Goal: Task Accomplishment & Management: Manage account settings

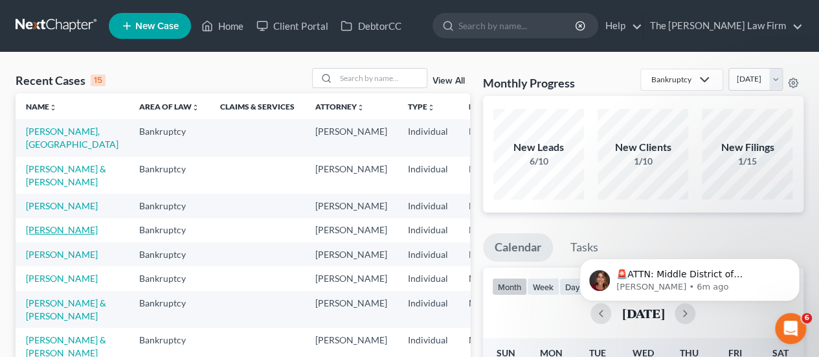
click at [30, 235] on link "[PERSON_NAME]" at bounding box center [62, 229] width 72 height 11
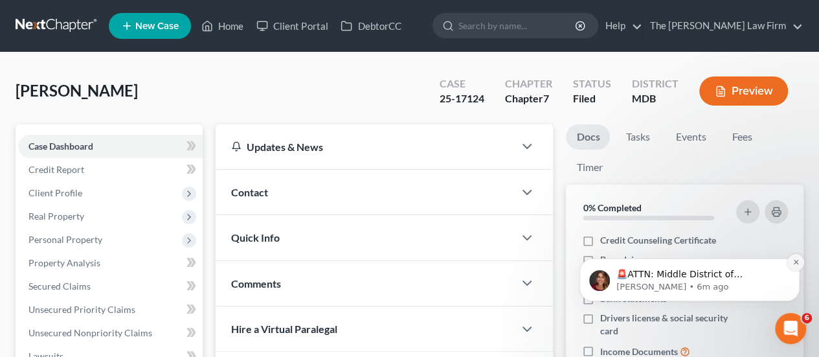
click at [797, 263] on icon "Dismiss notification" at bounding box center [795, 262] width 5 height 5
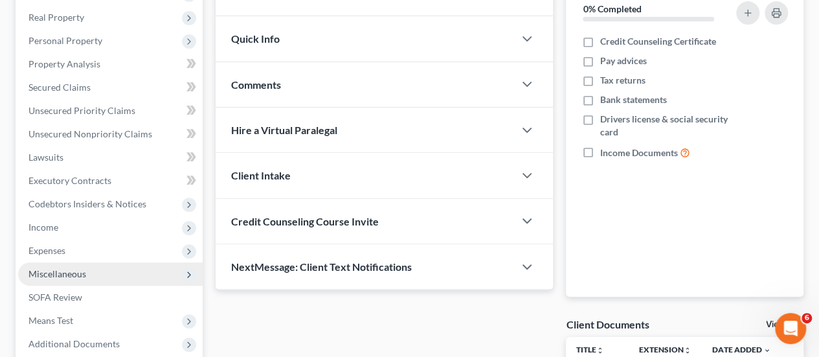
scroll to position [200, 0]
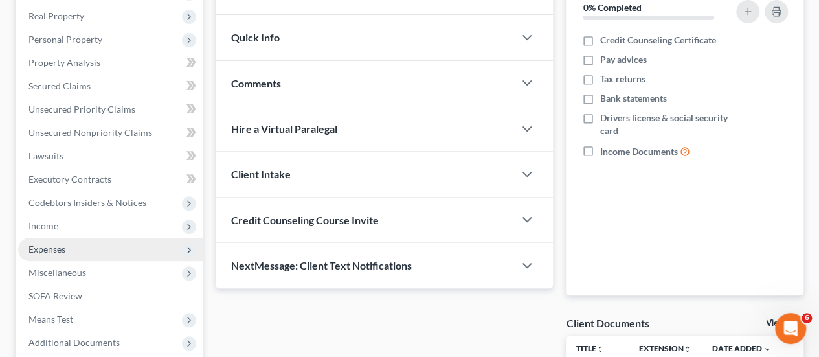
click at [50, 243] on span "Expenses" at bounding box center [46, 248] width 37 height 11
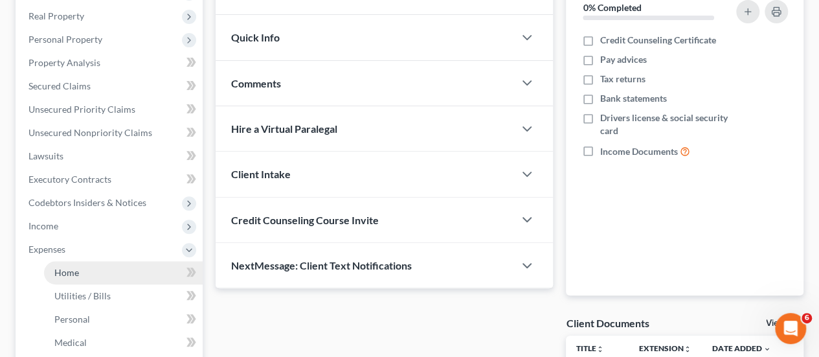
click at [67, 270] on span "Home" at bounding box center [66, 272] width 25 height 11
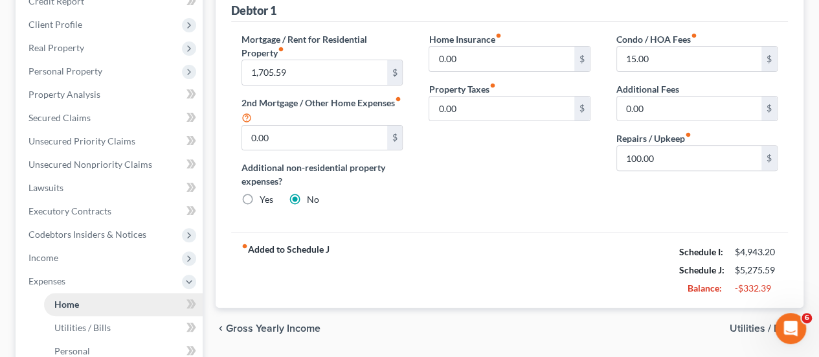
scroll to position [112, 0]
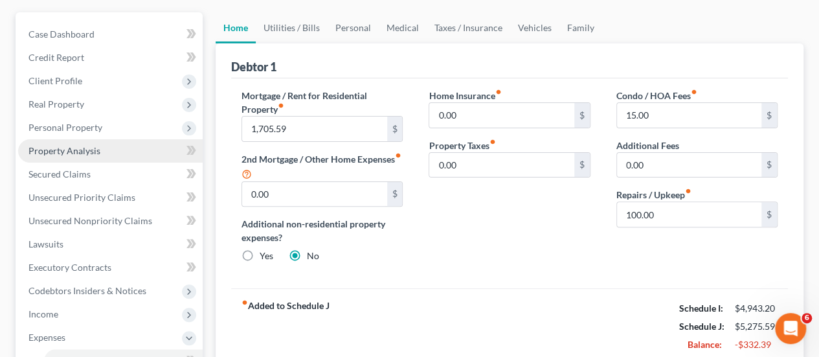
click at [71, 151] on span "Property Analysis" at bounding box center [64, 150] width 72 height 11
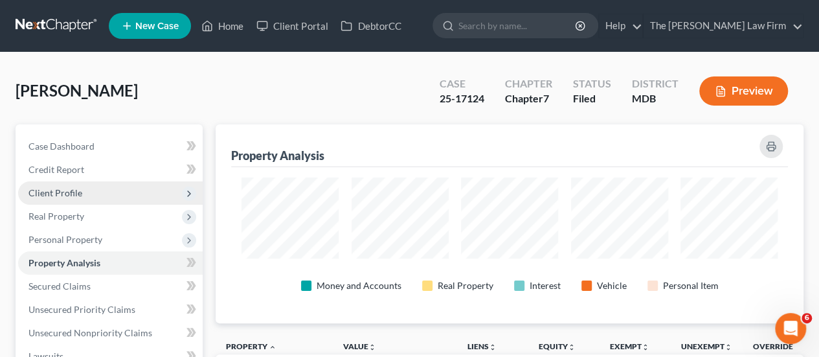
click at [63, 190] on span "Client Profile" at bounding box center [55, 192] width 54 height 11
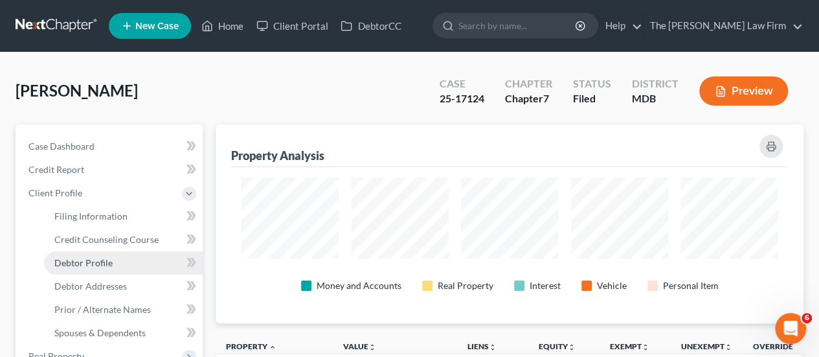
click at [93, 263] on span "Debtor Profile" at bounding box center [83, 262] width 58 height 11
select select "1"
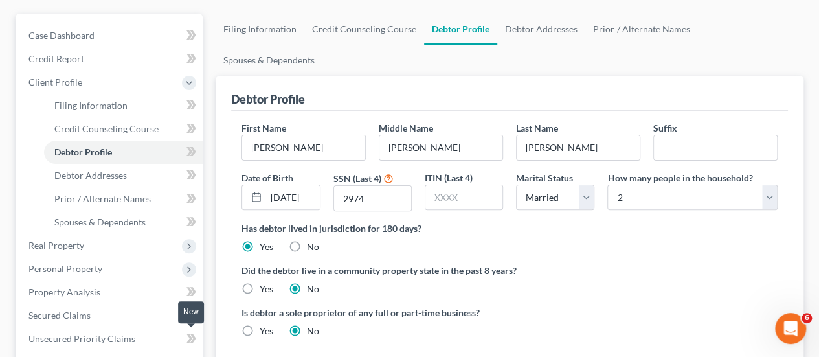
scroll to position [284, 0]
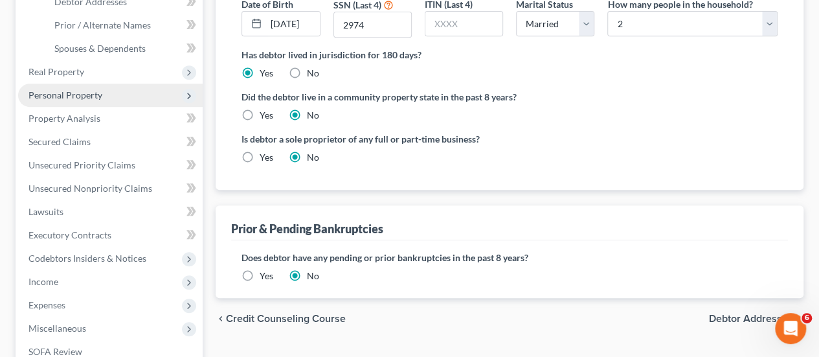
click at [69, 94] on span "Personal Property" at bounding box center [65, 94] width 74 height 11
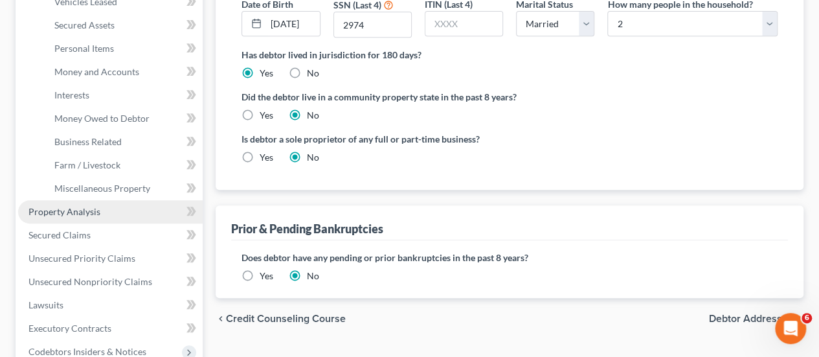
click at [82, 208] on span "Property Analysis" at bounding box center [64, 211] width 72 height 11
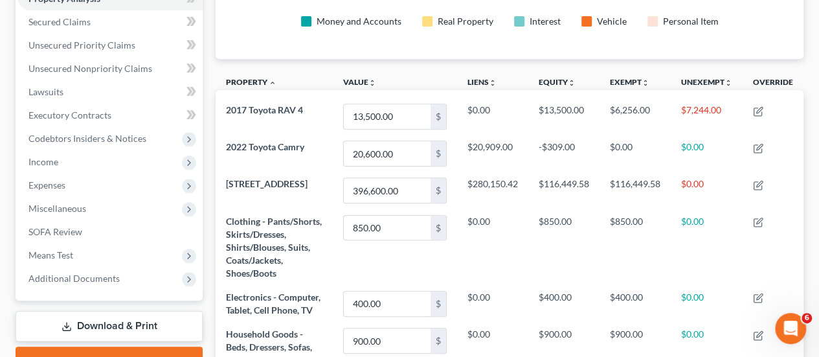
scroll to position [269, 0]
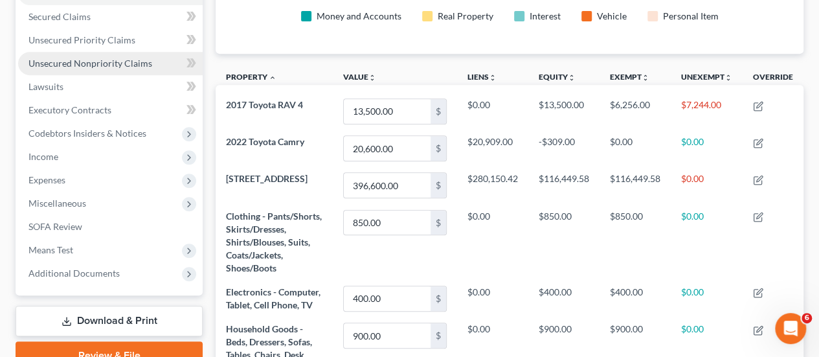
click at [76, 63] on span "Unsecured Nonpriority Claims" at bounding box center [90, 63] width 124 height 11
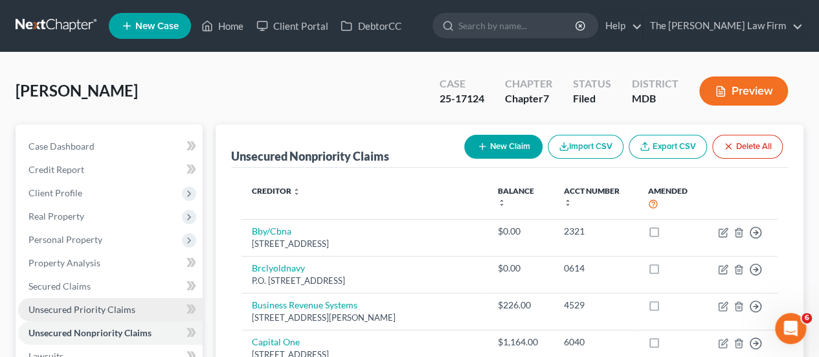
click at [86, 314] on link "Unsecured Priority Claims" at bounding box center [110, 309] width 184 height 23
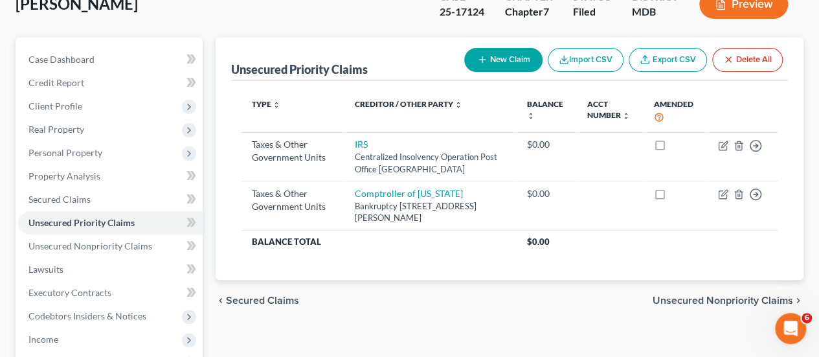
scroll to position [87, 0]
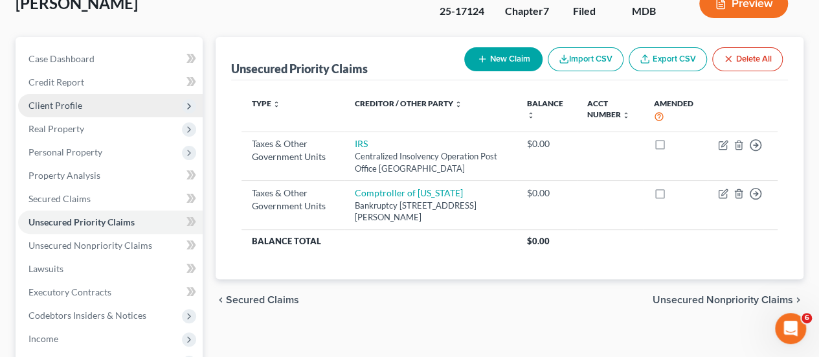
click at [71, 100] on span "Client Profile" at bounding box center [55, 105] width 54 height 11
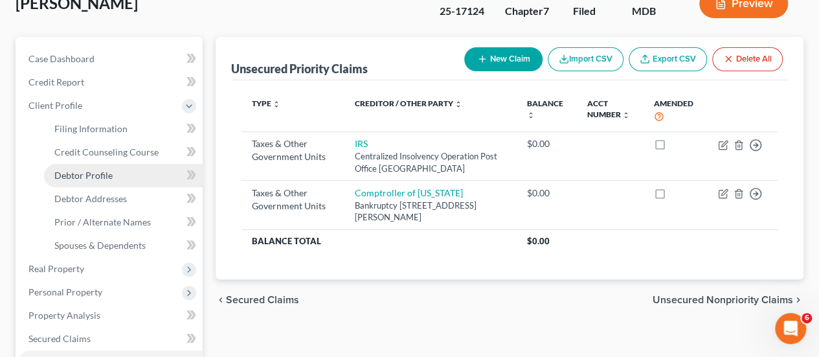
click at [71, 174] on span "Debtor Profile" at bounding box center [83, 175] width 58 height 11
select select "1"
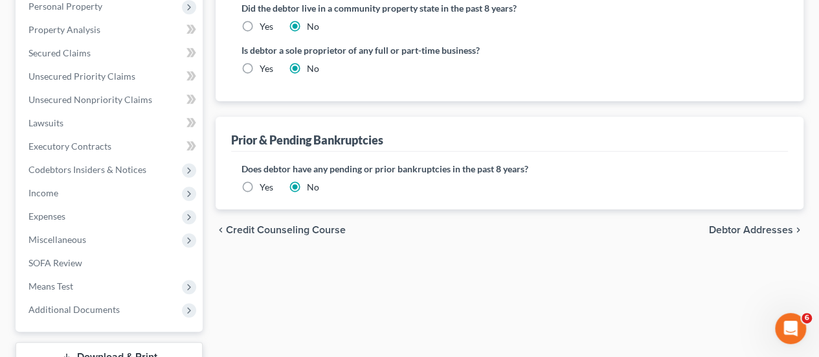
scroll to position [380, 0]
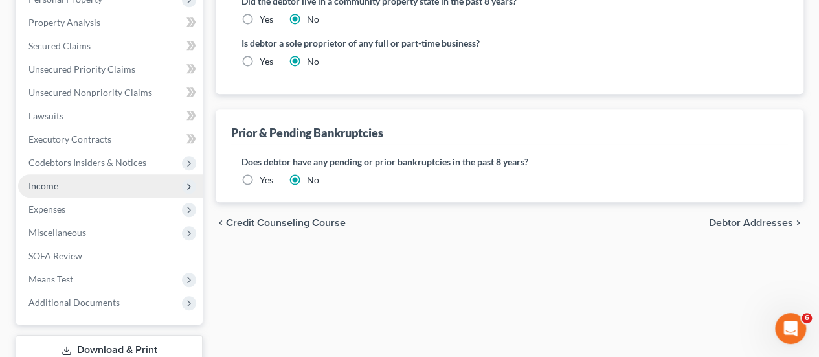
click at [40, 180] on span "Income" at bounding box center [43, 185] width 30 height 11
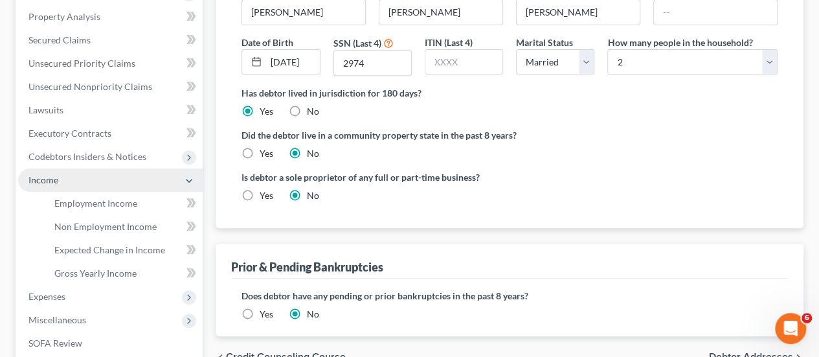
scroll to position [240, 0]
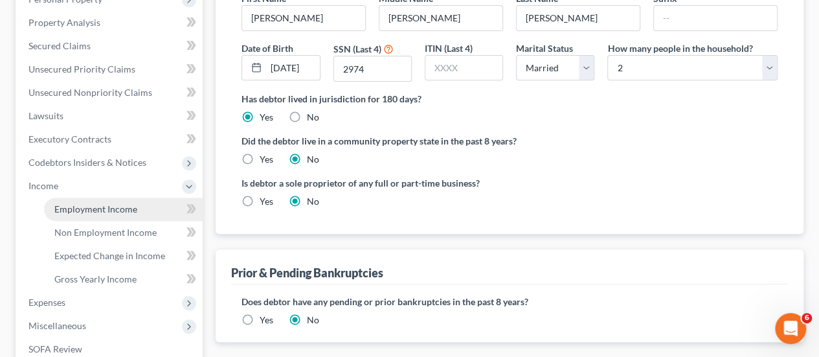
click at [74, 210] on span "Employment Income" at bounding box center [95, 208] width 83 height 11
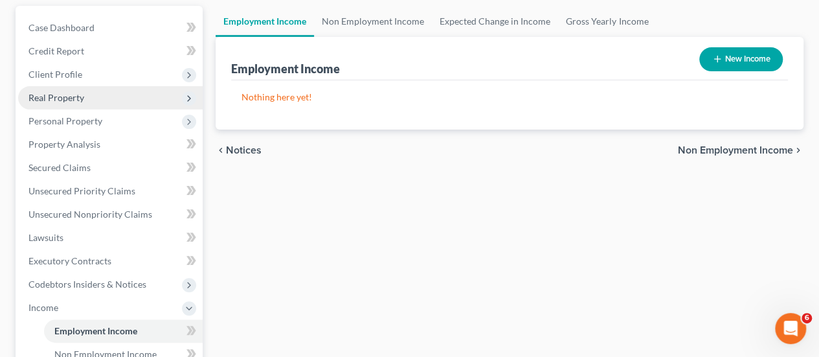
scroll to position [119, 0]
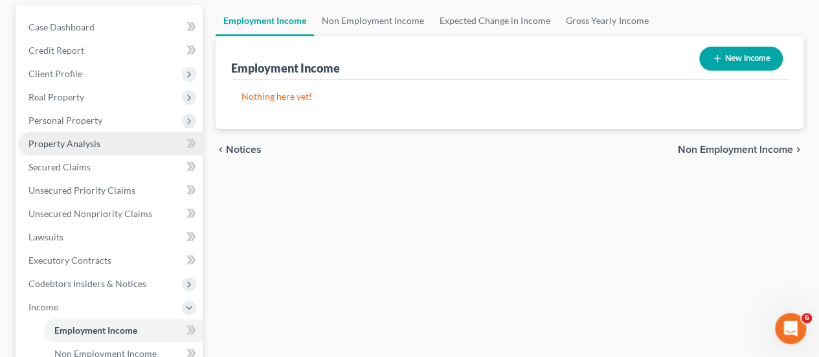
click at [76, 143] on span "Property Analysis" at bounding box center [64, 143] width 72 height 11
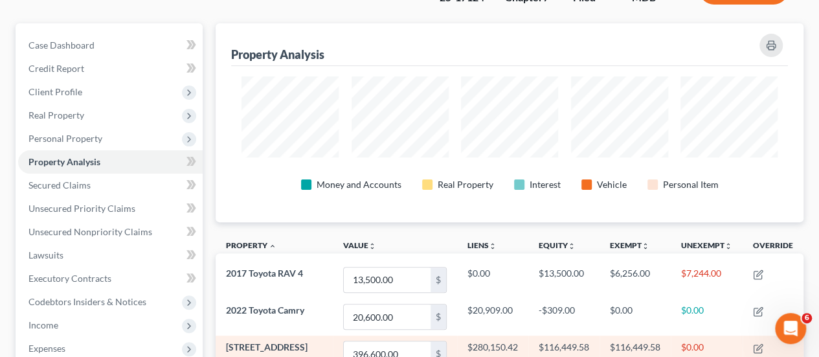
scroll to position [100, 0]
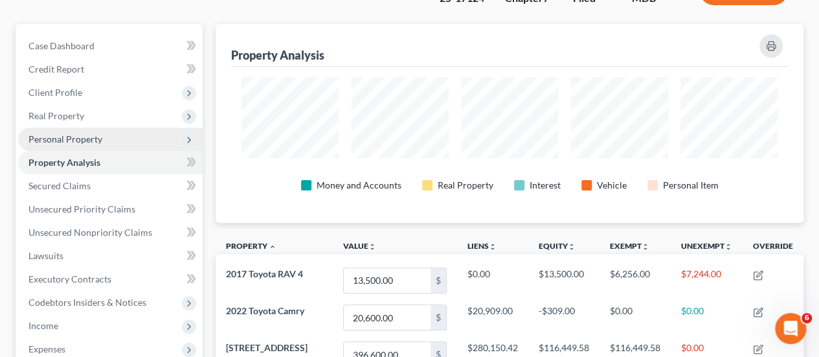
click at [49, 134] on span "Personal Property" at bounding box center [65, 138] width 74 height 11
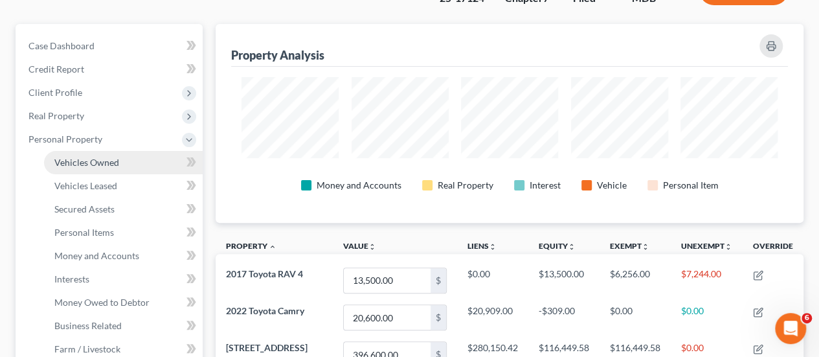
click at [72, 165] on span "Vehicles Owned" at bounding box center [86, 162] width 65 height 11
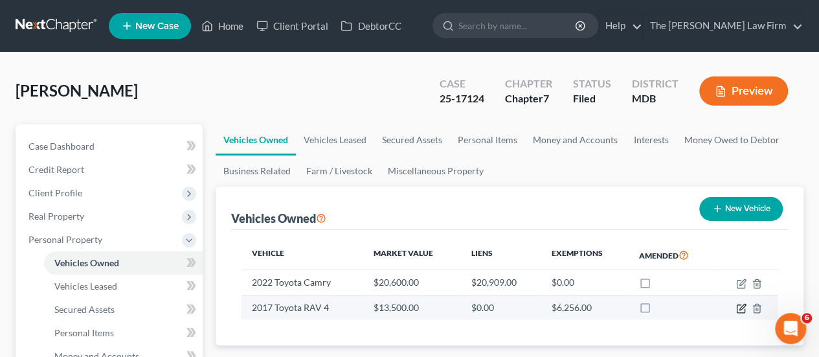
click at [740, 305] on icon "button" at bounding box center [741, 308] width 10 height 10
select select "0"
select select "9"
select select "2"
select select "3"
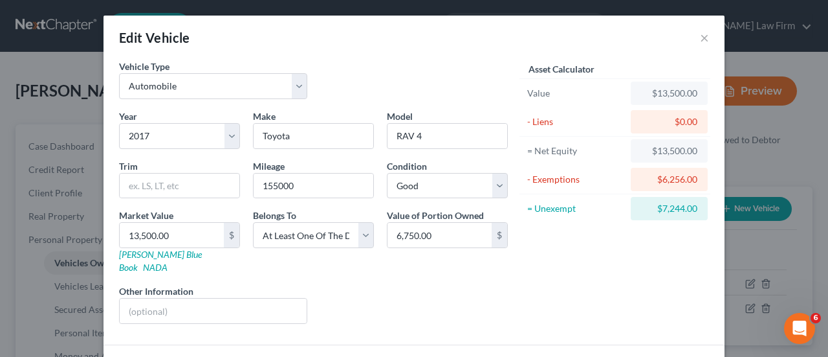
click at [694, 41] on div "Edit Vehicle ×" at bounding box center [414, 38] width 621 height 44
click at [703, 39] on button "×" at bounding box center [704, 38] width 9 height 16
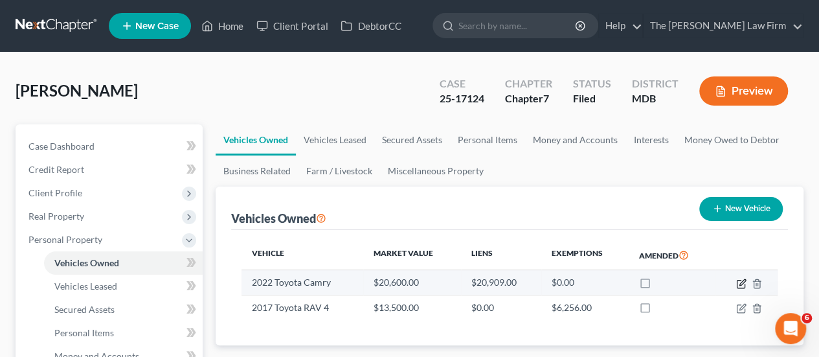
click at [740, 282] on icon "button" at bounding box center [741, 283] width 10 height 10
select select "0"
select select "4"
select select "0"
select select "3"
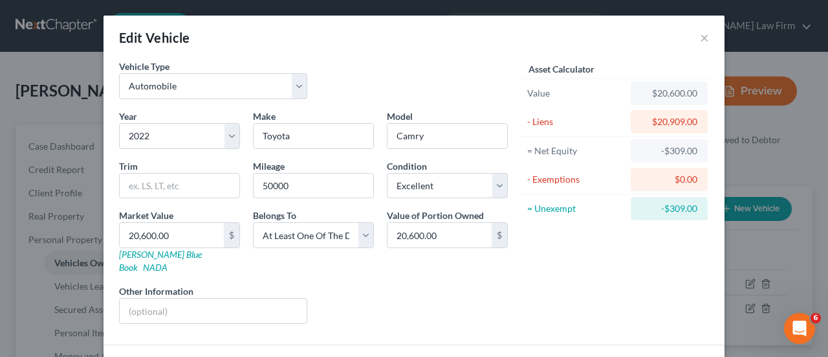
scroll to position [78, 0]
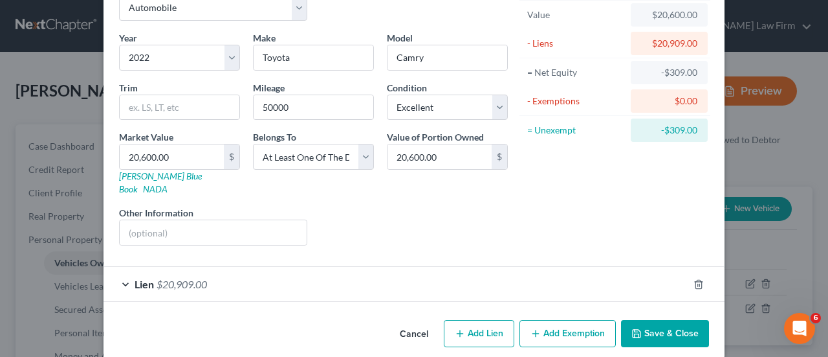
click at [198, 278] on span "$20,909.00" at bounding box center [182, 284] width 50 height 12
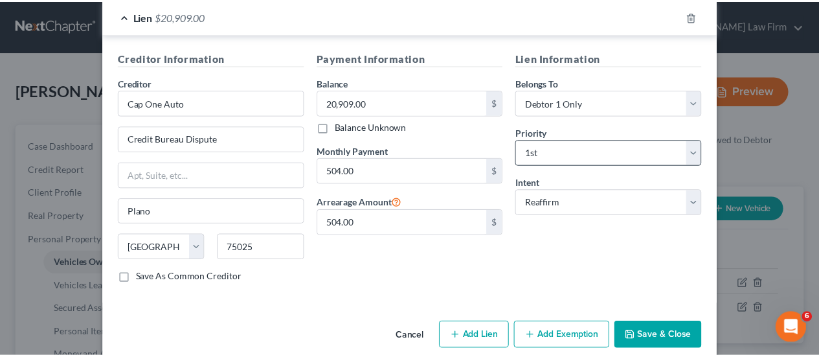
scroll to position [0, 0]
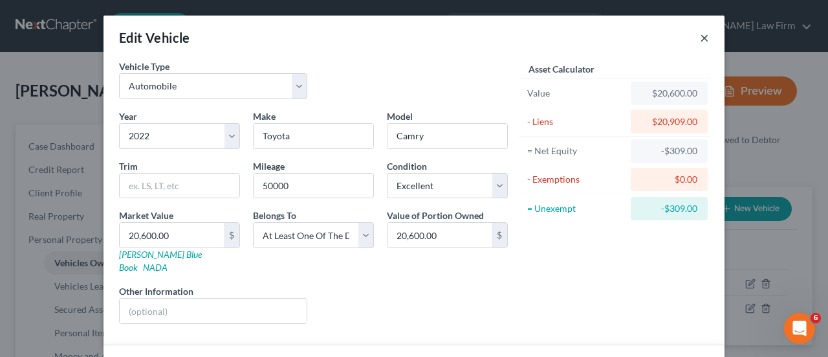
click at [700, 41] on button "×" at bounding box center [704, 38] width 9 height 16
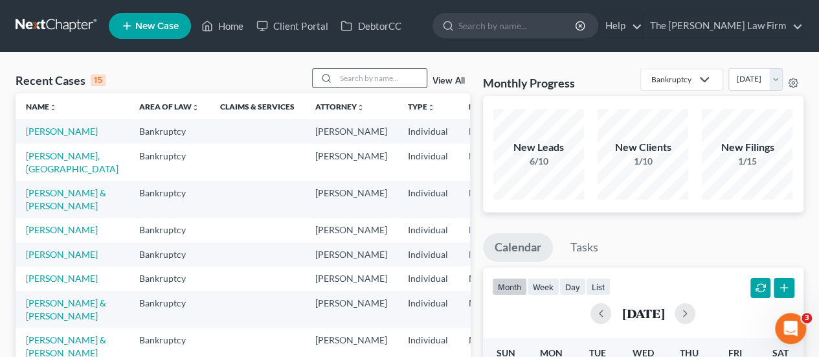
click at [351, 73] on input "search" at bounding box center [381, 78] width 91 height 19
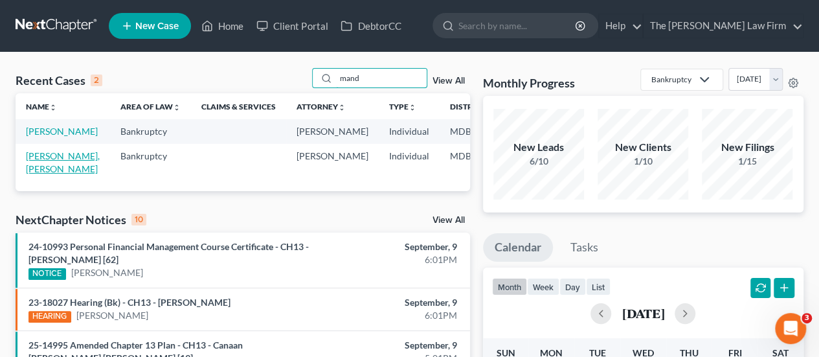
type input "mand"
click at [42, 170] on link "Lucas, Mandellin" at bounding box center [63, 162] width 74 height 24
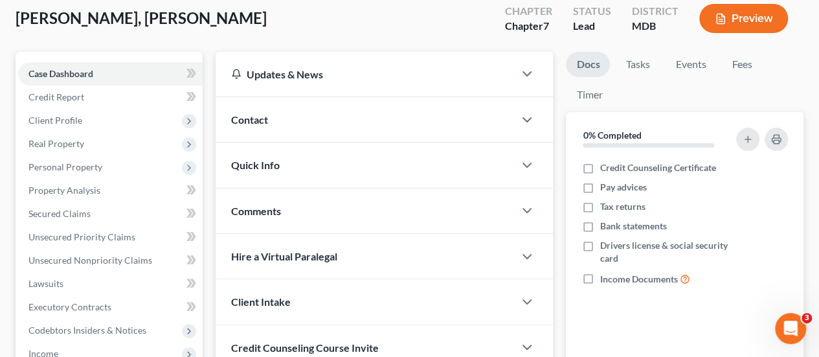
scroll to position [194, 0]
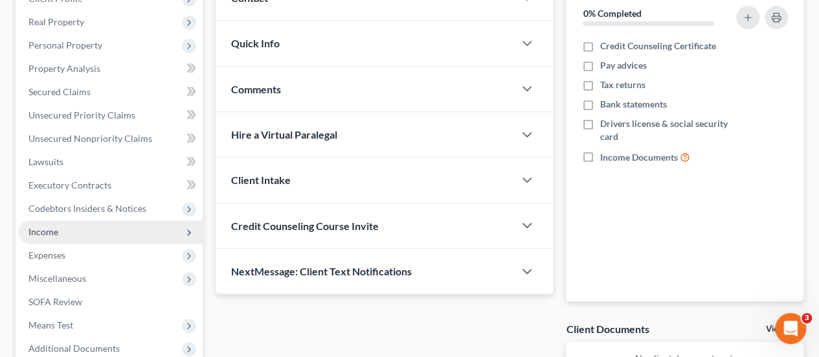
click at [52, 231] on span "Income" at bounding box center [43, 231] width 30 height 11
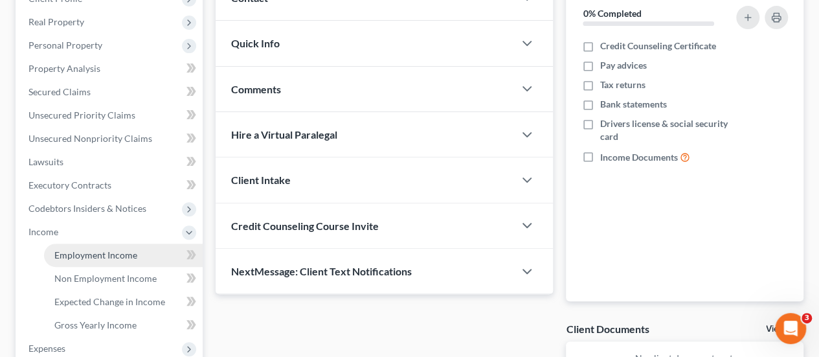
click at [66, 250] on span "Employment Income" at bounding box center [95, 254] width 83 height 11
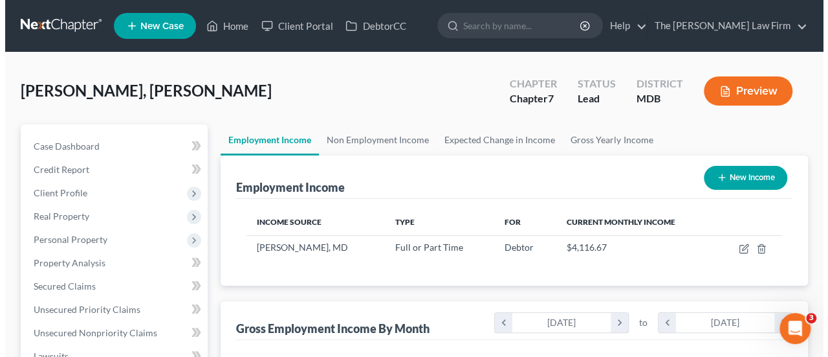
scroll to position [230, 327]
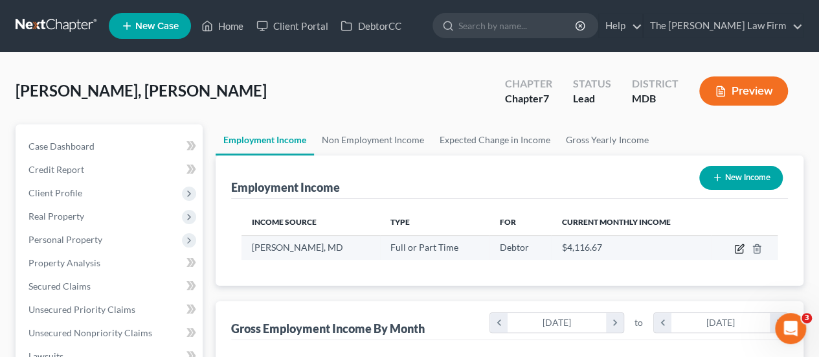
click at [736, 250] on icon "button" at bounding box center [739, 248] width 10 height 10
select select "0"
select select "21"
select select "2"
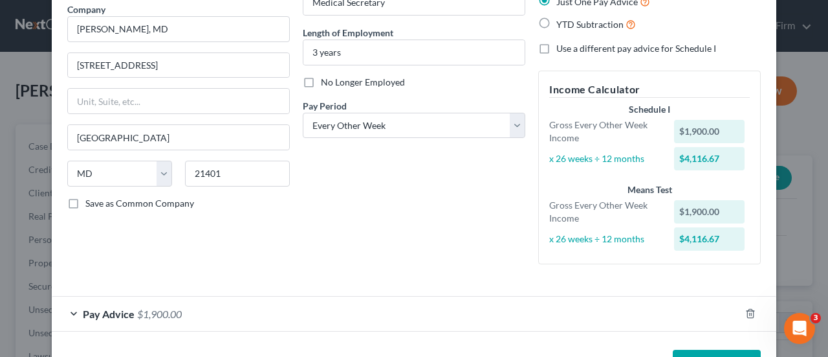
scroll to position [151, 0]
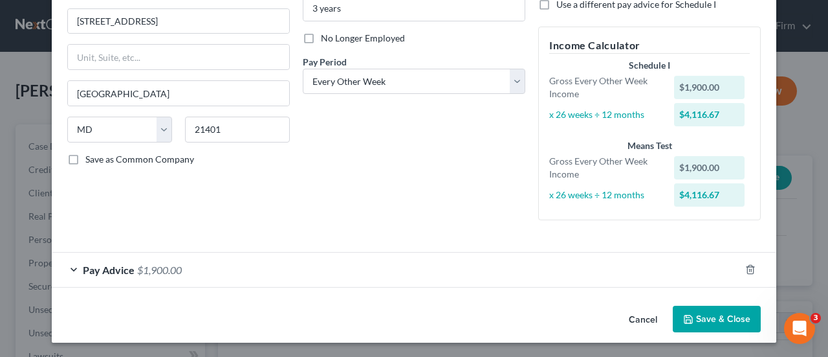
click at [137, 267] on span "$1,900.00" at bounding box center [159, 269] width 45 height 12
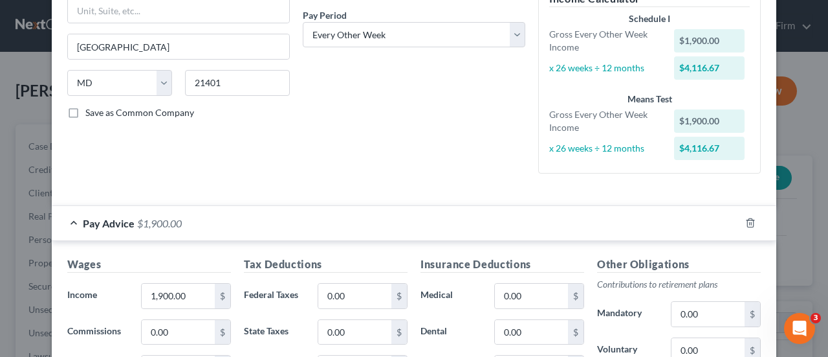
scroll to position [216, 0]
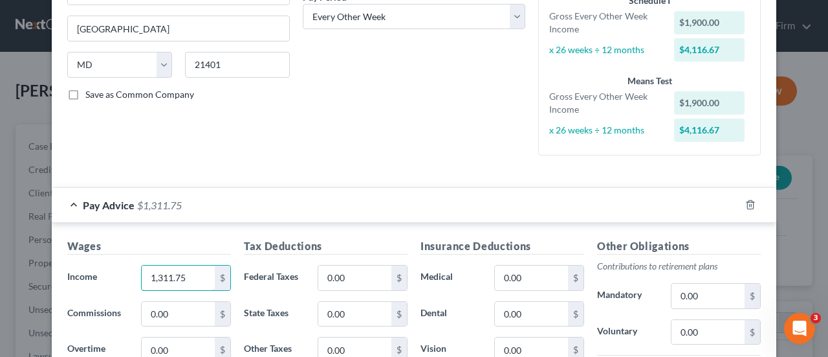
type input "1,311.75"
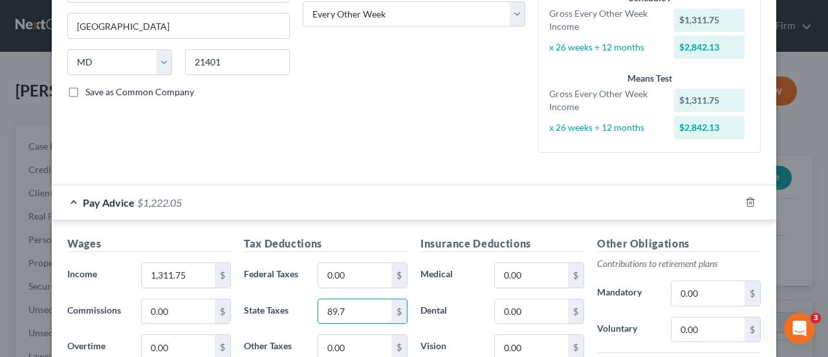
type input "89.7"
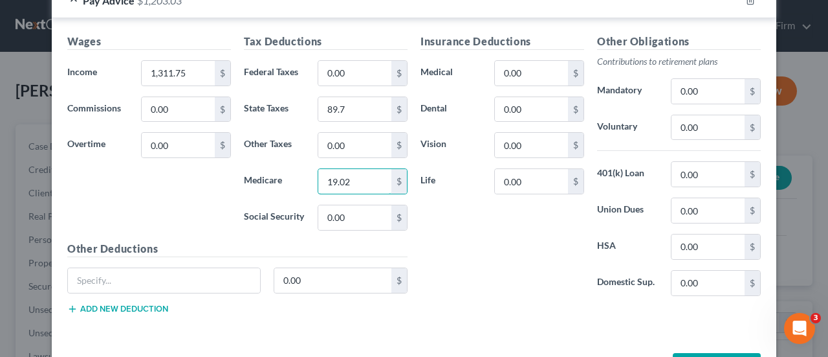
type input "19.02"
type input "81.33"
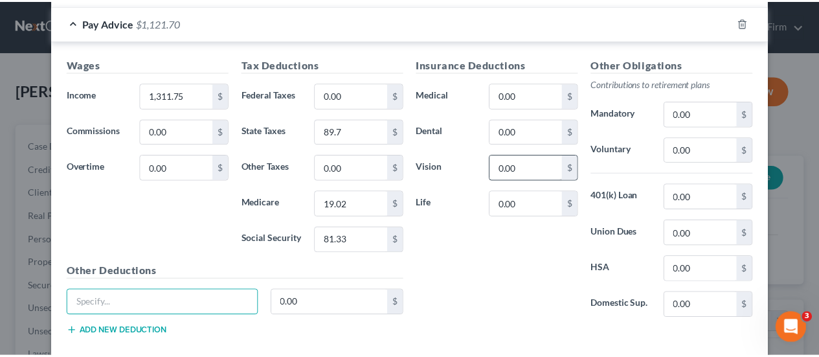
scroll to position [464, 0]
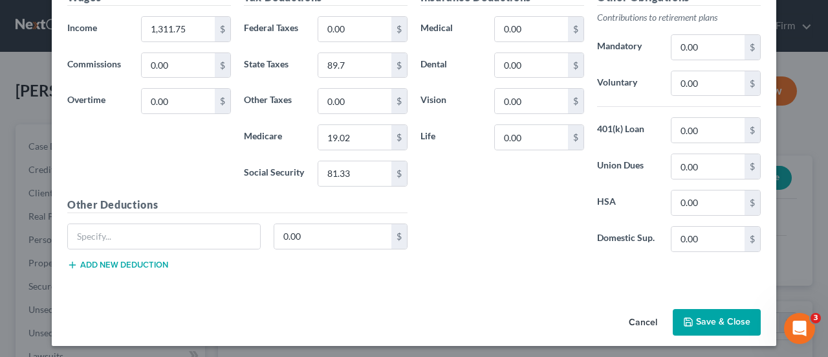
click at [690, 309] on button "Save & Close" at bounding box center [717, 322] width 88 height 27
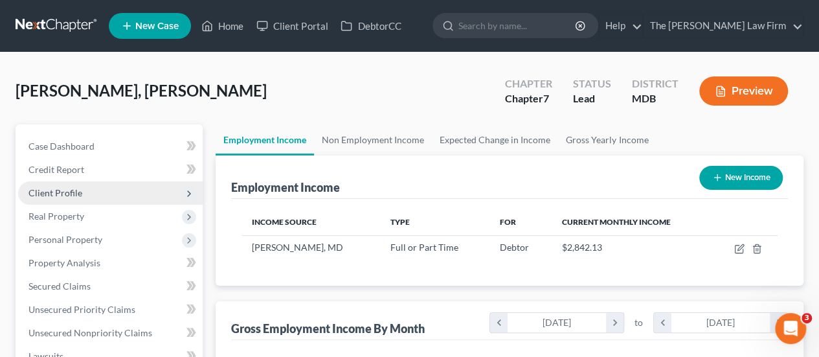
scroll to position [324, 0]
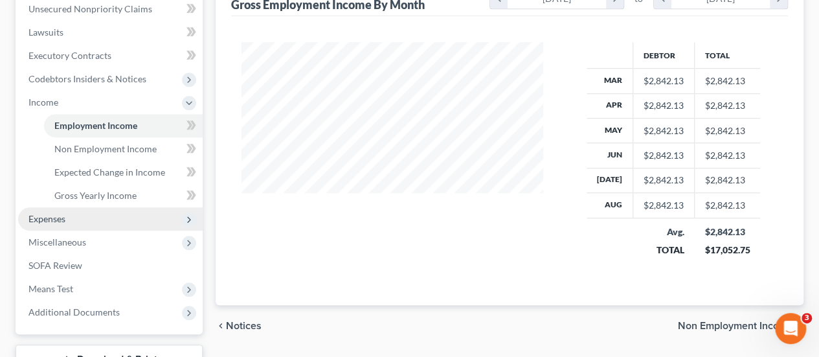
click at [65, 217] on span "Expenses" at bounding box center [46, 218] width 37 height 11
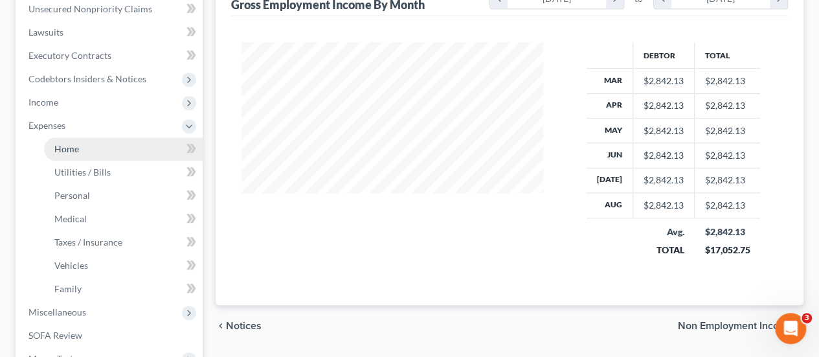
click at [73, 149] on span "Home" at bounding box center [66, 148] width 25 height 11
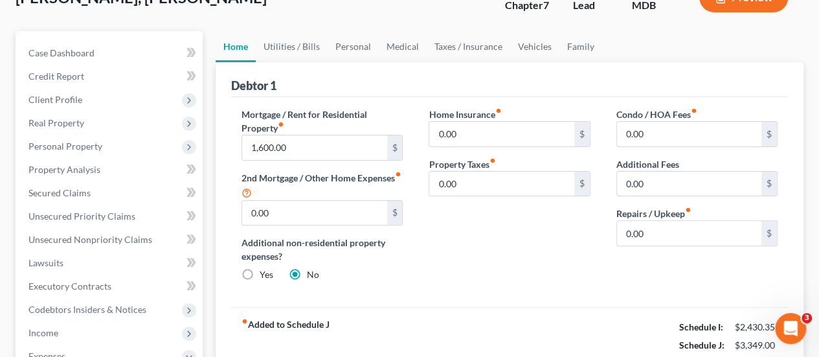
scroll to position [65, 0]
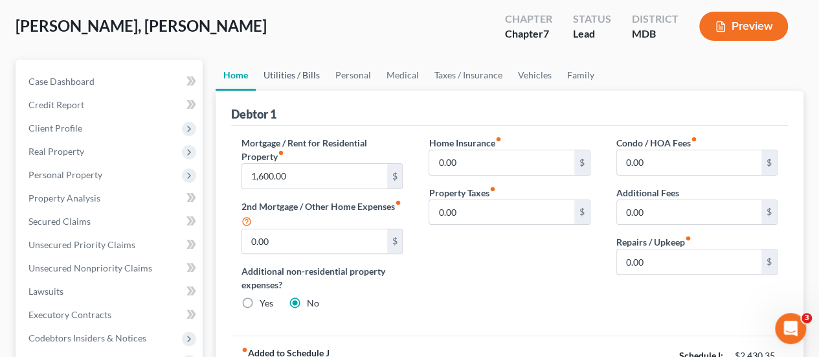
click at [287, 74] on link "Utilities / Bills" at bounding box center [292, 75] width 72 height 31
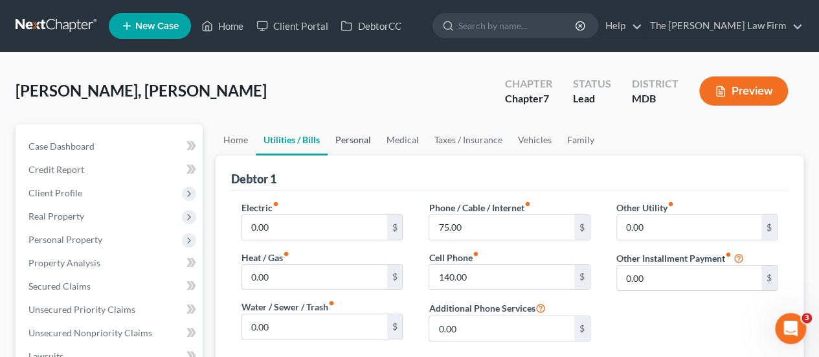
click at [355, 149] on link "Personal" at bounding box center [352, 139] width 51 height 31
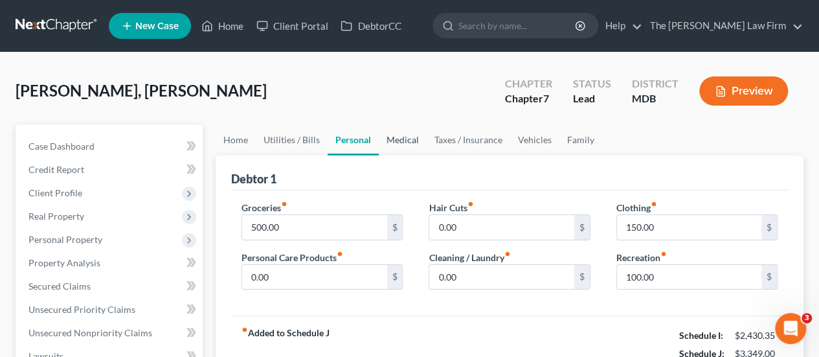
click at [400, 144] on link "Medical" at bounding box center [403, 139] width 48 height 31
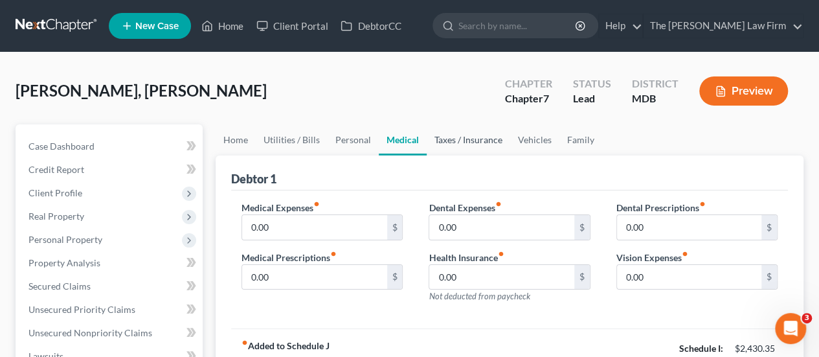
click at [441, 144] on link "Taxes / Insurance" at bounding box center [467, 139] width 83 height 31
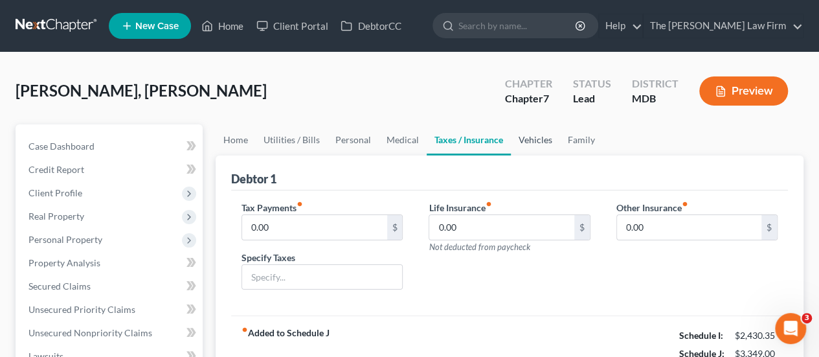
click at [527, 143] on link "Vehicles" at bounding box center [535, 139] width 49 height 31
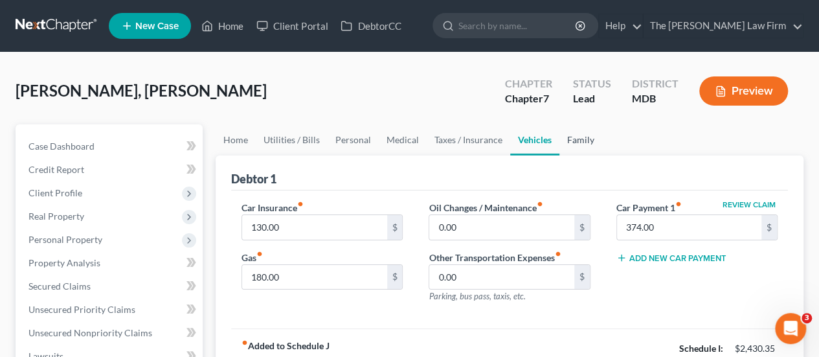
click at [567, 139] on link "Family" at bounding box center [580, 139] width 43 height 31
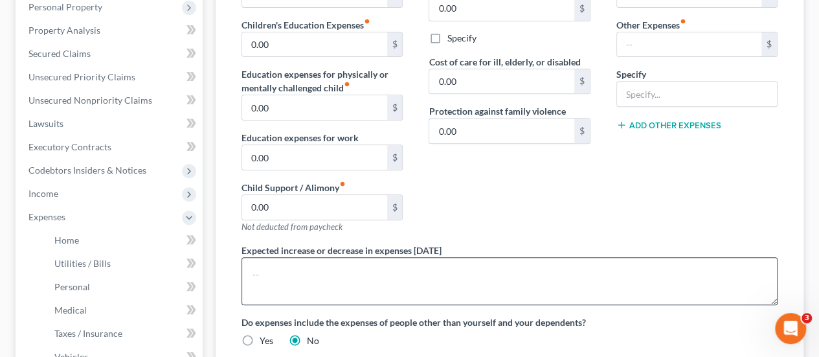
scroll to position [324, 0]
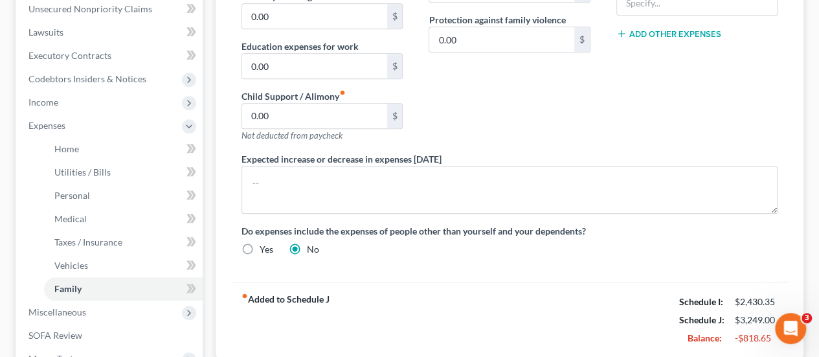
click at [461, 310] on div "fiber_manual_record Added to Schedule J Schedule I: $2,430.35 Schedule J: $3,24…" at bounding box center [509, 320] width 557 height 76
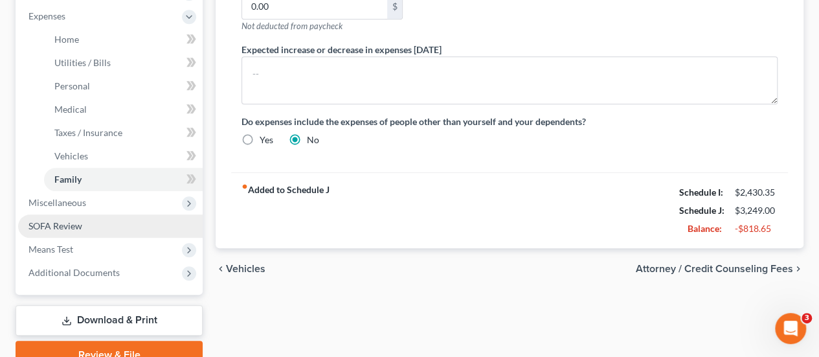
scroll to position [453, 0]
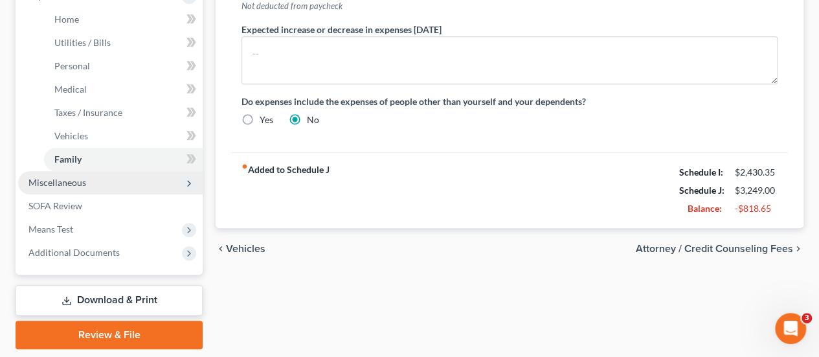
click at [72, 186] on span "Miscellaneous" at bounding box center [57, 182] width 58 height 11
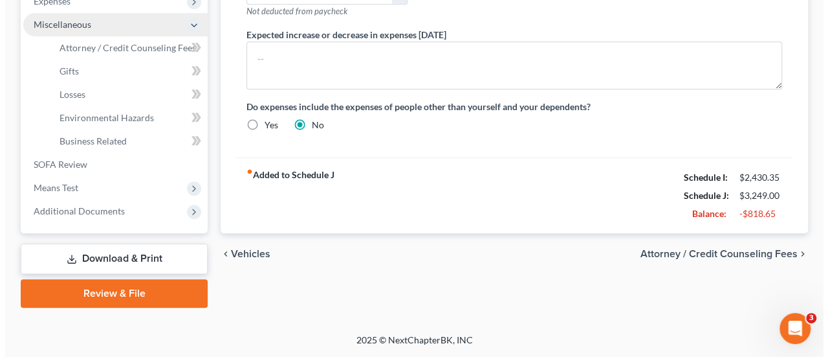
scroll to position [446, 0]
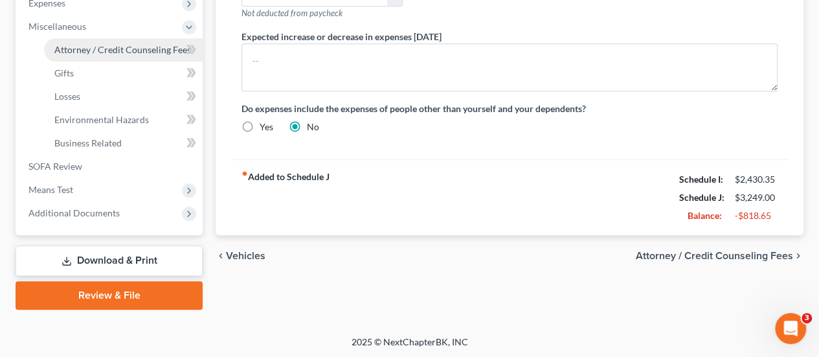
click at [100, 44] on span "Attorney / Credit Counseling Fees" at bounding box center [122, 49] width 137 height 11
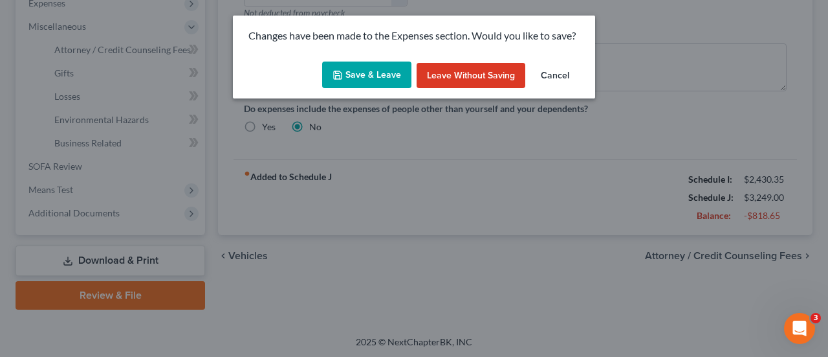
click at [349, 73] on button "Save & Leave" at bounding box center [366, 74] width 89 height 27
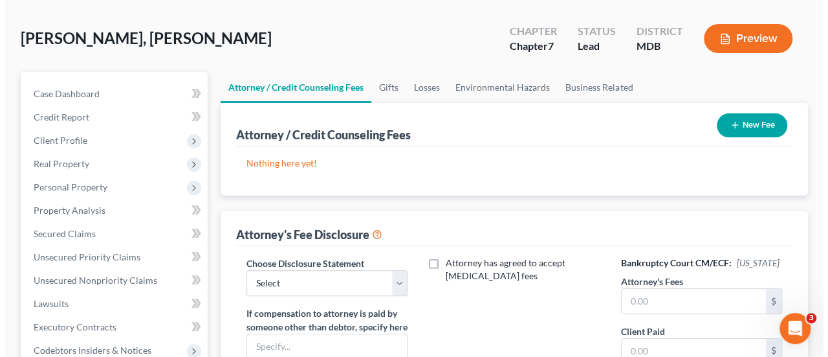
scroll to position [65, 0]
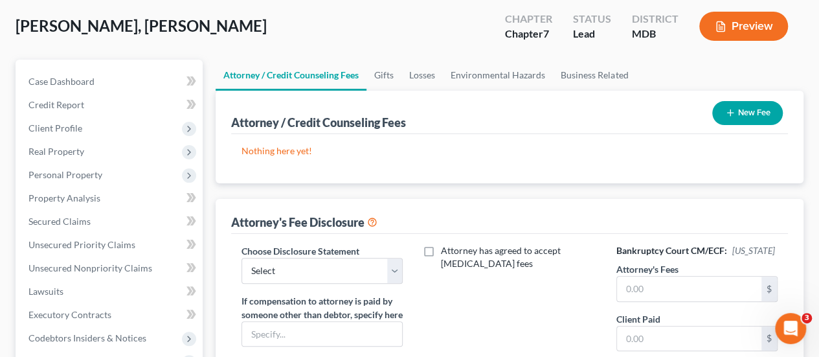
click at [754, 102] on button "New Fee" at bounding box center [747, 113] width 71 height 24
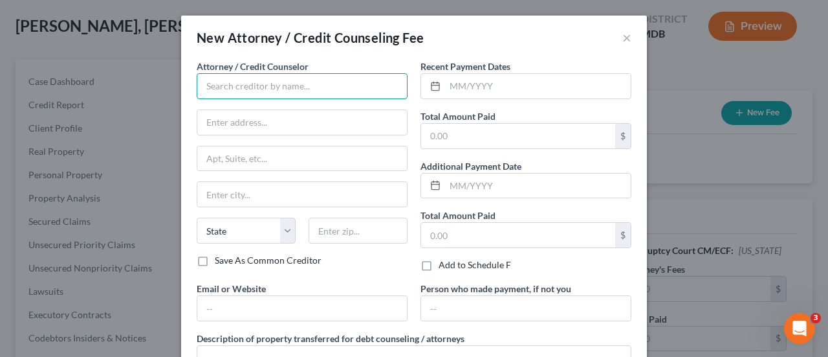
click at [318, 91] on input "text" at bounding box center [302, 86] width 211 height 26
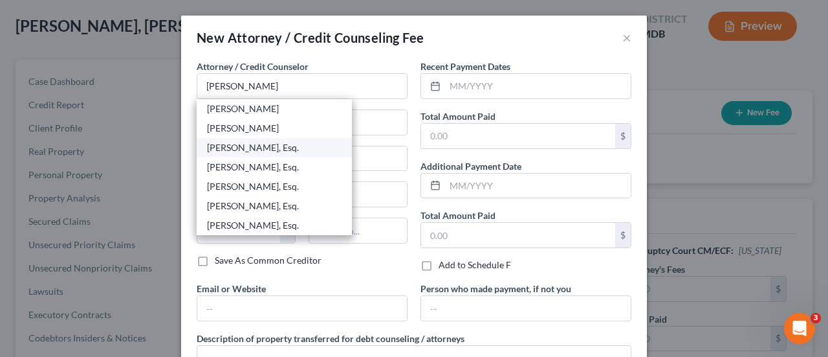
click at [291, 148] on div "James D. Ealley, Esq." at bounding box center [274, 147] width 135 height 13
type input "James D. Ealley, Esq."
type input "136 W Dares Beach Rd"
type input "#405"
type input "Prince Frederick"
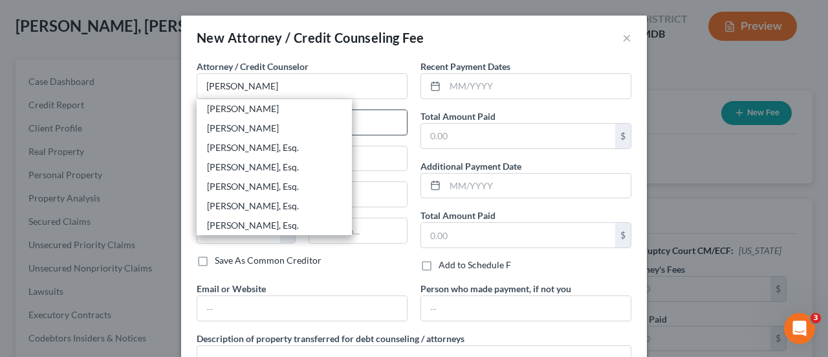
select select "21"
type input "20678"
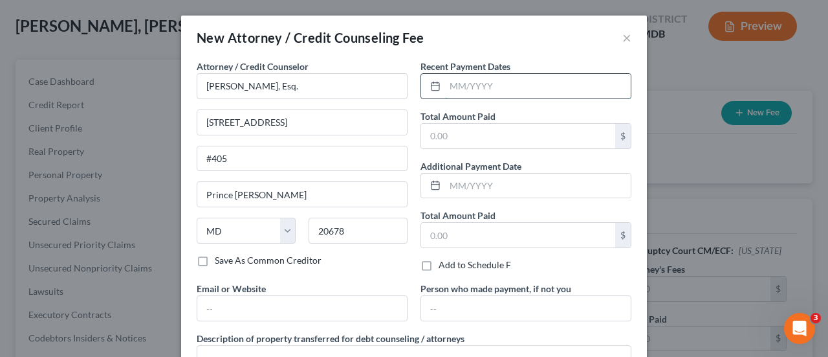
click at [478, 91] on input "text" at bounding box center [538, 86] width 186 height 25
type input "09/2025"
type input "1,200"
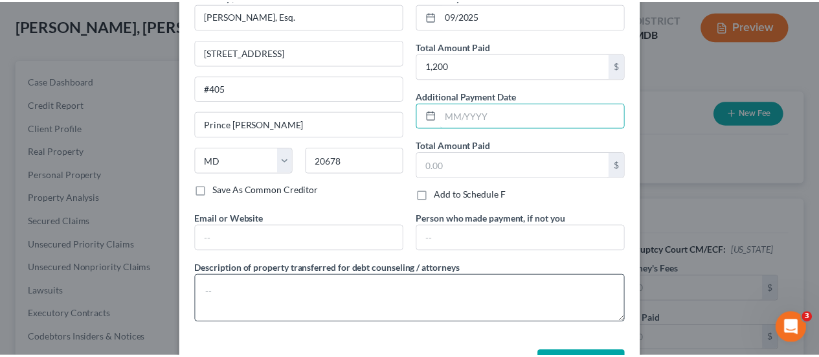
scroll to position [115, 0]
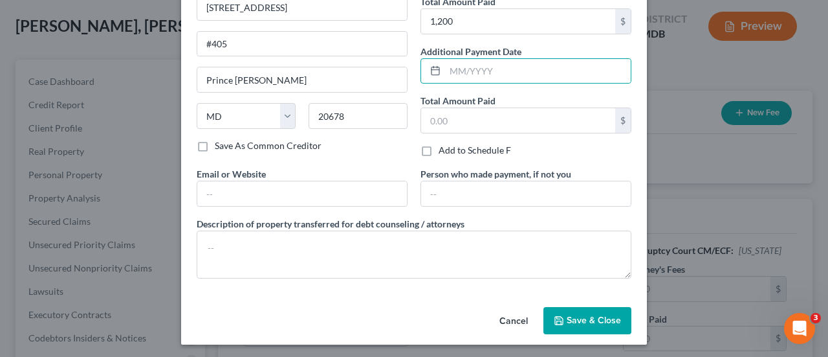
click at [573, 307] on button "Save & Close" at bounding box center [588, 320] width 88 height 27
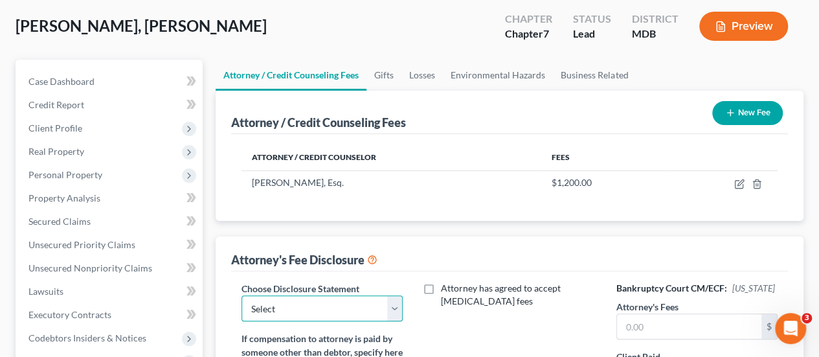
click at [315, 300] on select "Select Attorney Disclosure" at bounding box center [321, 308] width 161 height 26
select select "0"
click at [241, 295] on select "Select Attorney Disclosure" at bounding box center [321, 308] width 161 height 26
click at [672, 329] on input "text" at bounding box center [689, 326] width 144 height 25
type input "1,200"
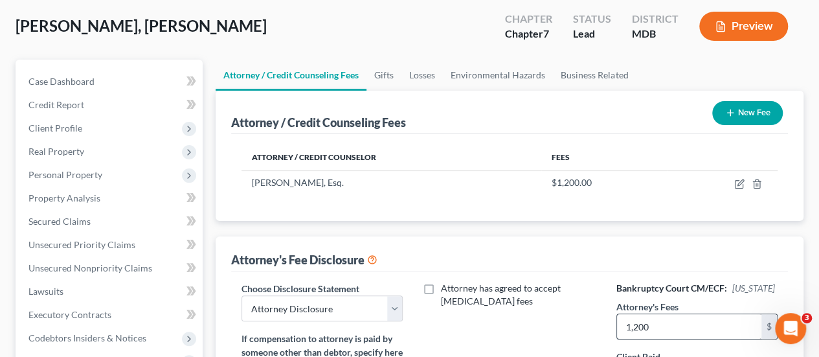
scroll to position [260, 0]
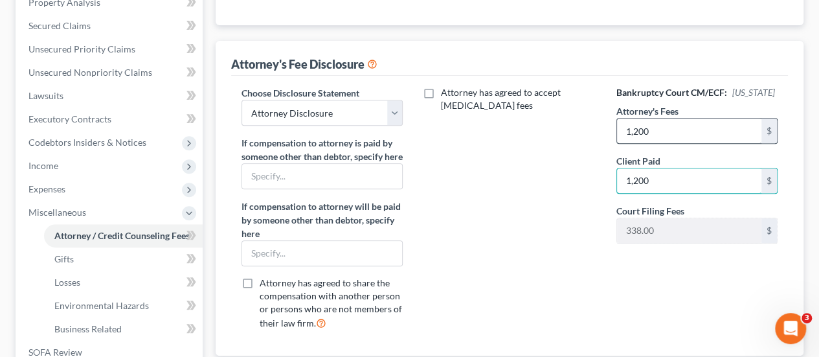
type input "1,200"
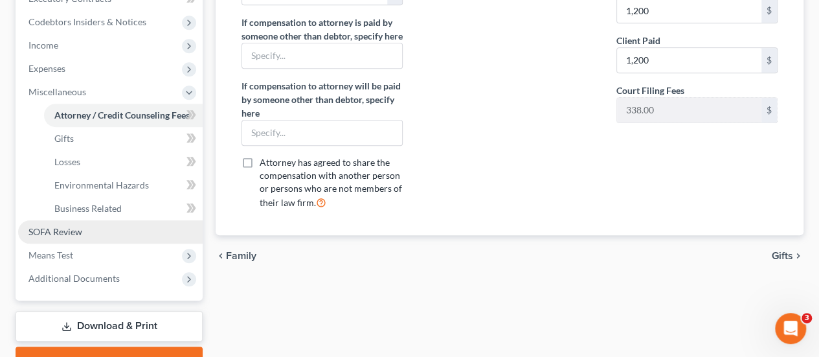
scroll to position [446, 0]
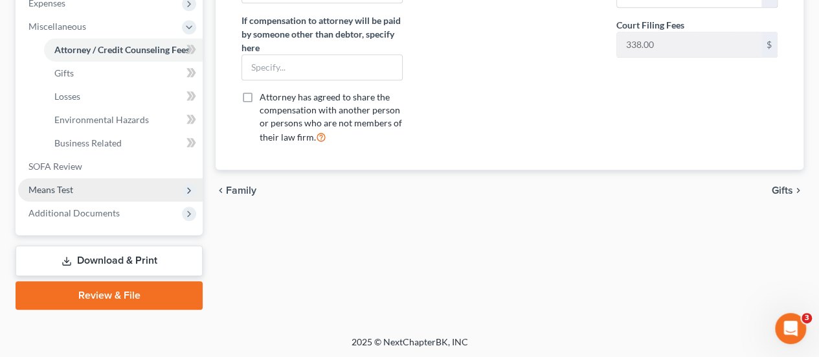
click at [61, 186] on span "Means Test" at bounding box center [50, 189] width 45 height 11
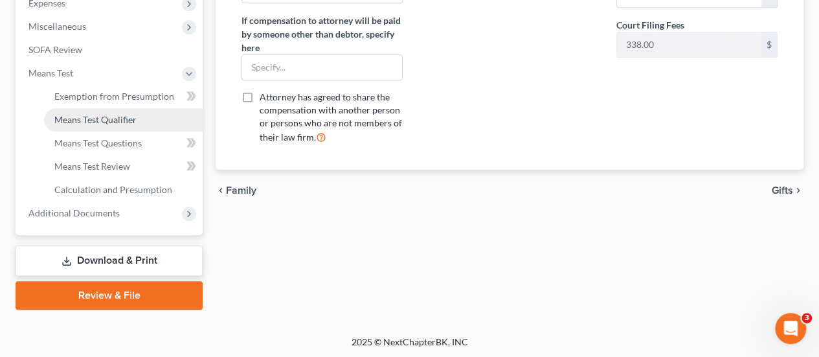
click at [90, 125] on link "Means Test Qualifier" at bounding box center [123, 119] width 159 height 23
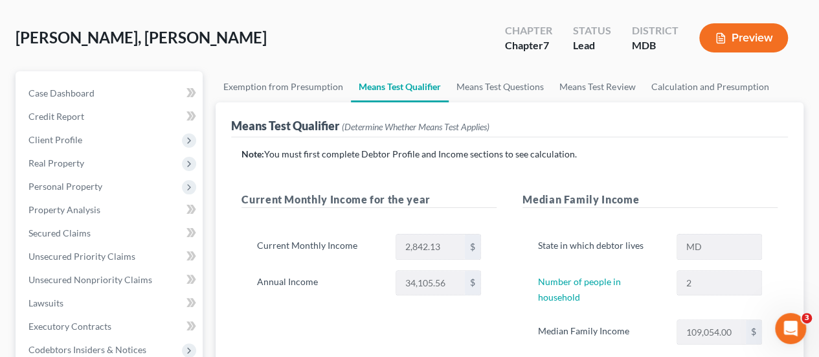
scroll to position [129, 0]
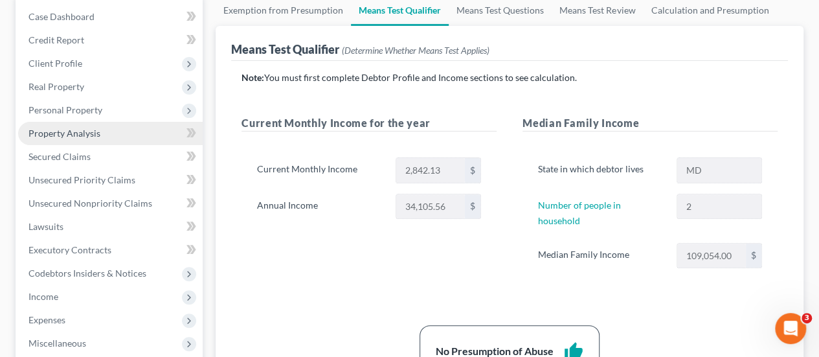
click at [71, 135] on span "Property Analysis" at bounding box center [64, 132] width 72 height 11
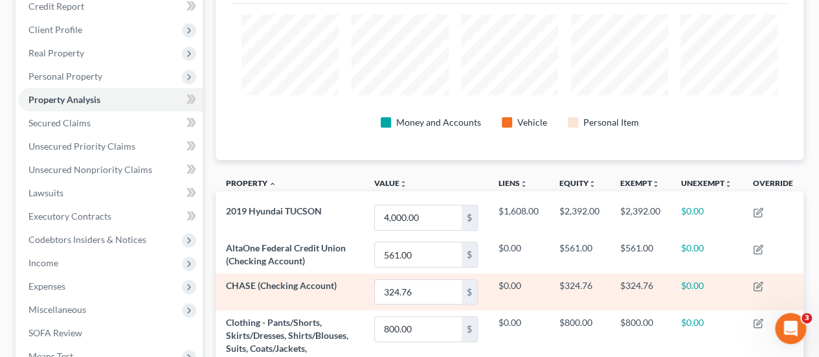
scroll to position [155, 0]
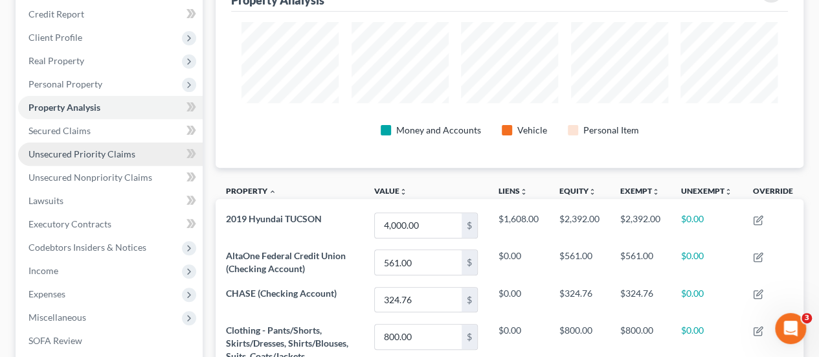
click at [65, 155] on span "Unsecured Priority Claims" at bounding box center [81, 153] width 107 height 11
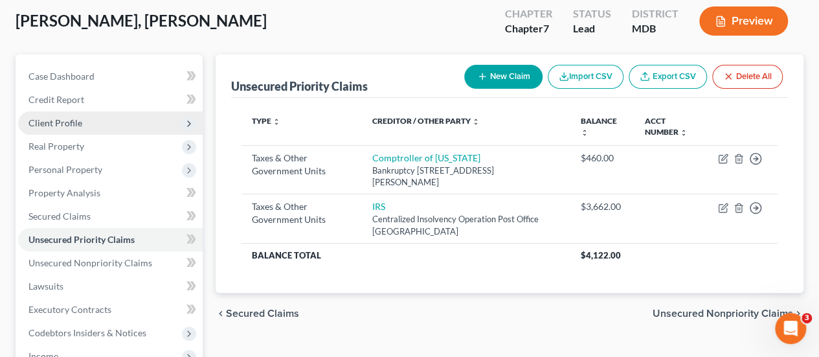
scroll to position [194, 0]
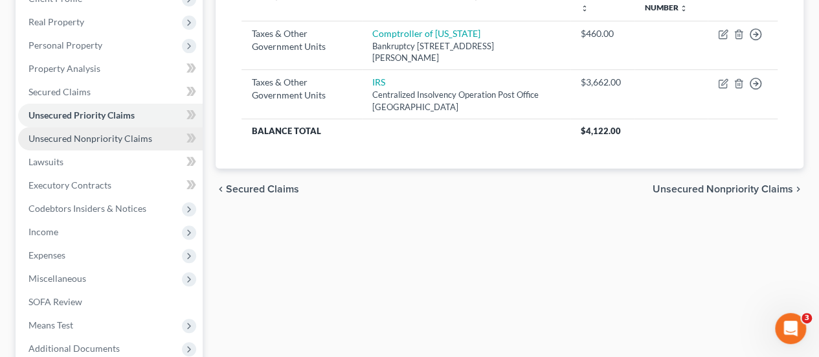
click at [104, 139] on span "Unsecured Nonpriority Claims" at bounding box center [90, 138] width 124 height 11
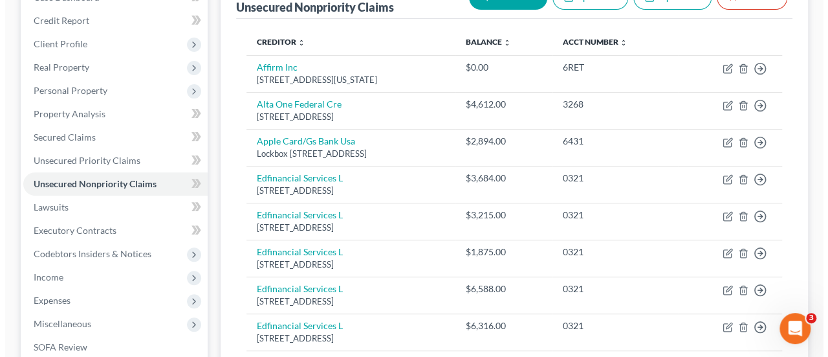
scroll to position [131, 0]
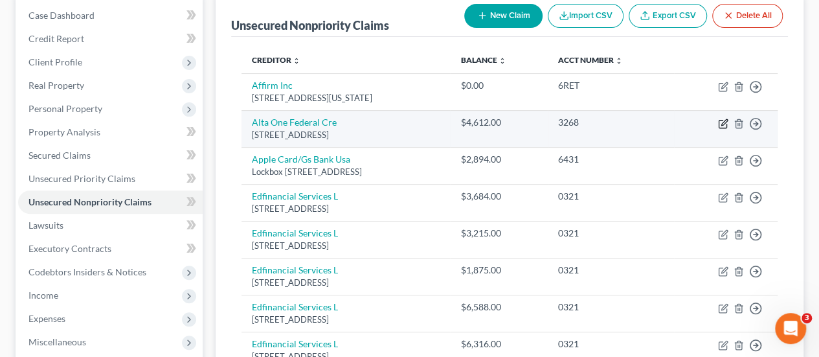
click at [718, 123] on icon "button" at bounding box center [722, 124] width 8 height 8
select select "4"
select select "2"
select select "0"
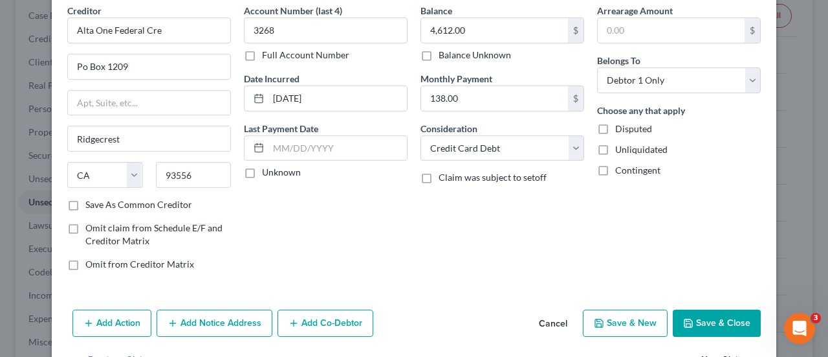
scroll to position [96, 0]
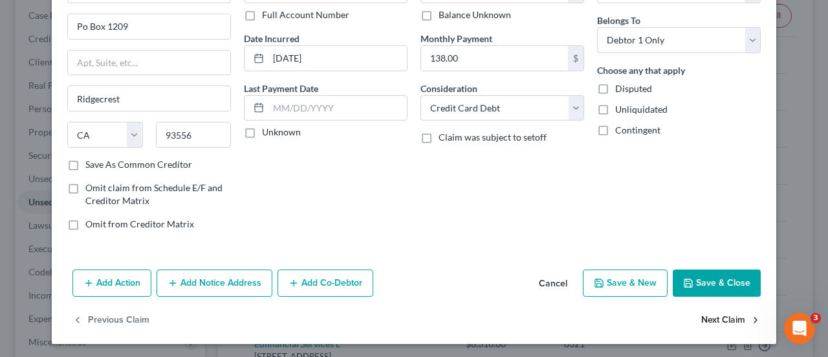
click at [731, 318] on button "Next Claim" at bounding box center [732, 320] width 60 height 27
select select "39"
select select "2"
select select "0"
click at [707, 314] on button "Next Claim" at bounding box center [732, 320] width 60 height 27
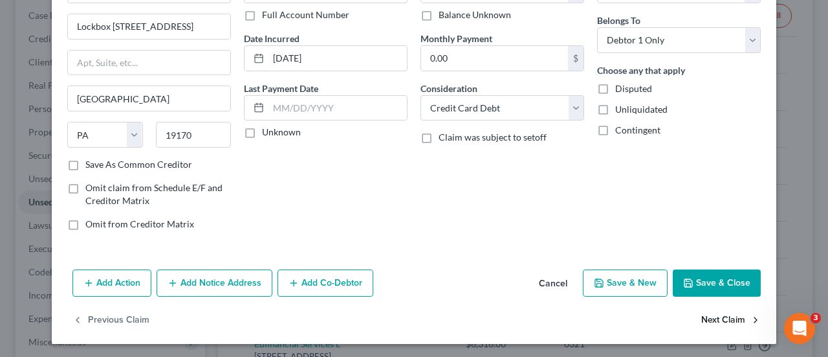
select select "44"
select select "17"
select select "0"
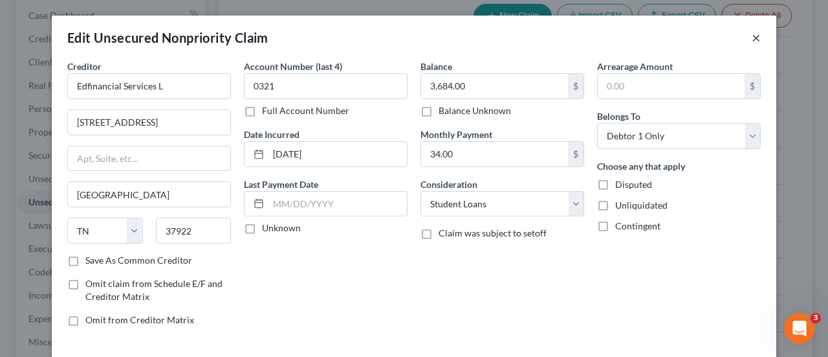
click at [752, 39] on button "×" at bounding box center [756, 38] width 9 height 16
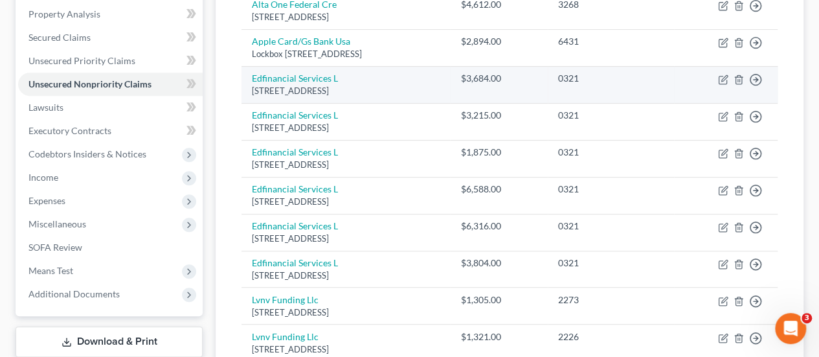
scroll to position [131, 0]
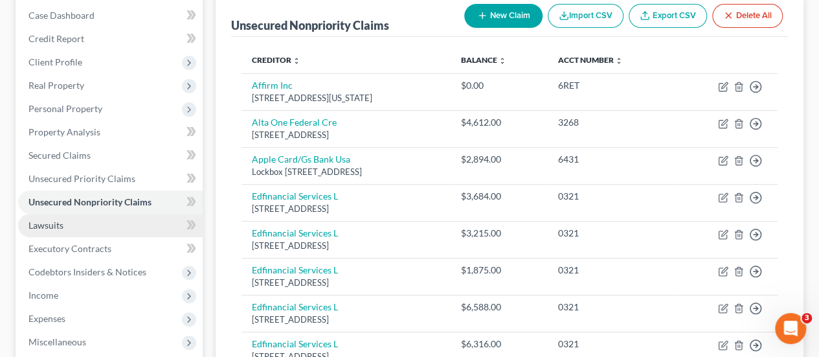
click at [62, 227] on span "Lawsuits" at bounding box center [45, 224] width 35 height 11
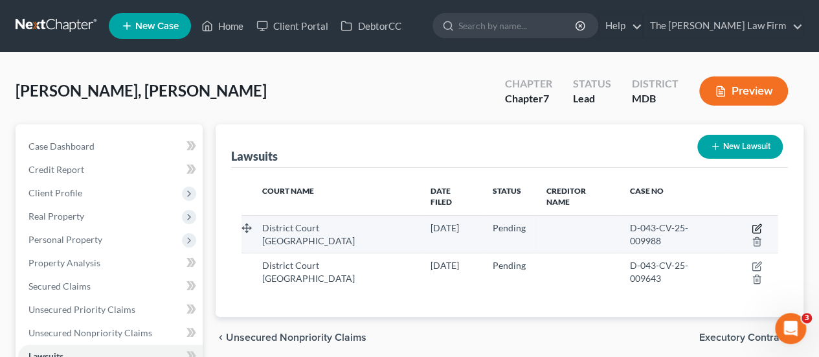
click at [751, 223] on icon "button" at bounding box center [756, 228] width 10 height 10
select select "0"
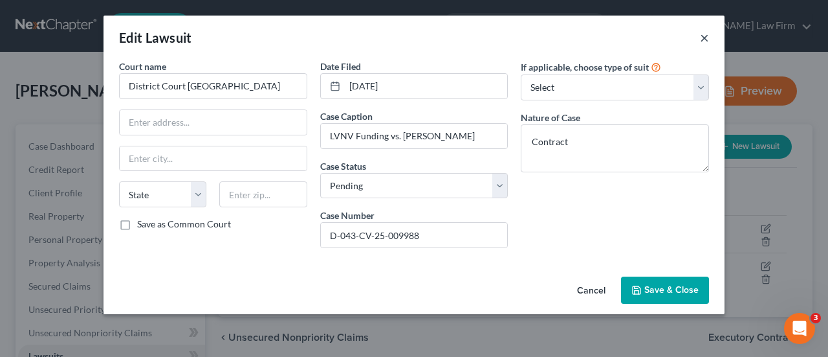
click at [706, 41] on button "×" at bounding box center [704, 38] width 9 height 16
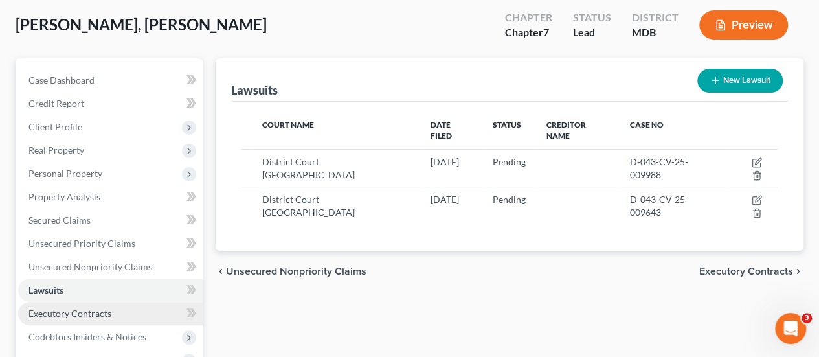
scroll to position [129, 0]
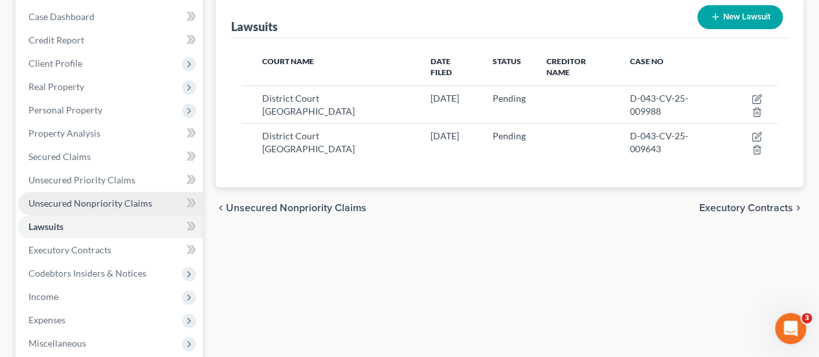
click at [95, 206] on span "Unsecured Nonpriority Claims" at bounding box center [90, 202] width 124 height 11
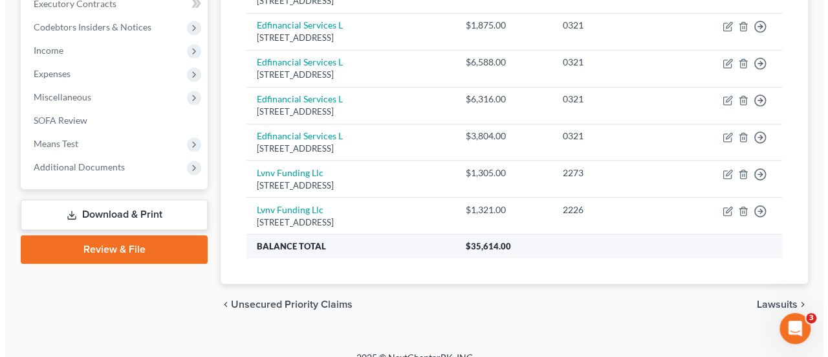
scroll to position [390, 0]
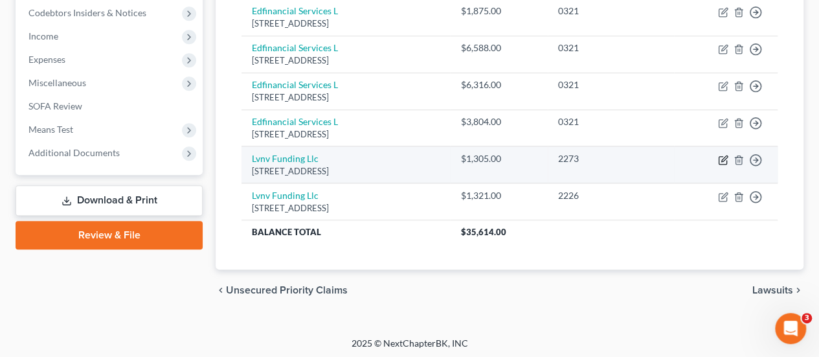
click at [723, 155] on icon "button" at bounding box center [723, 160] width 10 height 10
select select "42"
select select "10"
select select "0"
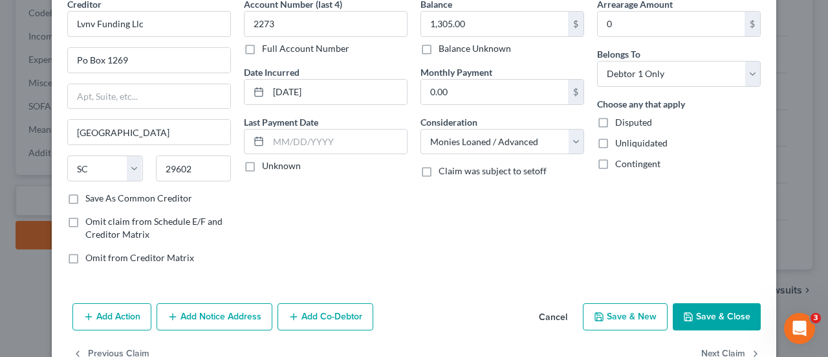
scroll to position [96, 0]
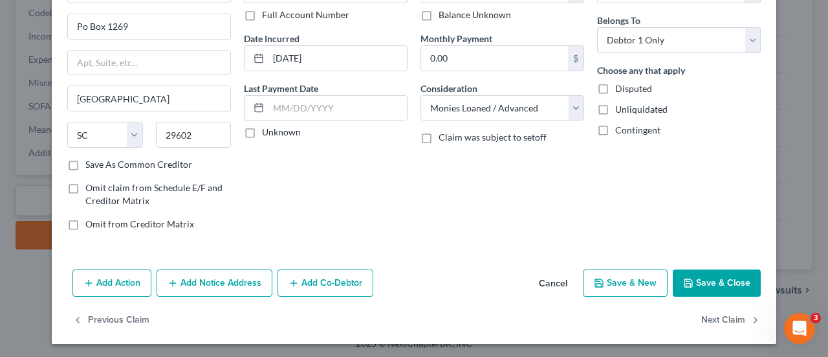
click at [223, 279] on button "Add Notice Address" at bounding box center [215, 282] width 116 height 27
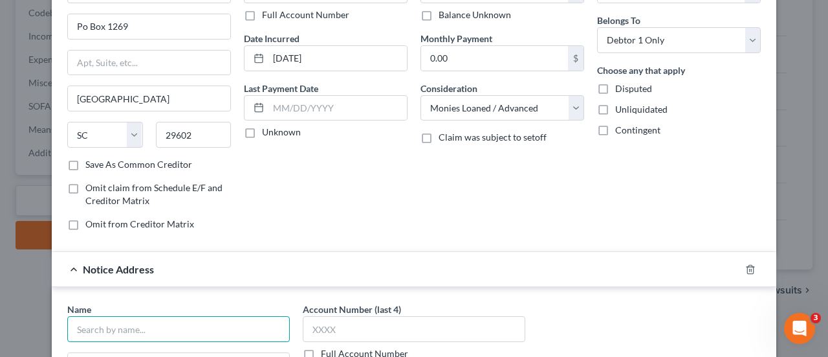
click at [149, 322] on input "text" at bounding box center [178, 329] width 223 height 26
type input "l"
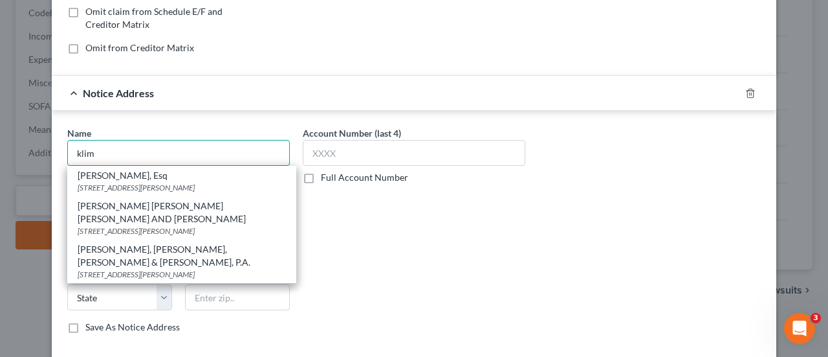
scroll to position [290, 0]
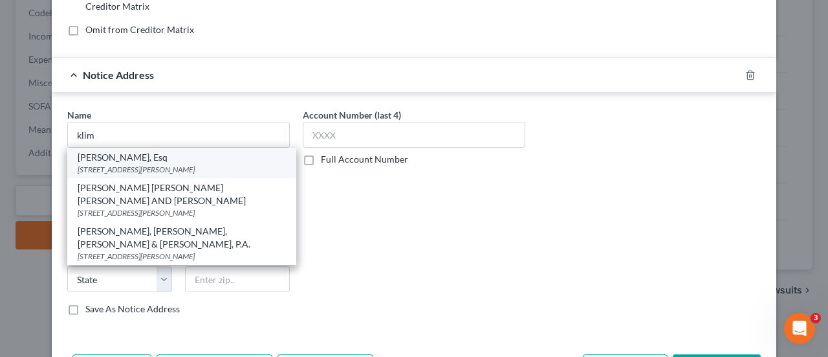
click at [149, 164] on div "8028 Ritchie Hwy, Pasadena, MD 21122" at bounding box center [182, 169] width 208 height 11
type input "Michael Klima, Esq"
type input "8028 Ritchie Hwy"
type input "Pasadena"
select select "21"
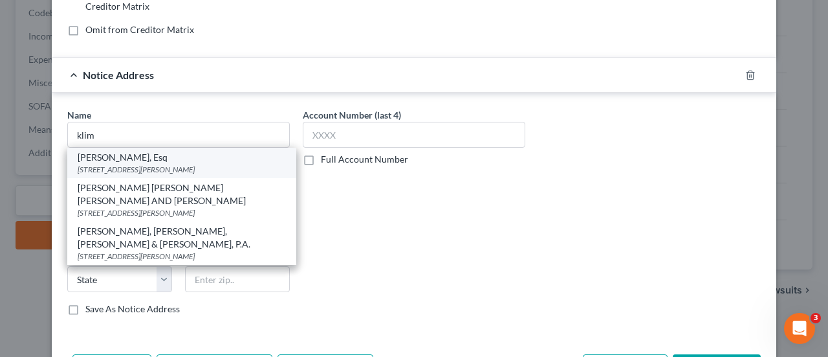
type input "21122"
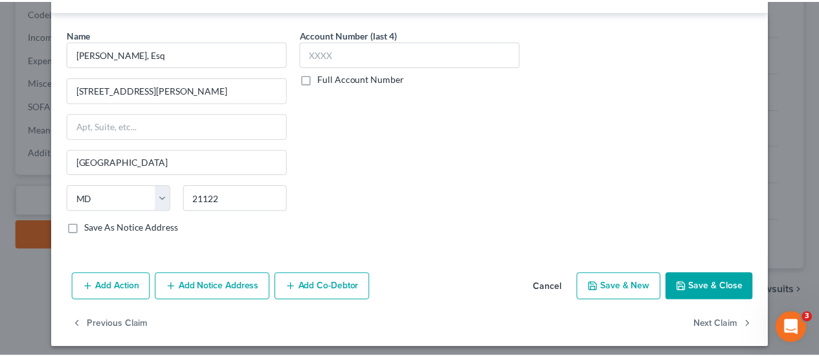
scroll to position [373, 0]
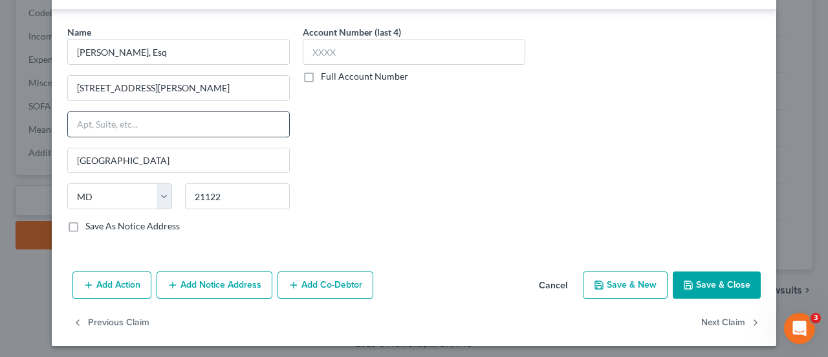
click at [149, 124] on input "text" at bounding box center [178, 124] width 221 height 25
type input "Suite 300"
click at [85, 225] on label "Save As Notice Address" at bounding box center [132, 225] width 94 height 13
click at [91, 225] on input "Save As Notice Address" at bounding box center [95, 223] width 8 height 8
click at [709, 281] on button "Save & Close" at bounding box center [717, 284] width 88 height 27
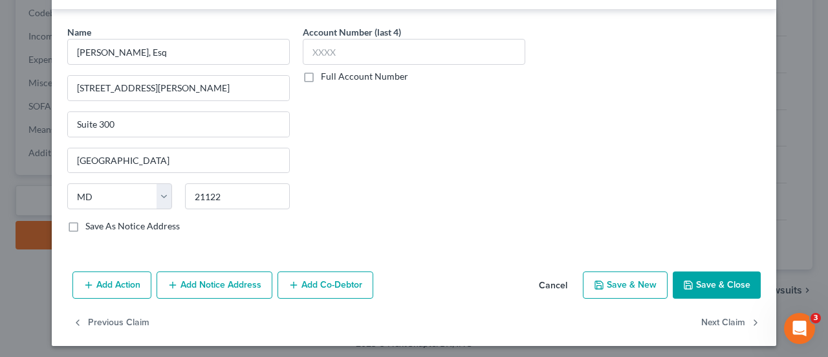
checkbox input "false"
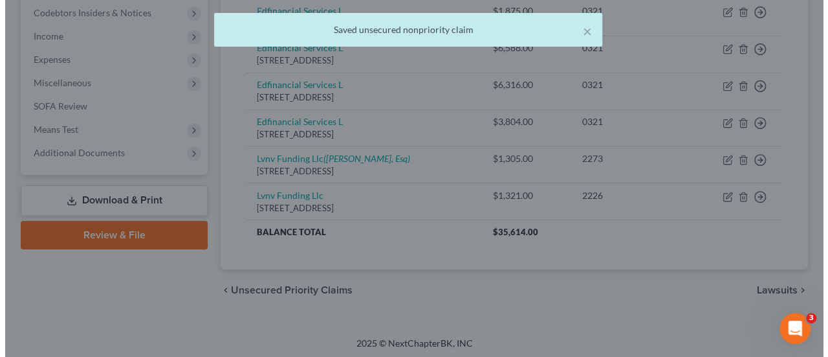
scroll to position [0, 0]
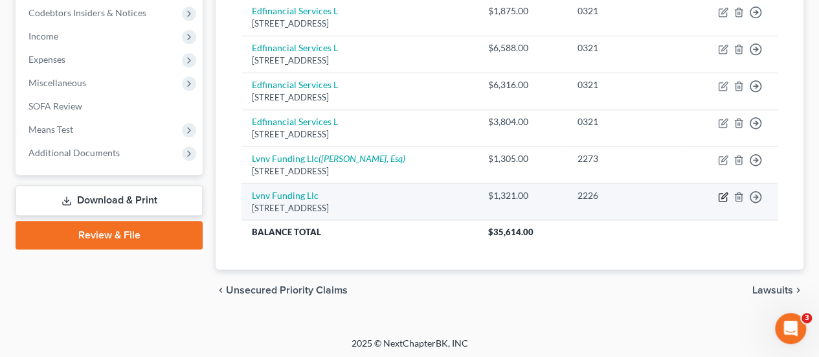
click at [720, 192] on icon "button" at bounding box center [723, 197] width 10 height 10
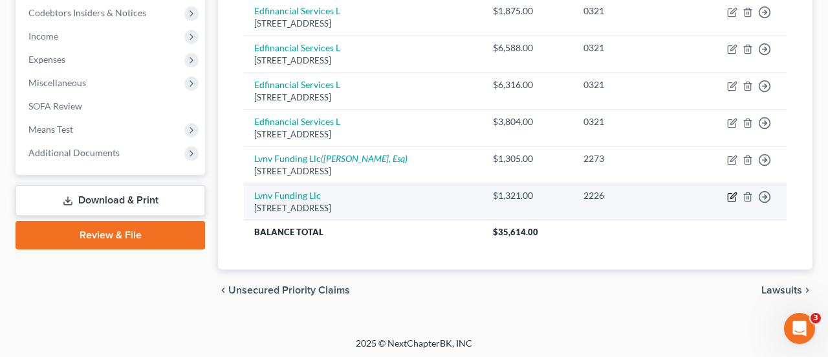
select select "42"
select select "10"
select select "0"
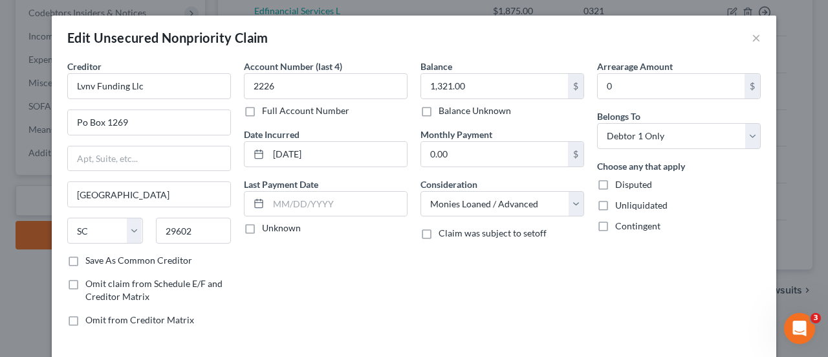
scroll to position [96, 0]
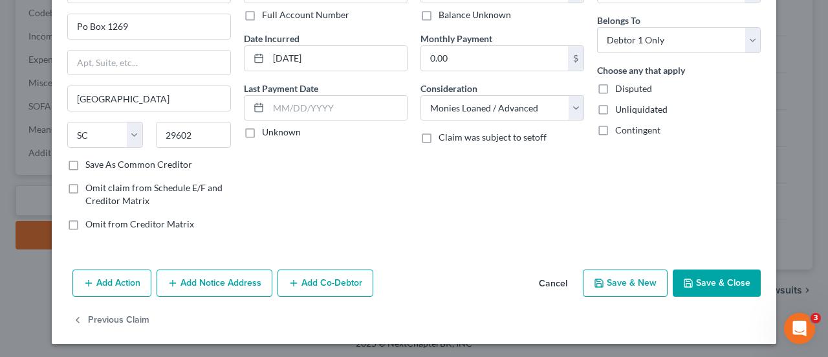
click at [230, 284] on button "Add Notice Address" at bounding box center [215, 282] width 116 height 27
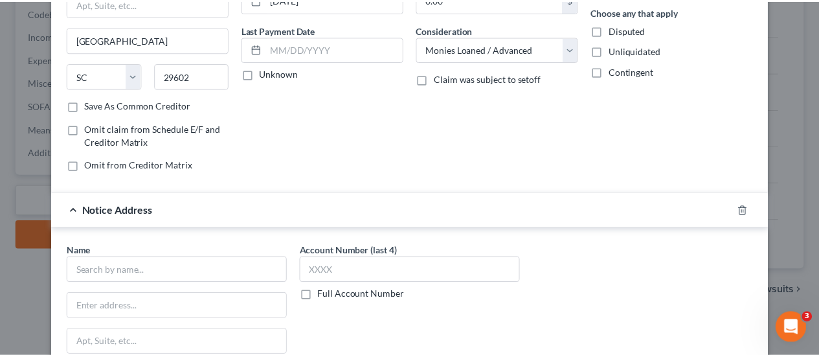
scroll to position [355, 0]
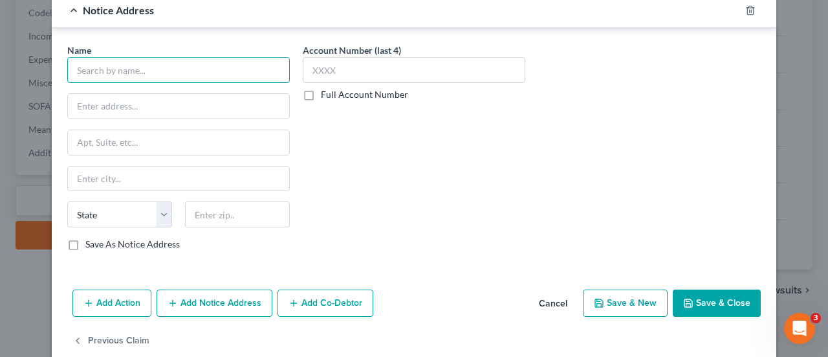
click at [99, 74] on input "text" at bounding box center [178, 70] width 223 height 26
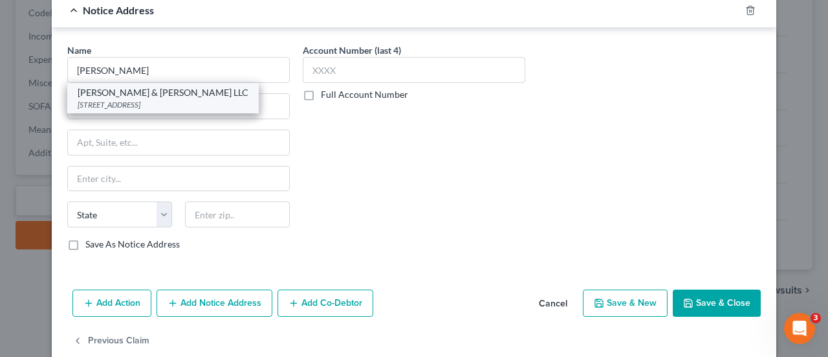
click at [185, 99] on div "1390 Piccard Drive Suite 315, Rockville, MD 20850" at bounding box center [163, 104] width 171 height 11
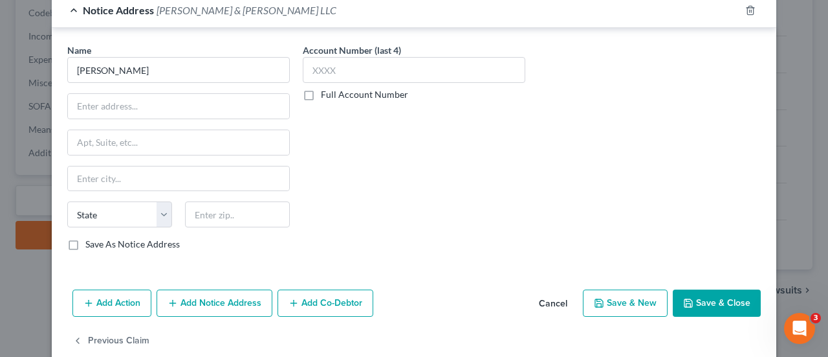
type input "Schrier, Tolin & Wagman LLC"
type input "1390 Piccard Drive"
type input "Suite 315"
type input "Rockville"
select select "21"
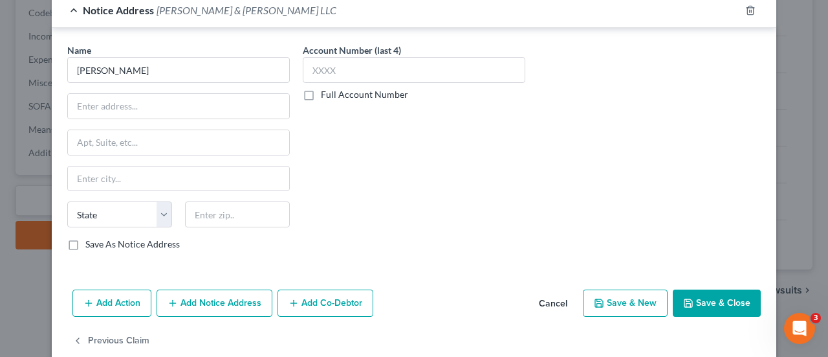
type input "20850"
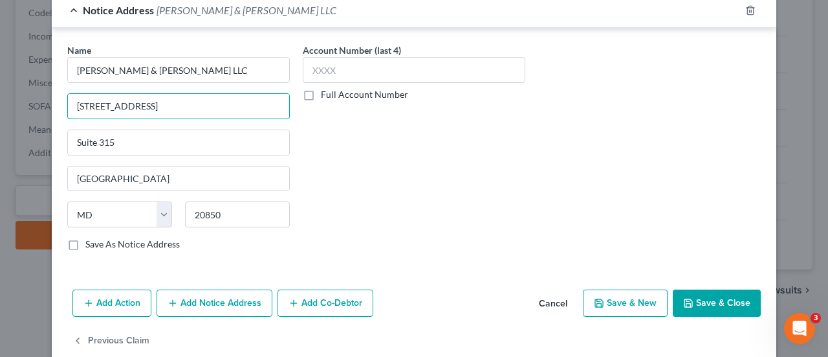
drag, startPoint x: 165, startPoint y: 106, endPoint x: 53, endPoint y: 105, distance: 112.0
click at [29, 106] on div "Edit Unsecured Nonpriority Claim × Creditor * Lvnv Funding Llc Po Box 1269 Gree…" at bounding box center [414, 178] width 828 height 357
type input "700 King Farm Blvd"
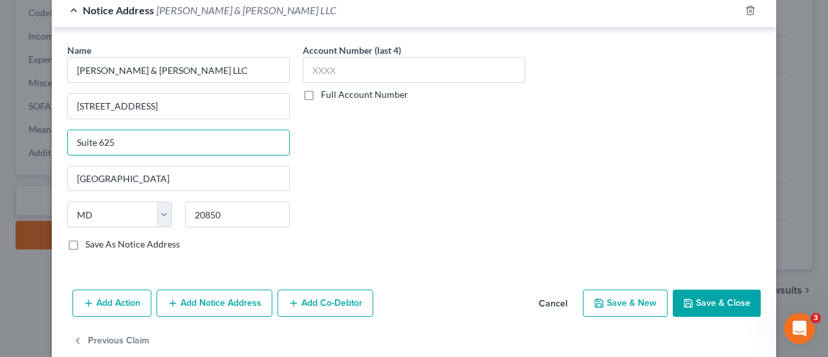
type input "Suite 625"
click at [85, 239] on label "Save As Notice Address" at bounding box center [132, 244] width 94 height 13
click at [91, 239] on input "Save As Notice Address" at bounding box center [95, 242] width 8 height 8
click at [726, 304] on button "Save & Close" at bounding box center [717, 302] width 88 height 27
checkbox input "false"
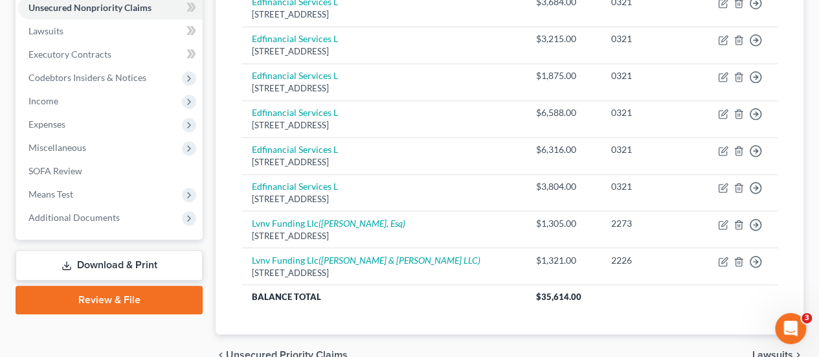
scroll to position [390, 0]
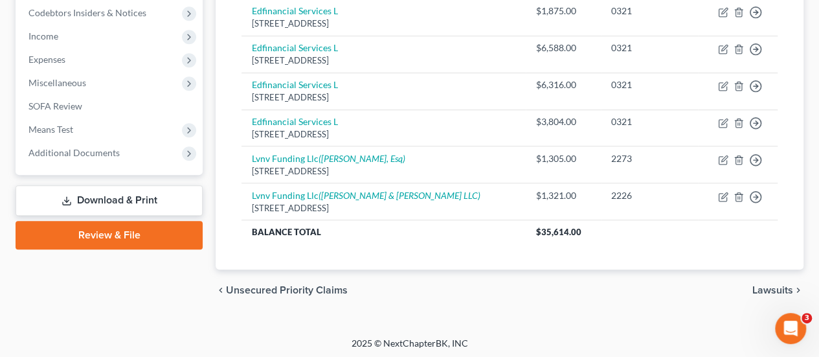
click at [83, 197] on link "Download & Print" at bounding box center [109, 200] width 187 height 30
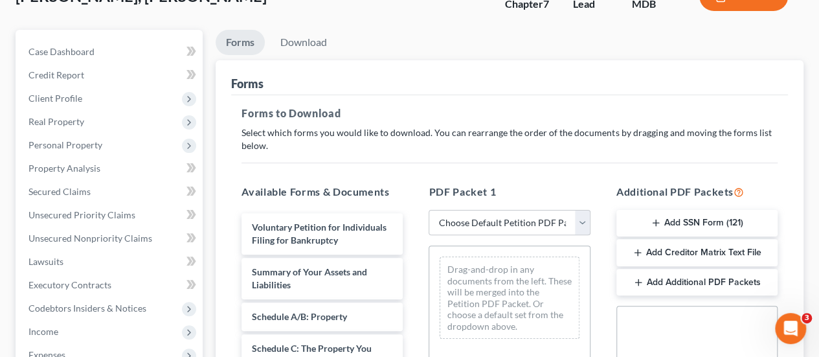
scroll to position [194, 0]
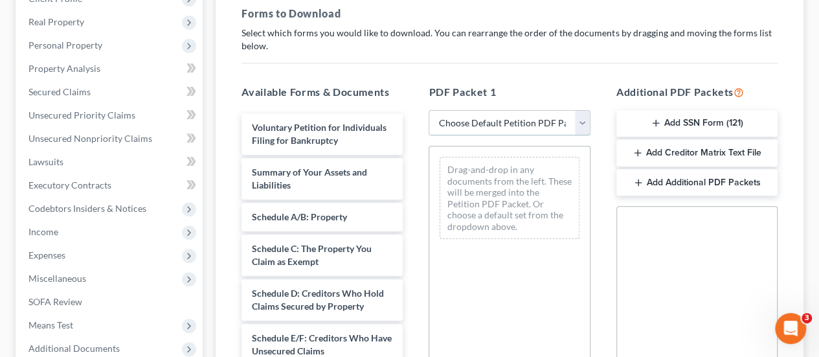
click at [483, 124] on select "Choose Default Petition PDF Packet Complete Bankruptcy Petition (all forms and …" at bounding box center [508, 123] width 161 height 26
select select "0"
click at [428, 110] on select "Choose Default Petition PDF Packet Complete Bankruptcy Petition (all forms and …" at bounding box center [508, 123] width 161 height 26
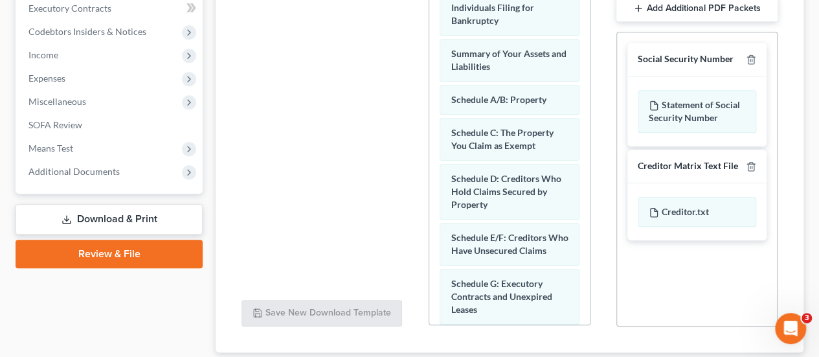
scroll to position [455, 0]
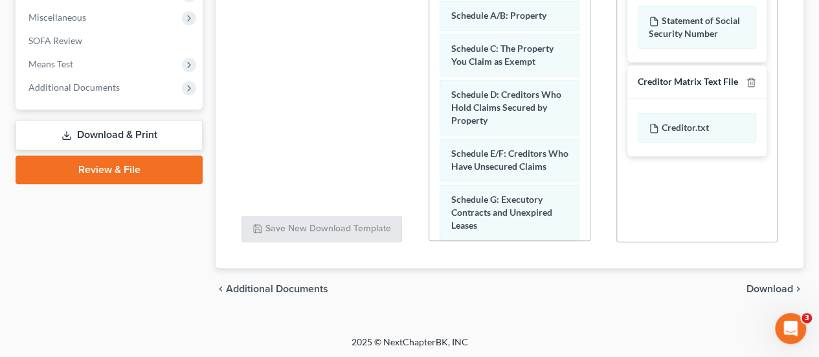
click at [773, 285] on span "Download" at bounding box center [769, 288] width 47 height 10
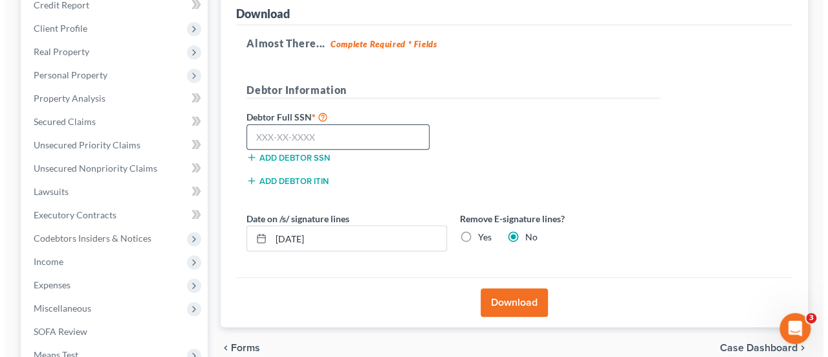
scroll to position [135, 0]
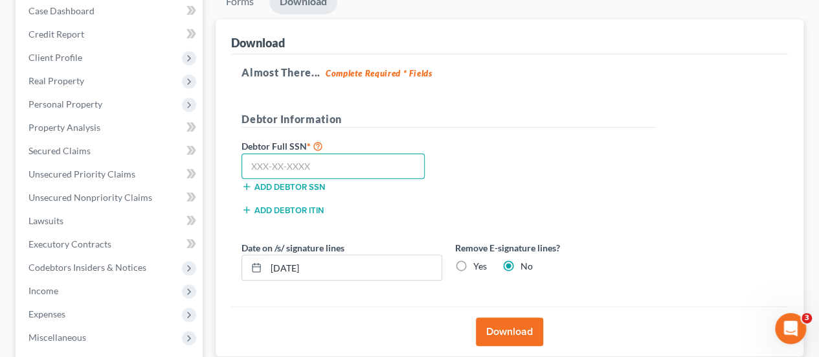
click at [311, 168] on input "text" at bounding box center [332, 166] width 183 height 26
click at [282, 165] on input "text" at bounding box center [332, 166] width 183 height 26
type input "594-29-3296"
click at [492, 332] on button "Download" at bounding box center [509, 331] width 67 height 28
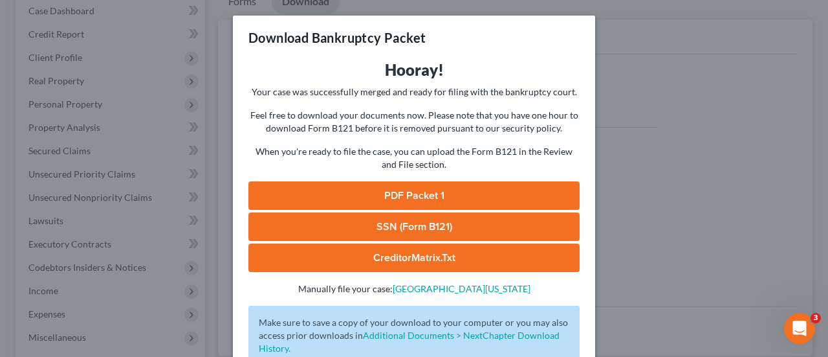
click at [434, 196] on link "PDF Packet 1" at bounding box center [414, 195] width 331 height 28
click at [379, 225] on link "SSN (Form B121)" at bounding box center [414, 226] width 331 height 28
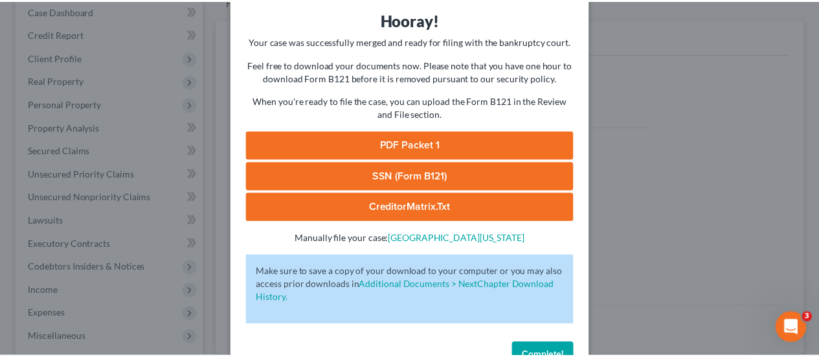
scroll to position [88, 0]
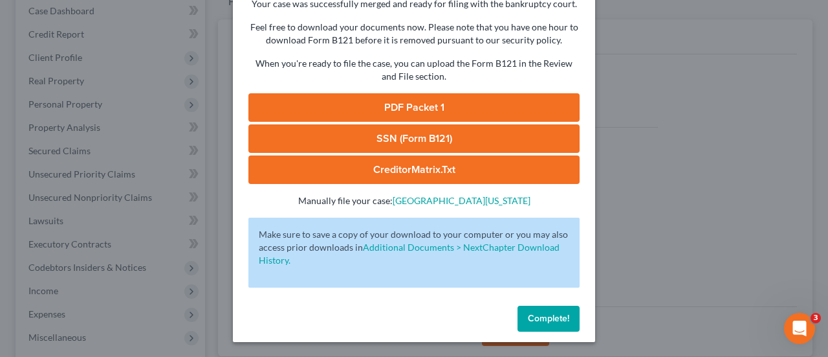
click at [551, 314] on span "Complete!" at bounding box center [548, 318] width 41 height 11
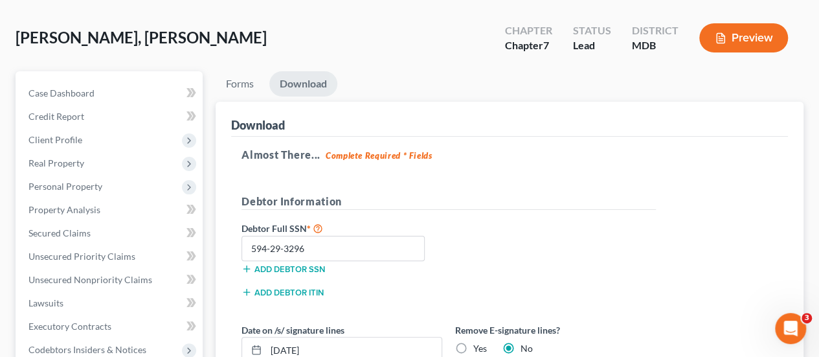
scroll to position [0, 0]
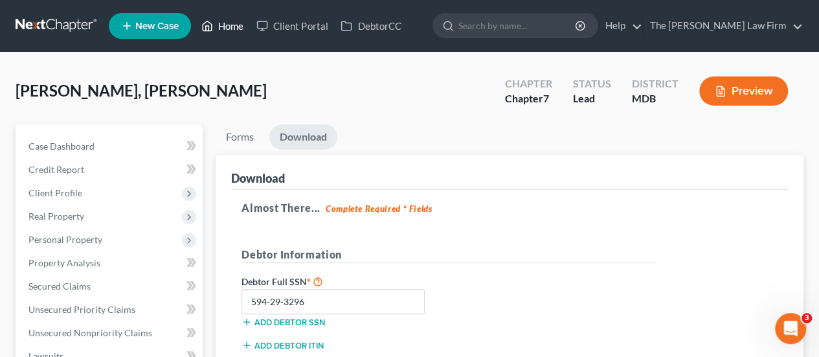
click at [233, 21] on link "Home" at bounding box center [222, 25] width 55 height 23
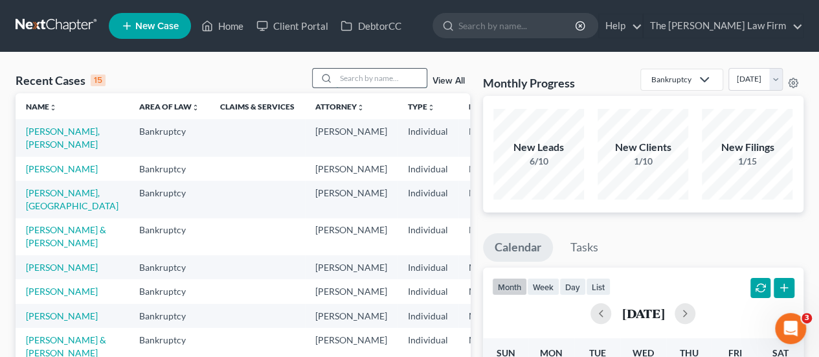
click at [382, 83] on input "search" at bounding box center [381, 78] width 91 height 19
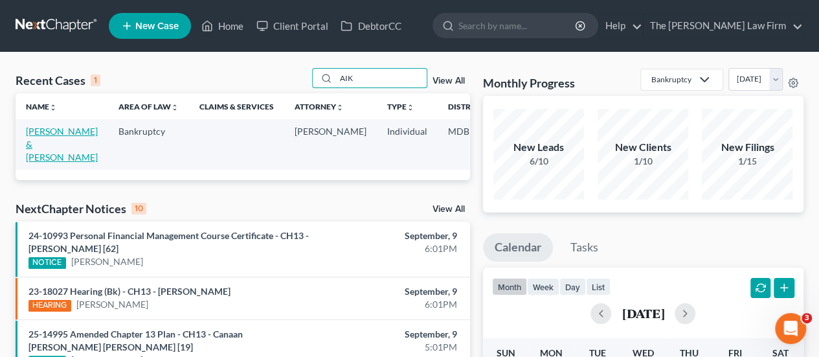
type input "AIK"
click at [36, 133] on link "[PERSON_NAME] & [PERSON_NAME]" at bounding box center [62, 144] width 72 height 37
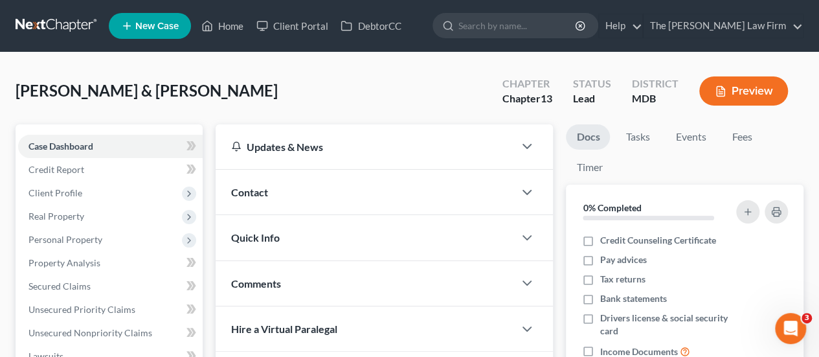
scroll to position [65, 0]
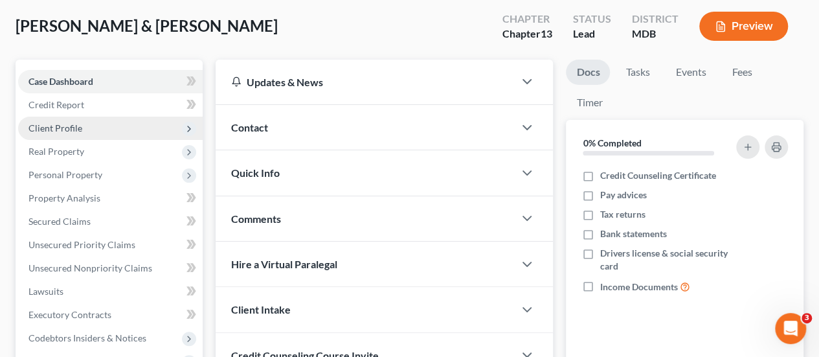
click at [58, 126] on span "Client Profile" at bounding box center [55, 127] width 54 height 11
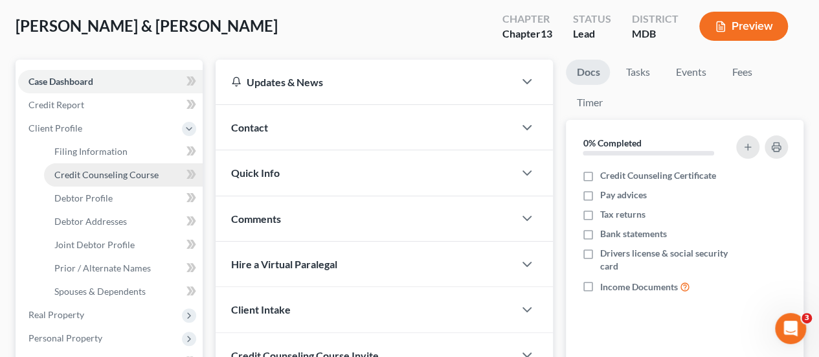
click at [63, 172] on span "Credit Counseling Course" at bounding box center [106, 174] width 104 height 11
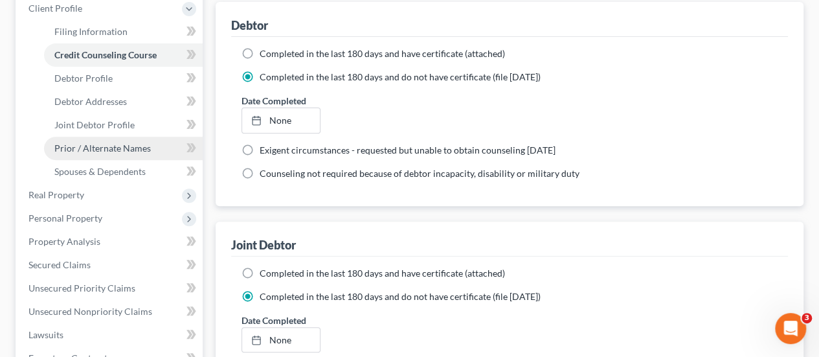
scroll to position [129, 0]
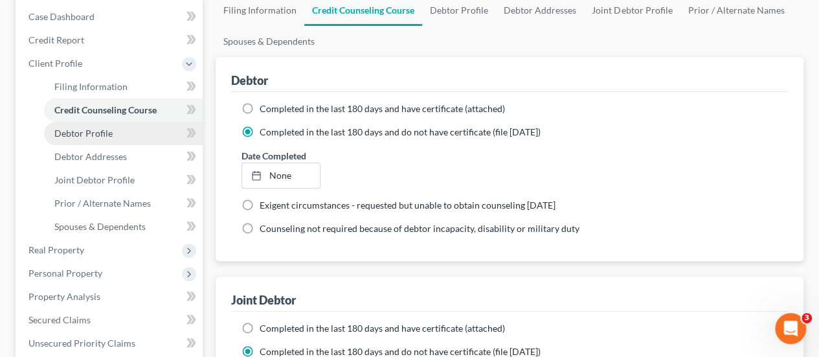
click at [98, 134] on span "Debtor Profile" at bounding box center [83, 132] width 58 height 11
select select "1"
select select "3"
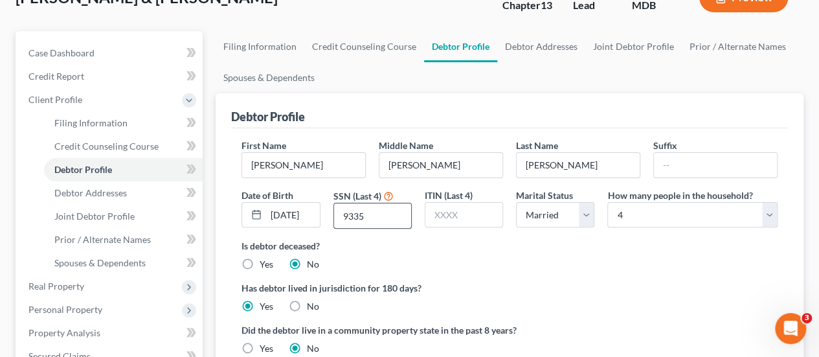
scroll to position [129, 0]
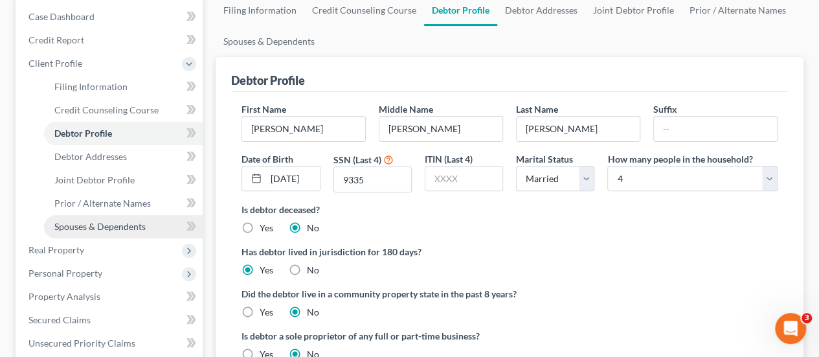
click at [115, 225] on span "Spouses & Dependents" at bounding box center [99, 226] width 91 height 11
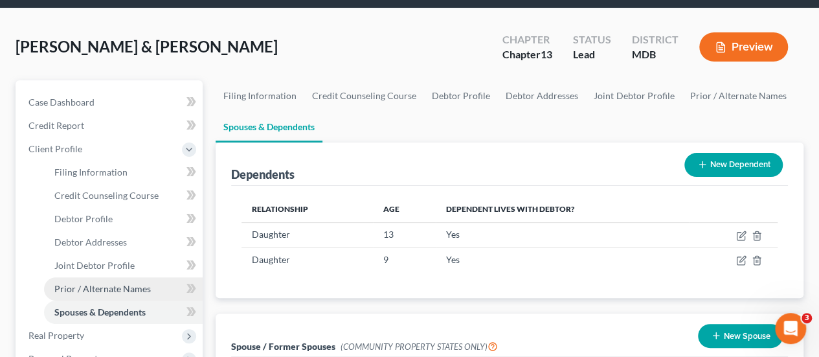
scroll to position [65, 0]
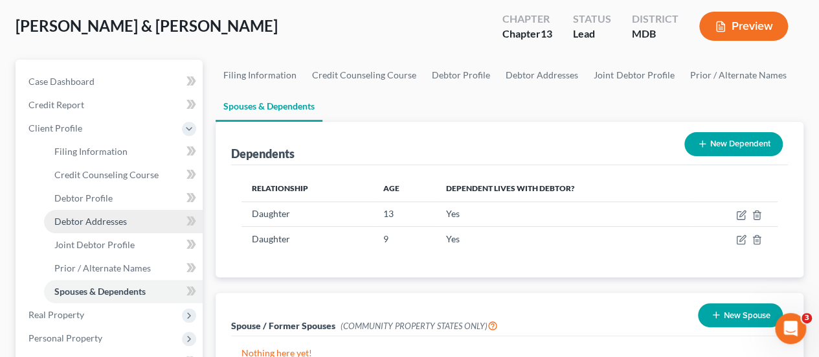
click at [100, 221] on span "Debtor Addresses" at bounding box center [90, 221] width 72 height 11
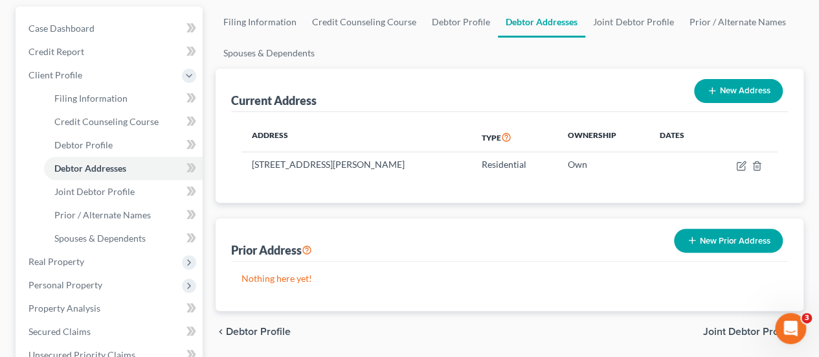
scroll to position [129, 0]
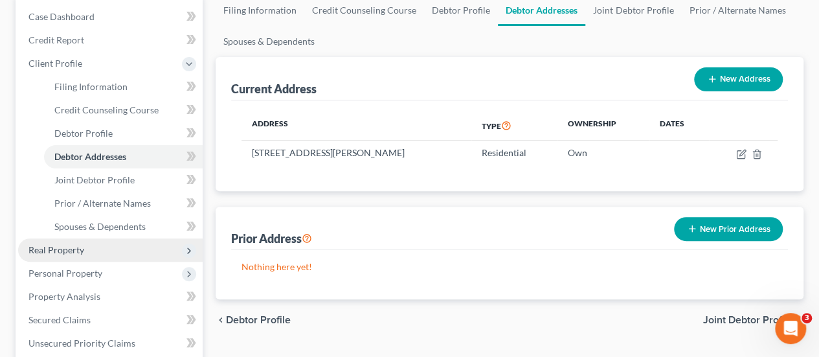
click at [73, 250] on span "Real Property" at bounding box center [56, 249] width 56 height 11
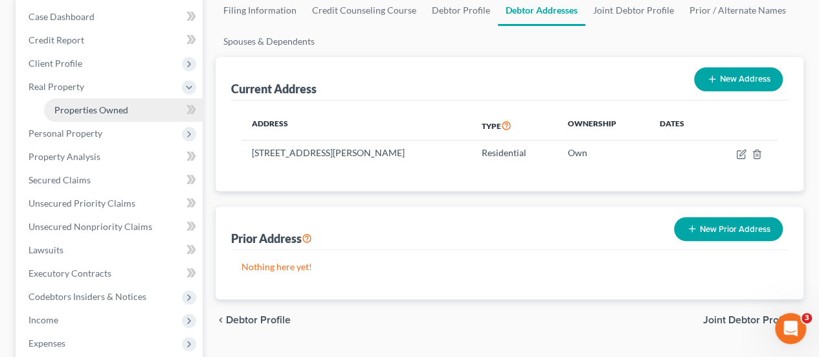
click at [91, 109] on span "Properties Owned" at bounding box center [91, 109] width 74 height 11
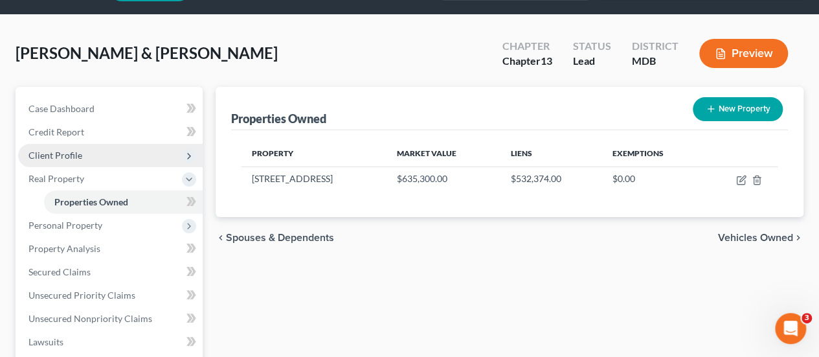
scroll to position [65, 0]
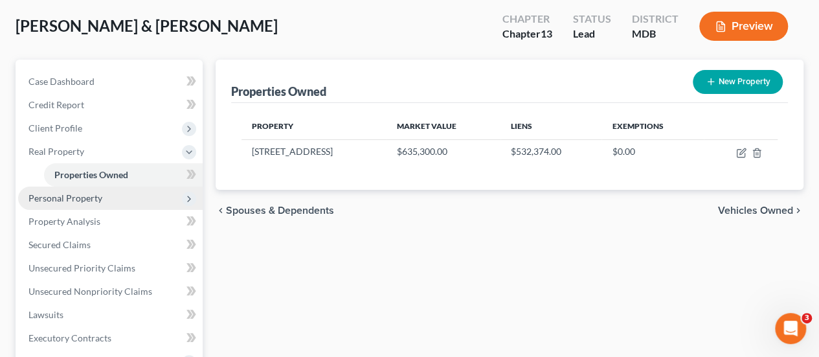
click at [80, 197] on span "Personal Property" at bounding box center [65, 197] width 74 height 11
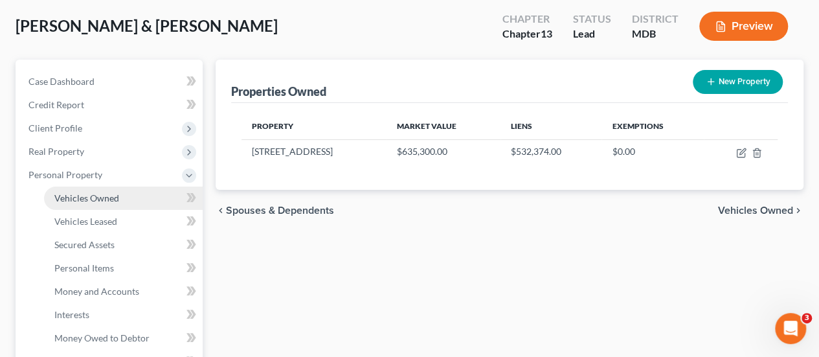
click at [85, 201] on span "Vehicles Owned" at bounding box center [86, 197] width 65 height 11
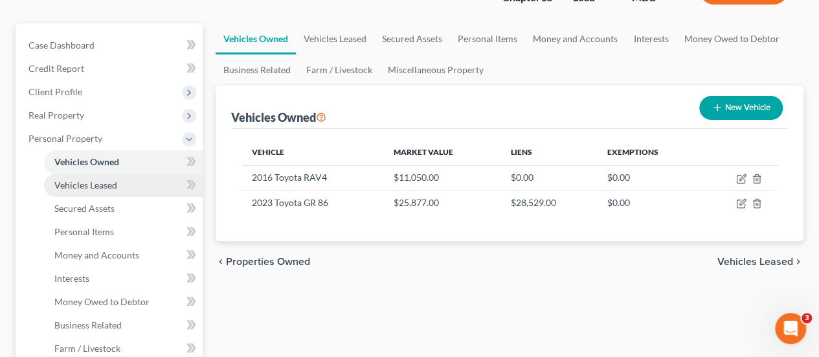
scroll to position [129, 0]
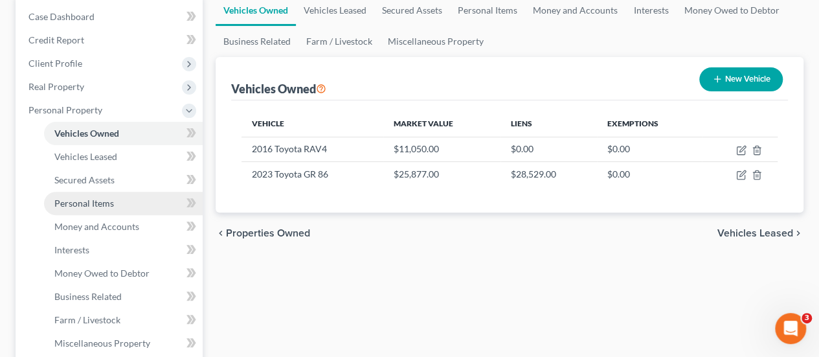
click at [78, 206] on span "Personal Items" at bounding box center [84, 202] width 60 height 11
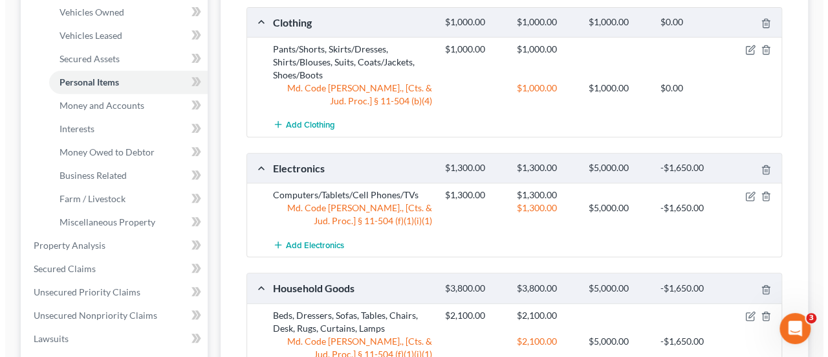
scroll to position [259, 0]
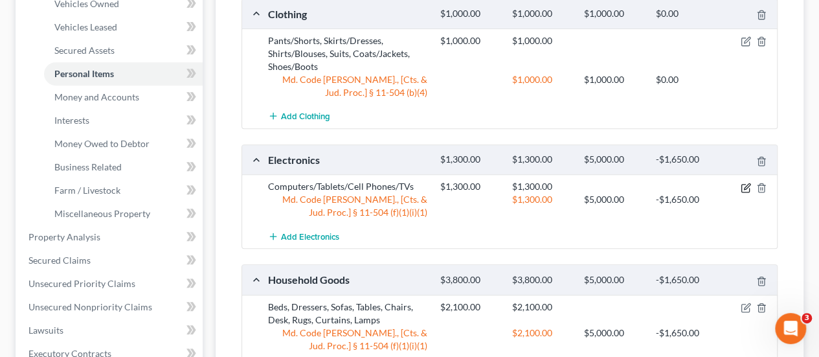
click at [747, 183] on icon "button" at bounding box center [747, 186] width 6 height 6
select select "2"
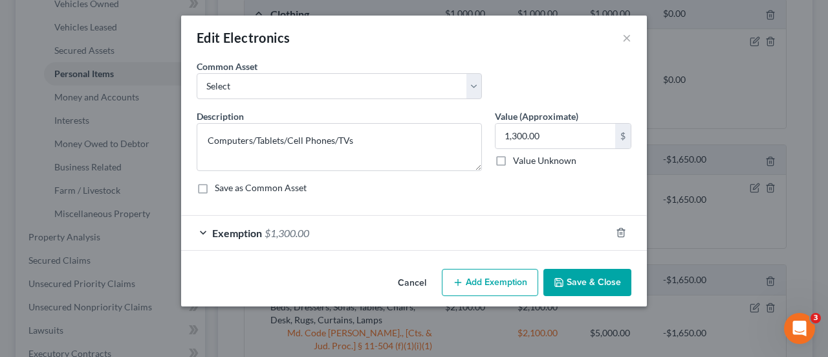
click at [251, 228] on span "Exemption" at bounding box center [237, 233] width 50 height 12
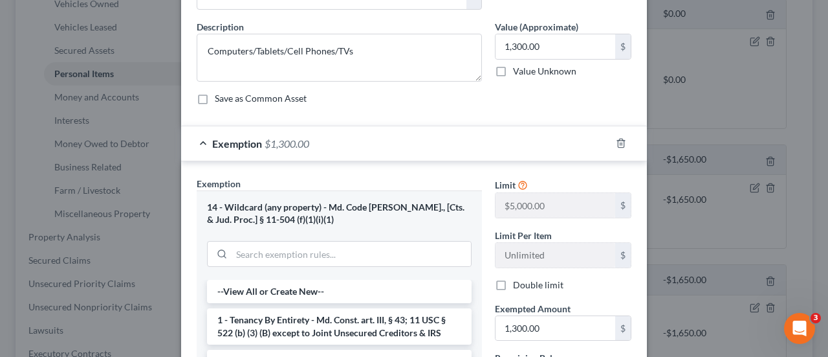
scroll to position [194, 0]
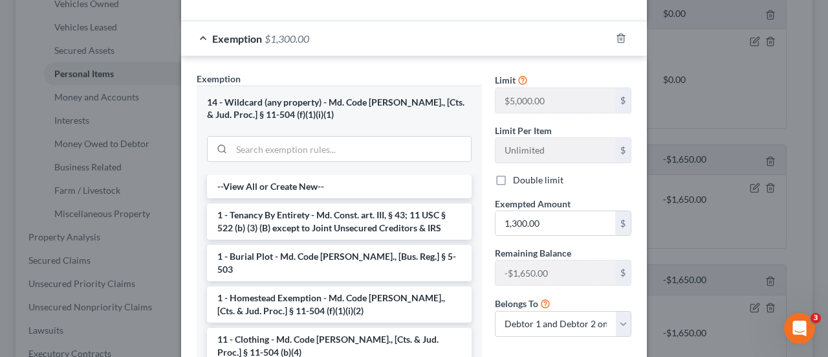
click at [513, 178] on label "Double limit" at bounding box center [538, 179] width 50 height 13
click at [518, 178] on input "Double limit" at bounding box center [522, 177] width 8 height 8
checkbox input "true"
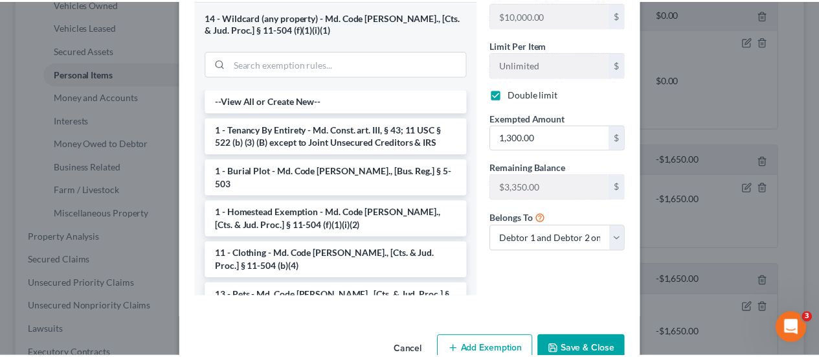
scroll to position [309, 0]
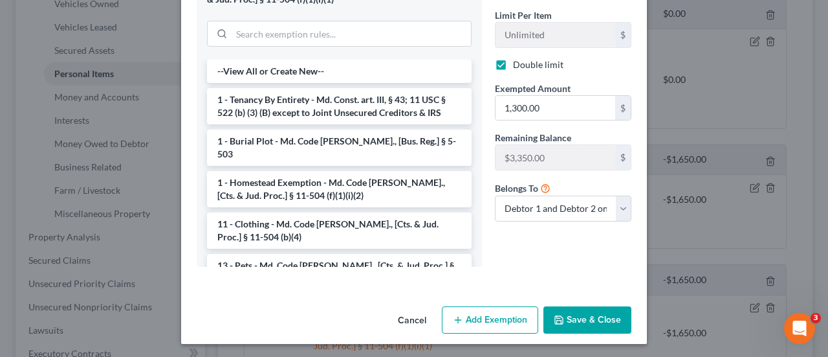
click at [590, 312] on button "Save & Close" at bounding box center [588, 319] width 88 height 27
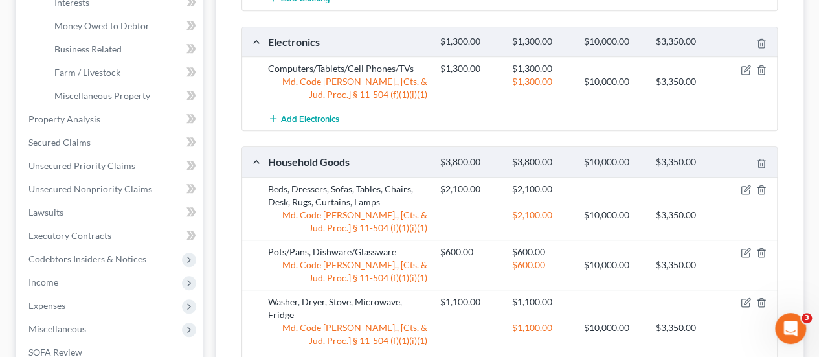
scroll to position [259, 0]
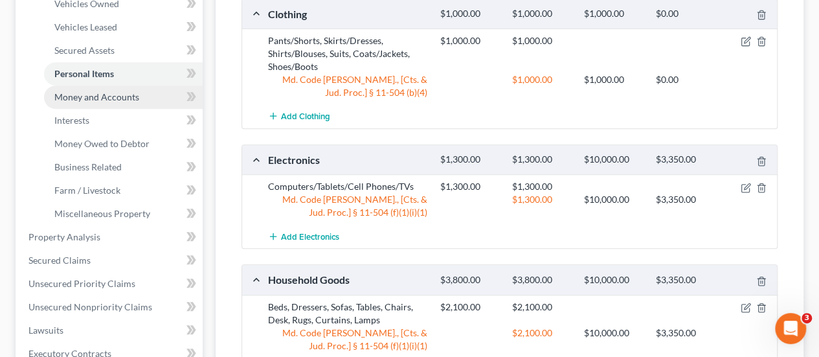
click at [67, 93] on span "Money and Accounts" at bounding box center [96, 96] width 85 height 11
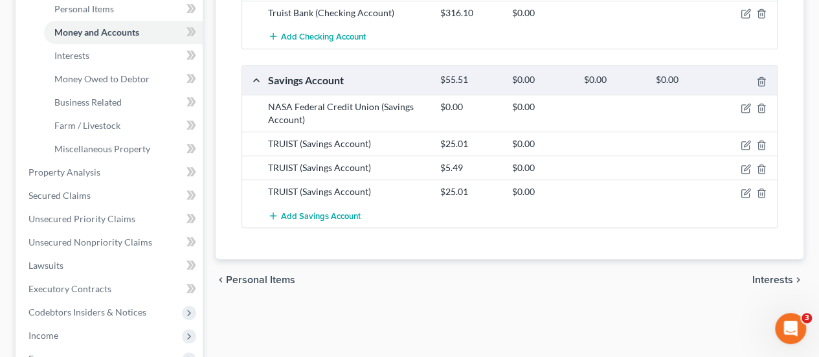
scroll to position [194, 0]
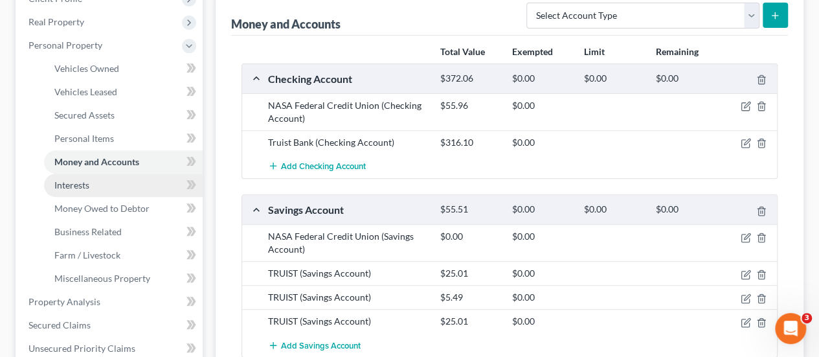
click at [74, 188] on span "Interests" at bounding box center [71, 184] width 35 height 11
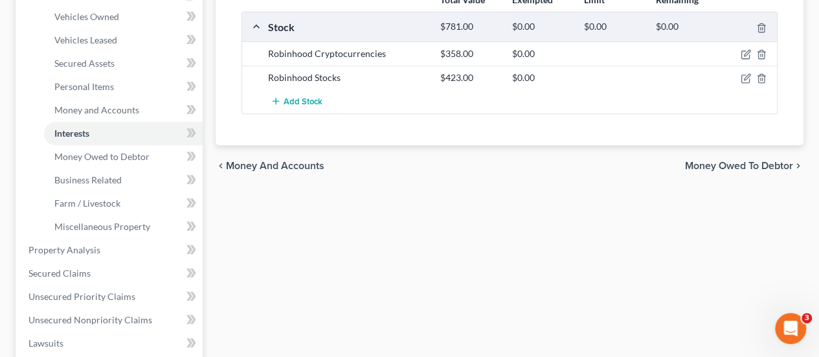
scroll to position [259, 0]
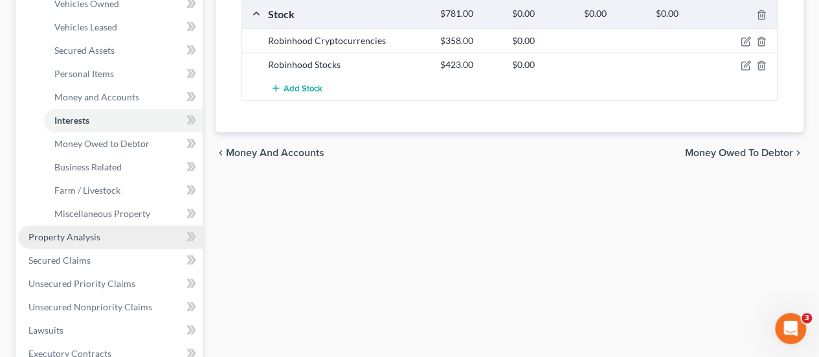
click at [77, 232] on span "Property Analysis" at bounding box center [64, 236] width 72 height 11
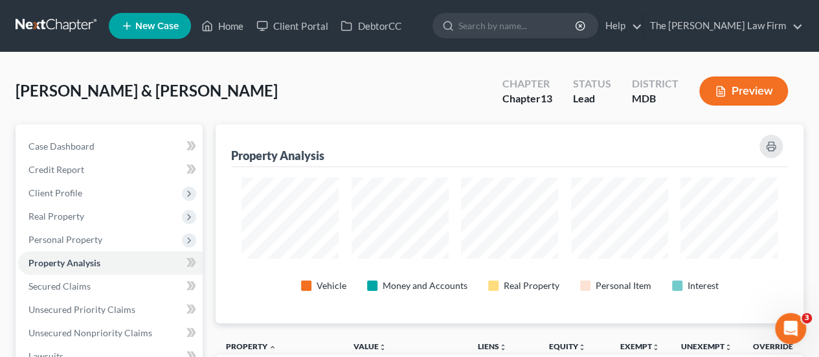
scroll to position [198, 588]
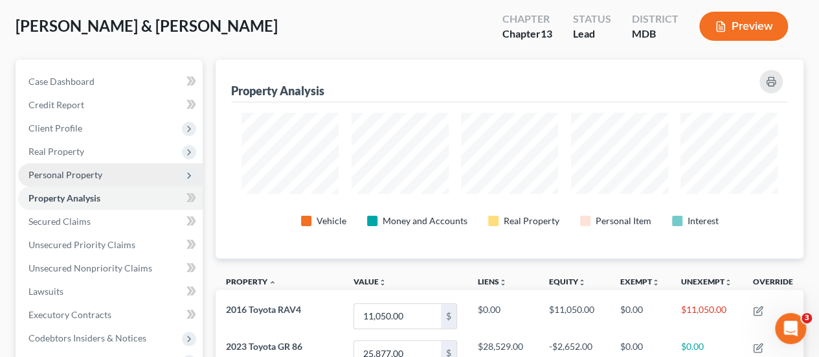
click at [63, 173] on span "Personal Property" at bounding box center [65, 174] width 74 height 11
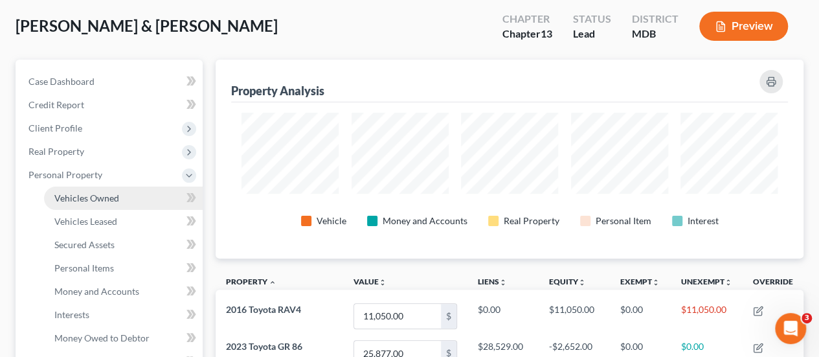
click at [69, 192] on span "Vehicles Owned" at bounding box center [86, 197] width 65 height 11
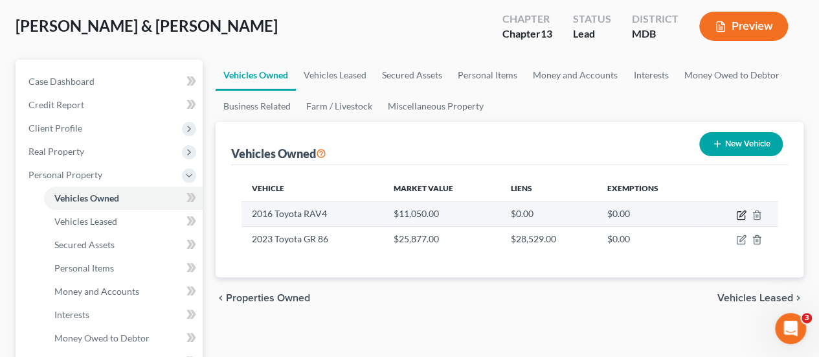
click at [739, 210] on icon "button" at bounding box center [741, 215] width 10 height 10
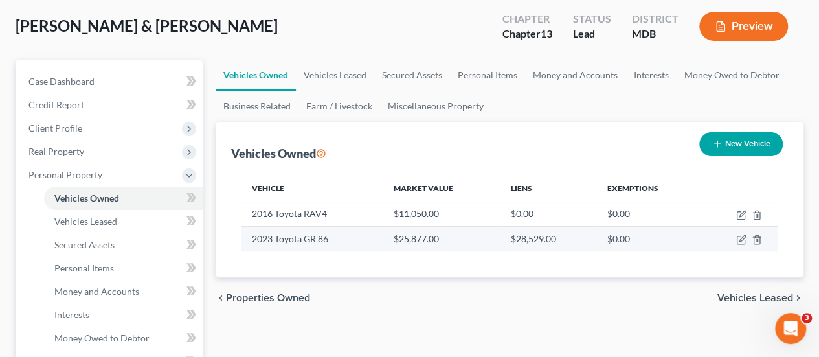
select select "0"
select select "10"
select select "3"
select select "2"
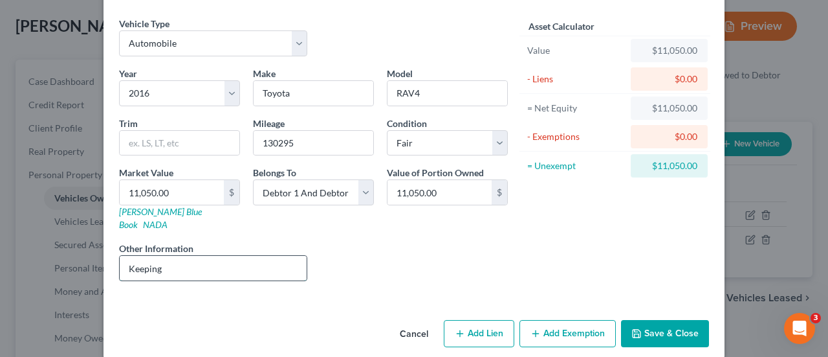
click at [133, 257] on input "Keeping" at bounding box center [213, 268] width 187 height 25
click at [567, 320] on button "Add Exemption" at bounding box center [568, 333] width 96 height 27
select select "2"
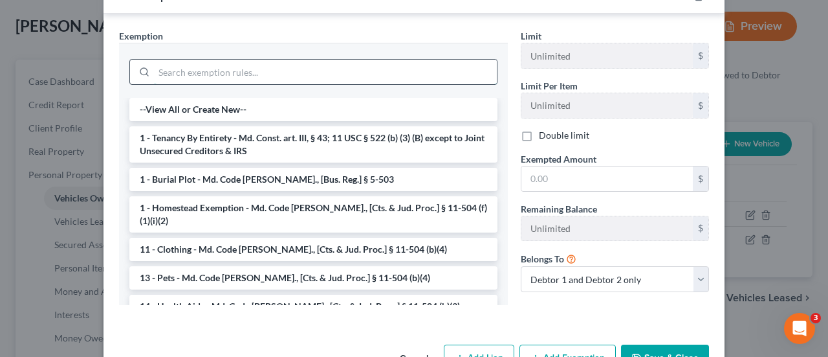
click at [197, 64] on input "search" at bounding box center [325, 72] width 343 height 25
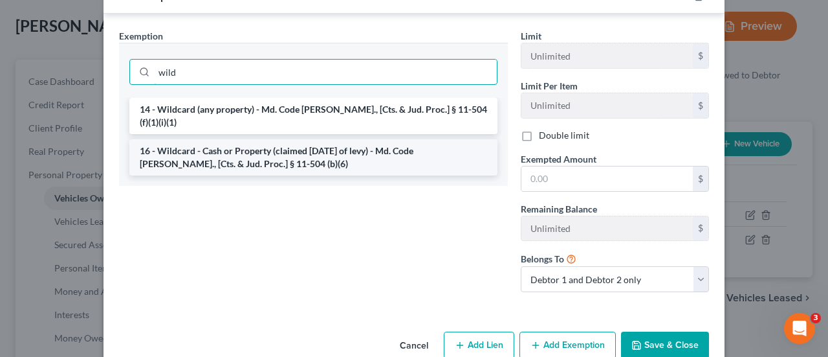
type input "wild"
click at [265, 139] on li "16 - Wildcard - Cash or Property (claimed [DATE] of levy) - Md. Code [PERSON_NA…" at bounding box center [313, 157] width 368 height 36
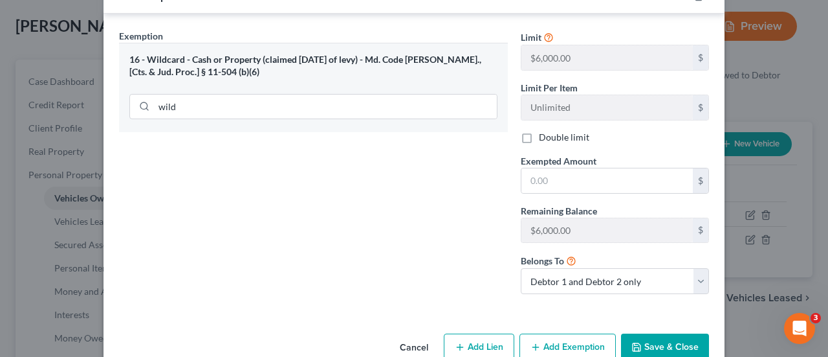
click at [539, 131] on label "Double limit" at bounding box center [564, 137] width 50 height 13
click at [544, 131] on input "Double limit" at bounding box center [548, 135] width 8 height 8
checkbox input "true"
click at [535, 169] on input "text" at bounding box center [608, 180] width 172 height 25
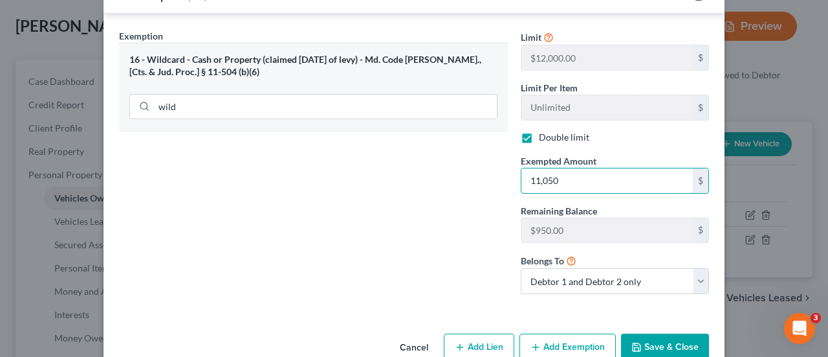
type input "11,050"
click at [661, 333] on button "Save & Close" at bounding box center [665, 346] width 88 height 27
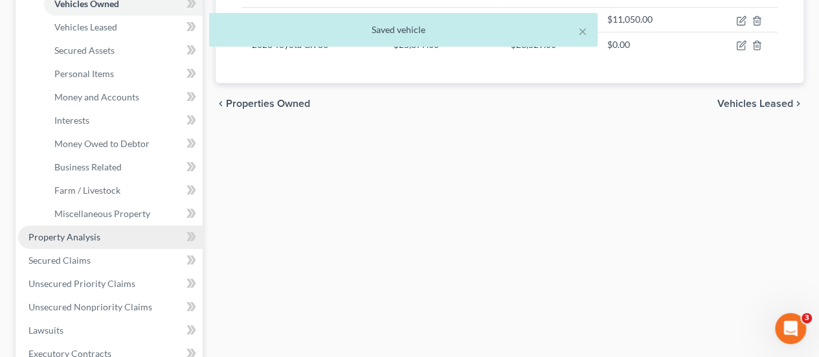
click at [83, 236] on span "Property Analysis" at bounding box center [64, 236] width 72 height 11
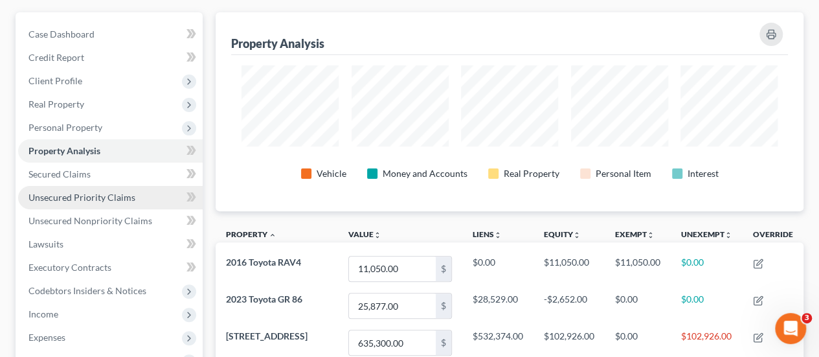
click at [78, 200] on span "Unsecured Priority Claims" at bounding box center [81, 197] width 107 height 11
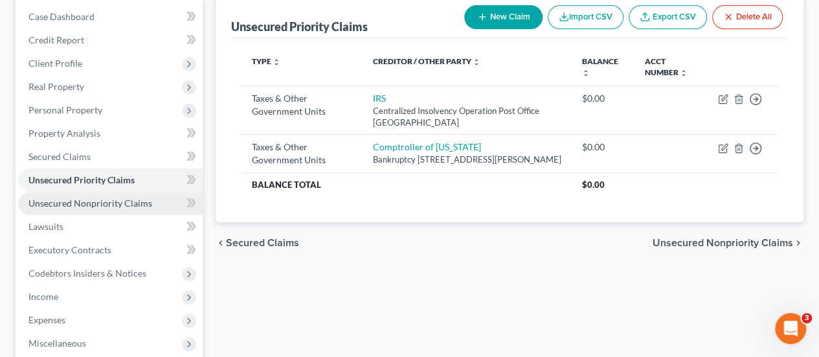
click at [111, 209] on link "Unsecured Nonpriority Claims" at bounding box center [110, 203] width 184 height 23
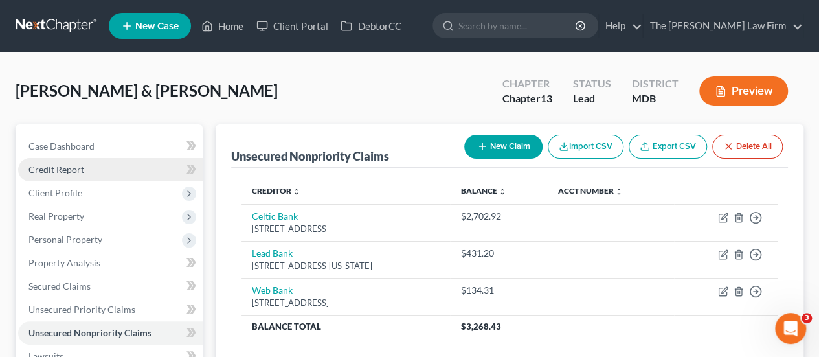
click at [32, 170] on span "Credit Report" at bounding box center [56, 169] width 56 height 11
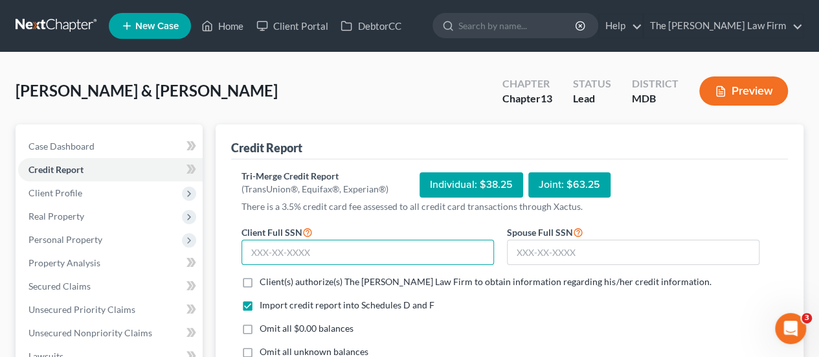
click at [321, 258] on input "text" at bounding box center [367, 252] width 252 height 26
type input "216-27-9335"
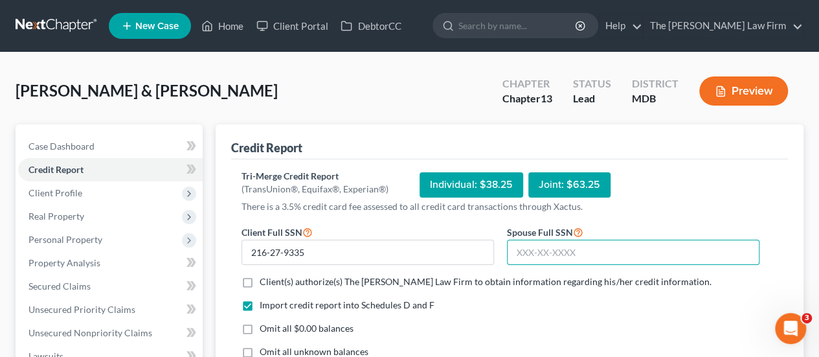
click at [536, 244] on input "text" at bounding box center [633, 252] width 252 height 26
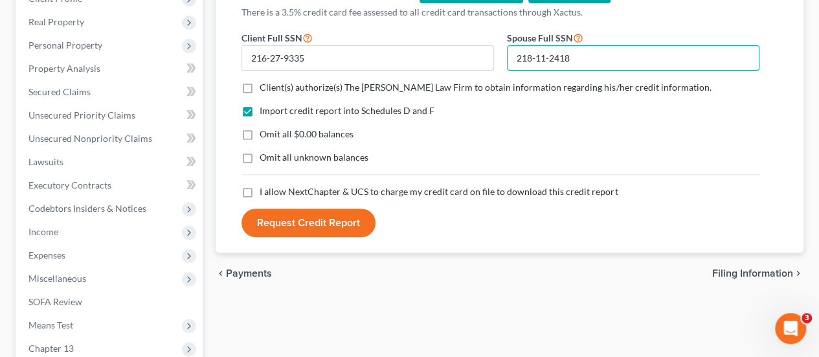
type input "218-11-2418"
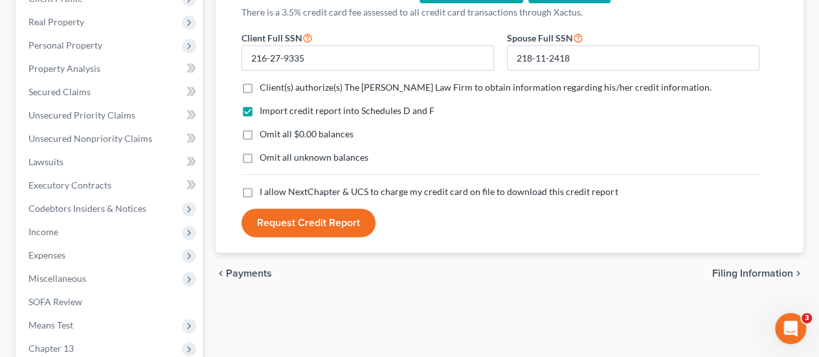
click at [260, 91] on label "Client(s) authorize(s) The James D. Ealley Law Firm to obtain information regar…" at bounding box center [485, 87] width 451 height 13
click at [265, 89] on input "Client(s) authorize(s) The James D. Ealley Law Firm to obtain information regar…" at bounding box center [269, 85] width 8 height 8
checkbox input "true"
click at [260, 134] on label "Omit all $0.00 balances" at bounding box center [307, 133] width 94 height 13
click at [265, 134] on input "Omit all $0.00 balances" at bounding box center [269, 131] width 8 height 8
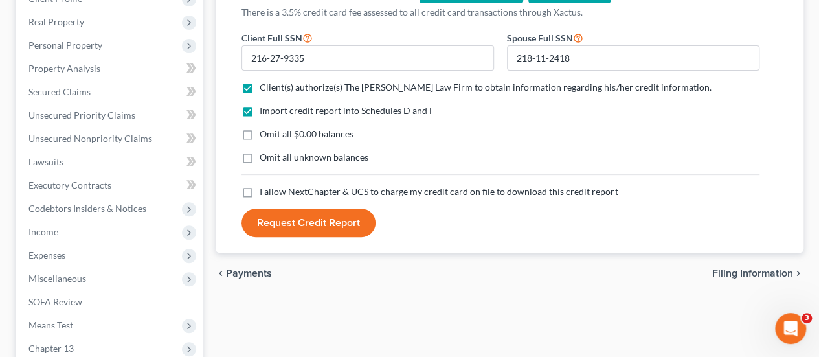
checkbox input "true"
click at [260, 157] on label "Omit all unknown balances" at bounding box center [314, 157] width 109 height 13
click at [265, 157] on input "Omit all unknown balances" at bounding box center [269, 155] width 8 height 8
checkbox input "true"
click at [260, 190] on label "I allow NextChapter & UCS to charge my credit card on file to download this cre…" at bounding box center [439, 191] width 358 height 13
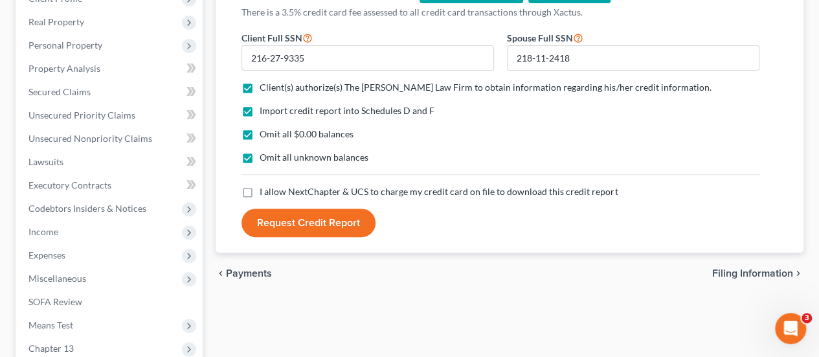
click at [265, 190] on input "I allow NextChapter & UCS to charge my credit card on file to download this cre…" at bounding box center [269, 189] width 8 height 8
checkbox input "true"
click at [303, 224] on button "Request Credit Report" at bounding box center [308, 222] width 134 height 28
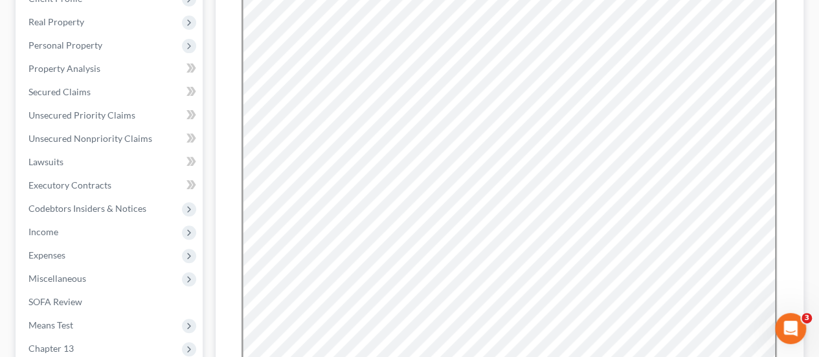
scroll to position [0, 0]
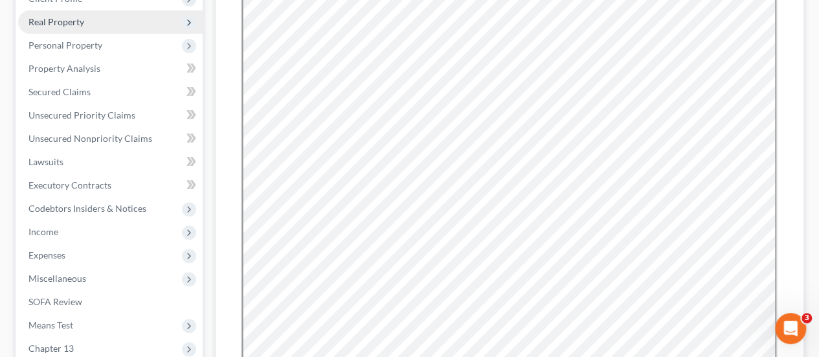
click at [71, 26] on span "Real Property" at bounding box center [56, 21] width 56 height 11
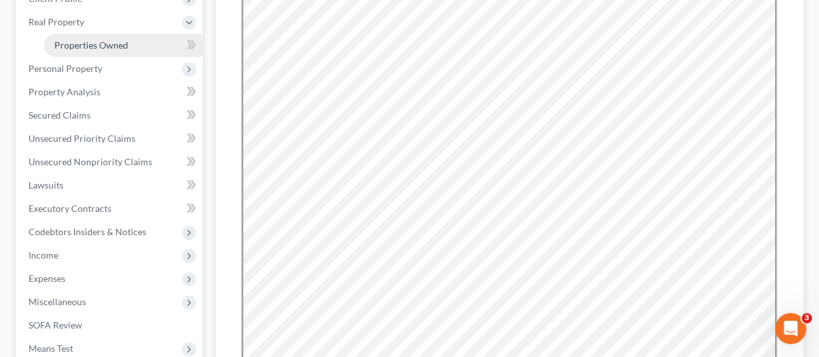
click at [83, 43] on span "Properties Owned" at bounding box center [91, 44] width 74 height 11
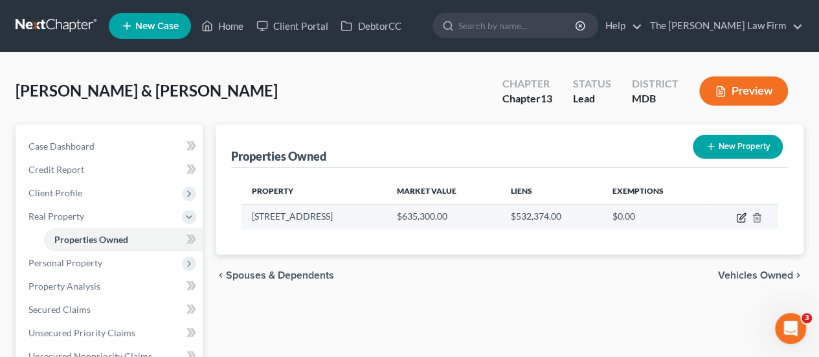
click at [741, 219] on icon "button" at bounding box center [741, 217] width 10 height 10
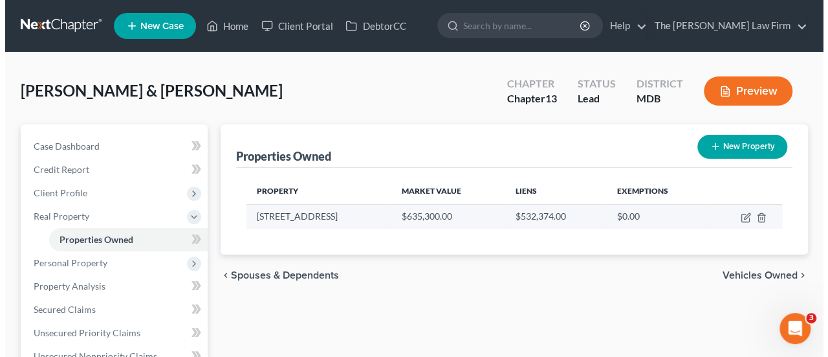
select select "21"
select select "2"
select select "0"
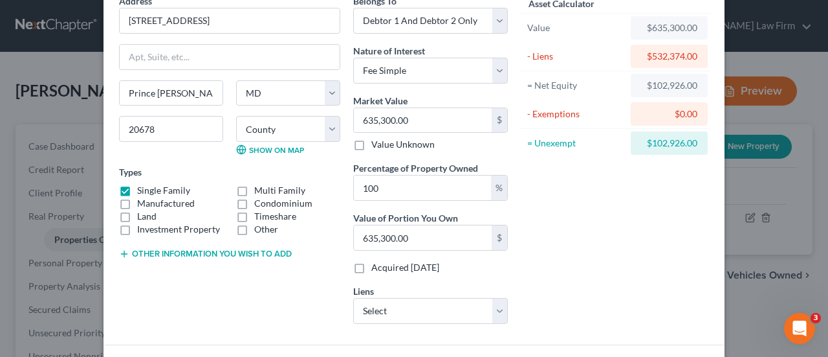
scroll to position [157, 0]
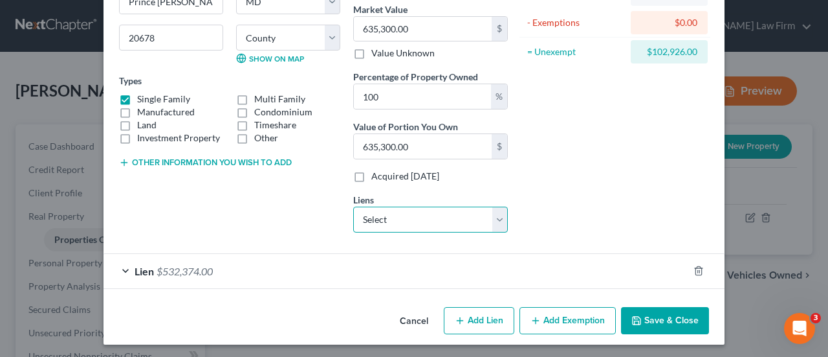
click at [375, 221] on select "Select Frsthm/Cs - $532,923.00 Toyota Motor Credit - $28,783.00" at bounding box center [430, 219] width 155 height 26
click at [579, 192] on div "Asset Calculator Value $635,300.00 - Liens $532,374.00 = Net Equity $102,926.00…" at bounding box center [615, 73] width 201 height 340
click at [185, 266] on span "$532,374.00" at bounding box center [185, 271] width 56 height 12
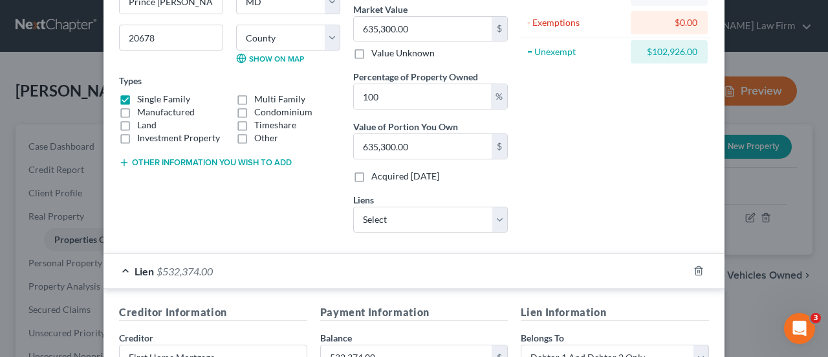
scroll to position [221, 0]
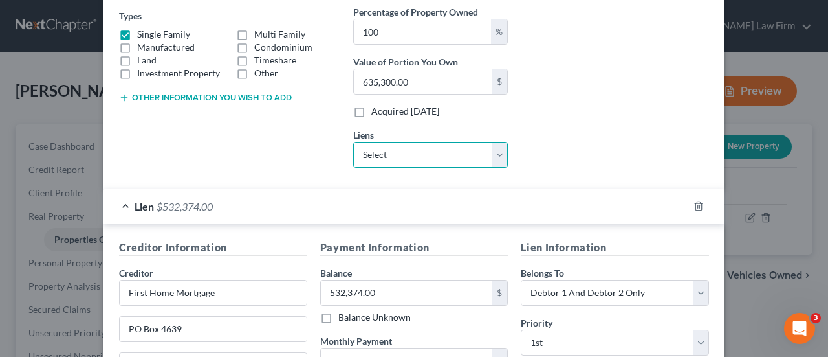
click at [374, 157] on select "Select Frsthm/Cs - $532,923.00 Toyota Motor Credit - $28,783.00" at bounding box center [430, 155] width 155 height 26
select select "0"
click at [353, 142] on select "Select Frsthm/Cs - $532,923.00 Toyota Motor Credit - $28,783.00" at bounding box center [430, 155] width 155 height 26
select select
select select "5"
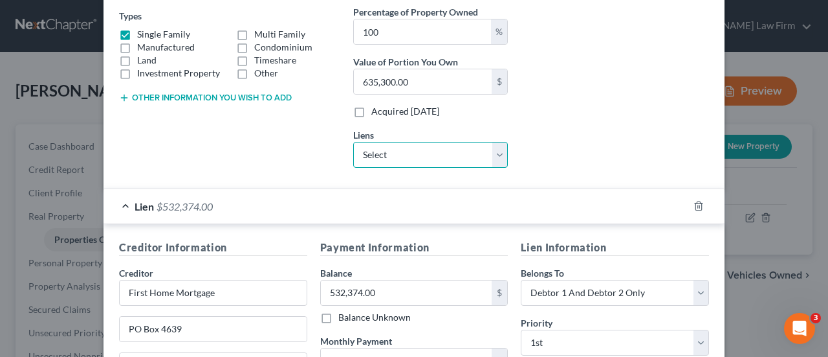
select select "2"
click at [694, 203] on icon "button" at bounding box center [699, 206] width 10 height 10
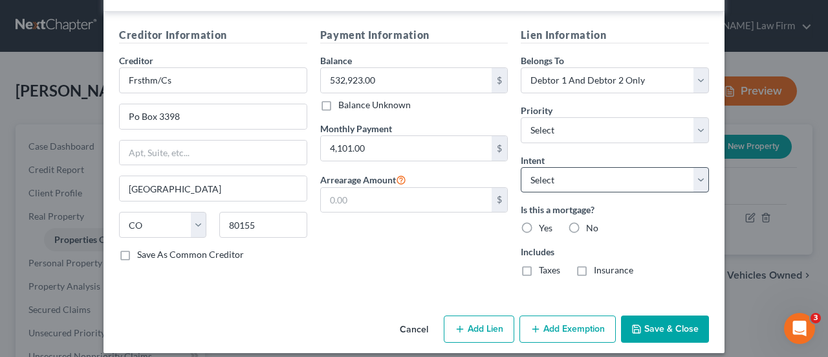
scroll to position [440, 0]
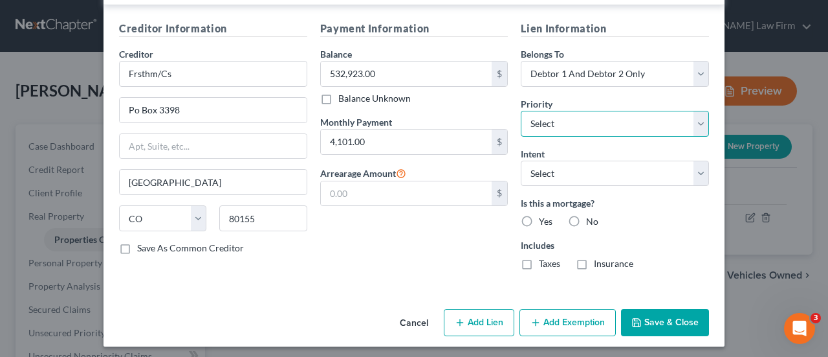
drag, startPoint x: 550, startPoint y: 115, endPoint x: 549, endPoint y: 131, distance: 15.6
click at [550, 115] on select "Select 1st 2nd 3rd 4th 5th 6th 7th 8th 9th 10th 11th 12th 13th 14th 15th 16th 1…" at bounding box center [615, 124] width 188 height 26
select select "0"
click at [521, 111] on select "Select 1st 2nd 3rd 4th 5th 6th 7th 8th 9th 10th 11th 12th 13th 14th 15th 16th 1…" at bounding box center [615, 124] width 188 height 26
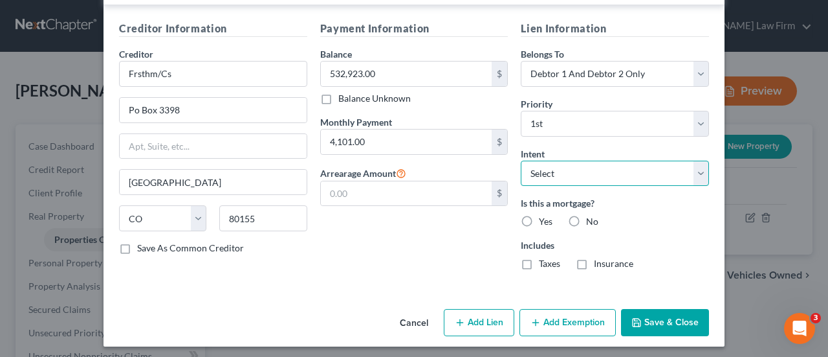
drag, startPoint x: 549, startPoint y: 163, endPoint x: 546, endPoint y: 178, distance: 15.2
click at [548, 163] on select "Select Surrender Redeem Reaffirm Avoid Other" at bounding box center [615, 173] width 188 height 26
select select "4"
click at [521, 160] on select "Select Surrender Redeem Reaffirm Avoid Other" at bounding box center [615, 173] width 188 height 26
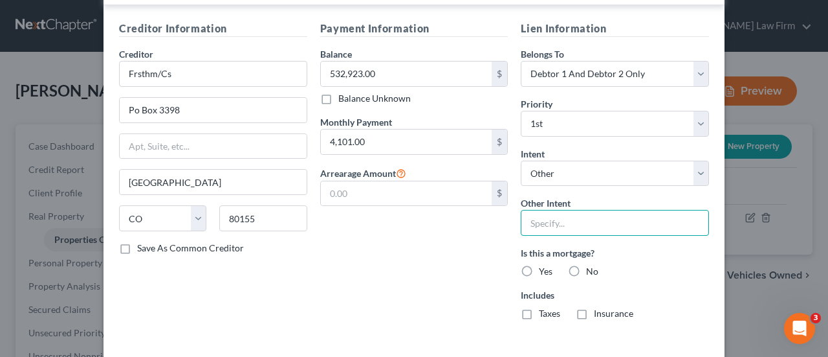
drag, startPoint x: 544, startPoint y: 216, endPoint x: 553, endPoint y: 222, distance: 10.8
click at [544, 216] on input "text" at bounding box center [615, 223] width 188 height 26
type input "Retain"
click at [539, 265] on label "Yes" at bounding box center [546, 271] width 14 height 13
click at [544, 265] on input "Yes" at bounding box center [548, 269] width 8 height 8
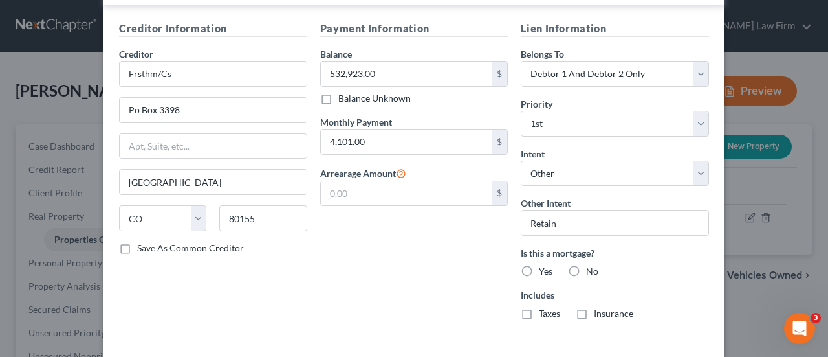
radio input "true"
click at [539, 308] on label "Taxes" at bounding box center [549, 313] width 21 height 13
click at [544, 308] on input "Taxes" at bounding box center [548, 311] width 8 height 8
checkbox input "true"
click at [594, 312] on label "Insurance" at bounding box center [613, 313] width 39 height 13
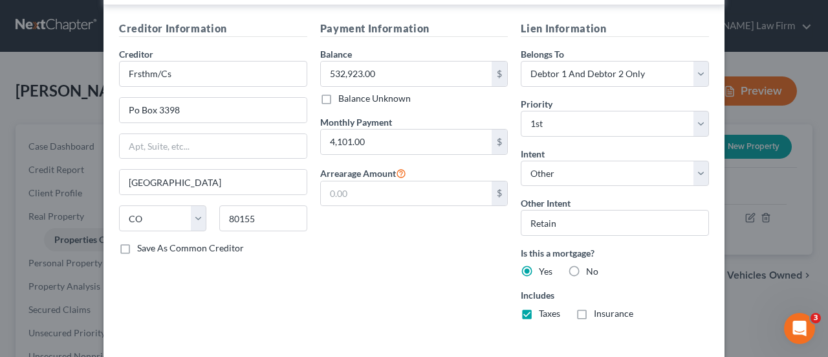
click at [599, 312] on input "Insurance" at bounding box center [603, 311] width 8 height 8
checkbox input "true"
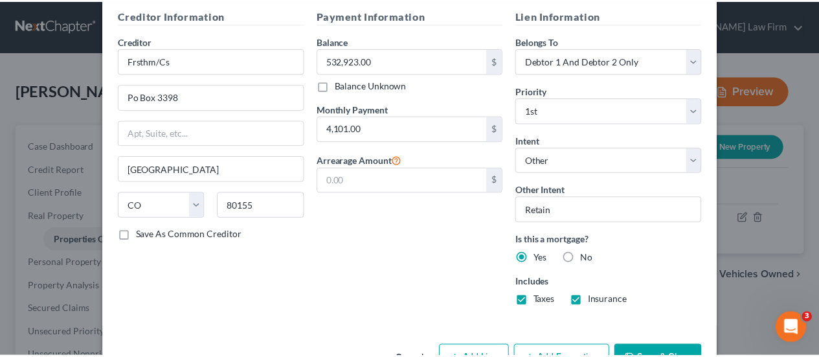
scroll to position [489, 0]
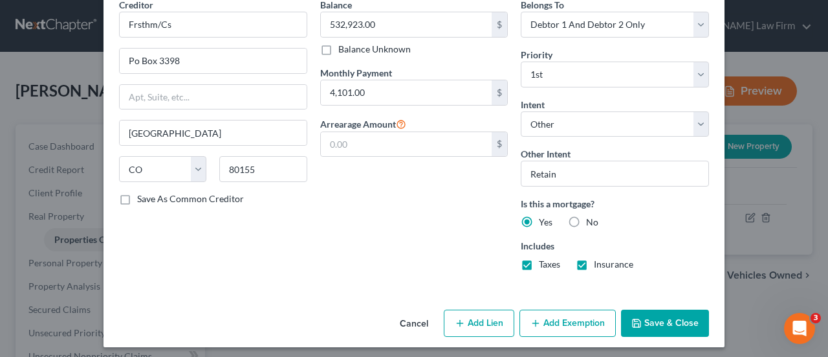
click at [663, 310] on button "Save & Close" at bounding box center [665, 322] width 88 height 27
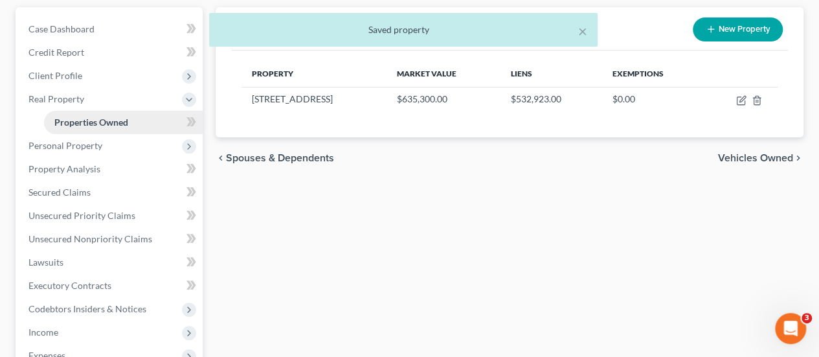
scroll to position [129, 0]
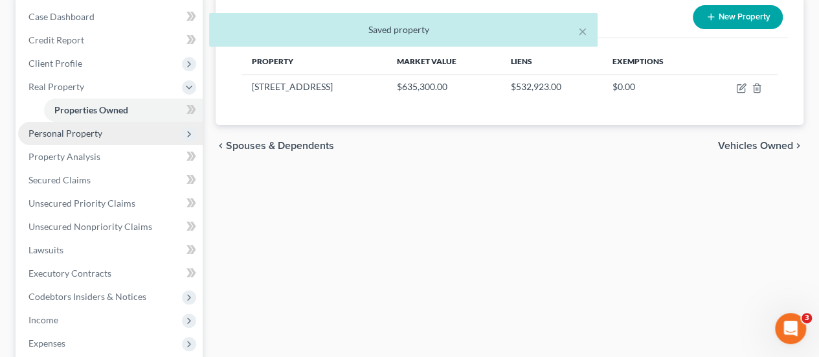
click at [89, 135] on span "Personal Property" at bounding box center [65, 132] width 74 height 11
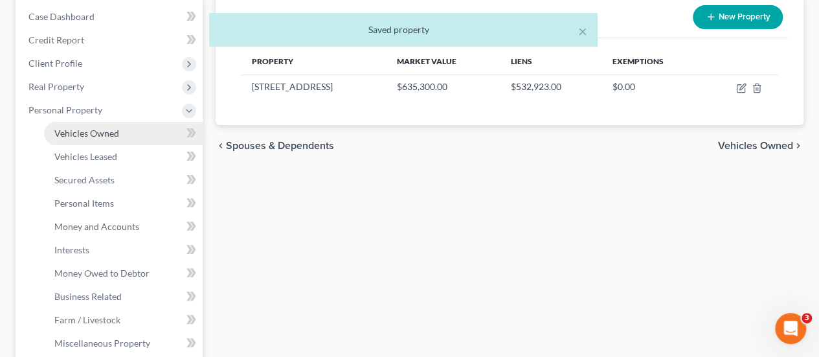
click at [84, 133] on span "Vehicles Owned" at bounding box center [86, 132] width 65 height 11
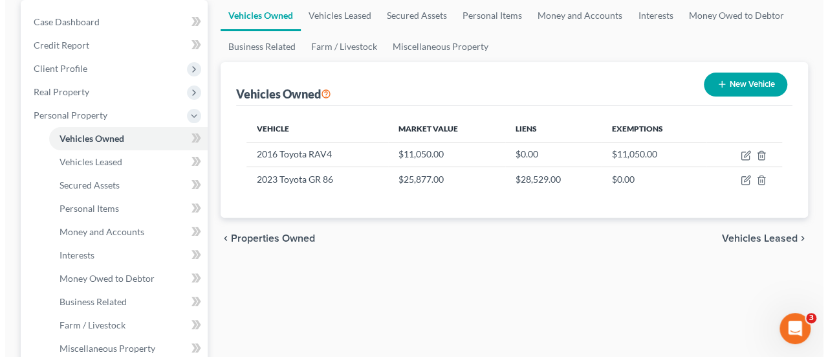
scroll to position [129, 0]
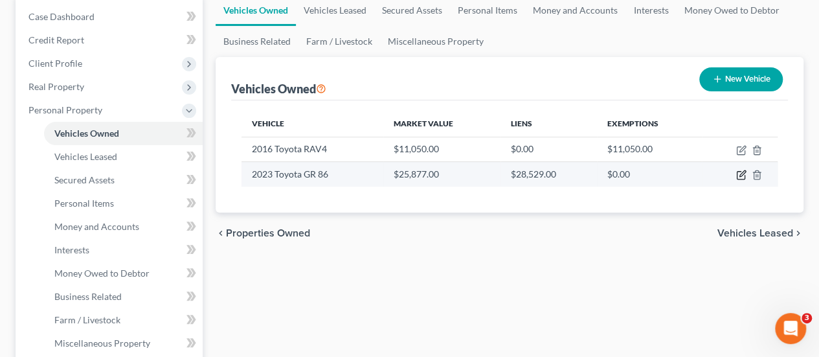
click at [740, 172] on icon "button" at bounding box center [741, 175] width 10 height 10
select select "0"
select select "3"
select select "2"
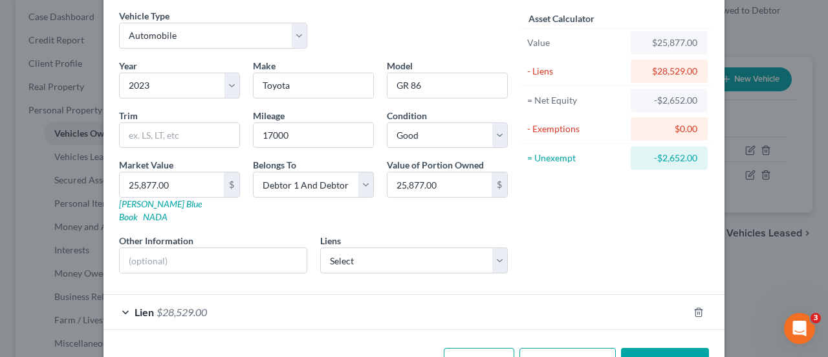
scroll to position [78, 0]
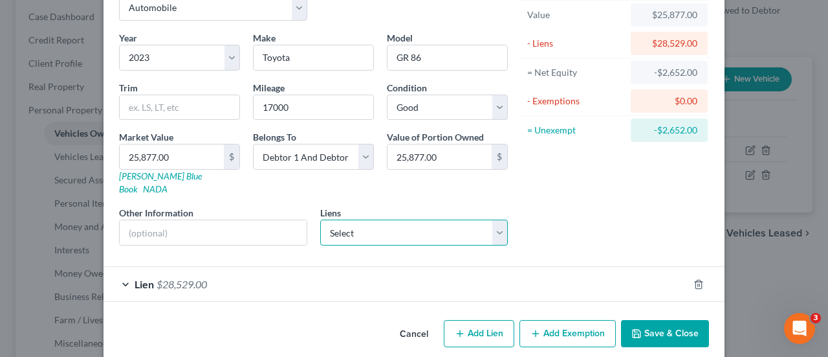
click at [351, 221] on select "Select First Home Mortgage - $532,374.00 Toyota Motor Credit - $28,783.00" at bounding box center [414, 232] width 188 height 26
select select "1"
click at [320, 219] on select "Select First Home Mortgage - $532,374.00 Toyota Motor Credit - $28,783.00" at bounding box center [414, 232] width 188 height 26
select select
select select "16"
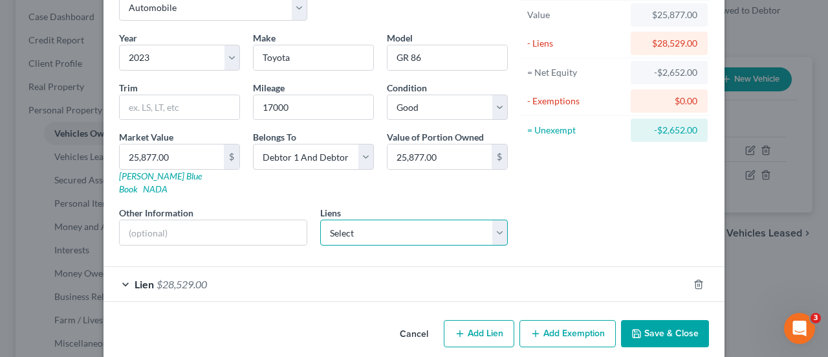
select select "2"
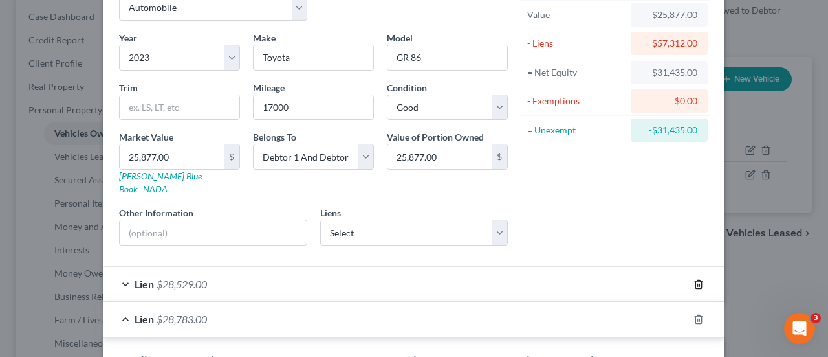
click at [698, 283] on line "button" at bounding box center [698, 284] width 0 height 3
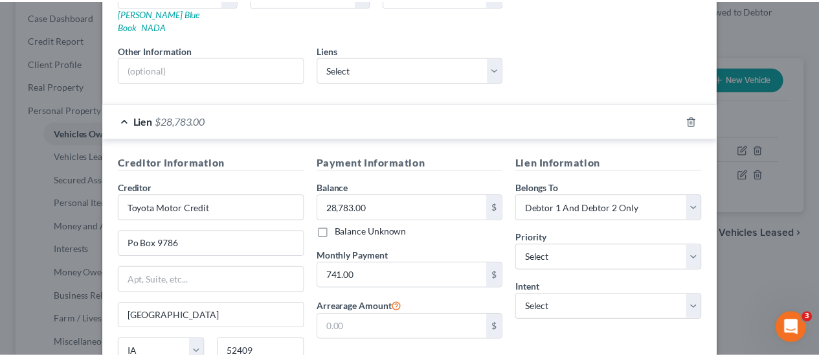
scroll to position [346, 0]
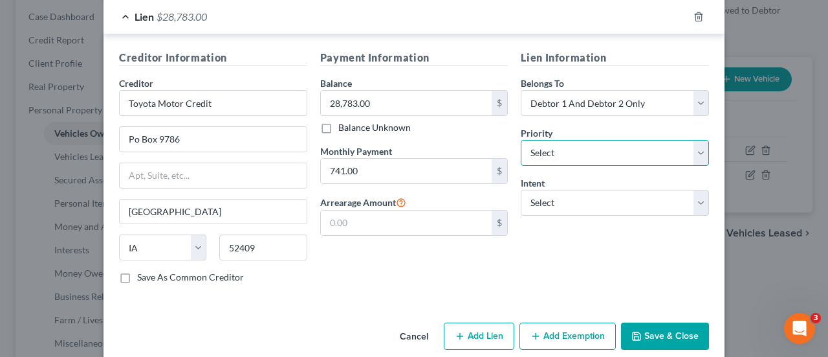
drag, startPoint x: 542, startPoint y: 131, endPoint x: 544, endPoint y: 147, distance: 15.7
click at [542, 140] on select "Select 1st 2nd 3rd 4th 5th 6th 7th 8th 9th 10th 11th 12th 13th 14th 15th 16th 1…" at bounding box center [615, 153] width 188 height 26
select select "0"
click at [521, 140] on select "Select 1st 2nd 3rd 4th 5th 6th 7th 8th 9th 10th 11th 12th 13th 14th 15th 16th 1…" at bounding box center [615, 153] width 188 height 26
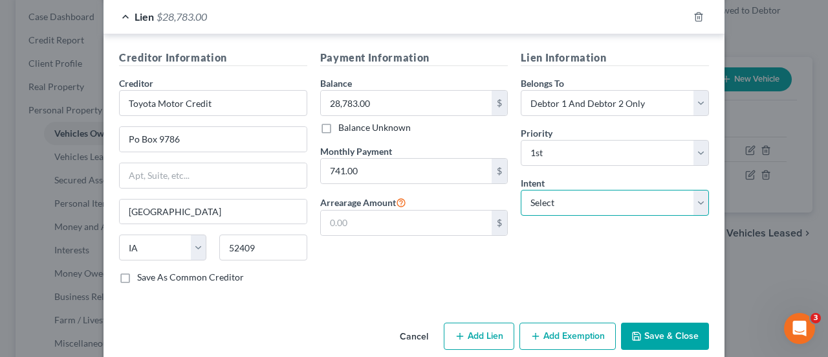
drag, startPoint x: 544, startPoint y: 187, endPoint x: 549, endPoint y: 196, distance: 10.8
click at [544, 190] on select "Select Surrender Redeem Reaffirm Avoid Other" at bounding box center [615, 203] width 188 height 26
select select "2"
click at [521, 190] on select "Select Surrender Redeem Reaffirm Avoid Other" at bounding box center [615, 203] width 188 height 26
click at [669, 322] on button "Save & Close" at bounding box center [665, 335] width 88 height 27
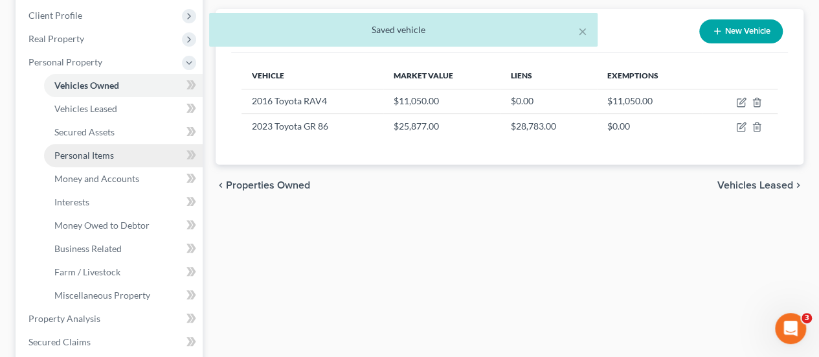
scroll to position [324, 0]
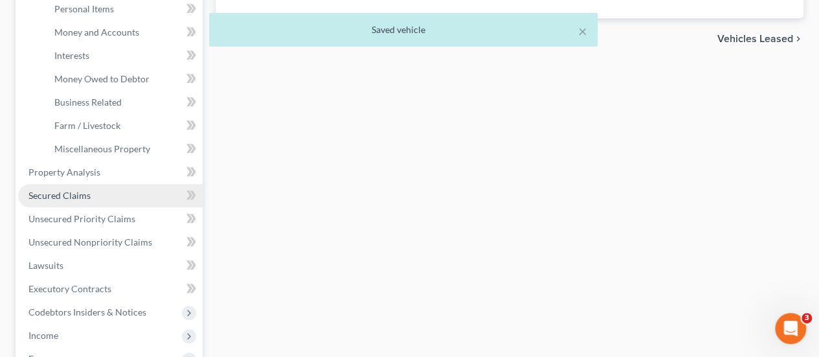
click at [73, 194] on span "Secured Claims" at bounding box center [59, 195] width 62 height 11
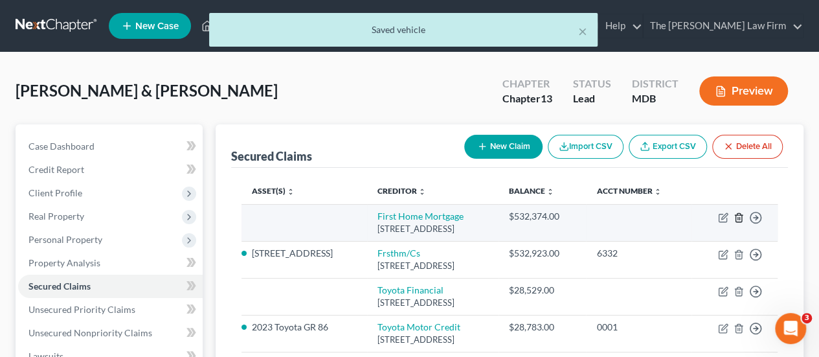
click at [739, 214] on icon "button" at bounding box center [738, 217] width 10 height 10
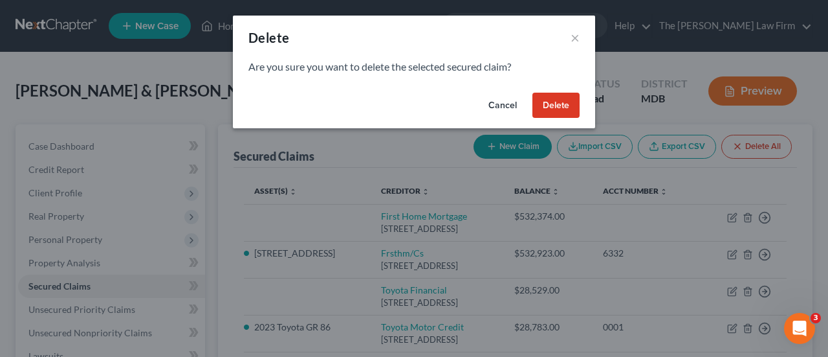
click at [540, 111] on button "Delete" at bounding box center [556, 106] width 47 height 26
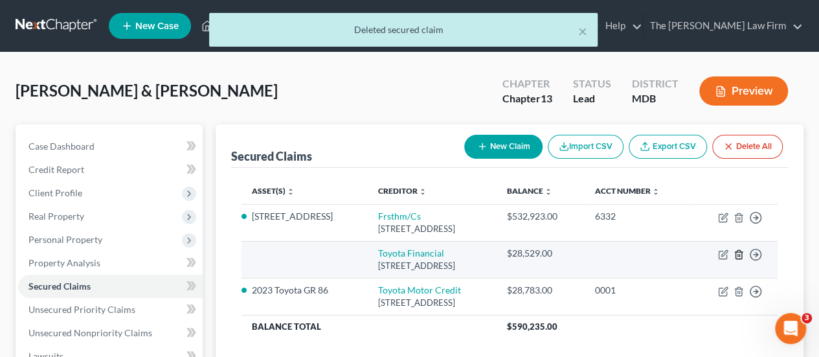
click at [735, 252] on icon "button" at bounding box center [738, 254] width 6 height 8
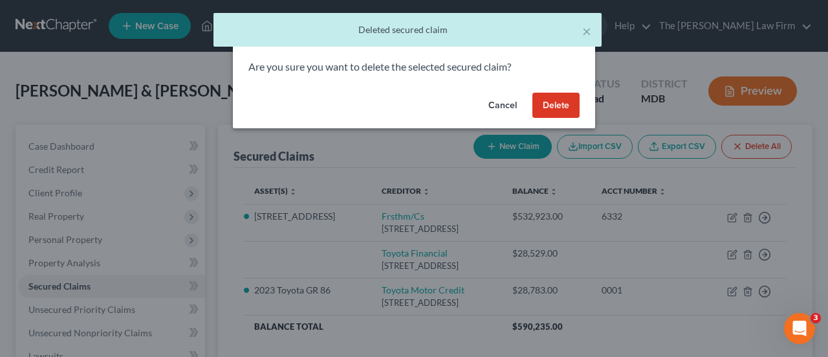
click at [546, 110] on button "Delete" at bounding box center [556, 106] width 47 height 26
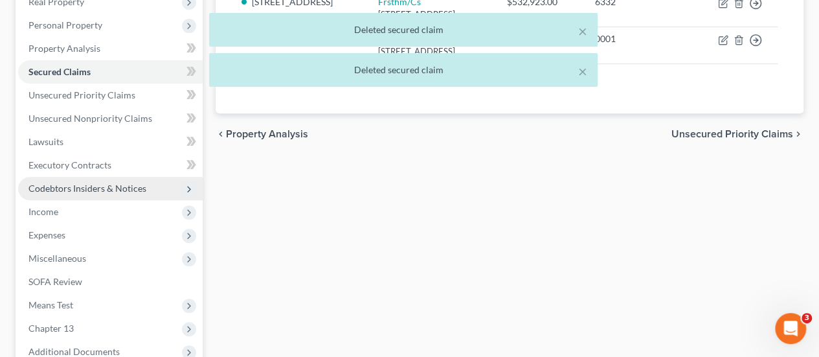
scroll to position [194, 0]
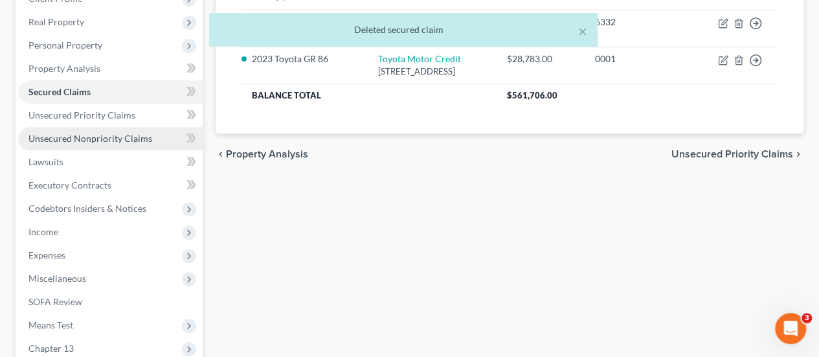
click at [102, 137] on span "Unsecured Nonpriority Claims" at bounding box center [90, 138] width 124 height 11
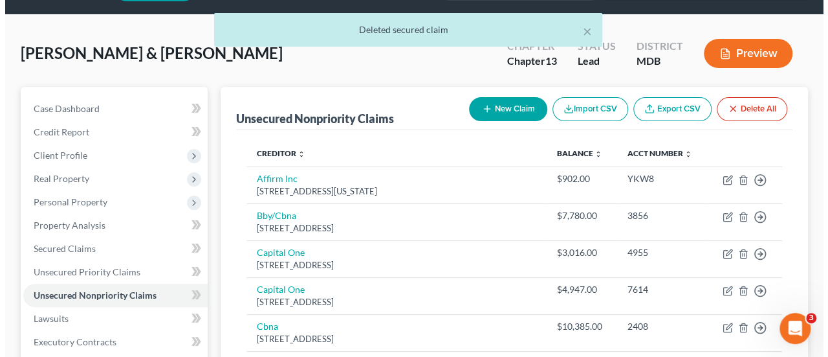
scroll to position [65, 0]
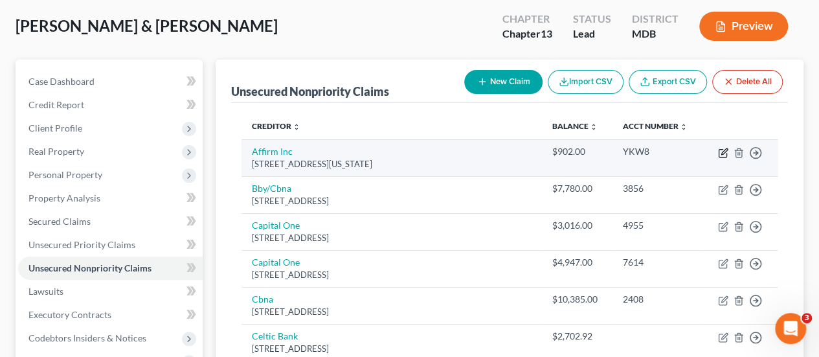
click at [722, 150] on icon "button" at bounding box center [724, 151] width 6 height 6
select select "4"
select select "1"
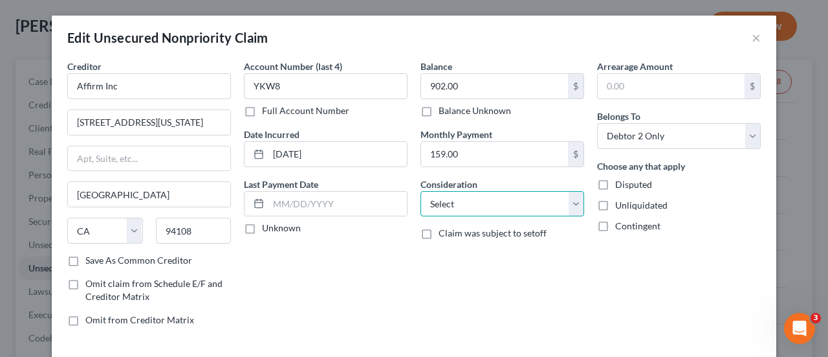
drag, startPoint x: 482, startPoint y: 206, endPoint x: 482, endPoint y: 192, distance: 13.6
click at [482, 206] on select "Select Cable / Satellite Services Collection Agency Credit Card Debt Debt Couns…" at bounding box center [503, 204] width 164 height 26
select select "10"
click at [421, 191] on select "Select Cable / Satellite Services Collection Agency Credit Card Debt Debt Couns…" at bounding box center [503, 204] width 164 height 26
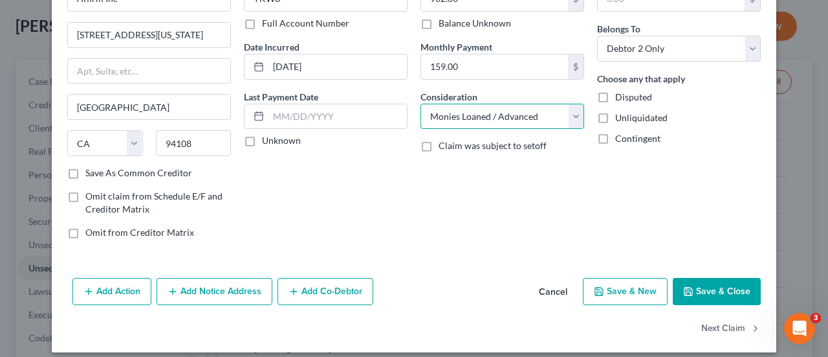
scroll to position [96, 0]
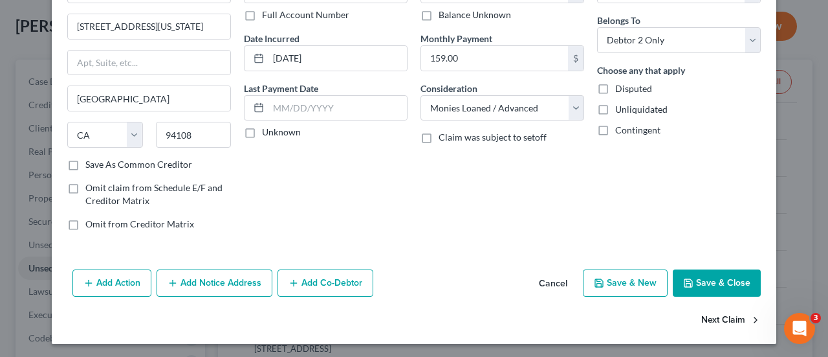
click at [731, 315] on button "Next Claim" at bounding box center [732, 320] width 60 height 27
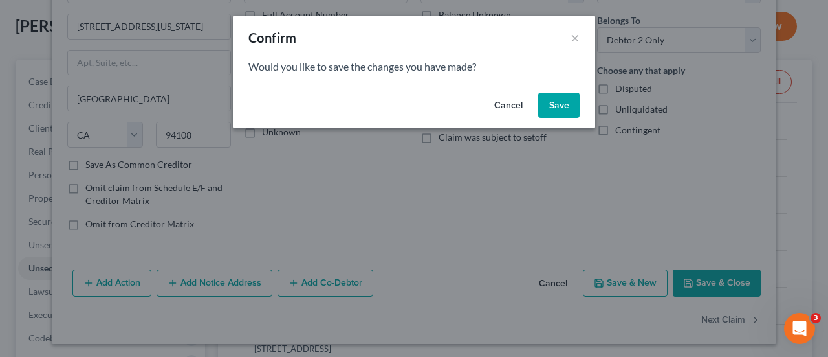
click at [567, 104] on button "Save" at bounding box center [558, 106] width 41 height 26
select select "43"
select select "2"
select select "1"
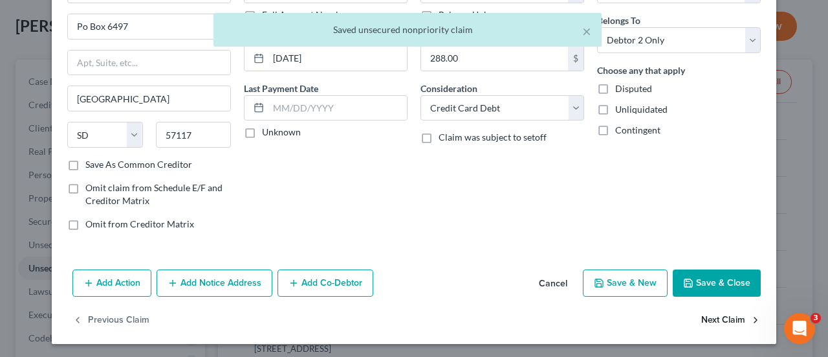
click at [713, 320] on button "Next Claim" at bounding box center [732, 320] width 60 height 27
select select "46"
select select "2"
select select "1"
click at [726, 318] on button "Next Claim" at bounding box center [732, 320] width 60 height 27
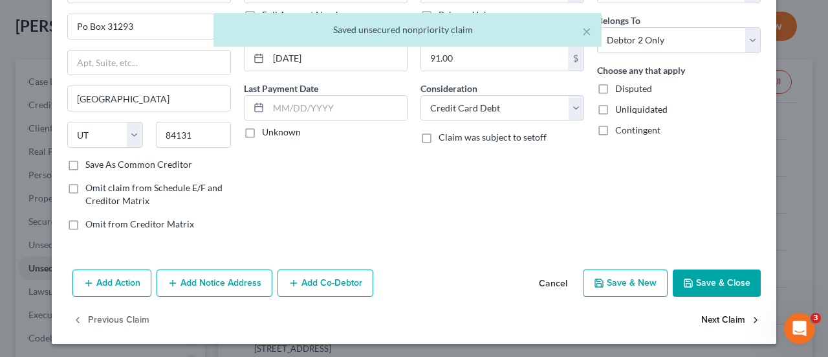
select select "46"
select select "1"
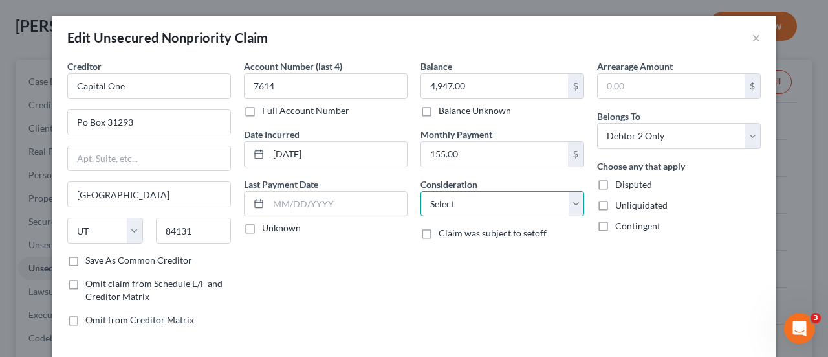
drag, startPoint x: 447, startPoint y: 206, endPoint x: 454, endPoint y: 193, distance: 15.3
click at [447, 206] on select "Select Cable / Satellite Services Collection Agency Credit Card Debt Debt Couns…" at bounding box center [503, 204] width 164 height 26
select select "2"
click at [421, 191] on select "Select Cable / Satellite Services Collection Agency Credit Card Debt Debt Couns…" at bounding box center [503, 204] width 164 height 26
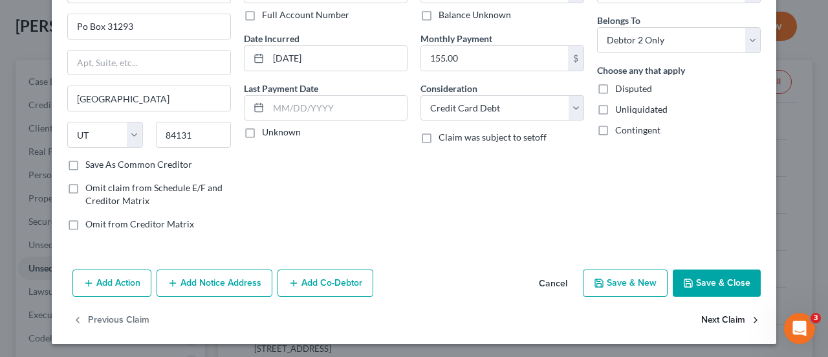
click at [723, 316] on button "Next Claim" at bounding box center [732, 320] width 60 height 27
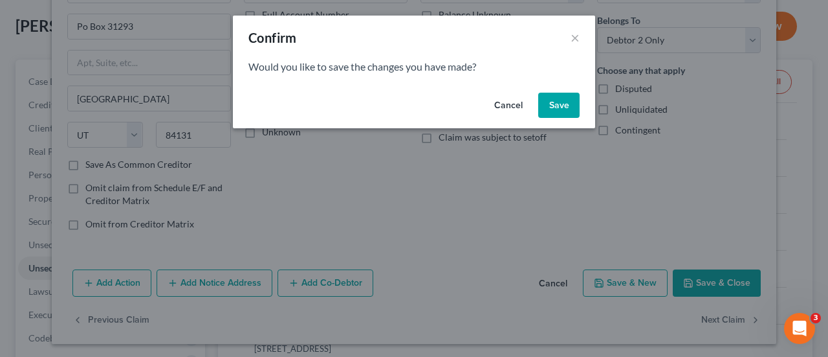
click at [558, 105] on button "Save" at bounding box center [558, 106] width 41 height 26
select select "43"
select select "2"
select select "1"
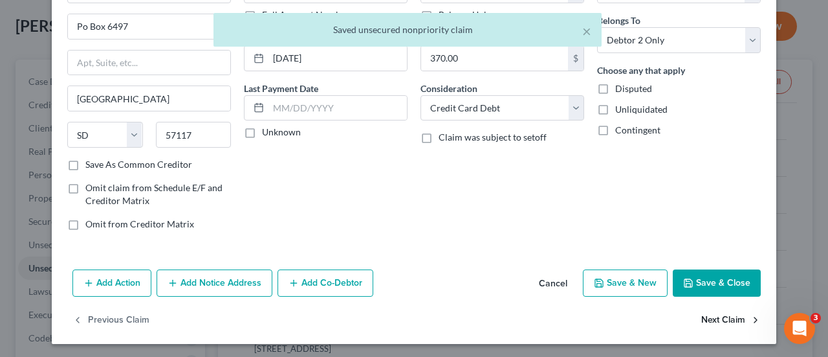
click at [704, 319] on button "Next Claim" at bounding box center [732, 320] width 60 height 27
select select "46"
select select "10"
select select "1"
click at [709, 310] on button "Next Claim" at bounding box center [732, 320] width 60 height 27
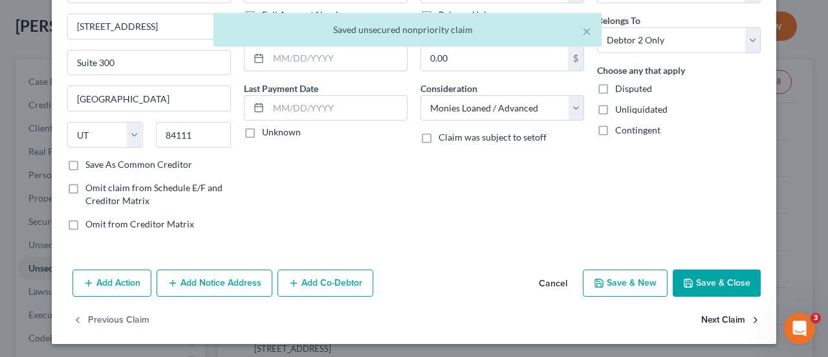
select select "43"
select select "2"
select select "0"
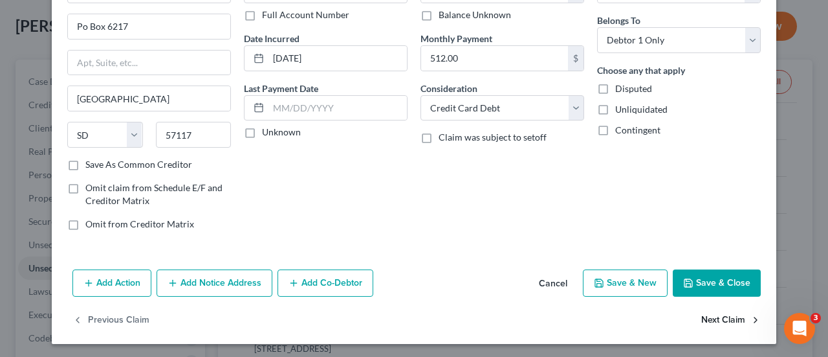
click at [713, 314] on button "Next Claim" at bounding box center [732, 320] width 60 height 27
select select "30"
select select "17"
select select "0"
click at [707, 314] on button "Next Claim" at bounding box center [732, 320] width 60 height 27
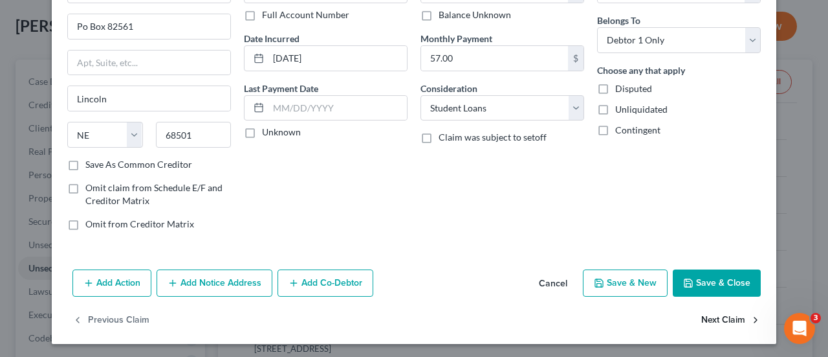
select select "30"
select select "17"
select select "0"
click at [702, 311] on button "Next Claim" at bounding box center [732, 320] width 60 height 27
select select "30"
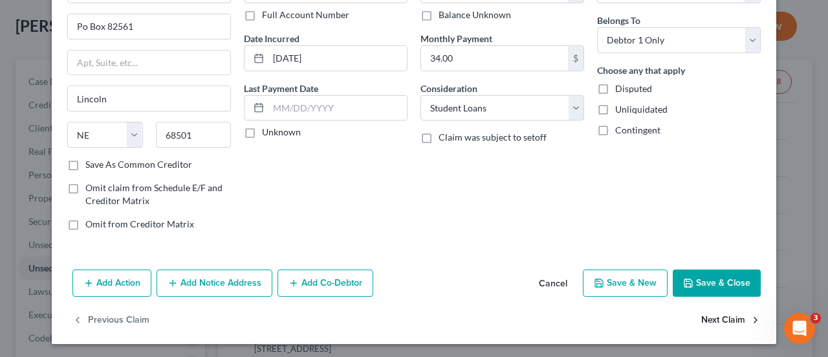
select select "17"
select select "0"
click at [718, 309] on button "Next Claim" at bounding box center [732, 320] width 60 height 27
select select "30"
select select "17"
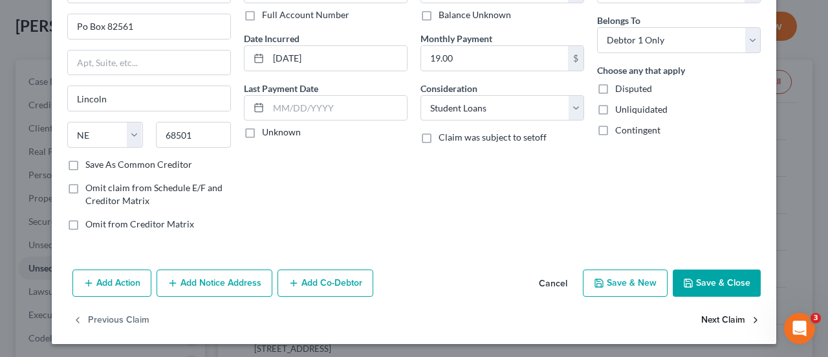
select select "0"
click at [707, 318] on button "Next Claim" at bounding box center [732, 320] width 60 height 27
select select "30"
select select "17"
select select "0"
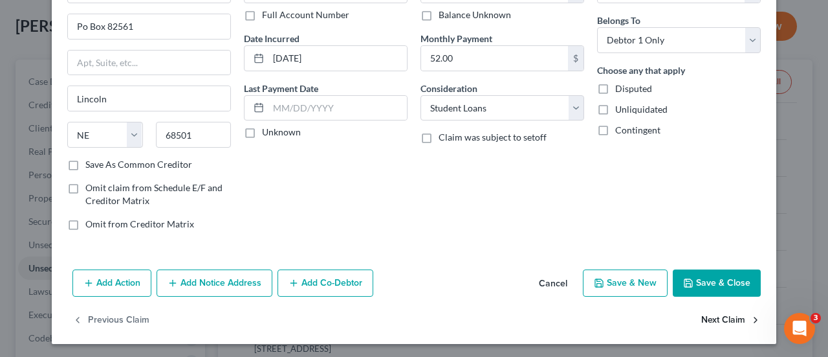
click at [709, 318] on button "Next Claim" at bounding box center [732, 320] width 60 height 27
select select "46"
select select "2"
select select "1"
click at [711, 322] on button "Next Claim" at bounding box center [732, 320] width 60 height 27
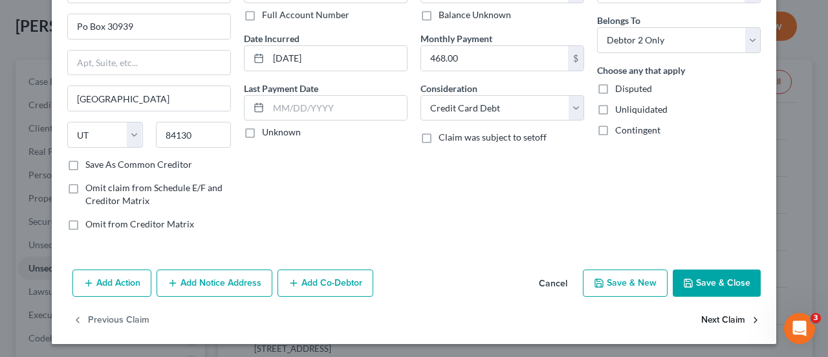
select select "30"
select select "17"
select select "1"
click at [715, 318] on button "Next Claim" at bounding box center [732, 320] width 60 height 27
select select "39"
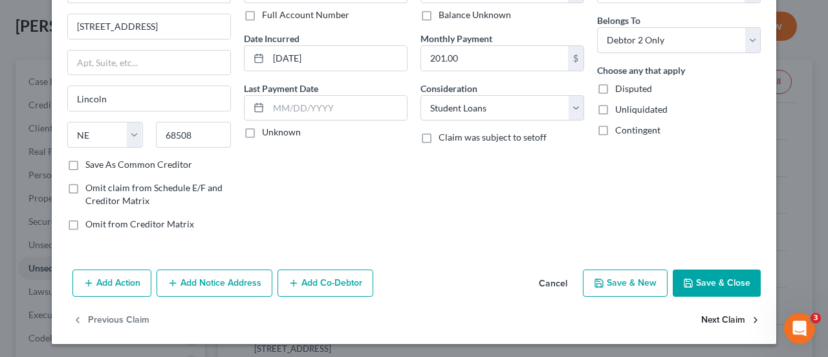
select select "2"
select select "1"
click at [727, 312] on button "Next Claim" at bounding box center [732, 320] width 60 height 27
select select "39"
select select "2"
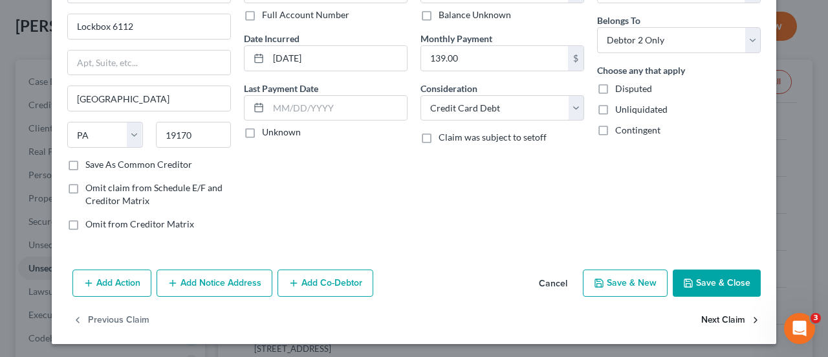
select select "0"
click at [716, 315] on button "Next Claim" at bounding box center [732, 320] width 60 height 27
select select "7"
select select "2"
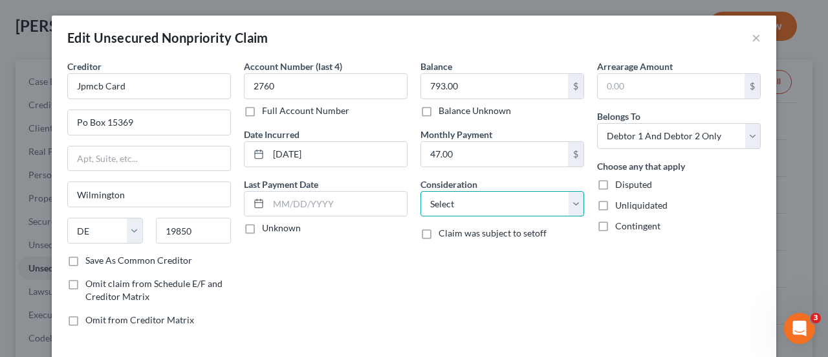
drag, startPoint x: 493, startPoint y: 201, endPoint x: 493, endPoint y: 192, distance: 9.7
click at [493, 201] on select "Select Cable / Satellite Services Collection Agency Credit Card Debt Debt Couns…" at bounding box center [503, 204] width 164 height 26
select select "2"
click at [421, 191] on select "Select Cable / Satellite Services Collection Agency Credit Card Debt Debt Couns…" at bounding box center [503, 204] width 164 height 26
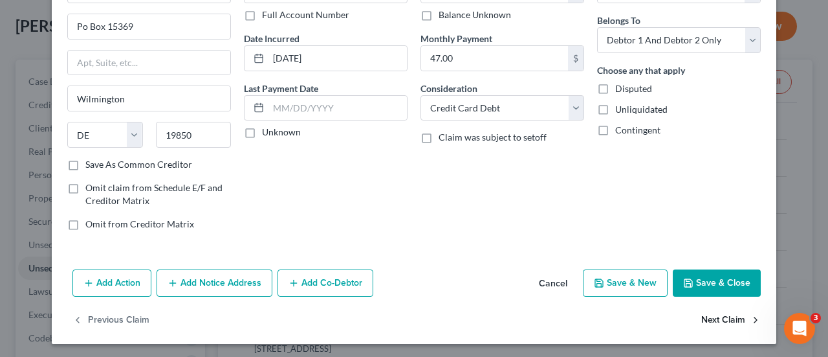
click at [721, 316] on button "Next Claim" at bounding box center [732, 320] width 60 height 27
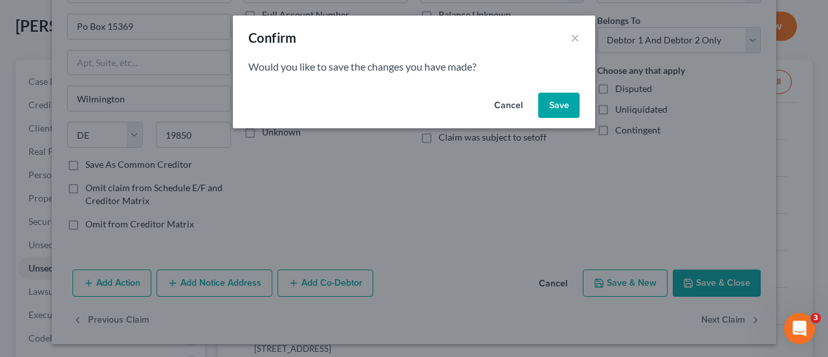
click at [564, 107] on button "Save" at bounding box center [558, 106] width 41 height 26
select select "7"
select select "0"
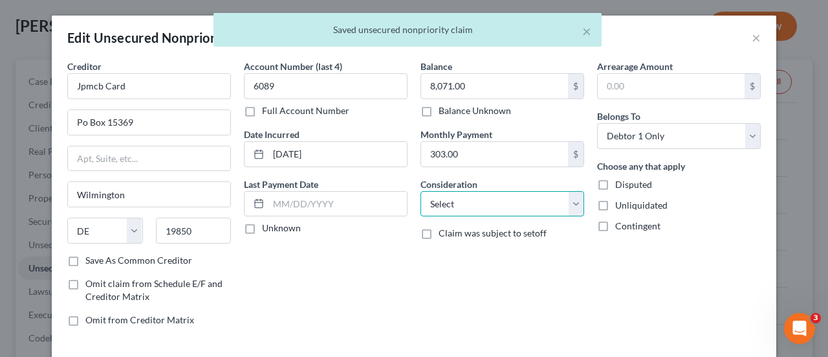
drag, startPoint x: 513, startPoint y: 203, endPoint x: 516, endPoint y: 192, distance: 11.7
click at [513, 203] on select "Select Cable / Satellite Services Collection Agency Credit Card Debt Debt Couns…" at bounding box center [503, 204] width 164 height 26
select select "2"
click at [421, 191] on select "Select Cable / Satellite Services Collection Agency Credit Card Debt Debt Couns…" at bounding box center [503, 204] width 164 height 26
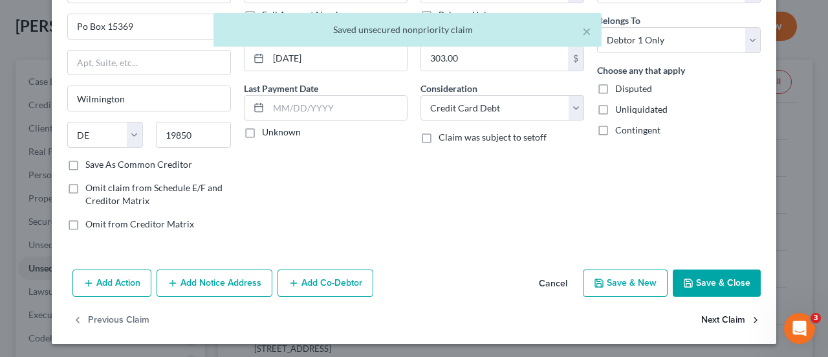
click at [720, 317] on button "Next Claim" at bounding box center [732, 320] width 60 height 27
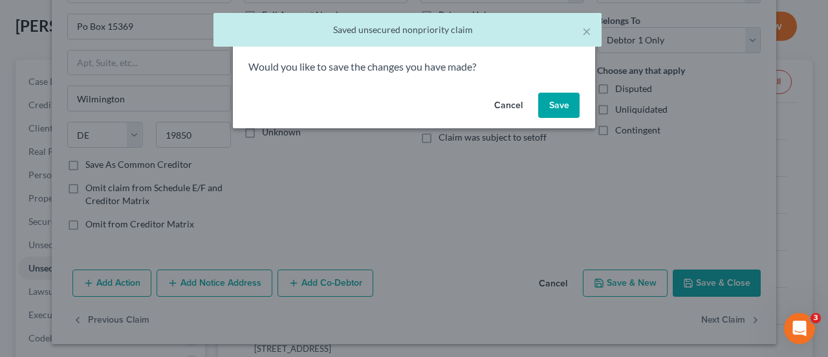
click at [553, 107] on button "Save" at bounding box center [558, 106] width 41 height 26
select select "26"
select select "10"
select select "1"
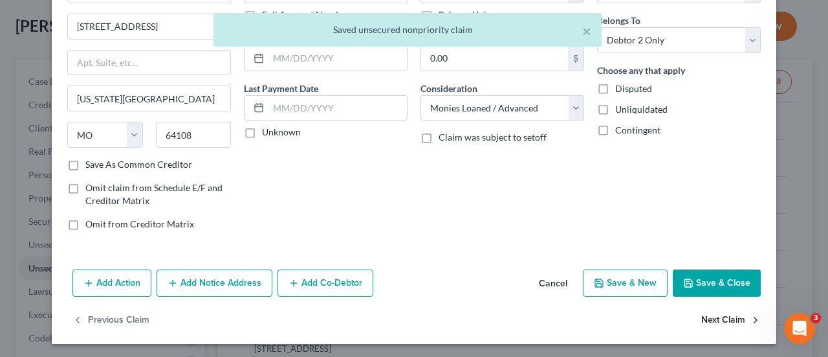
click at [712, 316] on button "Next Claim" at bounding box center [732, 320] width 60 height 27
select select "21"
select select "2"
click at [705, 309] on button "Next Claim" at bounding box center [732, 320] width 60 height 27
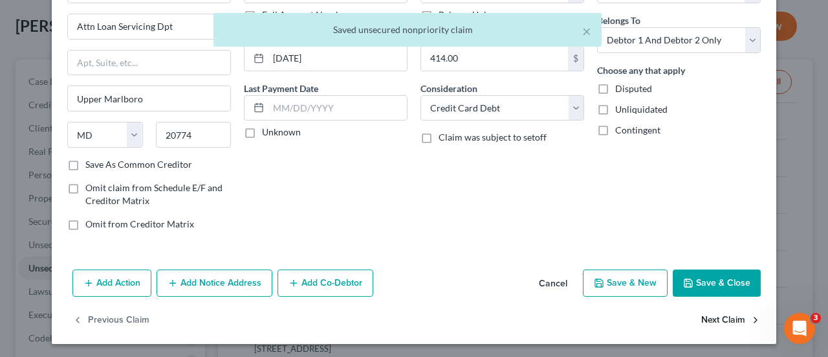
select select "9"
select select "2"
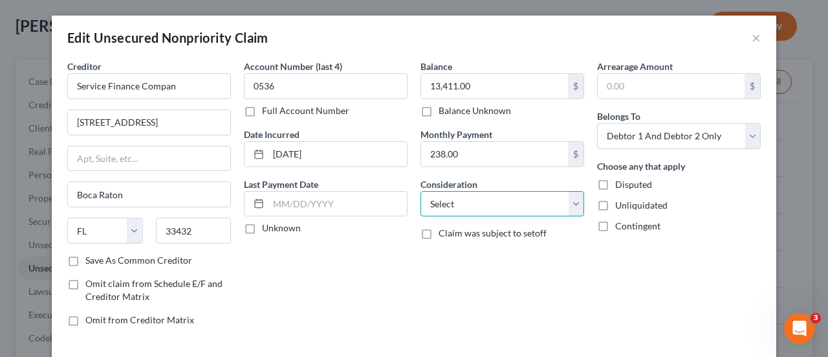
click at [511, 208] on select "Select Cable / Satellite Services Collection Agency Credit Card Debt Debt Couns…" at bounding box center [503, 204] width 164 height 26
select select "10"
click at [421, 191] on select "Select Cable / Satellite Services Collection Agency Credit Card Debt Debt Couns…" at bounding box center [503, 204] width 164 height 26
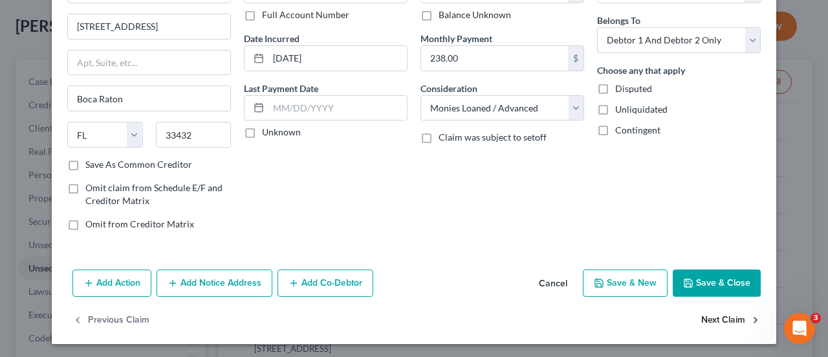
click at [715, 312] on button "Next Claim" at bounding box center [732, 320] width 60 height 27
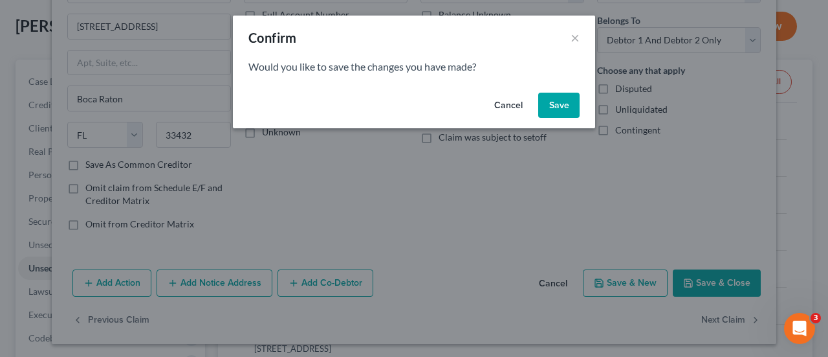
click at [542, 109] on button "Save" at bounding box center [558, 106] width 41 height 26
select select "45"
select select "2"
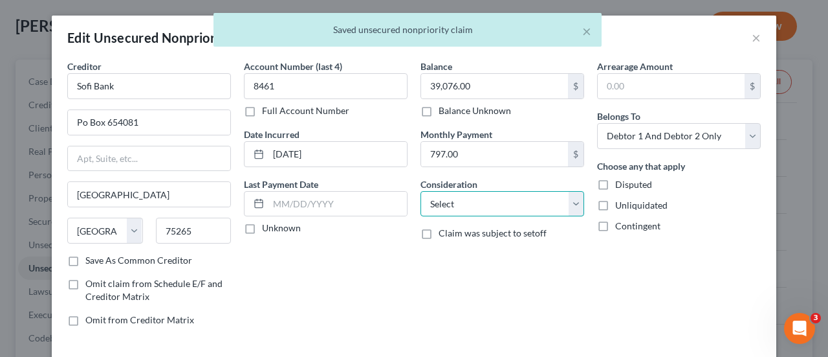
click at [494, 205] on select "Select Cable / Satellite Services Collection Agency Credit Card Debt Debt Couns…" at bounding box center [503, 204] width 164 height 26
select select "10"
click at [421, 191] on select "Select Cable / Satellite Services Collection Agency Credit Card Debt Debt Couns…" at bounding box center [503, 204] width 164 height 26
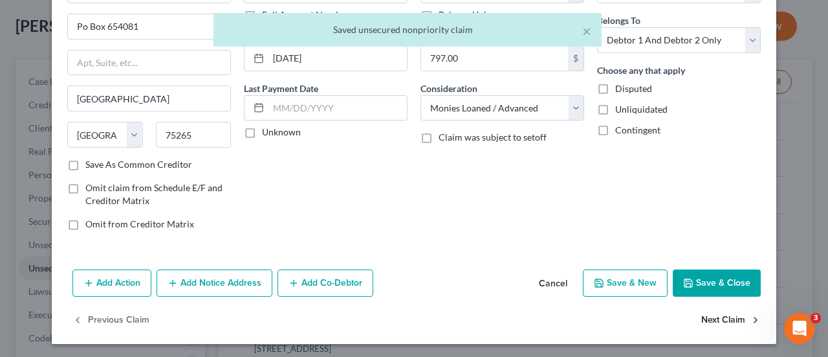
click at [705, 320] on button "Next Claim" at bounding box center [732, 320] width 60 height 27
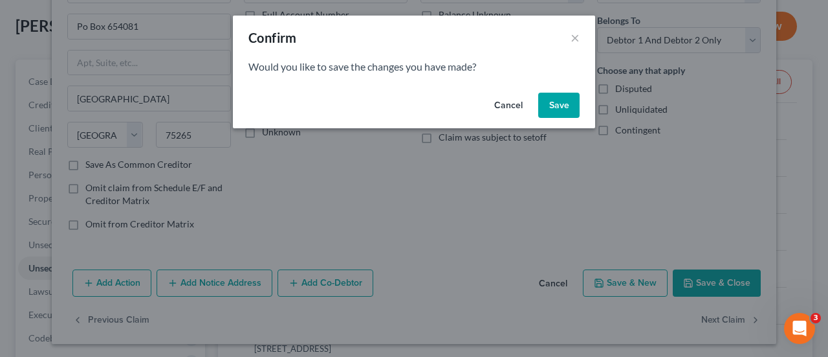
click at [564, 113] on button "Save" at bounding box center [558, 106] width 41 height 26
select select "45"
select select "2"
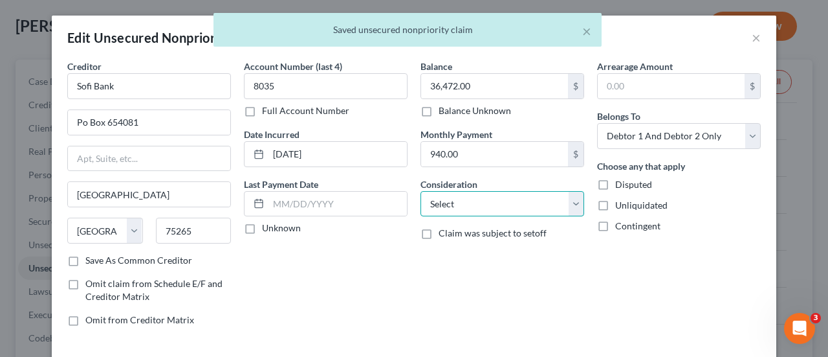
drag, startPoint x: 511, startPoint y: 210, endPoint x: 517, endPoint y: 205, distance: 8.3
click at [511, 210] on select "Select Cable / Satellite Services Collection Agency Credit Card Debt Debt Couns…" at bounding box center [503, 204] width 164 height 26
select select "10"
click at [421, 191] on select "Select Cable / Satellite Services Collection Agency Credit Card Debt Debt Couns…" at bounding box center [503, 204] width 164 height 26
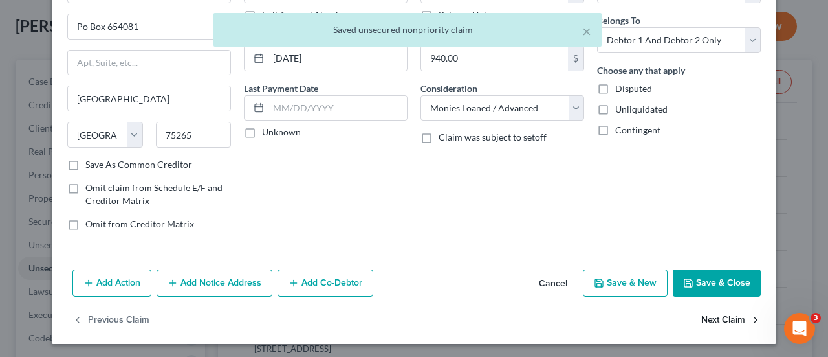
click at [725, 320] on button "Next Claim" at bounding box center [732, 320] width 60 height 27
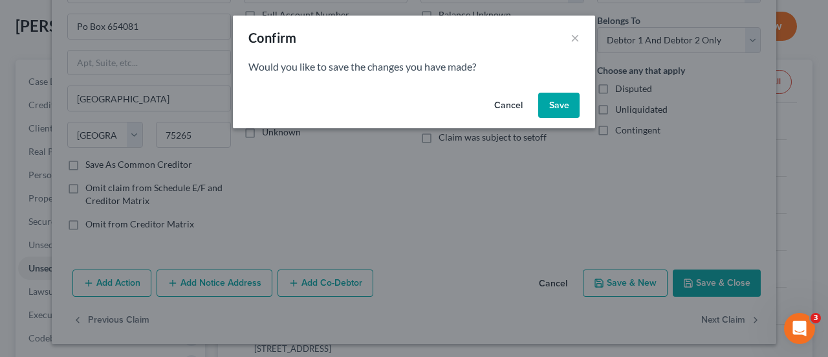
click at [547, 100] on button "Save" at bounding box center [558, 106] width 41 height 26
select select "39"
select select "2"
select select "0"
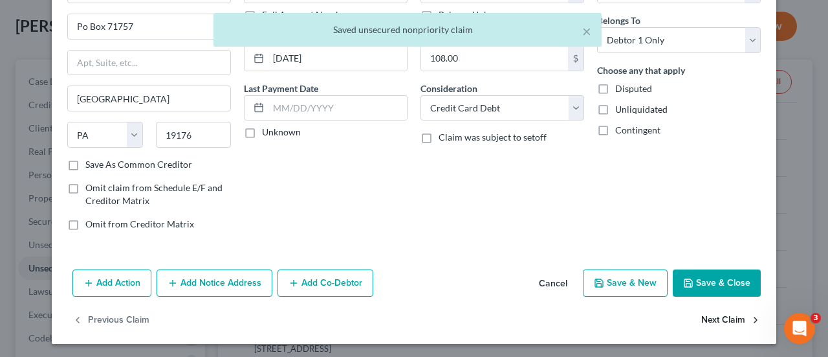
click at [702, 320] on button "Next Claim" at bounding box center [732, 320] width 60 height 27
select select "39"
select select "2"
select select "1"
click at [702, 315] on button "Next Claim" at bounding box center [732, 320] width 60 height 27
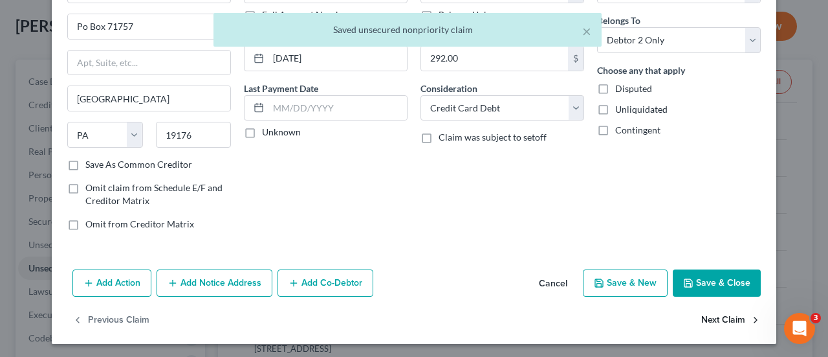
select select "46"
select select "10"
select select "1"
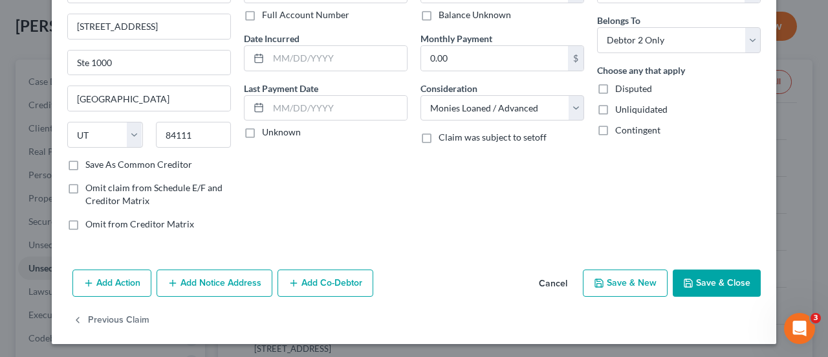
click at [708, 291] on button "Save & Close" at bounding box center [717, 282] width 88 height 27
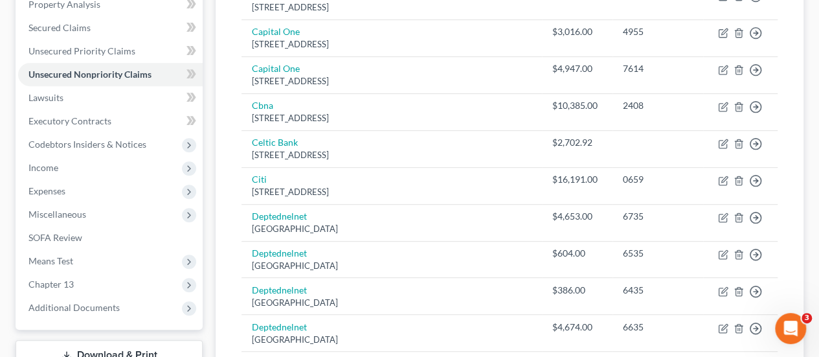
scroll to position [259, 0]
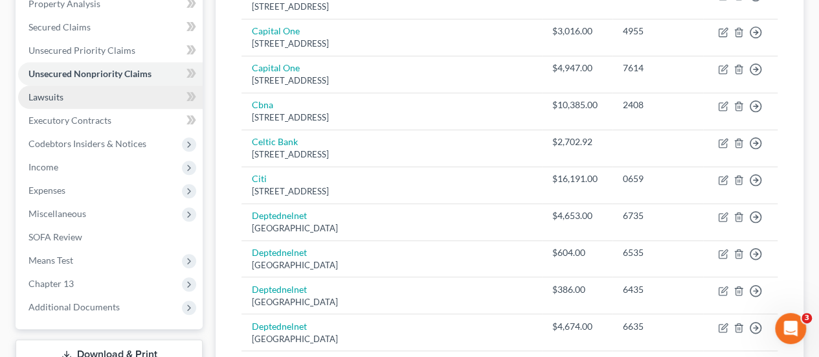
click at [69, 97] on link "Lawsuits" at bounding box center [110, 96] width 184 height 23
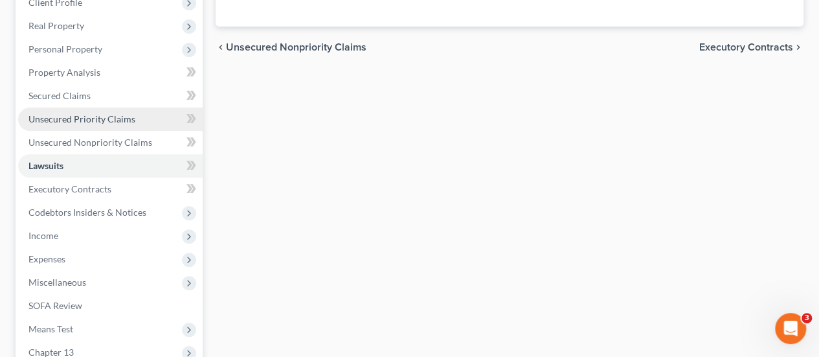
scroll to position [194, 0]
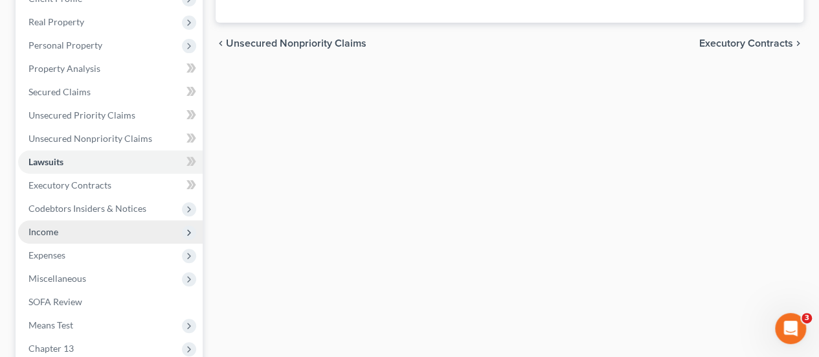
click at [45, 234] on span "Income" at bounding box center [43, 231] width 30 height 11
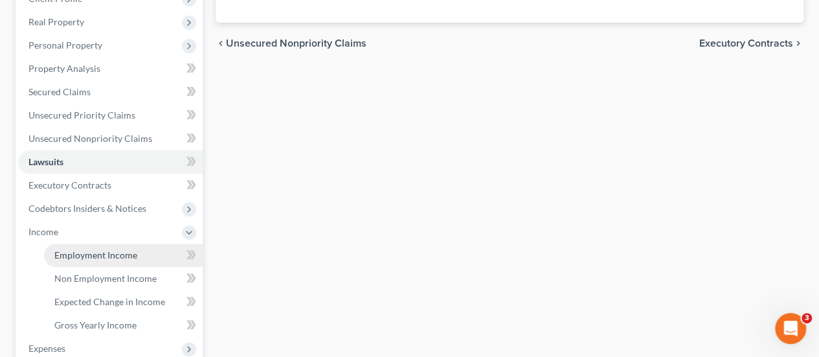
click at [73, 257] on span "Employment Income" at bounding box center [95, 254] width 83 height 11
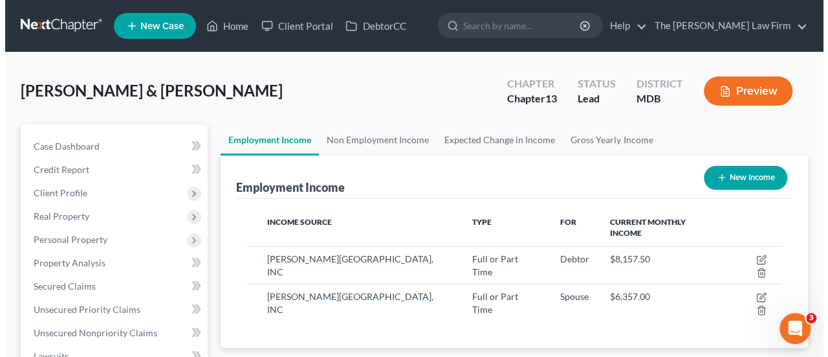
scroll to position [230, 327]
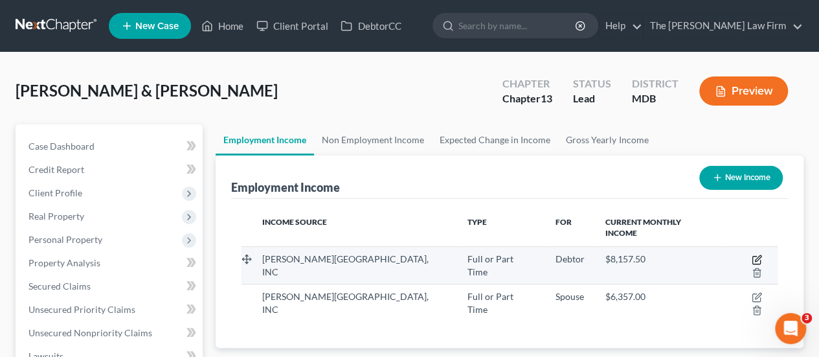
click at [752, 256] on icon "button" at bounding box center [756, 260] width 8 height 8
select select "0"
select select "21"
select select "2"
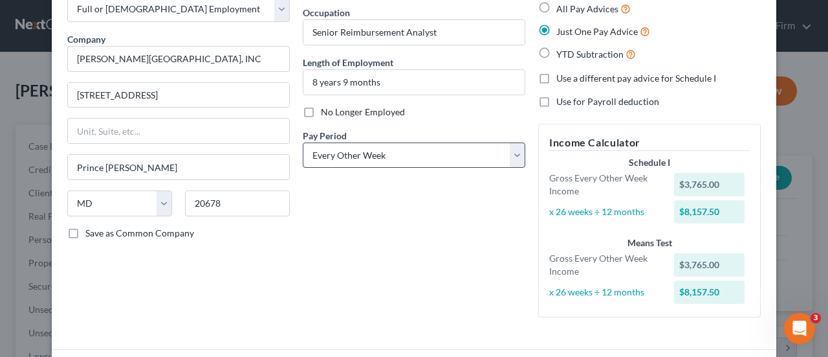
scroll to position [174, 0]
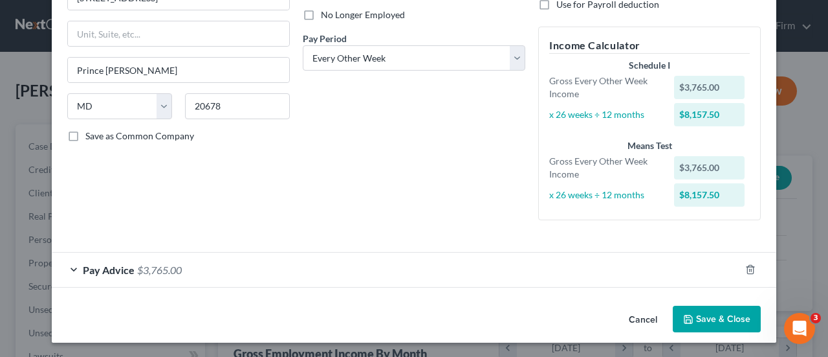
drag, startPoint x: 168, startPoint y: 265, endPoint x: 38, endPoint y: 256, distance: 130.4
click at [168, 265] on span "$3,765.00" at bounding box center [159, 269] width 45 height 12
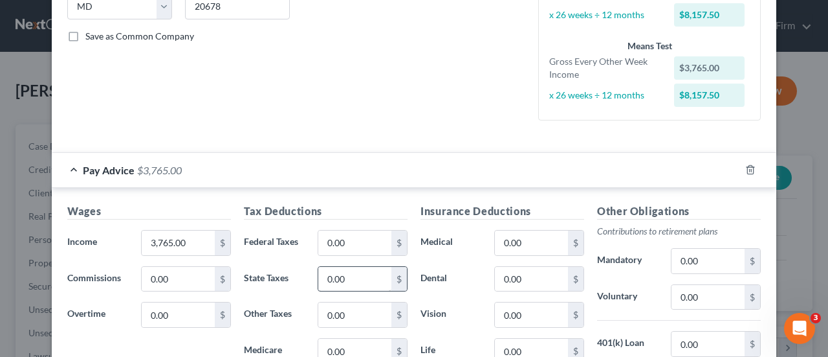
scroll to position [304, 0]
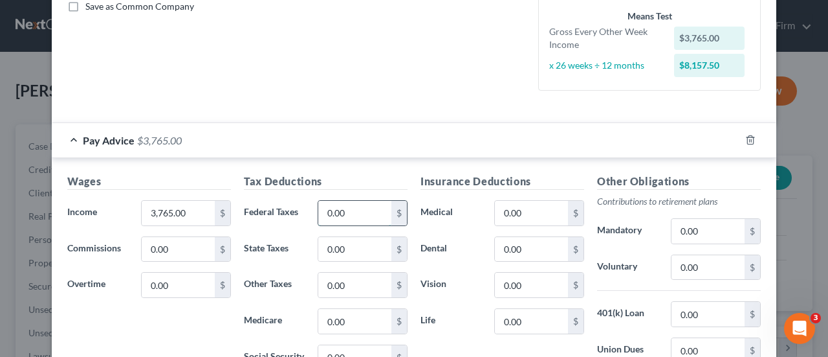
click at [353, 214] on input "0.00" at bounding box center [354, 213] width 73 height 25
type input "313.74"
type input "157.58"
type input "50.75"
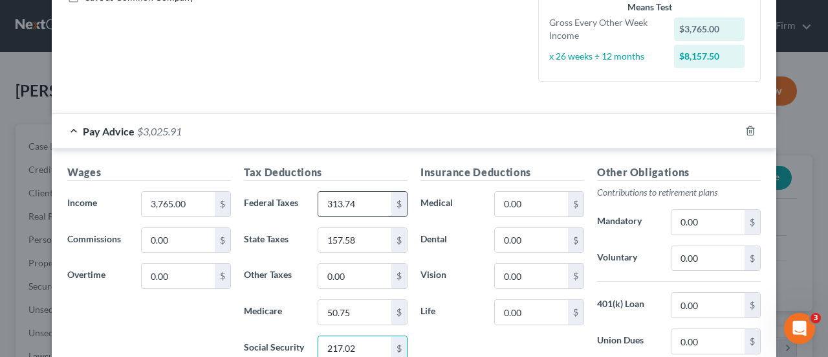
type input "217.02"
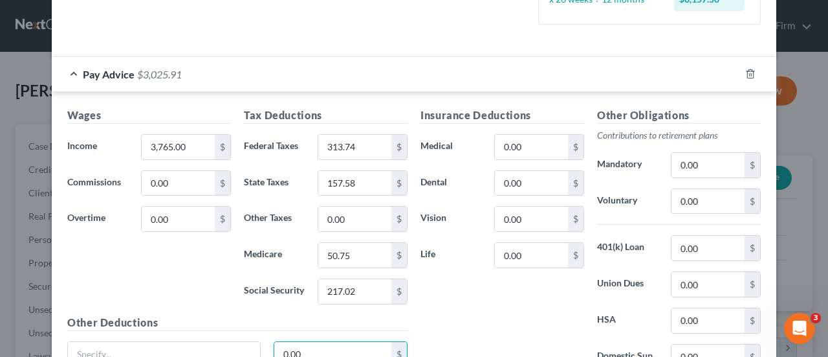
scroll to position [358, 0]
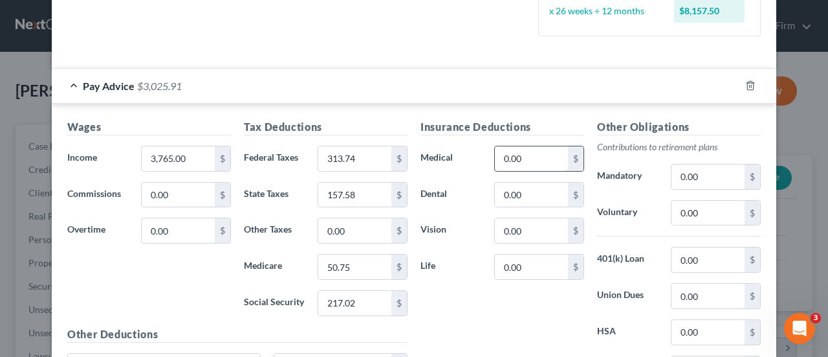
click at [524, 160] on input "0.00" at bounding box center [531, 158] width 73 height 25
click at [479, 174] on div "Insurance Deductions Medical 0.00 $ Dental 0.00 $ Vision 0.00 $ Life 0.00 $" at bounding box center [502, 255] width 177 height 272
click at [535, 151] on input "0.00" at bounding box center [531, 158] width 73 height 25
type input "242"
type input "18.03"
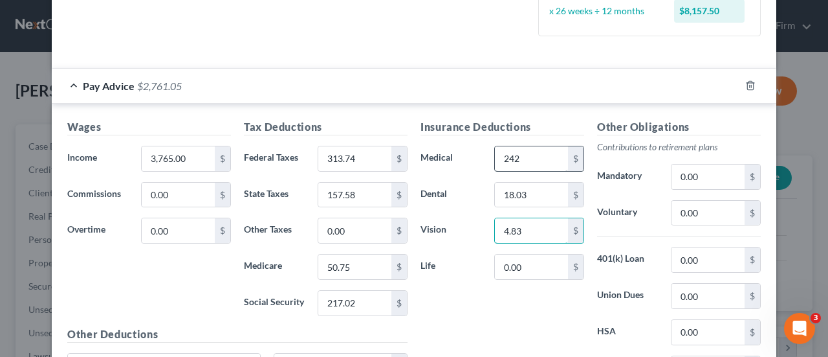
type input "4.83"
type input "1.99"
type input "75.26"
click at [357, 230] on input "0.00" at bounding box center [354, 230] width 73 height 25
type input "106.16"
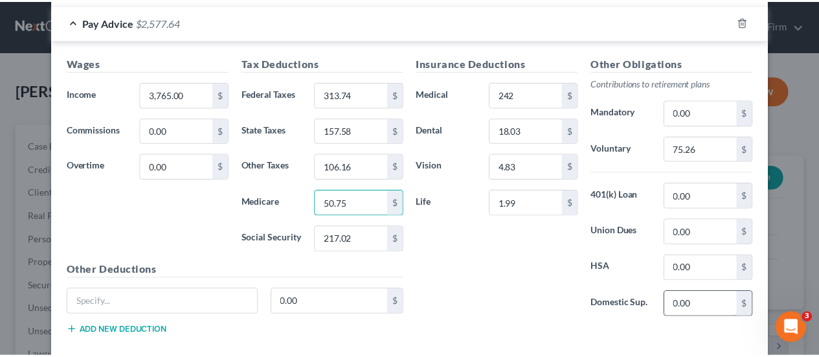
scroll to position [487, 0]
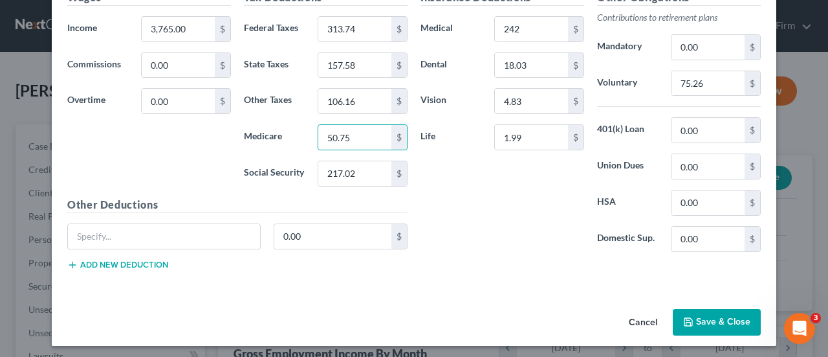
click at [698, 321] on button "Save & Close" at bounding box center [717, 322] width 88 height 27
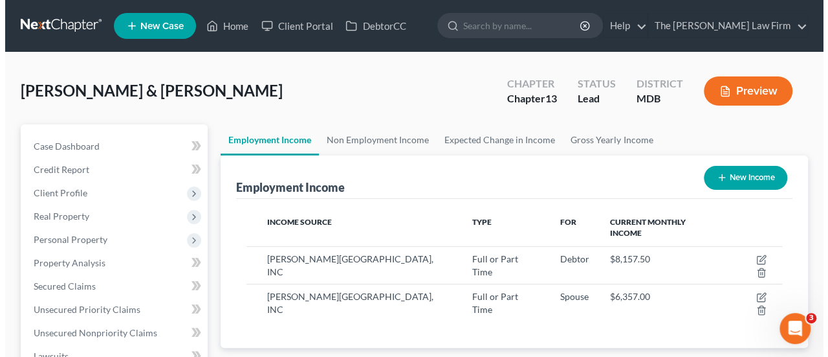
scroll to position [646945, 646848]
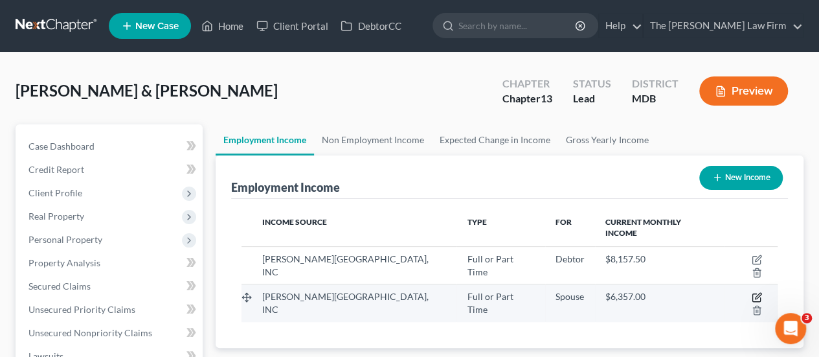
click at [751, 292] on icon "button" at bounding box center [756, 297] width 10 height 10
select select "0"
select select "21"
select select "2"
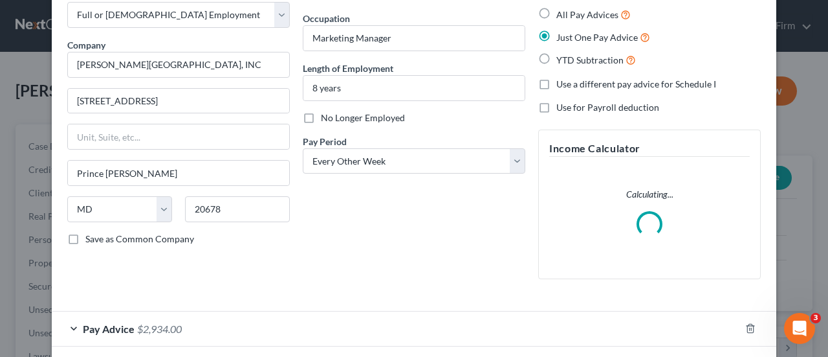
scroll to position [130, 0]
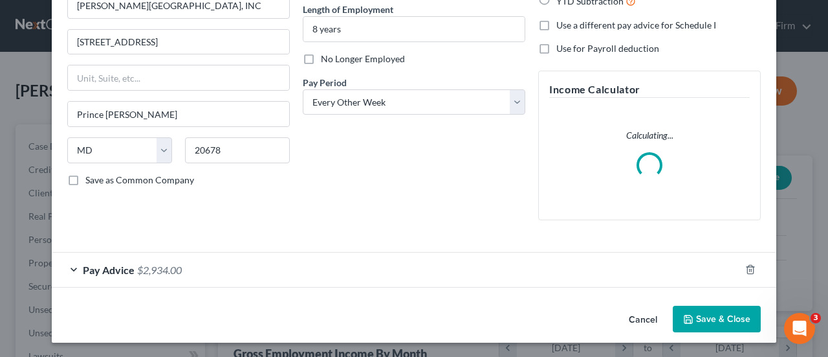
click at [159, 265] on span "$2,934.00" at bounding box center [159, 269] width 45 height 12
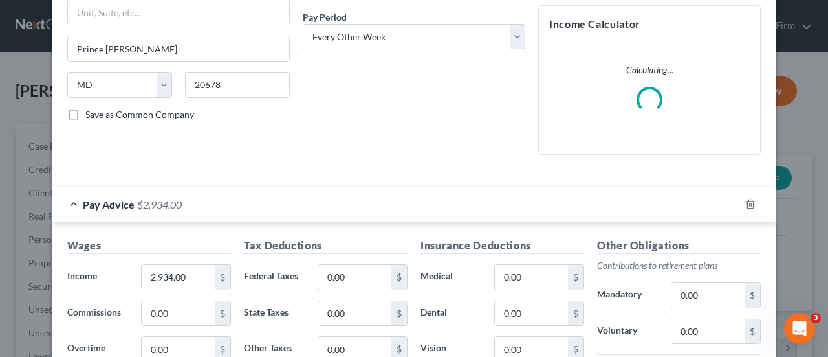
scroll to position [260, 0]
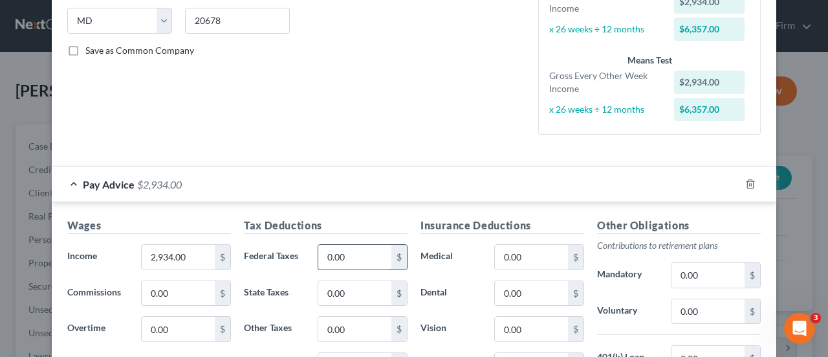
click at [356, 256] on input "0.00" at bounding box center [354, 257] width 73 height 25
type input "154.36"
type input "117.02"
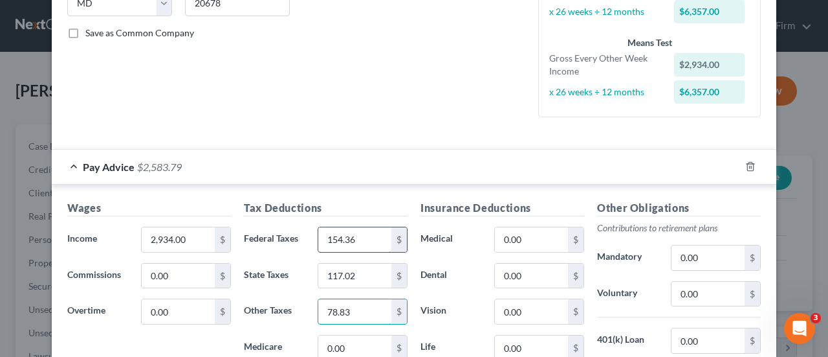
type input "78.83"
type input "41.57"
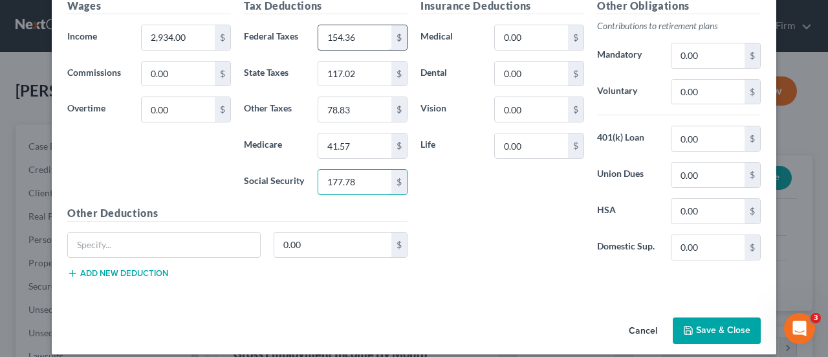
type input "177.78"
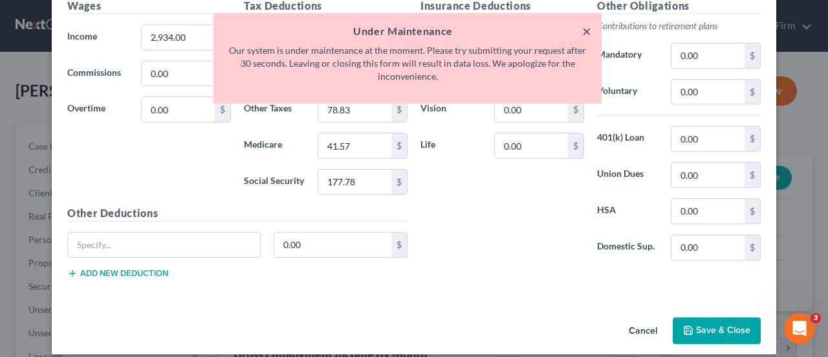
click at [586, 29] on button "×" at bounding box center [586, 31] width 9 height 16
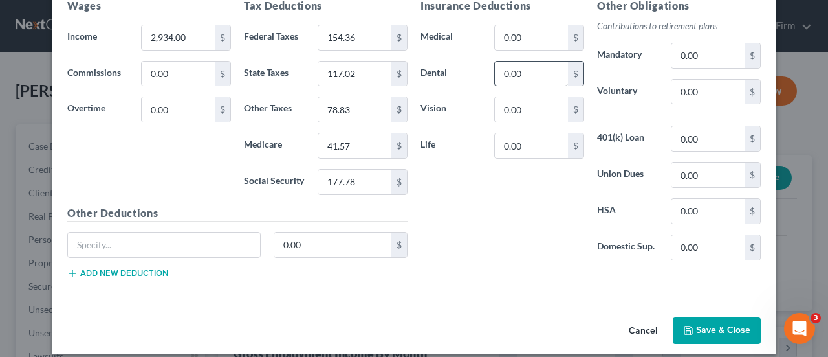
scroll to position [414, 0]
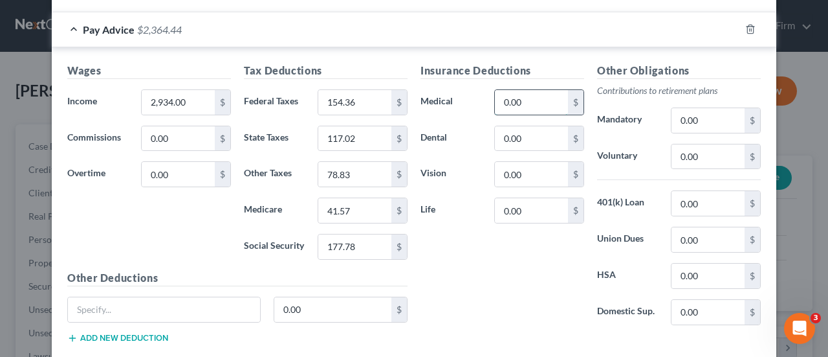
click at [531, 97] on input "0.00" at bounding box center [531, 102] width 73 height 25
click at [527, 97] on input "0.00" at bounding box center [531, 102] width 73 height 25
drag, startPoint x: 527, startPoint y: 97, endPoint x: 478, endPoint y: 102, distance: 49.4
click at [478, 102] on div "Medical 0.00 $" at bounding box center [502, 102] width 177 height 26
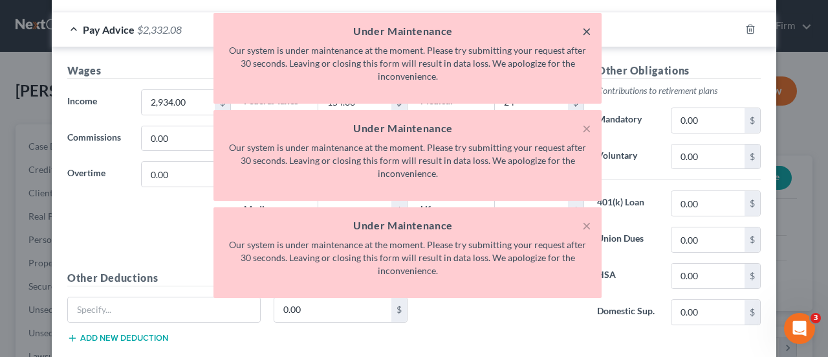
click at [588, 27] on button "×" at bounding box center [586, 31] width 9 height 16
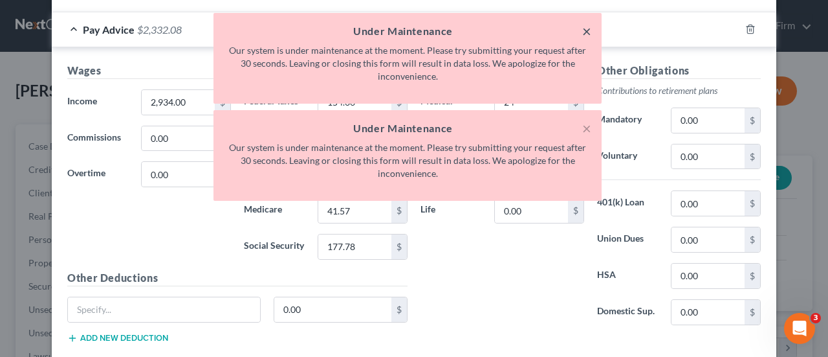
click at [588, 27] on button "×" at bounding box center [586, 31] width 9 height 16
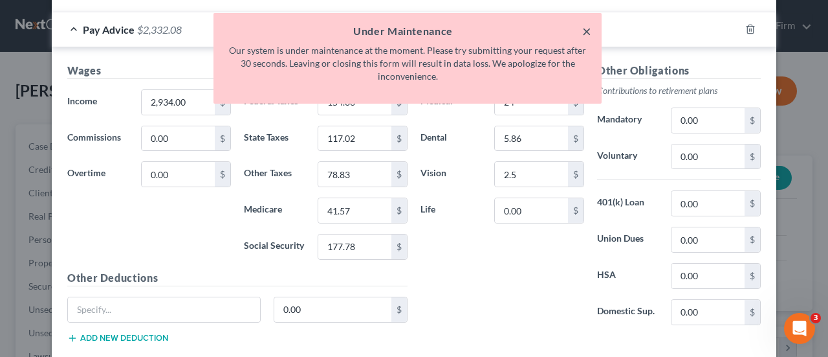
click at [588, 27] on button "×" at bounding box center [586, 31] width 9 height 16
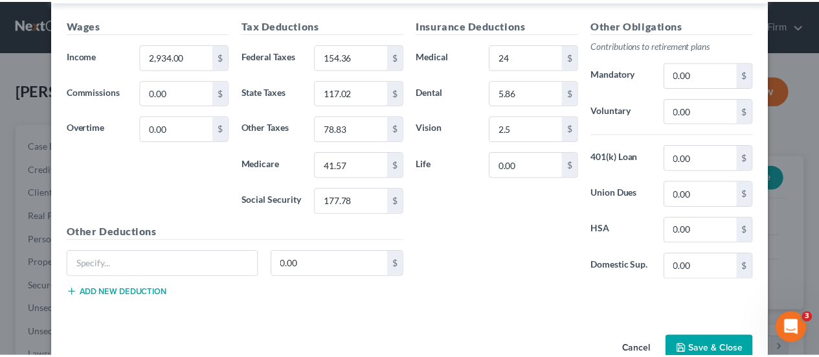
scroll to position [487, 0]
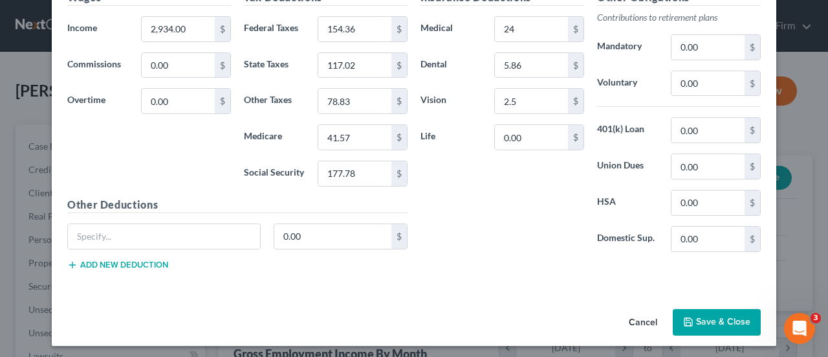
click at [727, 313] on button "Save & Close" at bounding box center [717, 322] width 88 height 27
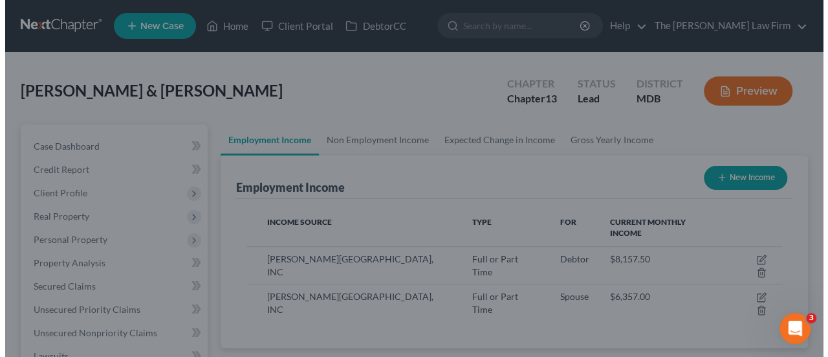
scroll to position [646945, 646848]
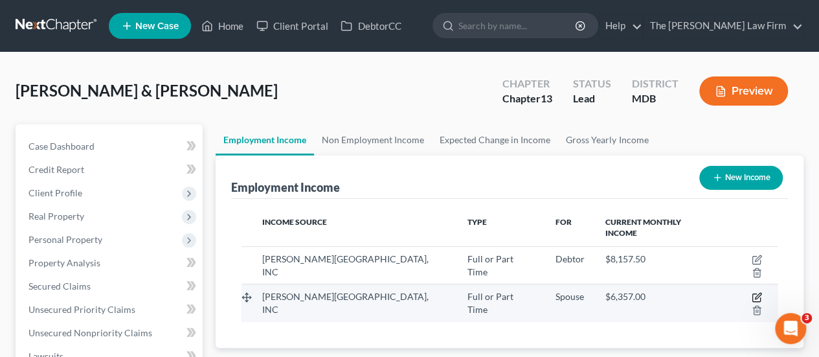
click at [755, 293] on icon "button" at bounding box center [758, 296] width 6 height 6
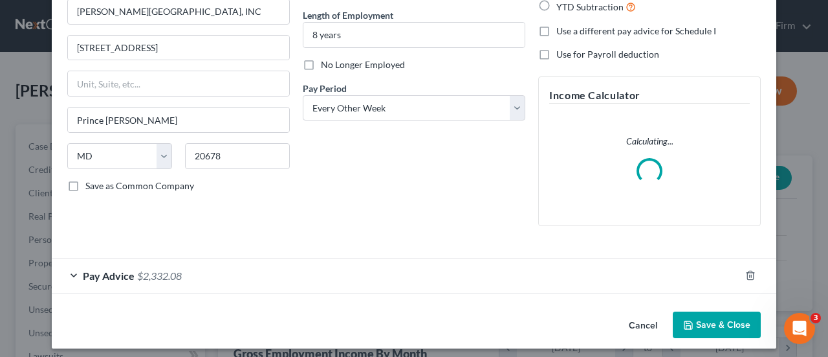
scroll to position [130, 0]
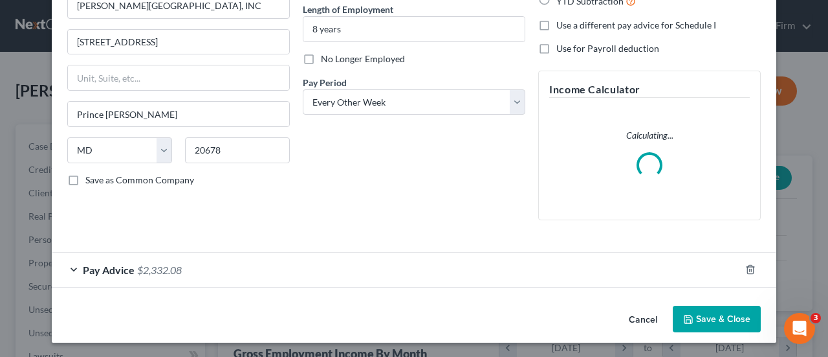
click at [126, 267] on span "Pay Advice" at bounding box center [109, 269] width 52 height 12
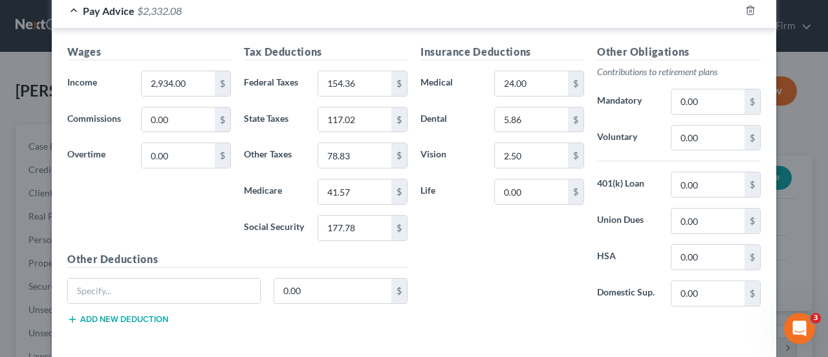
scroll to position [433, 0]
click at [176, 295] on input "text" at bounding box center [164, 290] width 192 height 25
click at [301, 283] on input "0.00" at bounding box center [333, 290] width 118 height 25
click at [198, 294] on input "Caf," at bounding box center [164, 290] width 192 height 25
click at [531, 190] on input "0.00" at bounding box center [531, 191] width 73 height 25
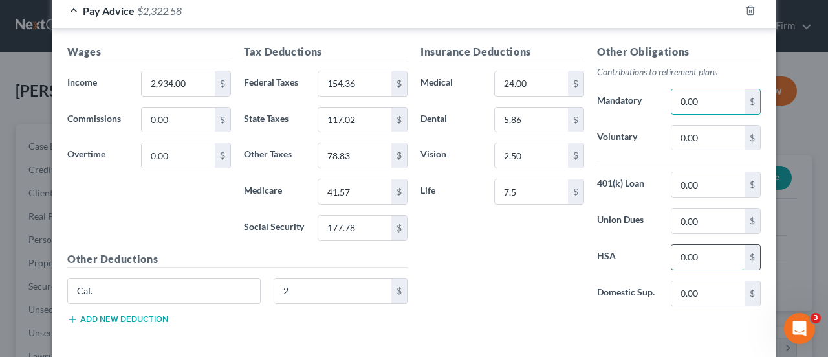
click at [729, 250] on input "0.00" at bounding box center [708, 257] width 73 height 25
click at [709, 137] on input "0.00" at bounding box center [708, 138] width 73 height 25
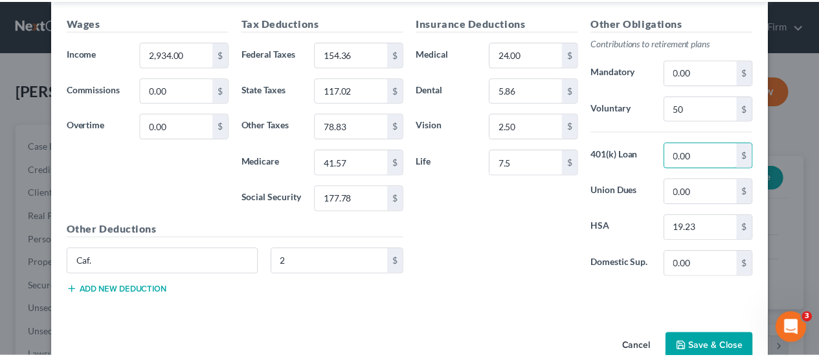
scroll to position [487, 0]
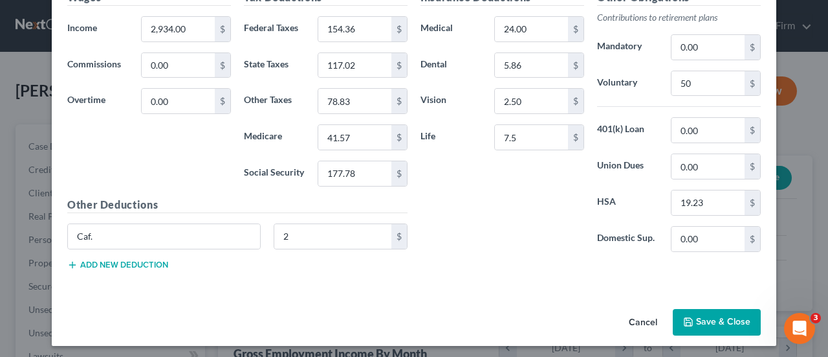
click at [709, 322] on button "Save & Close" at bounding box center [717, 322] width 88 height 27
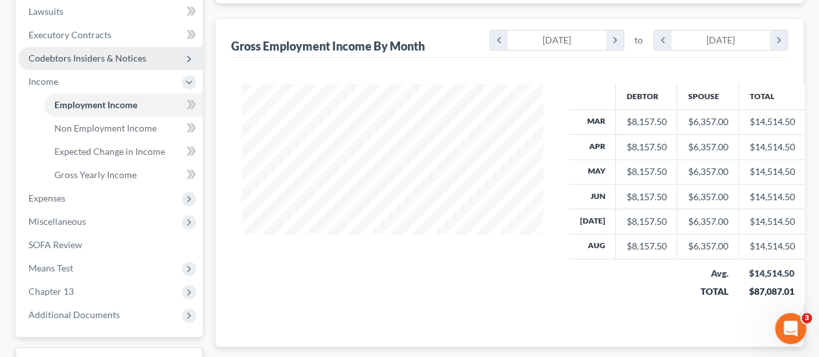
scroll to position [388, 0]
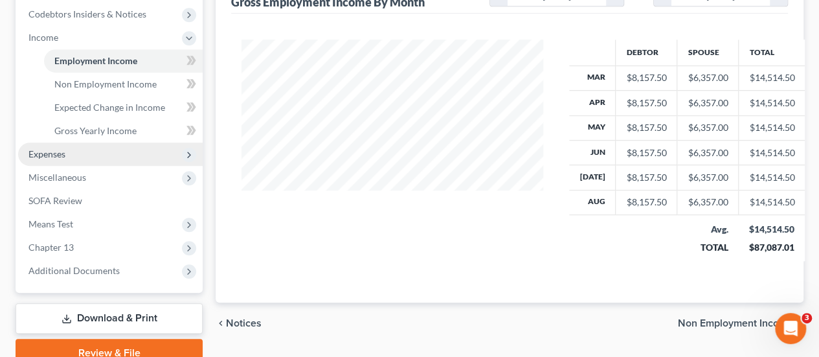
click at [39, 146] on span "Expenses" at bounding box center [110, 153] width 184 height 23
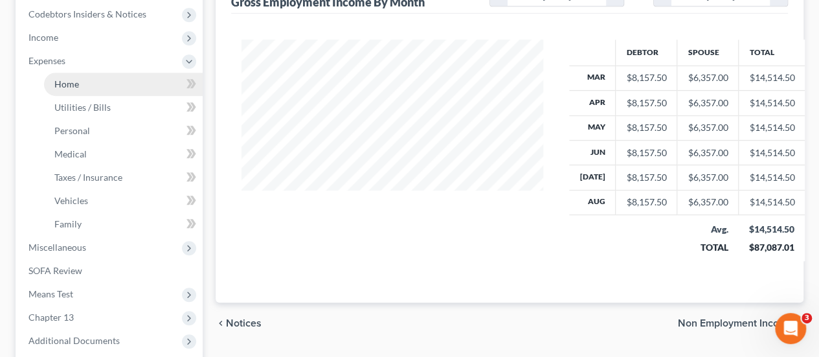
click at [69, 90] on link "Home" at bounding box center [123, 83] width 159 height 23
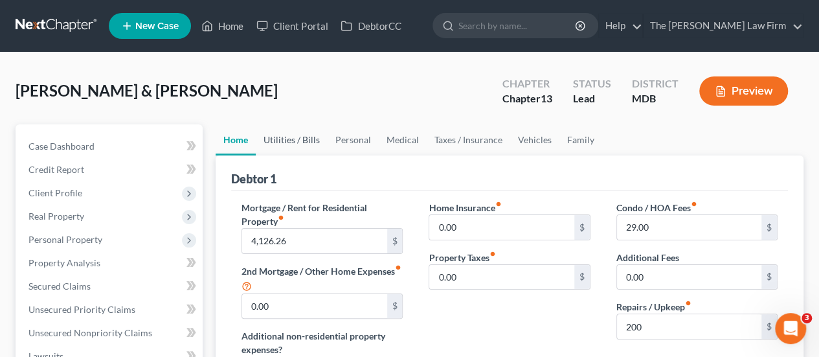
click at [285, 136] on link "Utilities / Bills" at bounding box center [292, 139] width 72 height 31
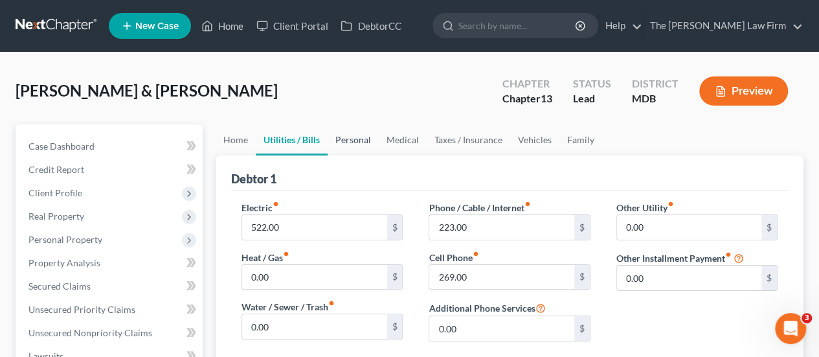
click at [353, 139] on link "Personal" at bounding box center [352, 139] width 51 height 31
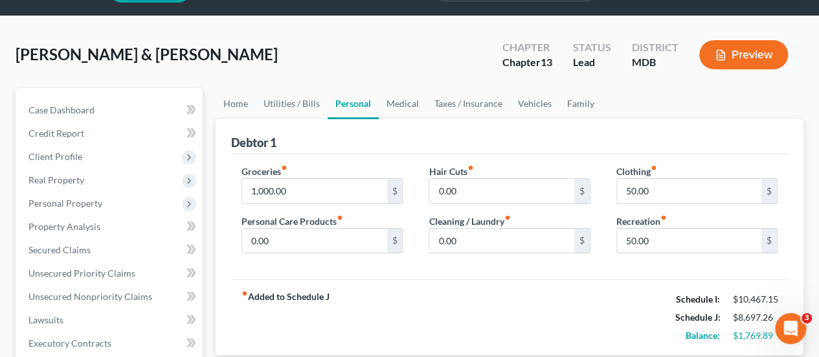
scroll to position [65, 0]
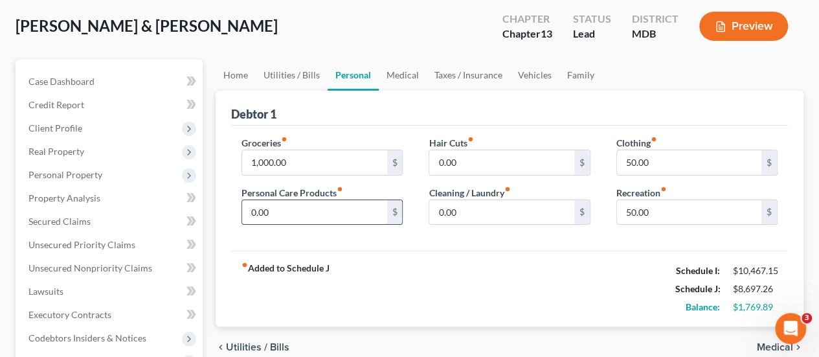
click at [292, 206] on input "0.00" at bounding box center [314, 212] width 144 height 25
click at [403, 77] on link "Medical" at bounding box center [403, 75] width 48 height 31
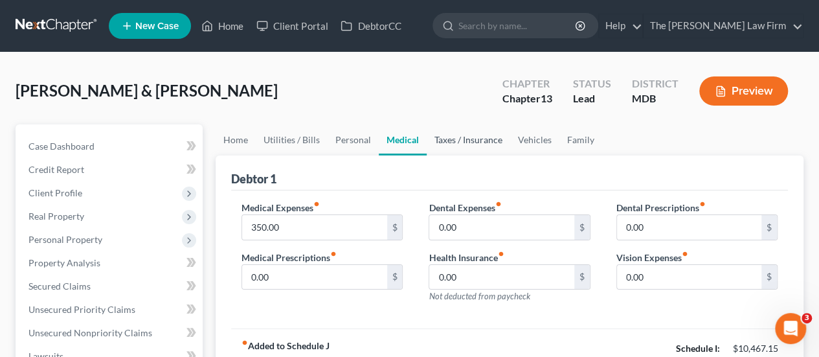
click at [480, 138] on link "Taxes / Insurance" at bounding box center [467, 139] width 83 height 31
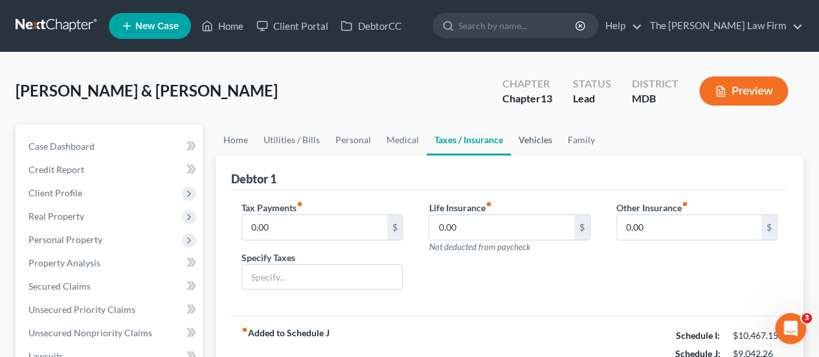
click at [531, 144] on link "Vehicles" at bounding box center [535, 139] width 49 height 31
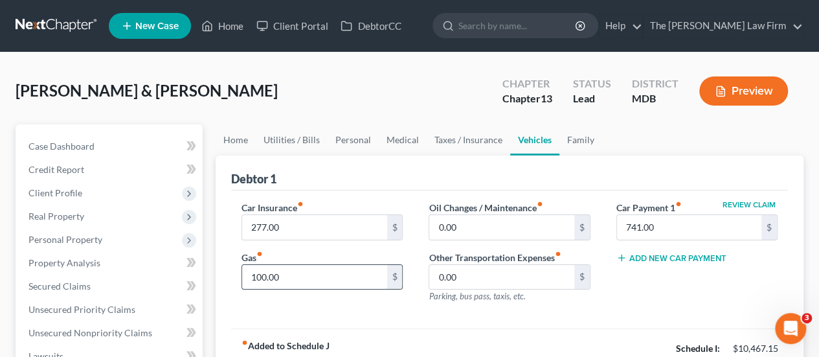
click at [315, 274] on input "100.00" at bounding box center [314, 277] width 144 height 25
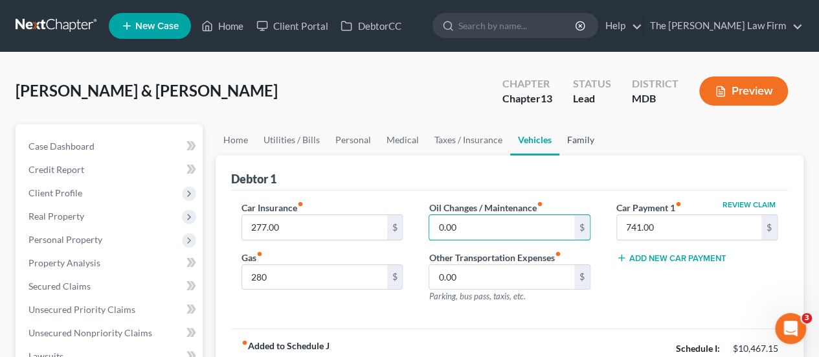
click at [566, 143] on link "Family" at bounding box center [580, 139] width 43 height 31
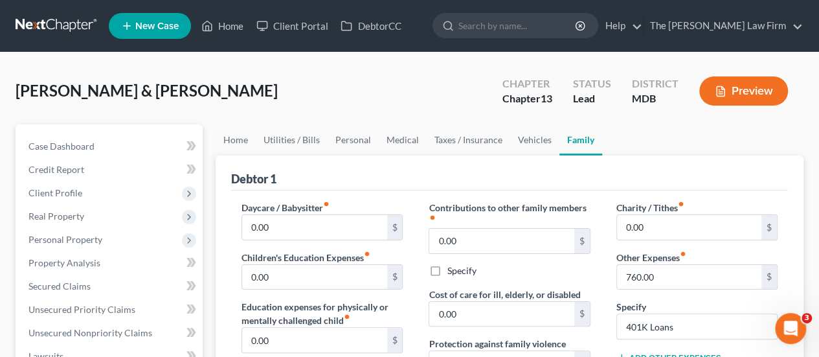
scroll to position [65, 0]
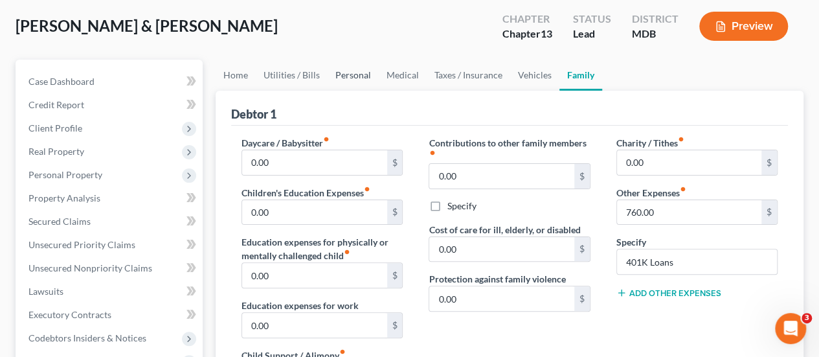
click at [354, 74] on link "Personal" at bounding box center [352, 75] width 51 height 31
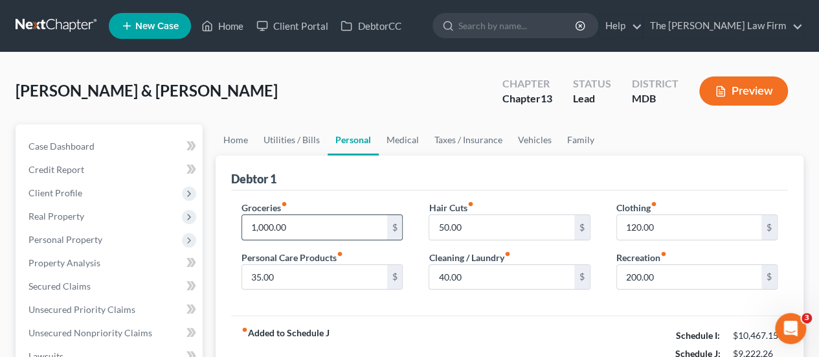
click at [320, 227] on input "1,000.00" at bounding box center [314, 227] width 144 height 25
click at [294, 138] on link "Utilities / Bills" at bounding box center [292, 139] width 72 height 31
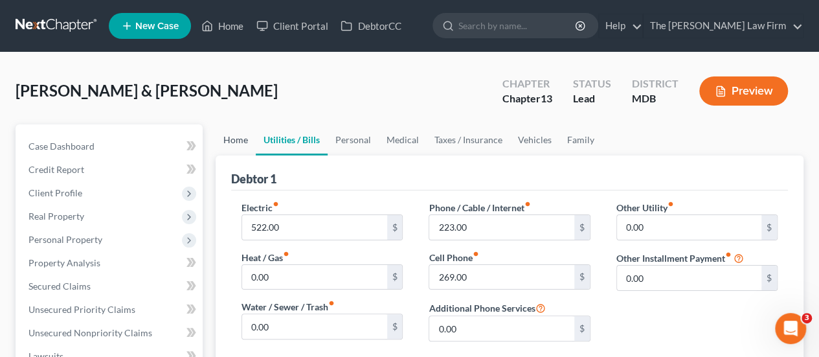
click at [233, 137] on link "Home" at bounding box center [236, 139] width 40 height 31
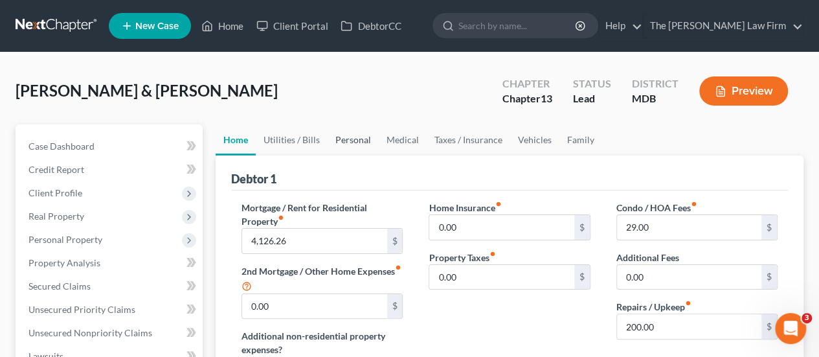
click at [355, 135] on link "Personal" at bounding box center [352, 139] width 51 height 31
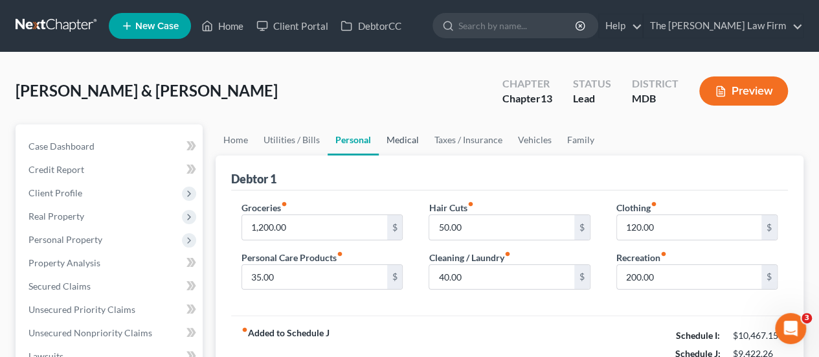
click at [393, 133] on link "Medical" at bounding box center [403, 139] width 48 height 31
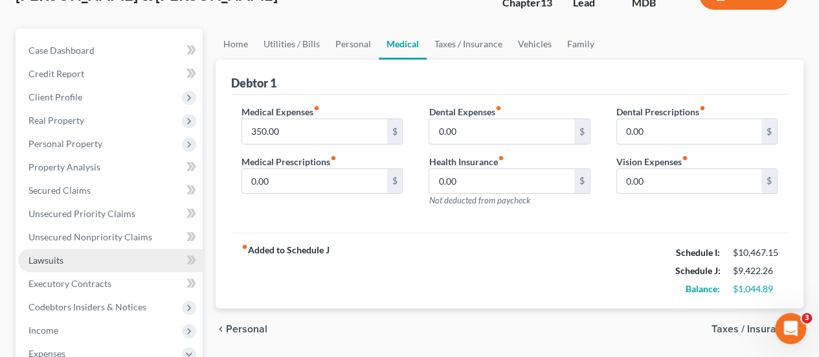
scroll to position [65, 0]
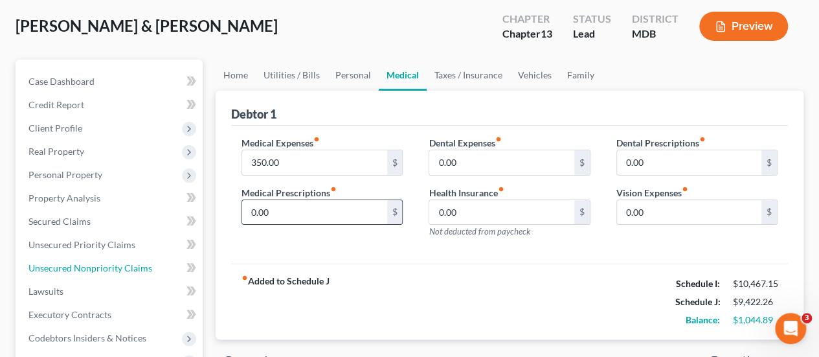
drag, startPoint x: 100, startPoint y: 262, endPoint x: 386, endPoint y: 223, distance: 288.1
click at [100, 262] on span "Unsecured Nonpriority Claims" at bounding box center [90, 267] width 124 height 11
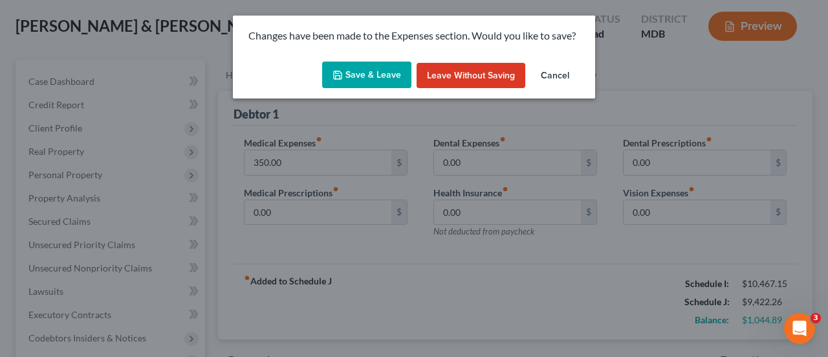
click at [400, 80] on button "Save & Leave" at bounding box center [366, 74] width 89 height 27
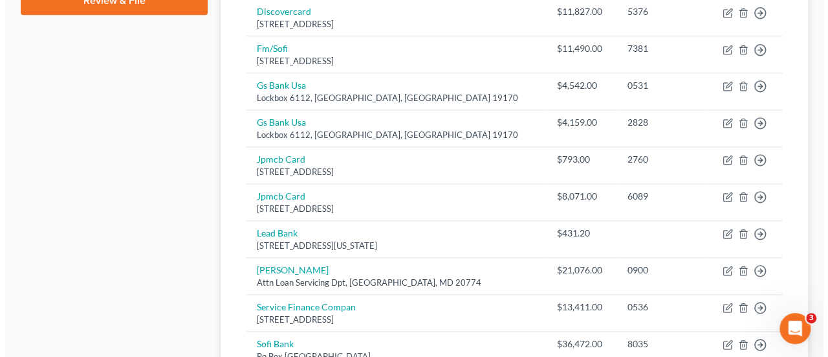
scroll to position [129, 0]
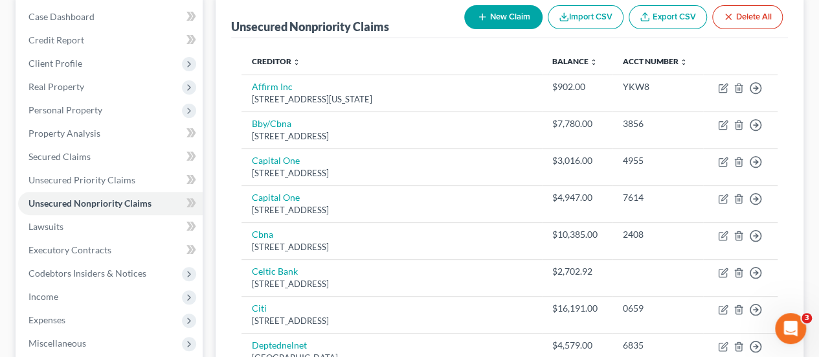
click at [523, 21] on button "New Claim" at bounding box center [503, 17] width 78 height 24
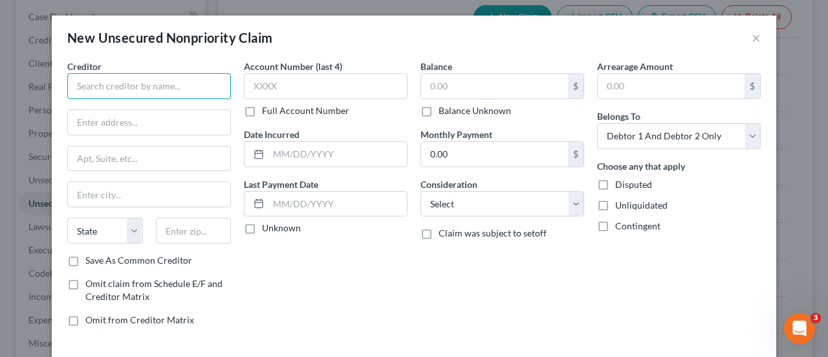
drag, startPoint x: 162, startPoint y: 85, endPoint x: 162, endPoint y: 95, distance: 10.4
click at [162, 87] on input "text" at bounding box center [149, 86] width 164 height 26
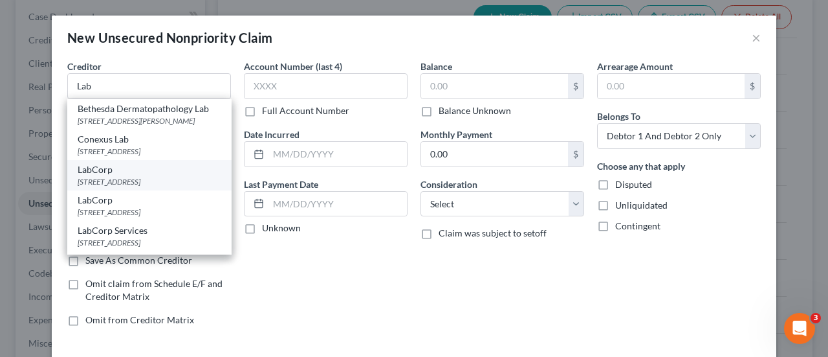
click at [124, 181] on div "PO BOX 2240, Burlington, NC 27216" at bounding box center [150, 181] width 144 height 11
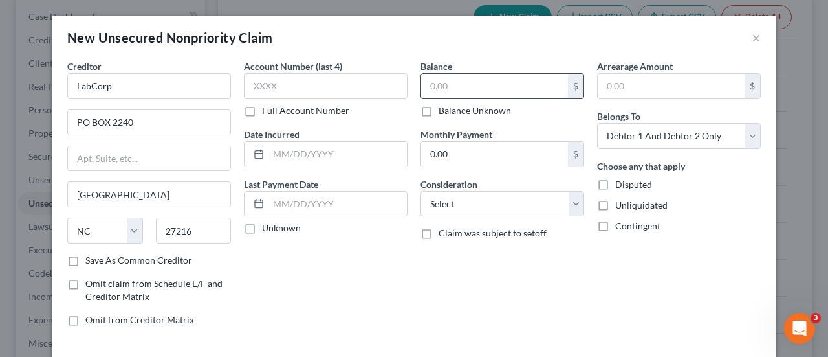
click at [463, 88] on input "text" at bounding box center [494, 86] width 147 height 25
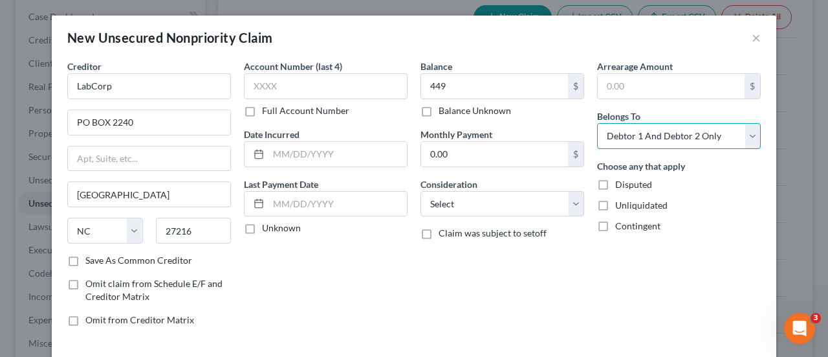
drag, startPoint x: 665, startPoint y: 138, endPoint x: 647, endPoint y: 147, distance: 20.8
click at [665, 138] on select "Select Debtor 1 Only Debtor 2 Only Debtor 1 And Debtor 2 Only At Least One Of T…" at bounding box center [679, 136] width 164 height 26
click at [597, 123] on select "Select Debtor 1 Only Debtor 2 Only Debtor 1 And Debtor 2 Only At Least One Of T…" at bounding box center [679, 136] width 164 height 26
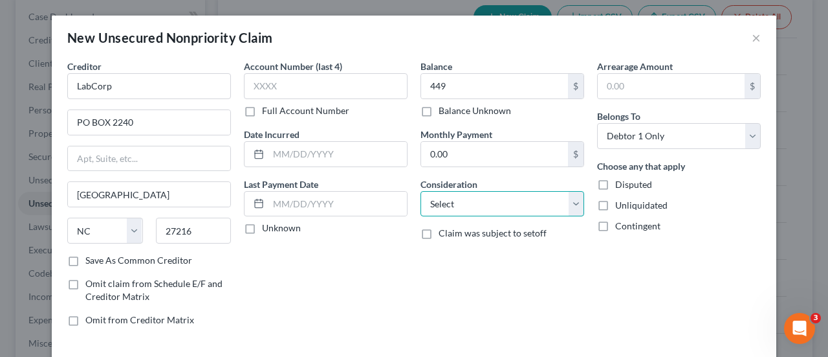
click at [493, 205] on select "Select Cable / Satellite Services Collection Agency Credit Card Debt Debt Couns…" at bounding box center [503, 204] width 164 height 26
click at [421, 191] on select "Select Cable / Satellite Services Collection Agency Credit Card Debt Debt Couns…" at bounding box center [503, 204] width 164 height 26
drag, startPoint x: 483, startPoint y: 206, endPoint x: 481, endPoint y: 192, distance: 14.9
click at [483, 206] on select "Select Cable / Satellite Services Collection Agency Credit Card Debt Debt Couns…" at bounding box center [503, 204] width 164 height 26
click at [421, 191] on select "Select Cable / Satellite Services Collection Agency Credit Card Debt Debt Couns…" at bounding box center [503, 204] width 164 height 26
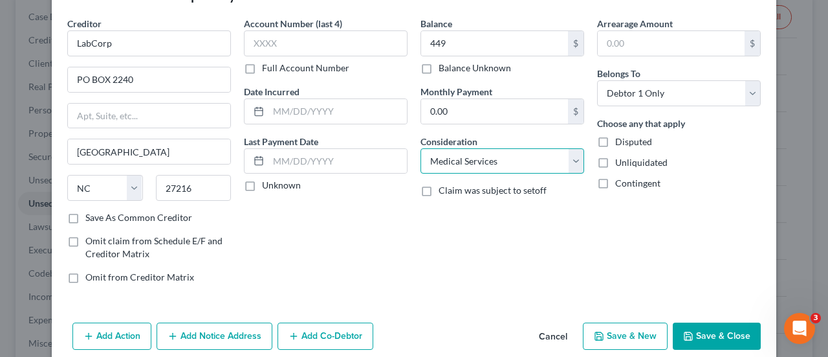
scroll to position [58, 0]
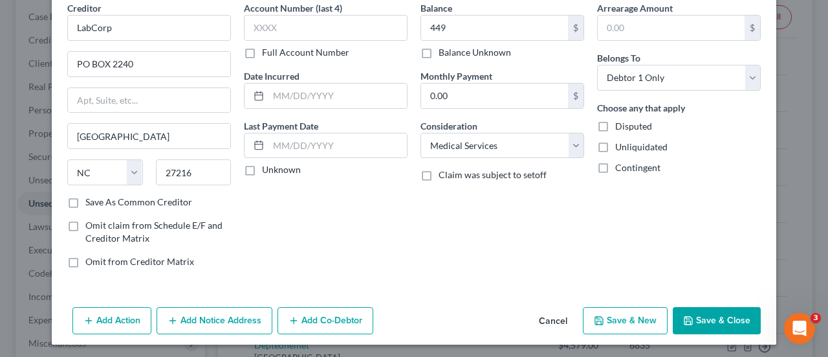
click at [203, 316] on button "Add Notice Address" at bounding box center [215, 320] width 116 height 27
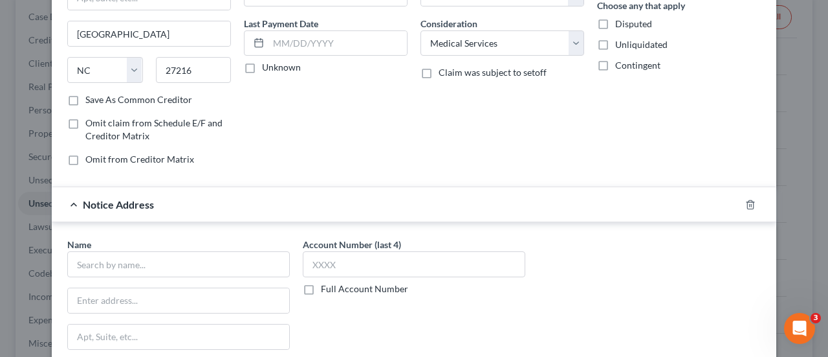
scroll to position [252, 0]
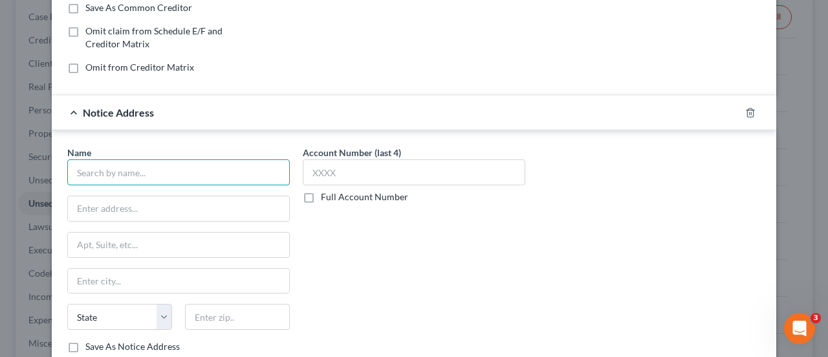
click at [124, 172] on input "text" at bounding box center [178, 172] width 223 height 26
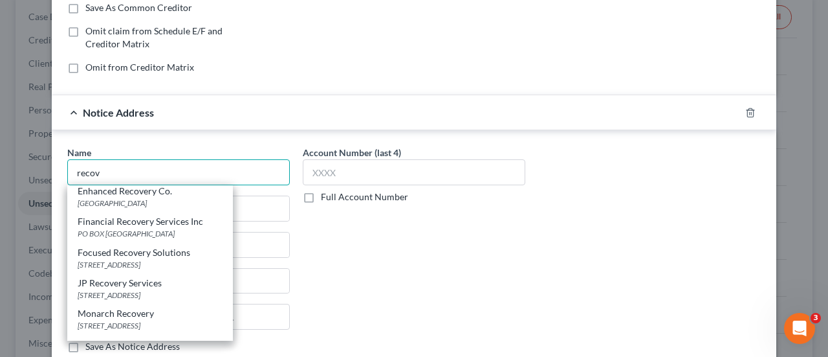
scroll to position [129, 0]
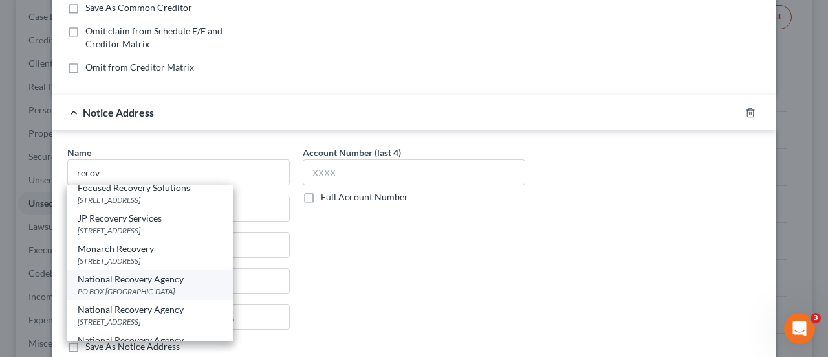
click at [131, 282] on div "National Recovery Agency" at bounding box center [150, 278] width 145 height 13
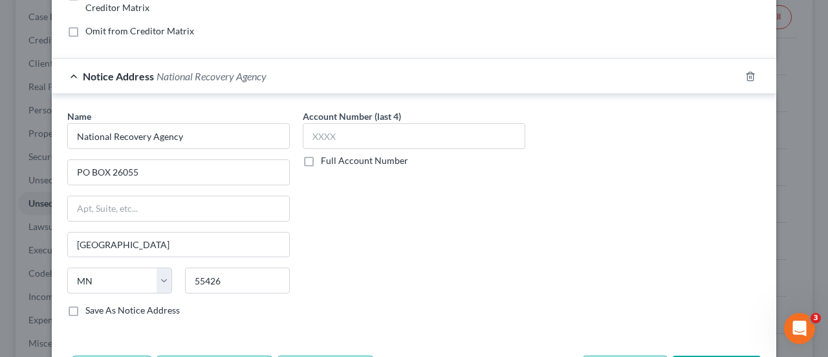
scroll to position [335, 0]
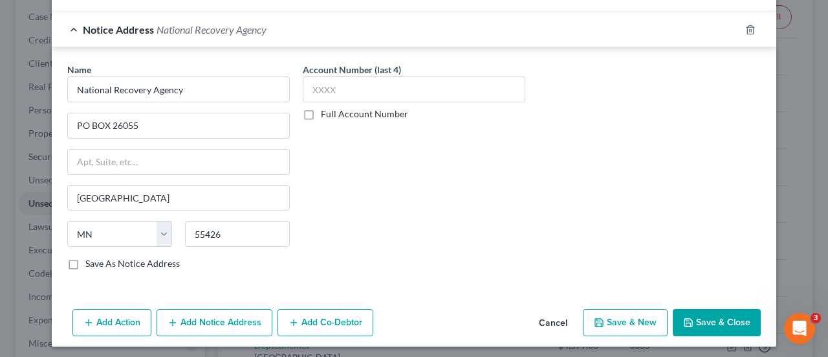
click at [622, 316] on button "Save & New" at bounding box center [625, 322] width 85 height 27
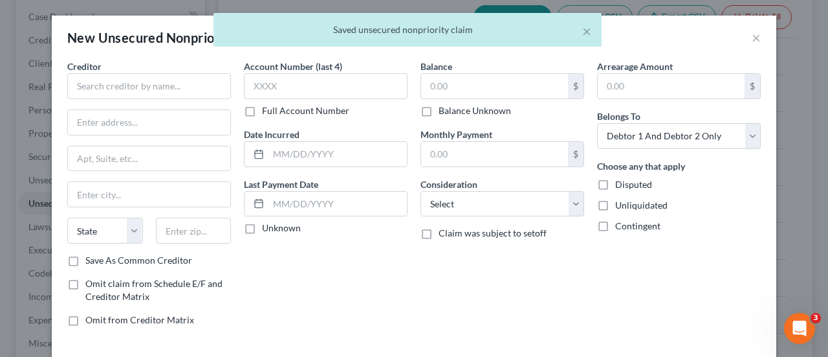
scroll to position [0, 0]
click at [116, 85] on input "text" at bounding box center [149, 86] width 164 height 26
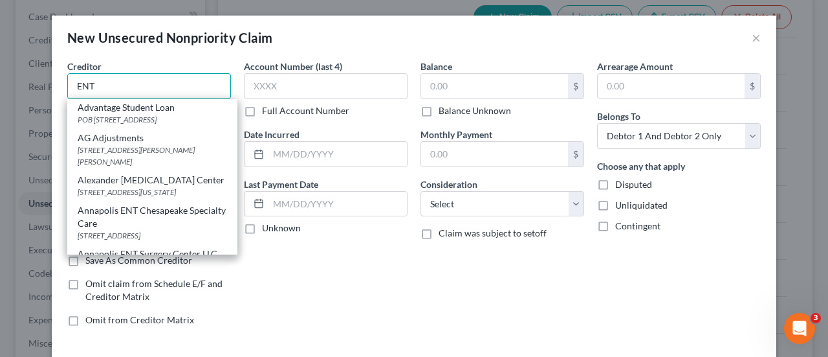
scroll to position [194, 0]
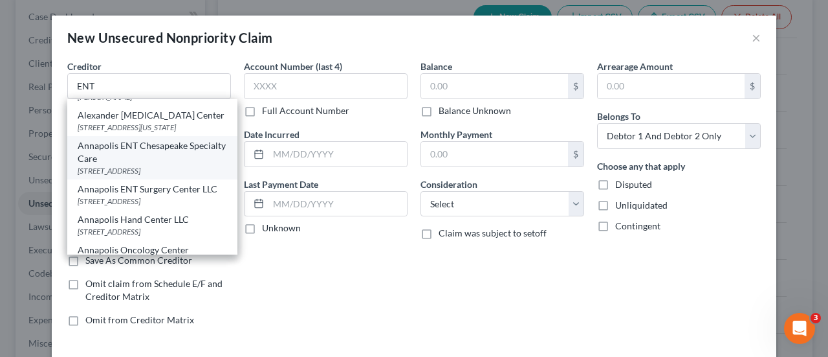
click at [120, 165] on div "Annapolis ENT Chesapeake Specialty Care" at bounding box center [152, 152] width 149 height 26
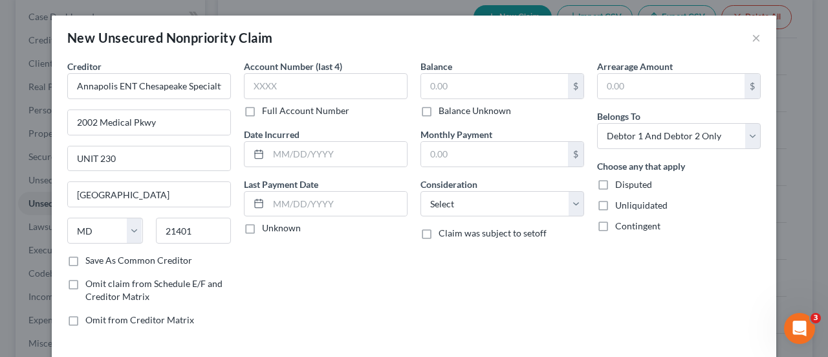
scroll to position [0, 0]
click at [452, 81] on input "text" at bounding box center [494, 86] width 147 height 25
drag, startPoint x: 459, startPoint y: 208, endPoint x: 465, endPoint y: 190, distance: 18.4
click at [459, 208] on select "Select Cable / Satellite Services Collection Agency Credit Card Debt Debt Couns…" at bounding box center [503, 204] width 164 height 26
click at [421, 191] on select "Select Cable / Satellite Services Collection Agency Credit Card Debt Debt Couns…" at bounding box center [503, 204] width 164 height 26
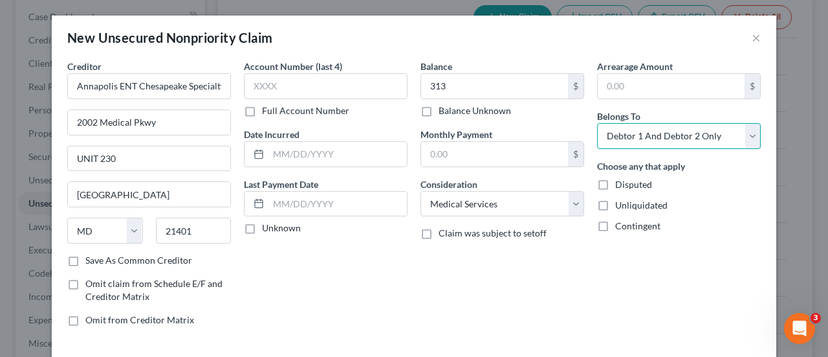
click at [650, 140] on select "Select Debtor 1 Only Debtor 2 Only Debtor 1 And Debtor 2 Only At Least One Of T…" at bounding box center [679, 136] width 164 height 26
click at [597, 123] on select "Select Debtor 1 Only Debtor 2 Only Debtor 1 And Debtor 2 Only At Least One Of T…" at bounding box center [679, 136] width 164 height 26
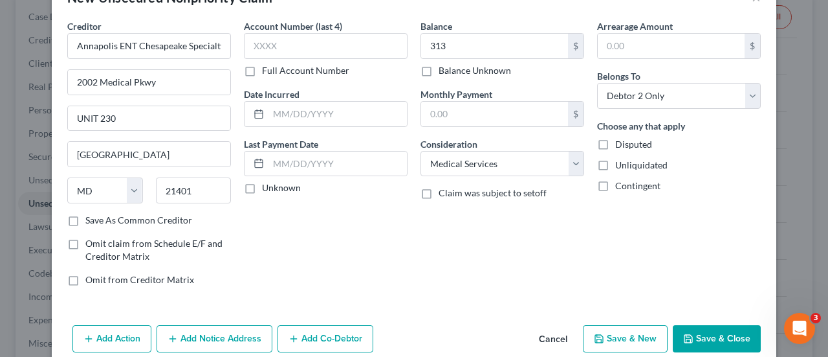
scroll to position [58, 0]
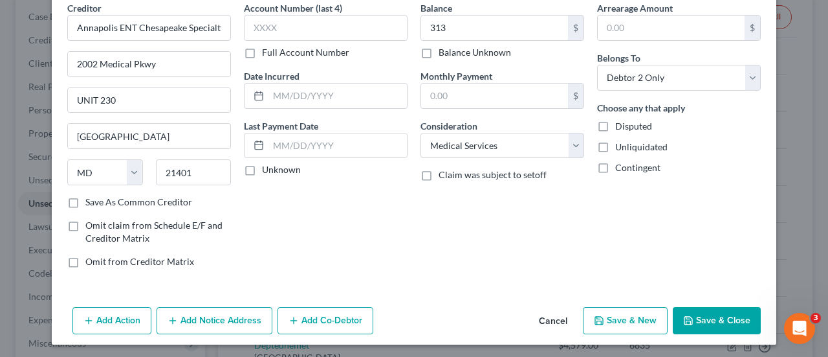
click at [617, 317] on button "Save & New" at bounding box center [625, 320] width 85 height 27
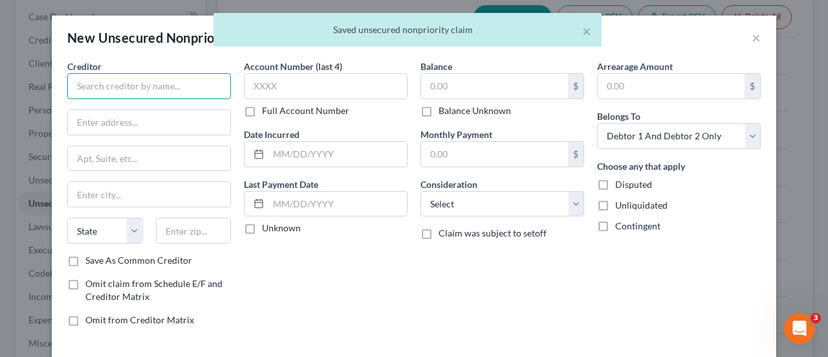
click at [113, 95] on input "text" at bounding box center [149, 86] width 164 height 26
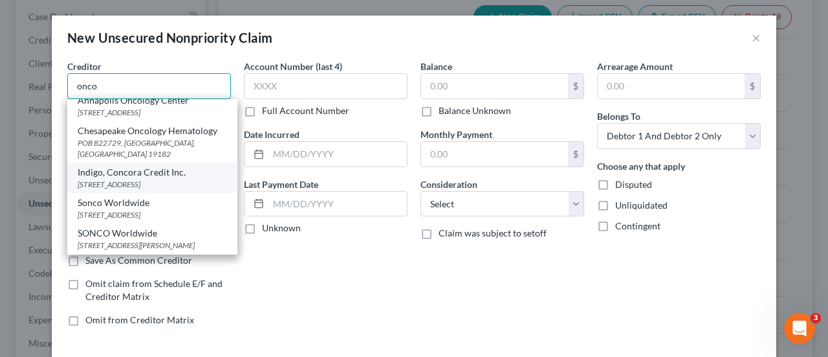
scroll to position [0, 0]
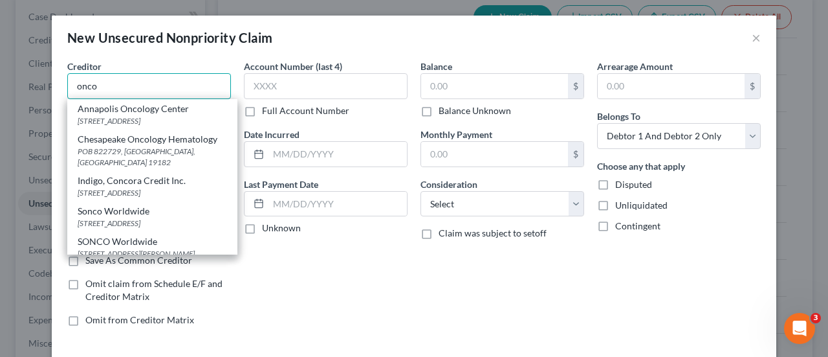
click at [111, 83] on input "onco" at bounding box center [149, 86] width 164 height 26
drag, startPoint x: 77, startPoint y: 85, endPoint x: -12, endPoint y: 80, distance: 89.5
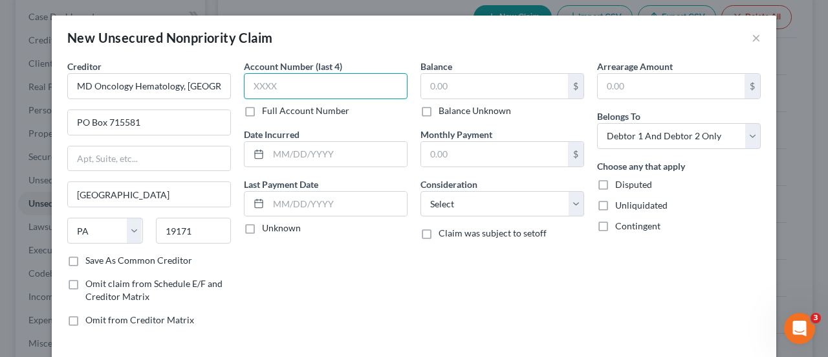
click at [296, 83] on input "text" at bounding box center [326, 86] width 164 height 26
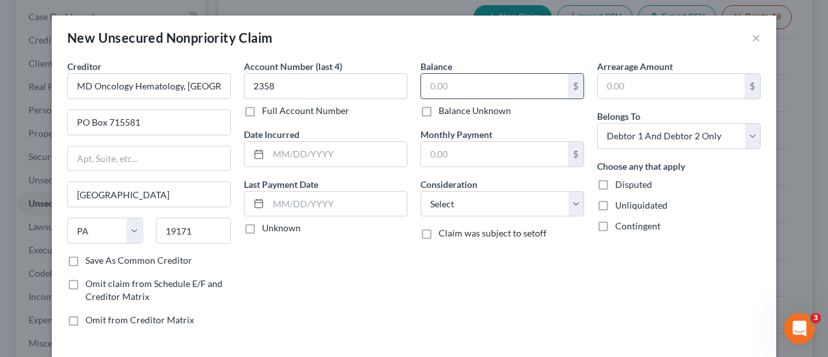
click at [471, 75] on input "text" at bounding box center [494, 86] width 147 height 25
drag, startPoint x: 454, startPoint y: 209, endPoint x: 454, endPoint y: 190, distance: 18.8
click at [454, 209] on select "Select Cable / Satellite Services Collection Agency Credit Card Debt Debt Couns…" at bounding box center [503, 204] width 164 height 26
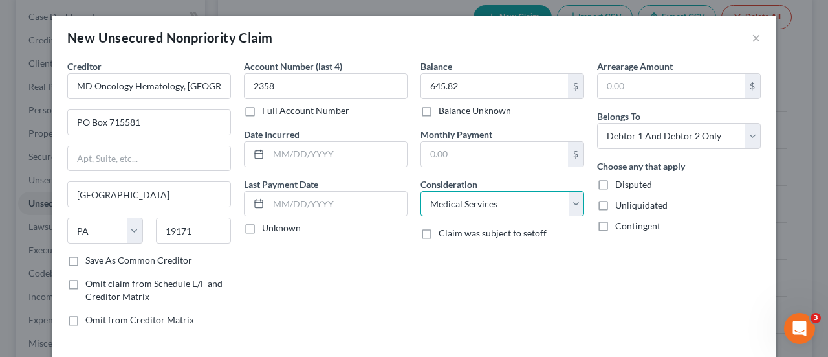
click at [421, 191] on select "Select Cable / Satellite Services Collection Agency Credit Card Debt Debt Couns…" at bounding box center [503, 204] width 164 height 26
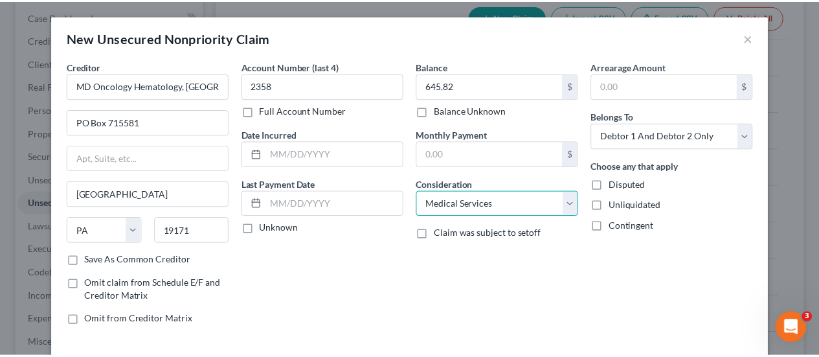
scroll to position [58, 0]
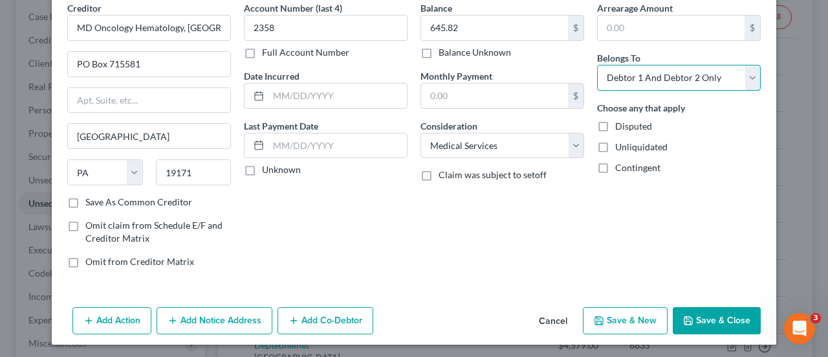
drag, startPoint x: 646, startPoint y: 75, endPoint x: 645, endPoint y: 88, distance: 13.0
click at [646, 75] on select "Select Debtor 1 Only Debtor 2 Only Debtor 1 And Debtor 2 Only At Least One Of T…" at bounding box center [679, 78] width 164 height 26
click at [597, 65] on select "Select Debtor 1 Only Debtor 2 Only Debtor 1 And Debtor 2 Only At Least One Of T…" at bounding box center [679, 78] width 164 height 26
click at [723, 313] on button "Save & Close" at bounding box center [717, 320] width 88 height 27
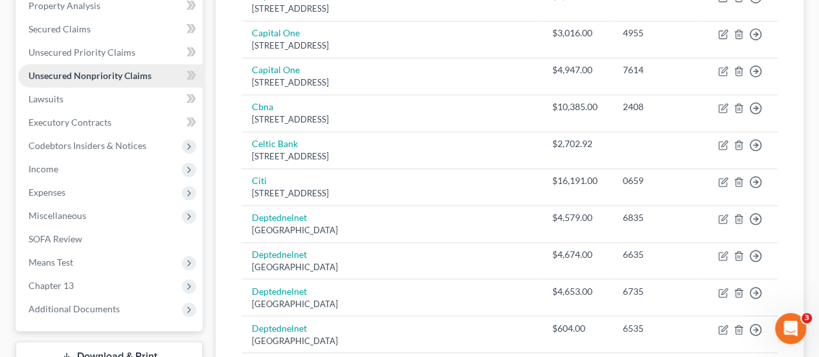
scroll to position [259, 0]
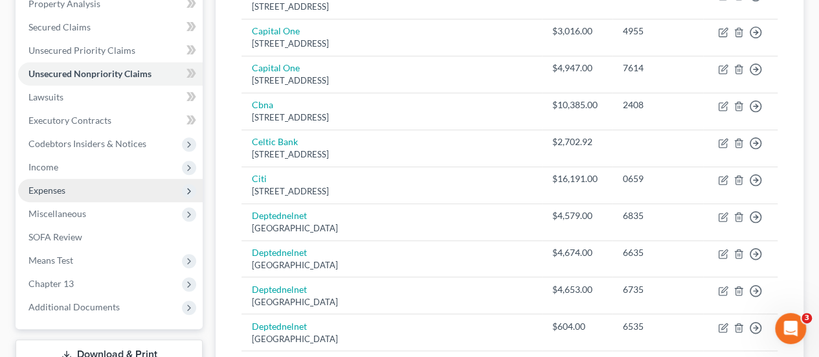
drag, startPoint x: 49, startPoint y: 173, endPoint x: 80, endPoint y: 183, distance: 32.5
click at [49, 173] on span "Income" at bounding box center [110, 166] width 184 height 23
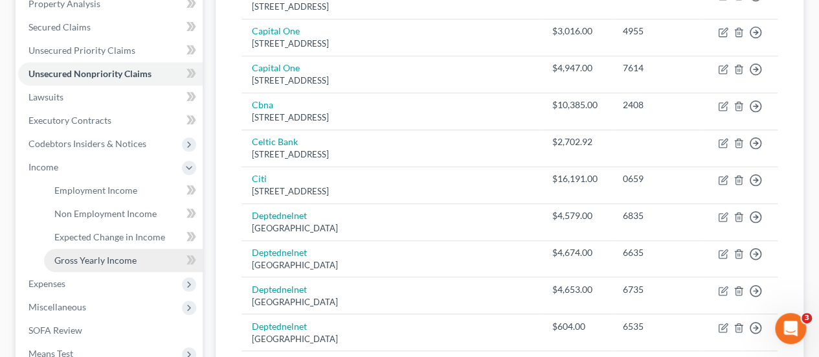
click at [88, 255] on span "Gross Yearly Income" at bounding box center [95, 259] width 82 height 11
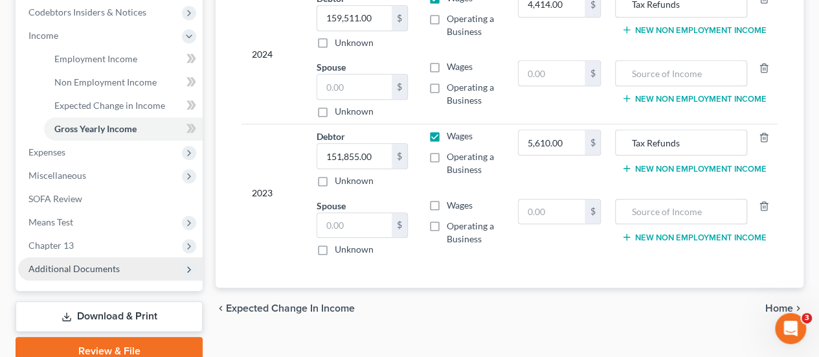
scroll to position [446, 0]
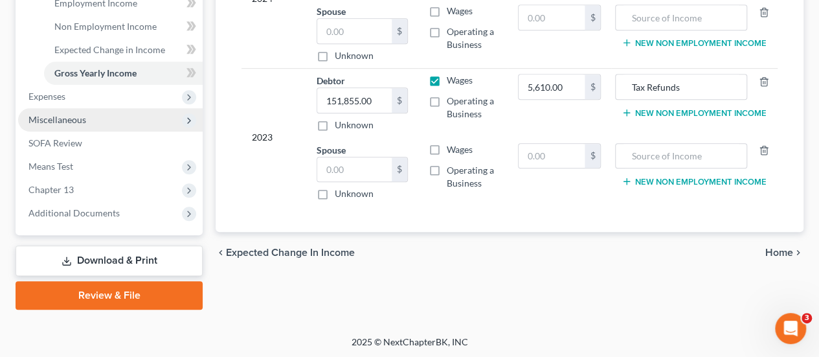
click at [69, 118] on span "Miscellaneous" at bounding box center [57, 119] width 58 height 11
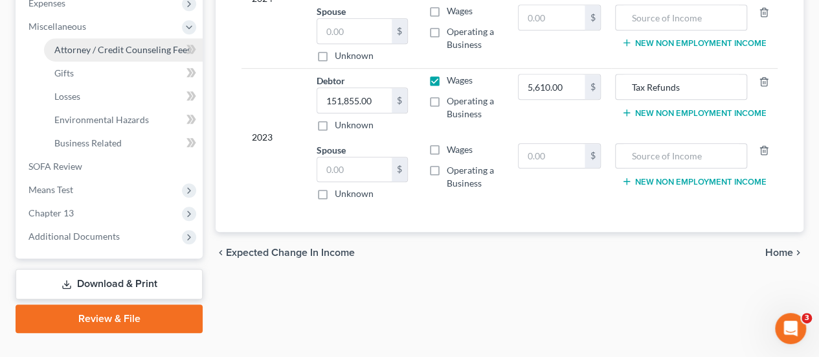
click at [106, 52] on span "Attorney / Credit Counseling Fees" at bounding box center [122, 49] width 137 height 11
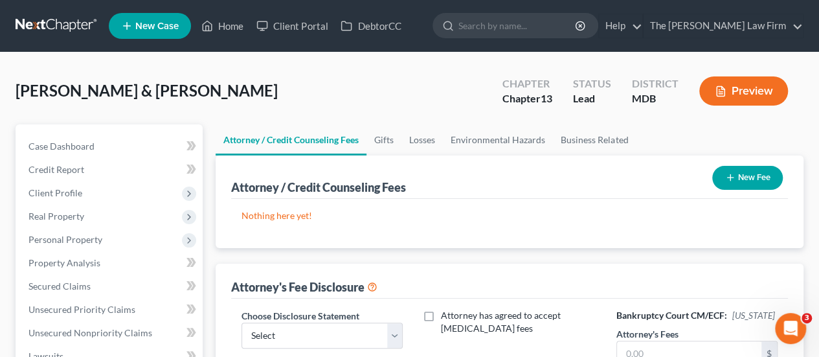
click at [736, 177] on button "New Fee" at bounding box center [747, 178] width 71 height 24
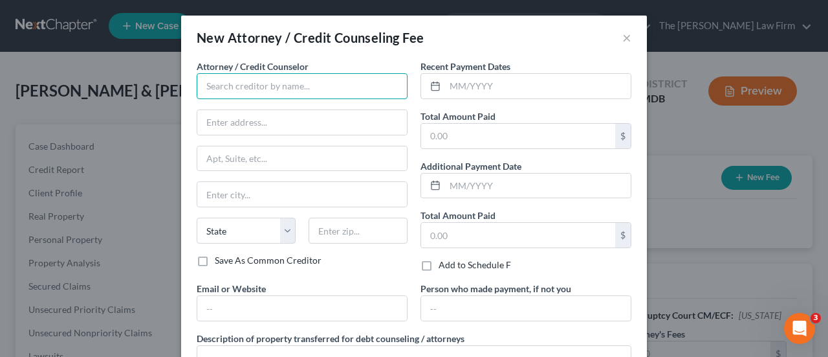
click at [252, 89] on input "text" at bounding box center [302, 86] width 211 height 26
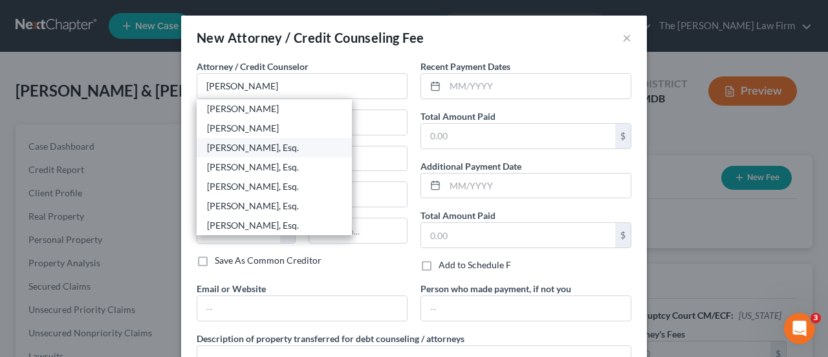
click at [263, 151] on div "James D. Ealley, Esq." at bounding box center [274, 147] width 135 height 13
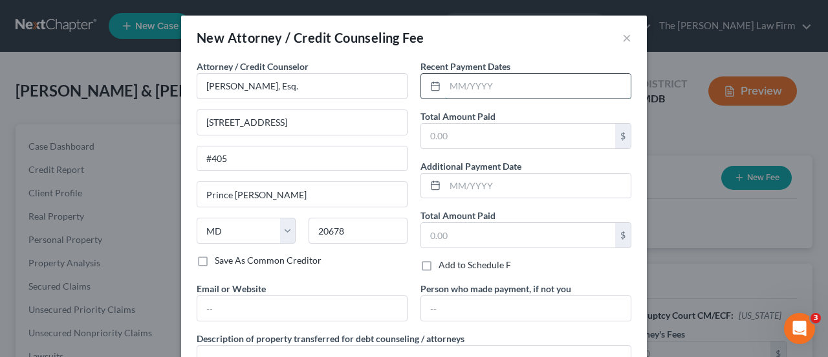
click at [481, 90] on input "text" at bounding box center [538, 86] width 186 height 25
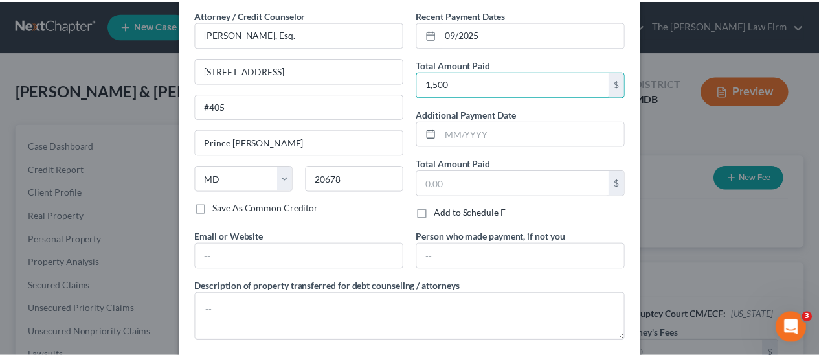
scroll to position [115, 0]
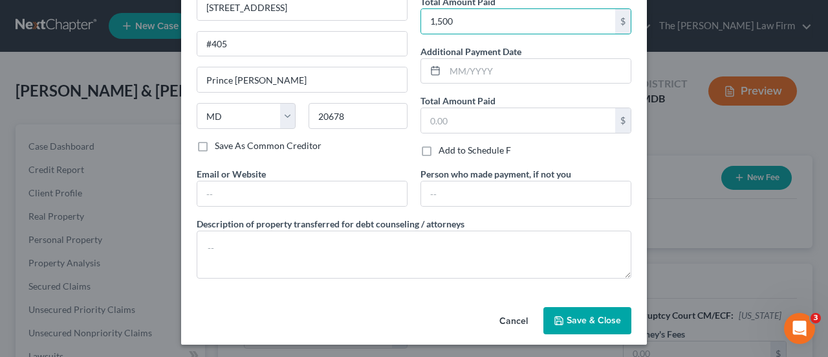
click at [573, 317] on span "Save & Close" at bounding box center [594, 320] width 54 height 11
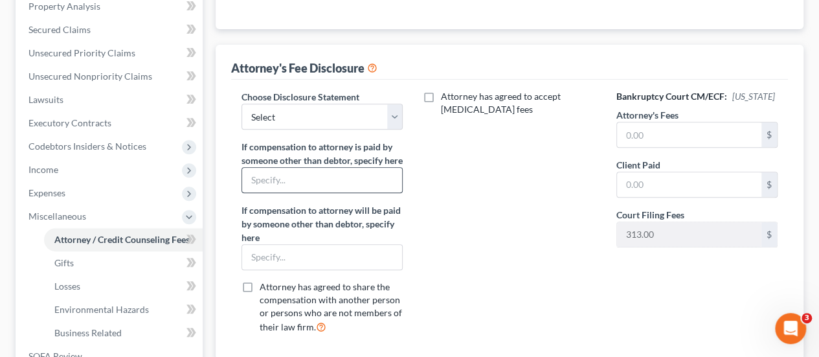
scroll to position [259, 0]
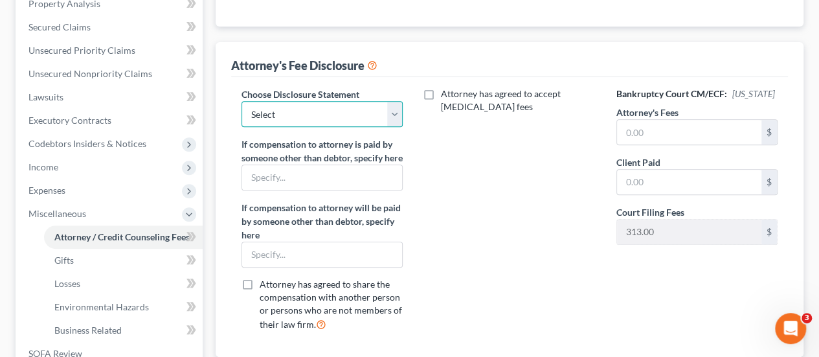
click at [325, 115] on select "Select Attorney Disclosure" at bounding box center [321, 114] width 161 height 26
click at [241, 101] on select "Select Attorney Disclosure" at bounding box center [321, 114] width 161 height 26
click at [650, 138] on input "text" at bounding box center [689, 132] width 144 height 25
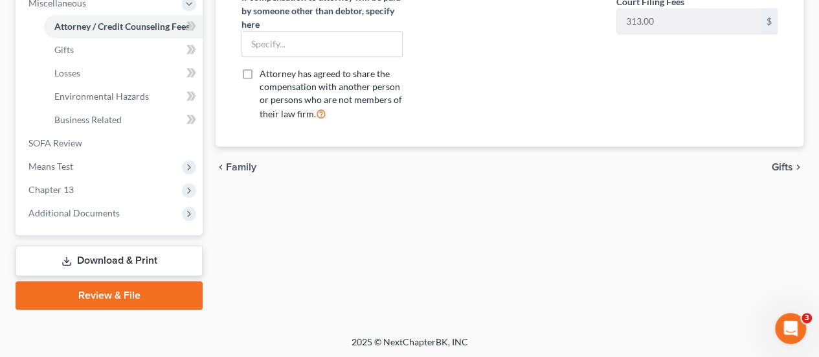
scroll to position [404, 0]
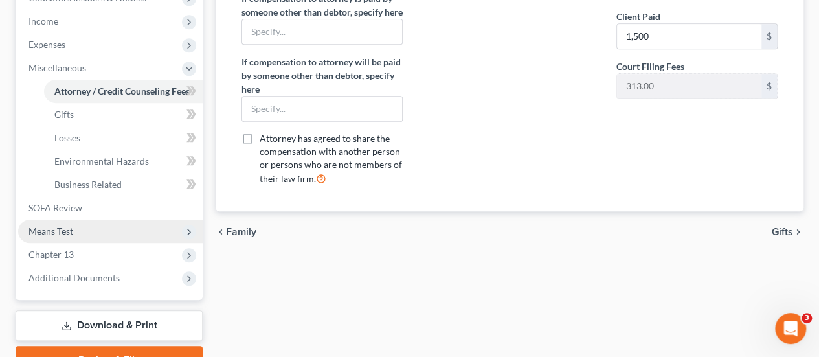
click at [67, 227] on span "Means Test" at bounding box center [50, 230] width 45 height 11
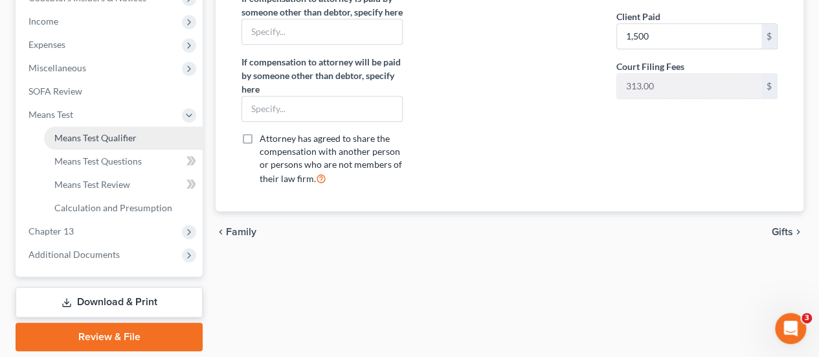
click at [98, 136] on span "Means Test Qualifier" at bounding box center [95, 137] width 82 height 11
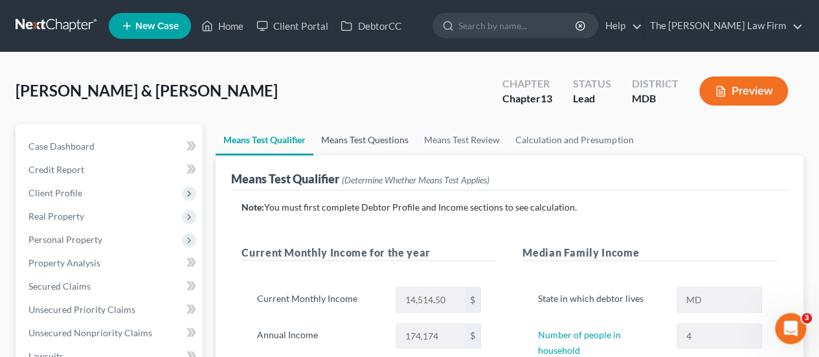
click at [368, 139] on link "Means Test Questions" at bounding box center [364, 139] width 103 height 31
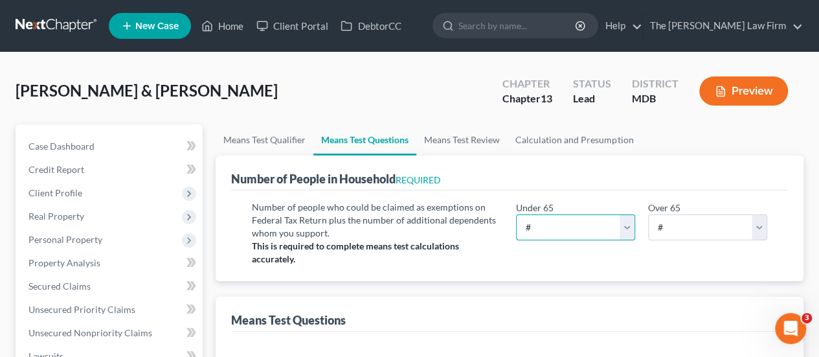
click at [566, 227] on select "# 0 1 2 3 4 5 6 7 8 9 10" at bounding box center [575, 227] width 119 height 26
click at [516, 214] on select "# 0 1 2 3 4 5 6 7 8 9 10" at bounding box center [575, 227] width 119 height 26
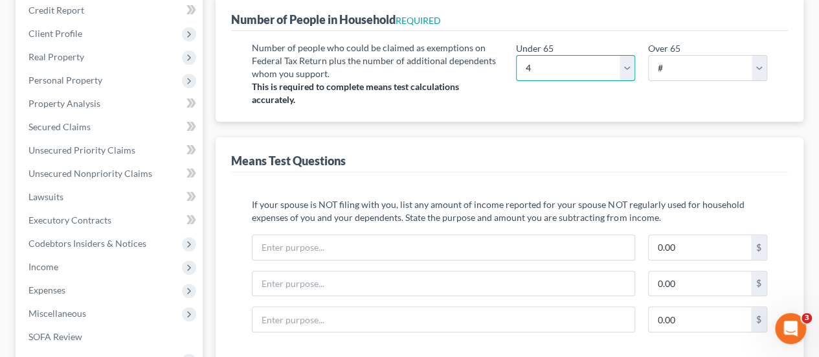
scroll to position [194, 0]
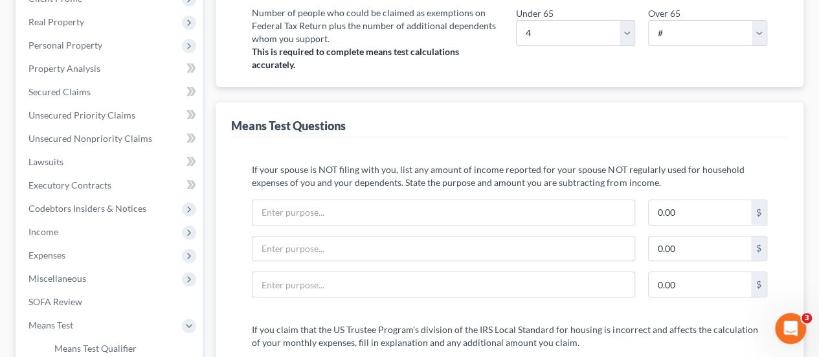
click at [406, 112] on div "Means Test Questions" at bounding box center [509, 119] width 557 height 35
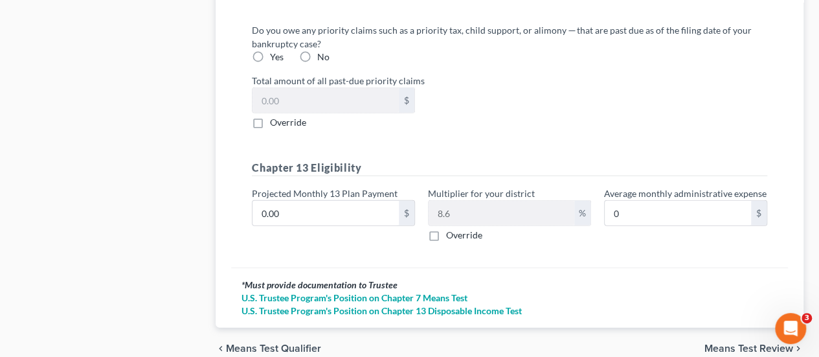
scroll to position [1641, 0]
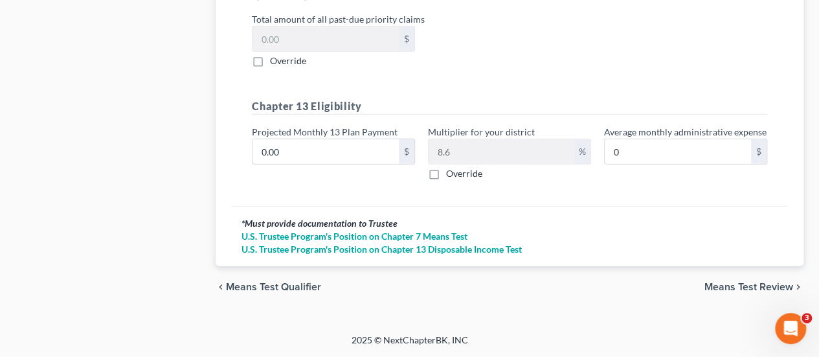
click at [753, 283] on span "Means Test Review" at bounding box center [748, 287] width 89 height 10
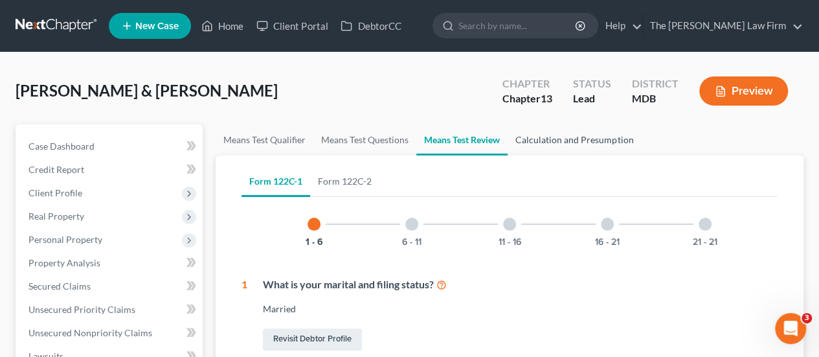
click at [564, 143] on link "Calculation and Presumption" at bounding box center [573, 139] width 133 height 31
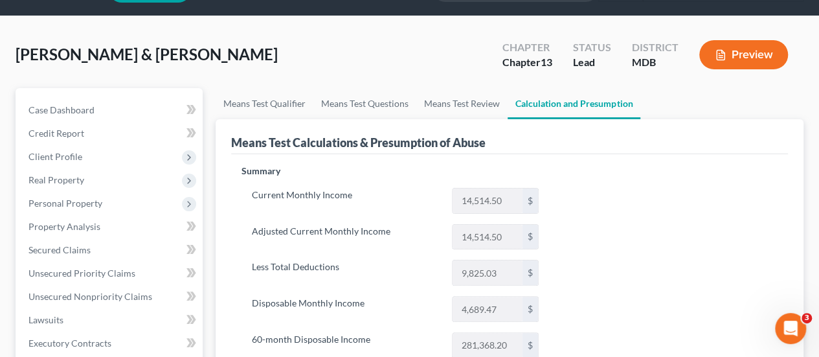
scroll to position [65, 0]
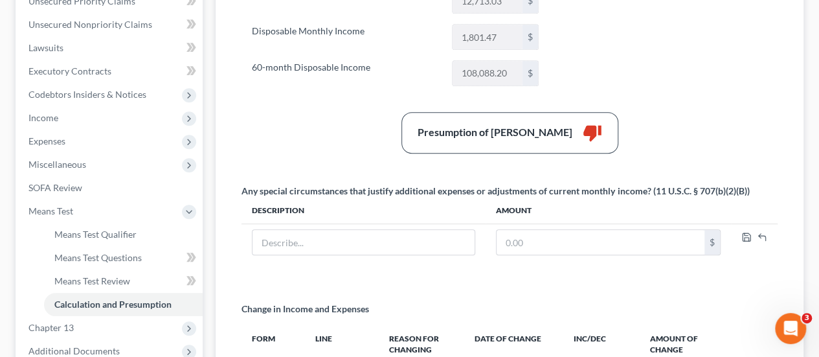
scroll to position [194, 0]
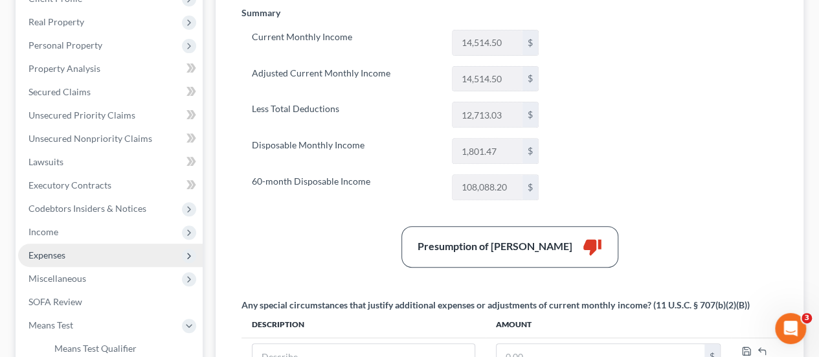
click at [50, 255] on span "Expenses" at bounding box center [46, 254] width 37 height 11
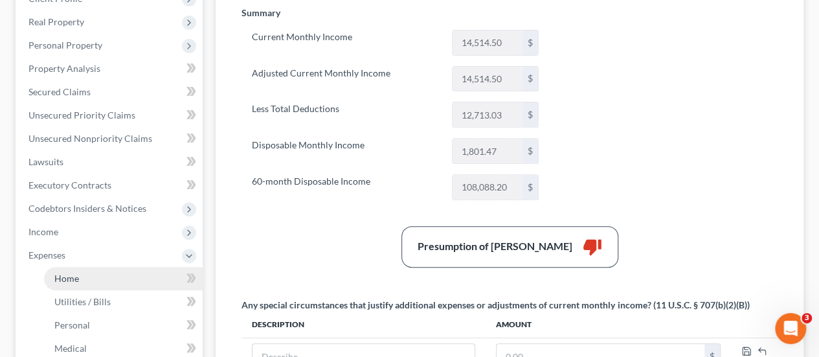
click at [65, 273] on span "Home" at bounding box center [66, 277] width 25 height 11
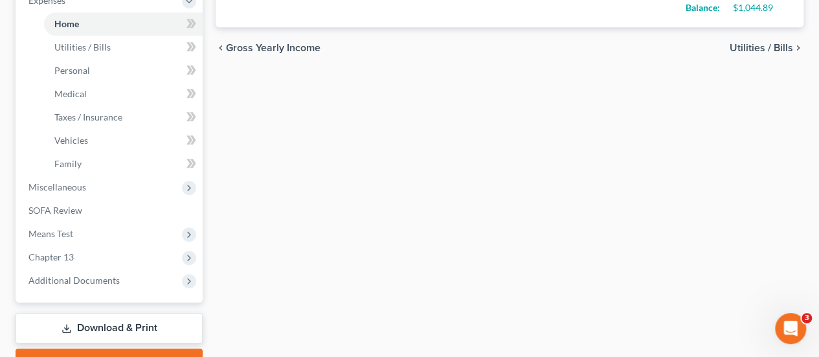
scroll to position [516, 0]
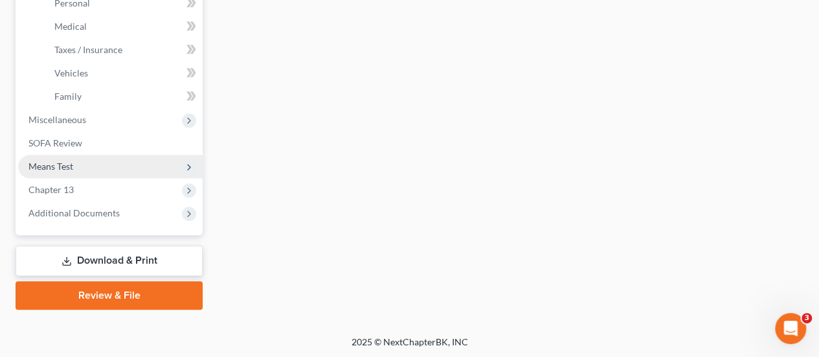
click at [55, 172] on span "Means Test" at bounding box center [110, 166] width 184 height 23
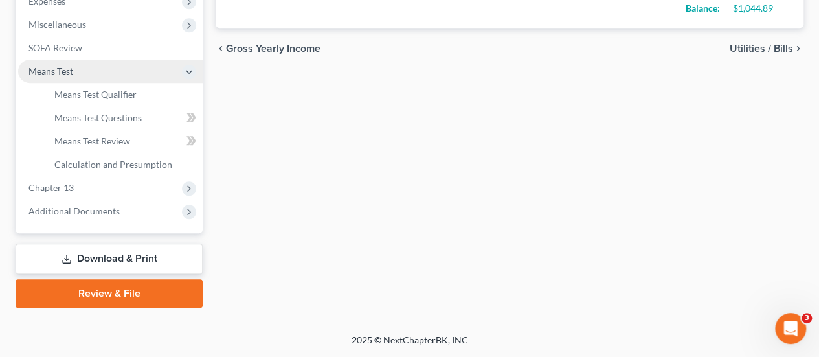
scroll to position [446, 0]
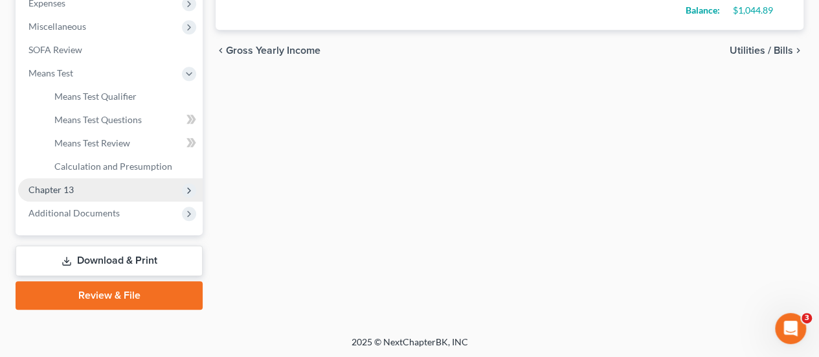
click at [54, 190] on span "Chapter 13" at bounding box center [50, 189] width 45 height 11
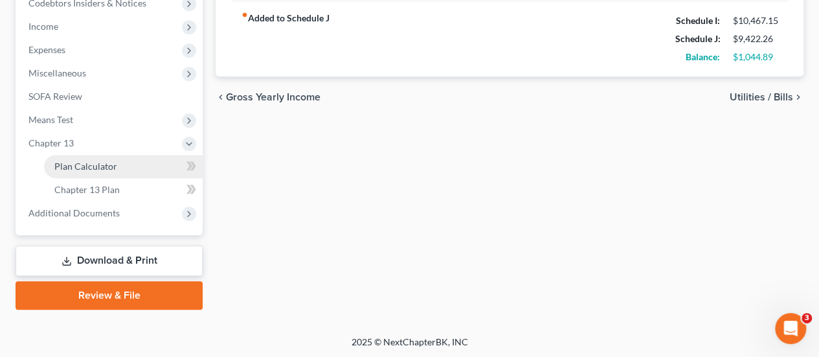
click at [99, 164] on span "Plan Calculator" at bounding box center [85, 165] width 63 height 11
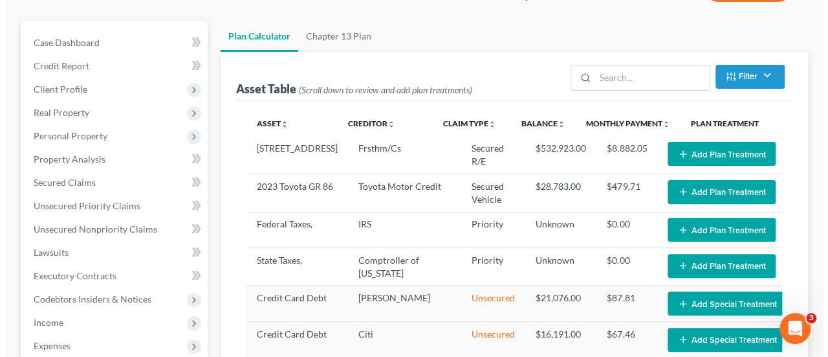
scroll to position [194, 0]
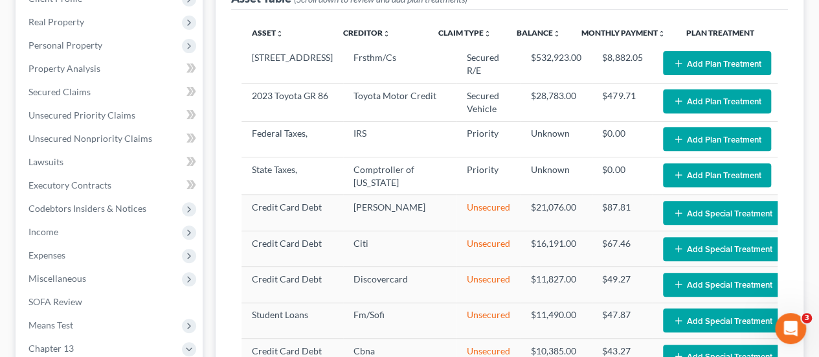
select select "59"
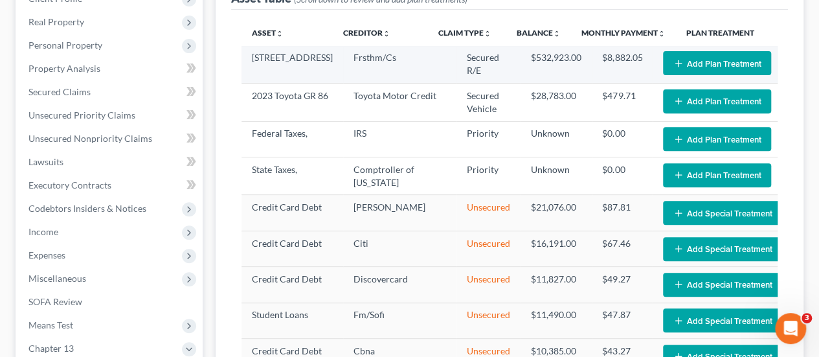
click at [673, 65] on icon "button" at bounding box center [678, 63] width 10 height 10
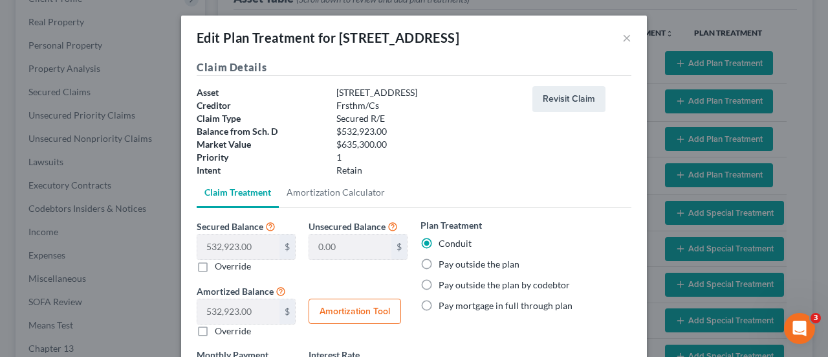
click at [439, 267] on label "Pay outside the plan" at bounding box center [479, 264] width 81 height 13
click at [444, 266] on input "Pay outside the plan" at bounding box center [448, 262] width 8 height 8
radio input "true"
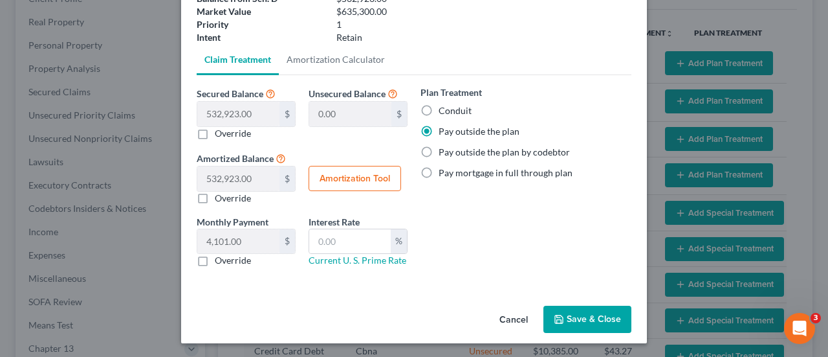
click at [585, 309] on button "Save & Close" at bounding box center [588, 318] width 88 height 27
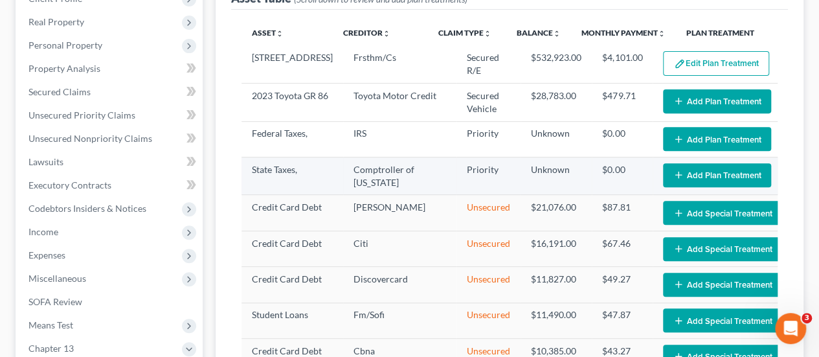
select select "59"
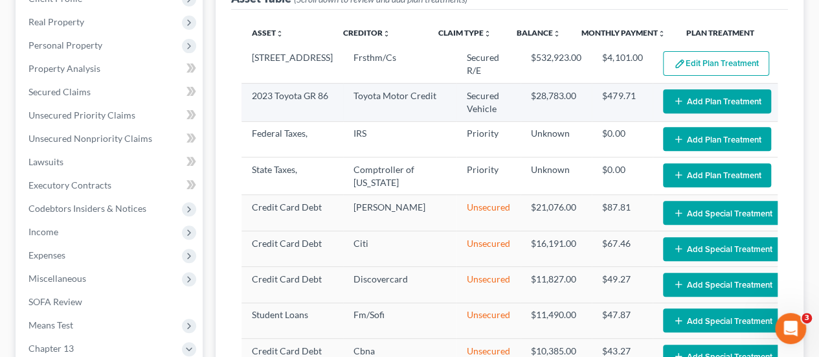
click at [676, 98] on button "Add Plan Treatment" at bounding box center [717, 101] width 108 height 24
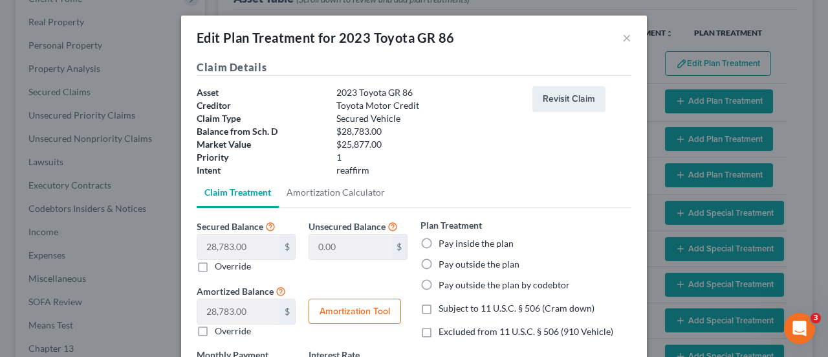
click at [439, 266] on label "Pay outside the plan" at bounding box center [479, 264] width 81 height 13
click at [444, 266] on input "Pay outside the plan" at bounding box center [448, 262] width 8 height 8
radio input "true"
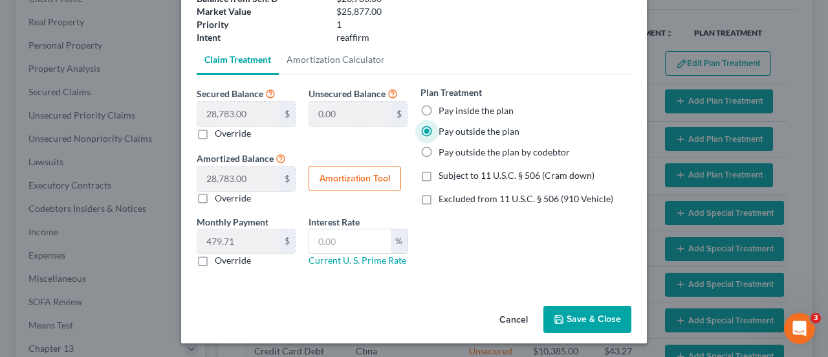
click at [582, 311] on button "Save & Close" at bounding box center [588, 318] width 88 height 27
select select "59"
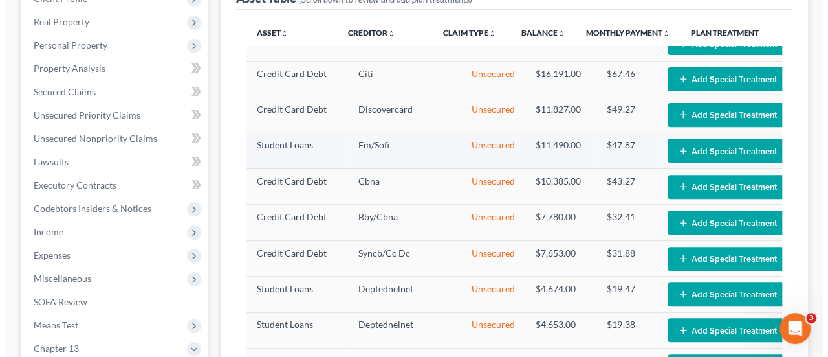
scroll to position [259, 0]
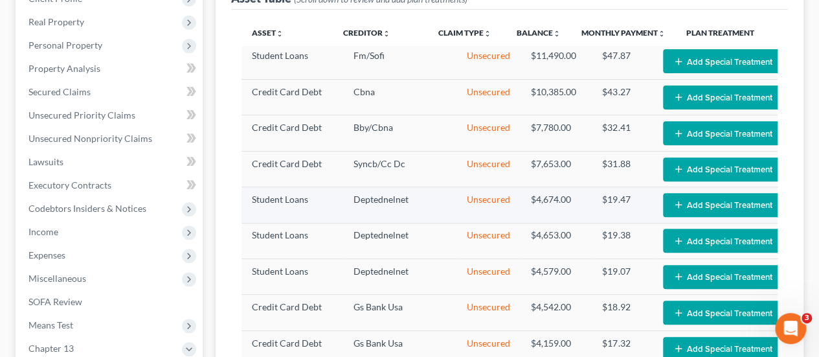
click at [676, 205] on line "button" at bounding box center [679, 205] width 6 height 0
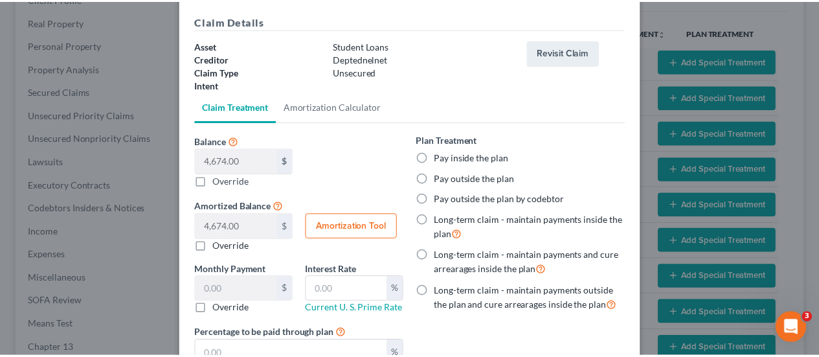
scroll to position [129, 0]
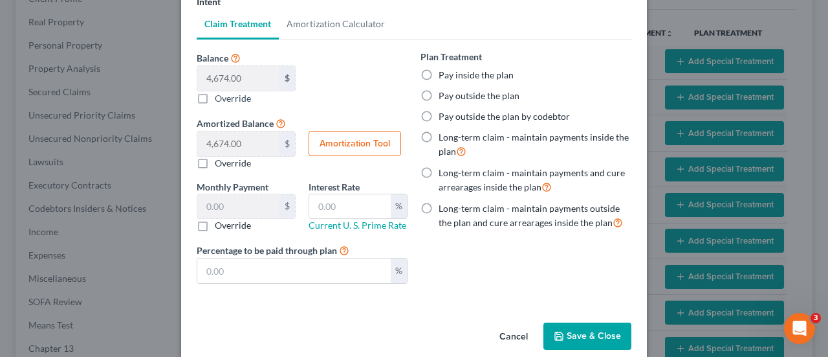
click at [439, 204] on label "Long-term claim - maintain payments outside the plan and cure arrearages inside…" at bounding box center [535, 216] width 193 height 28
click at [444, 204] on input "Long-term claim - maintain payments outside the plan and cure arrearages inside…" at bounding box center [448, 206] width 8 height 8
radio input "true"
click at [591, 330] on button "Save & Close" at bounding box center [588, 335] width 88 height 27
select select "59"
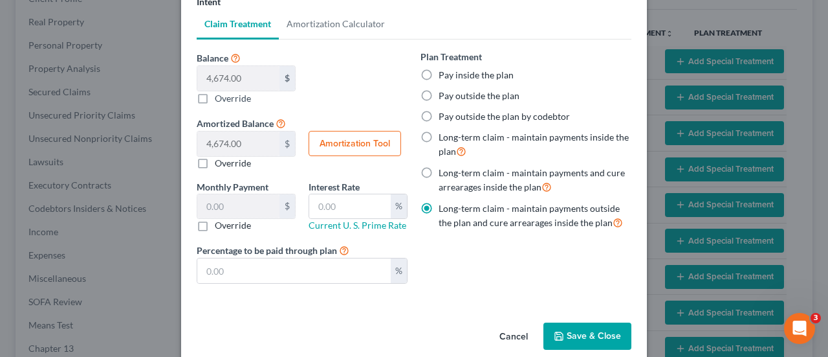
select select "59"
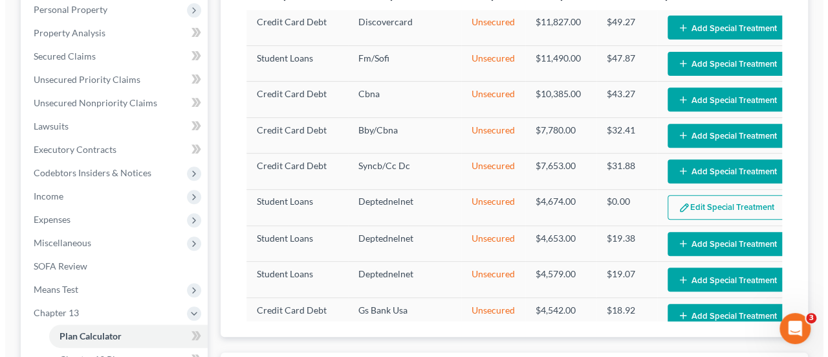
scroll to position [259, 0]
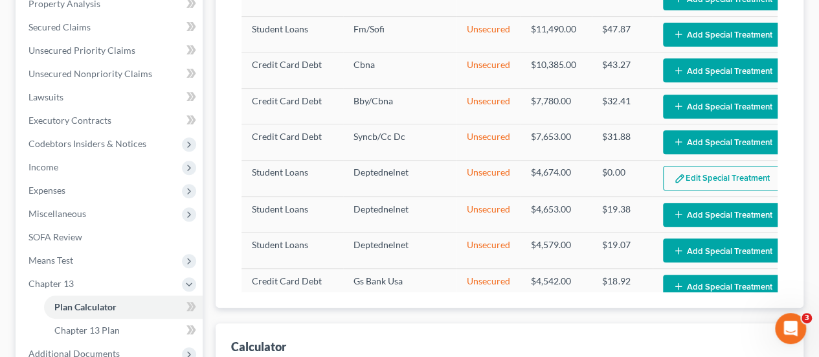
click at [702, 225] on button "Add Special Treatment" at bounding box center [722, 215] width 119 height 24
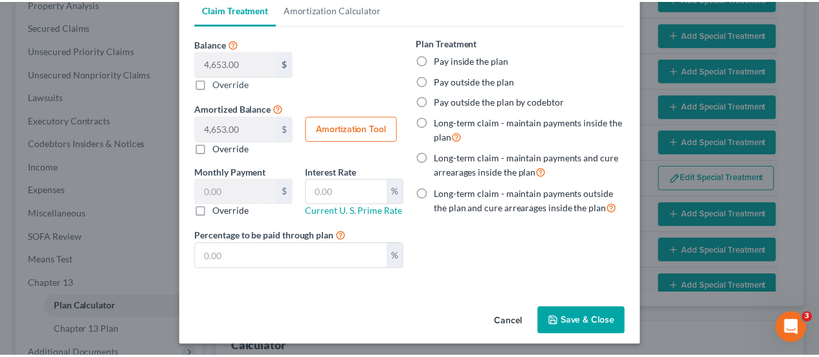
scroll to position [146, 0]
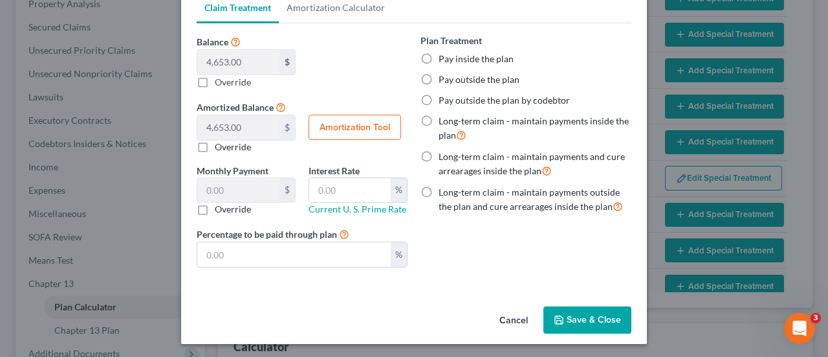
click at [439, 188] on label "Long-term claim - maintain payments outside the plan and cure arrearages inside…" at bounding box center [535, 200] width 193 height 28
click at [444, 188] on input "Long-term claim - maintain payments outside the plan and cure arrearages inside…" at bounding box center [448, 190] width 8 height 8
radio input "true"
click at [566, 311] on button "Save & Close" at bounding box center [588, 319] width 88 height 27
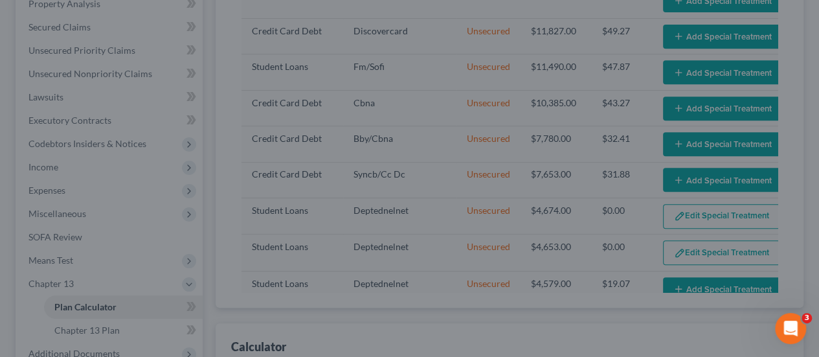
select select "59"
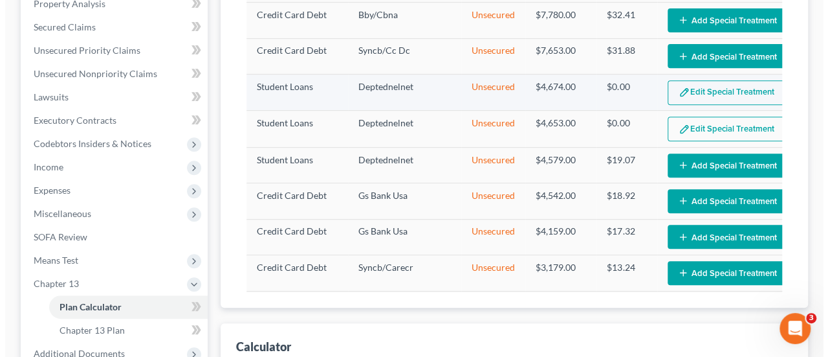
scroll to position [388, 0]
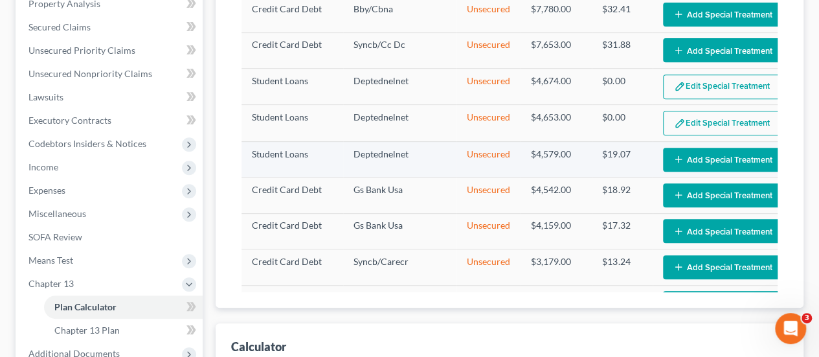
click at [682, 169] on button "Add Special Treatment" at bounding box center [722, 160] width 119 height 24
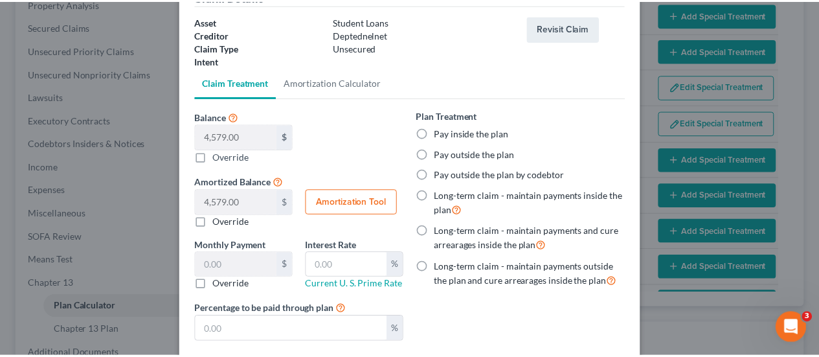
scroll to position [146, 0]
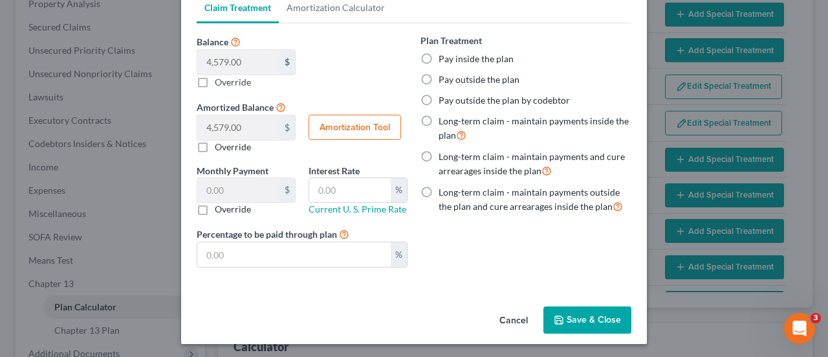
click at [439, 190] on label "Long-term claim - maintain payments outside the plan and cure arrearages inside…" at bounding box center [535, 200] width 193 height 28
click at [444, 190] on input "Long-term claim - maintain payments outside the plan and cure arrearages inside…" at bounding box center [448, 190] width 8 height 8
radio input "true"
click at [601, 323] on button "Save & Close" at bounding box center [588, 319] width 88 height 27
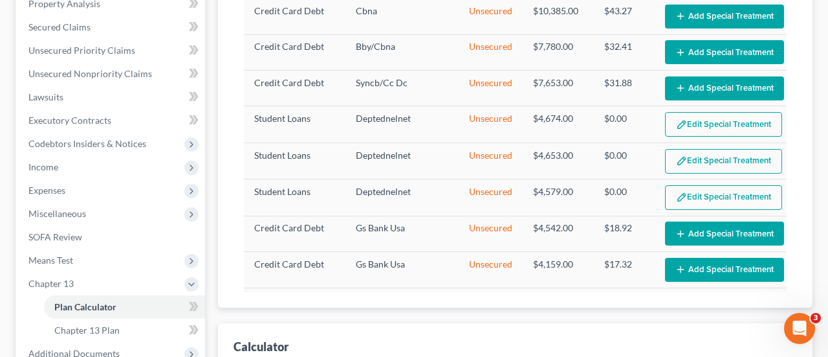
select select "59"
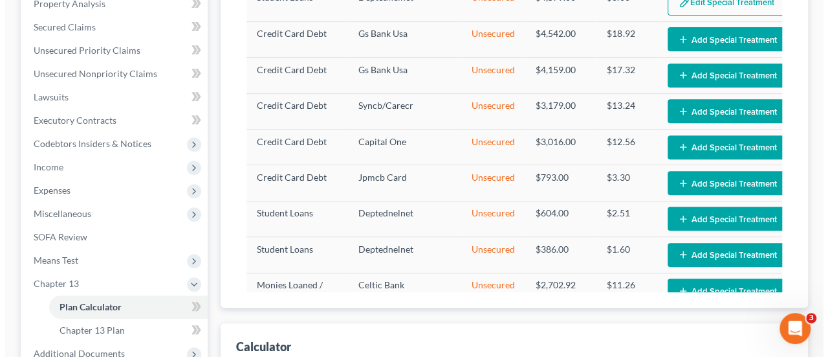
scroll to position [647, 0]
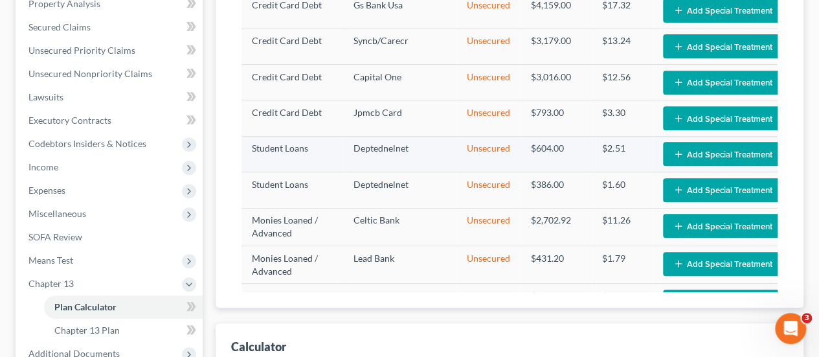
click at [704, 163] on button "Add Special Treatment" at bounding box center [722, 154] width 119 height 24
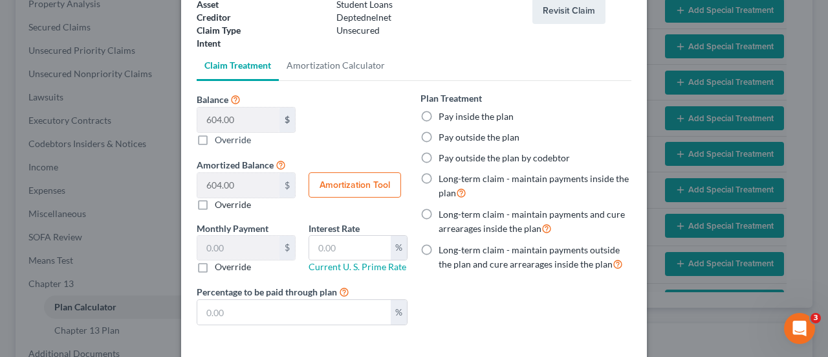
scroll to position [146, 0]
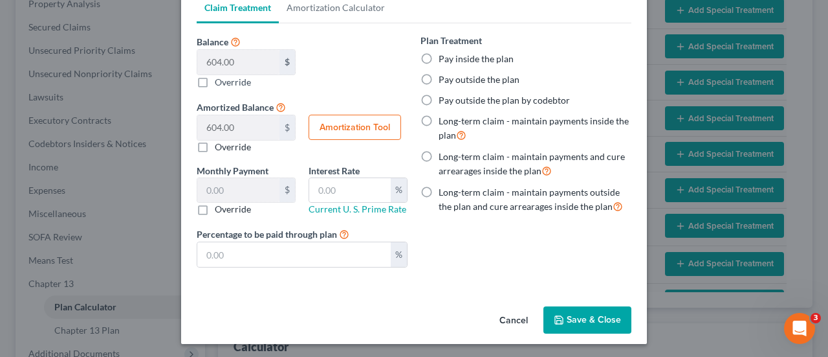
click at [439, 186] on label "Long-term claim - maintain payments outside the plan and cure arrearages inside…" at bounding box center [535, 200] width 193 height 28
click at [444, 186] on input "Long-term claim - maintain payments outside the plan and cure arrearages inside…" at bounding box center [448, 190] width 8 height 8
radio input "true"
click at [581, 319] on button "Save & Close" at bounding box center [588, 319] width 88 height 27
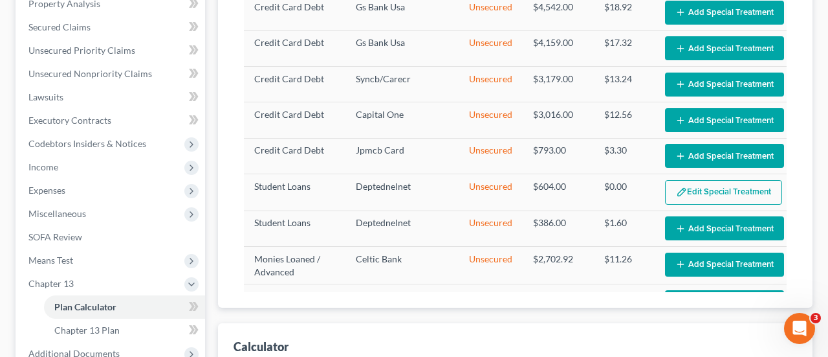
select select "59"
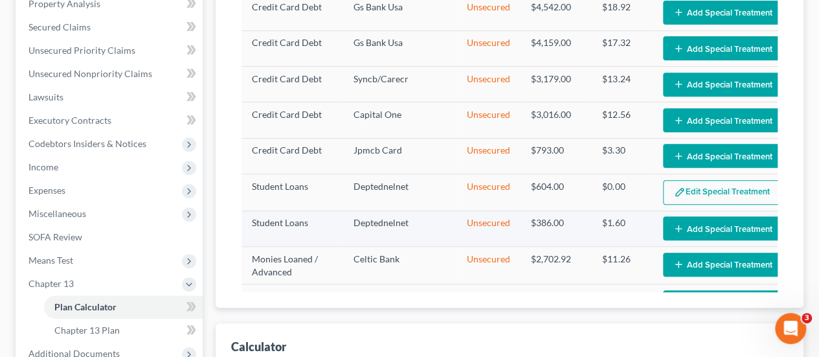
click at [681, 240] on button "Add Special Treatment" at bounding box center [722, 228] width 119 height 24
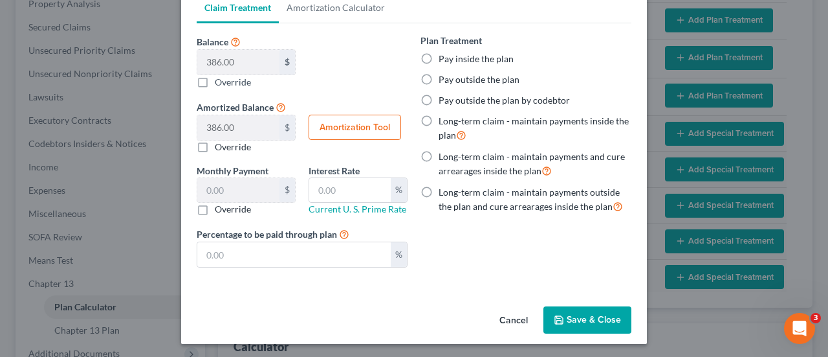
click at [439, 190] on label "Long-term claim - maintain payments outside the plan and cure arrearages inside…" at bounding box center [535, 200] width 193 height 28
click at [444, 190] on input "Long-term claim - maintain payments outside the plan and cure arrearages inside…" at bounding box center [448, 190] width 8 height 8
radio input "true"
click at [570, 315] on button "Save & Close" at bounding box center [588, 319] width 88 height 27
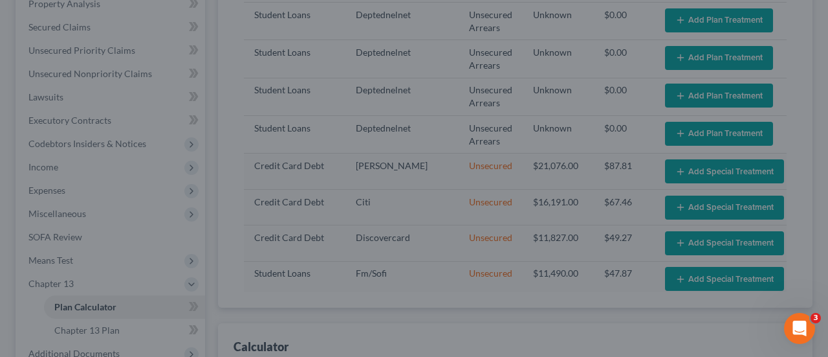
select select "59"
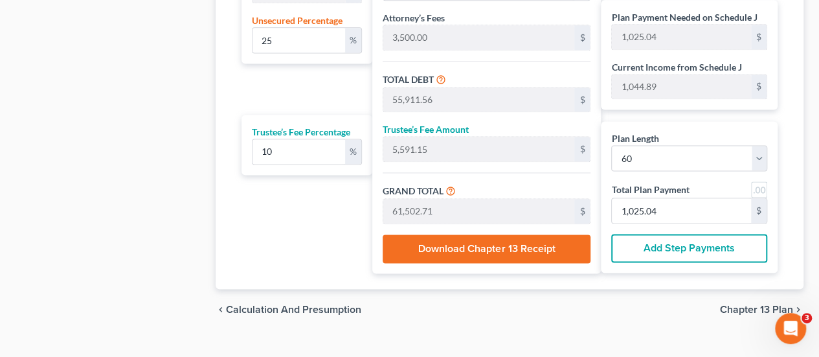
scroll to position [898, 0]
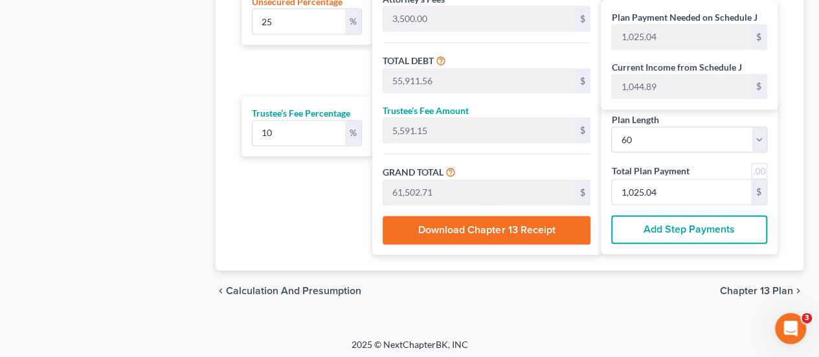
click at [758, 171] on link at bounding box center [759, 170] width 16 height 16
type input "1,025.00"
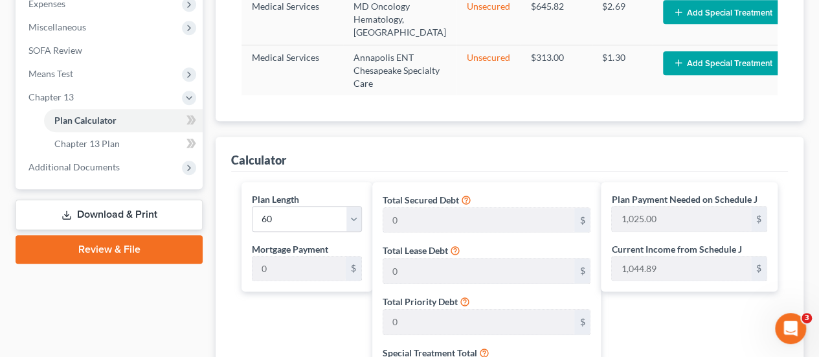
scroll to position [186, 0]
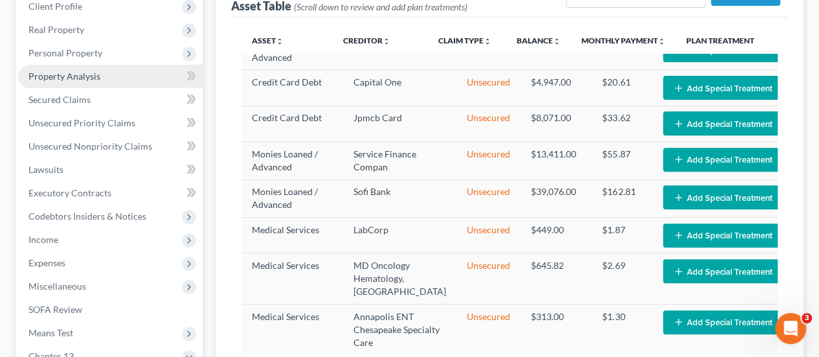
click at [76, 80] on span "Property Analysis" at bounding box center [64, 76] width 72 height 11
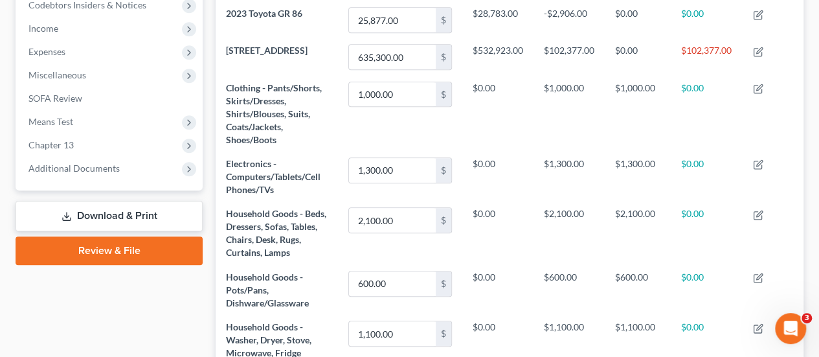
scroll to position [388, 0]
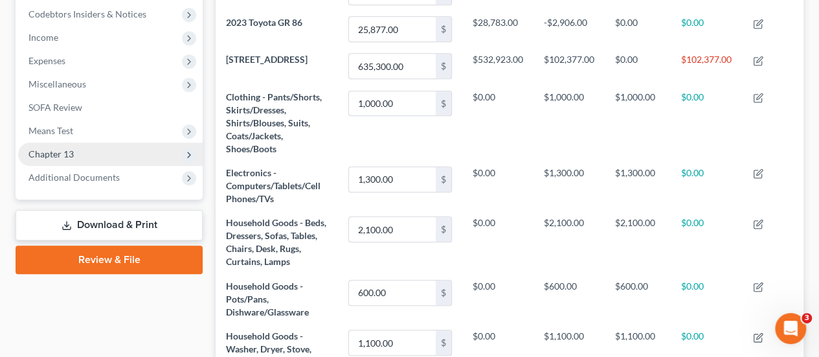
click at [57, 146] on span "Chapter 13" at bounding box center [110, 153] width 184 height 23
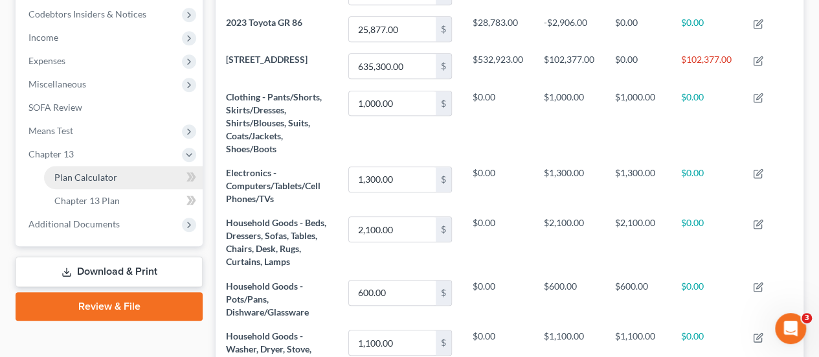
click at [80, 173] on span "Plan Calculator" at bounding box center [85, 177] width 63 height 11
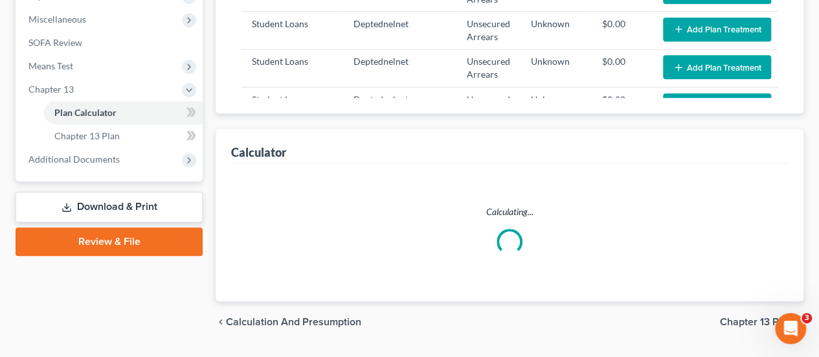
select select "59"
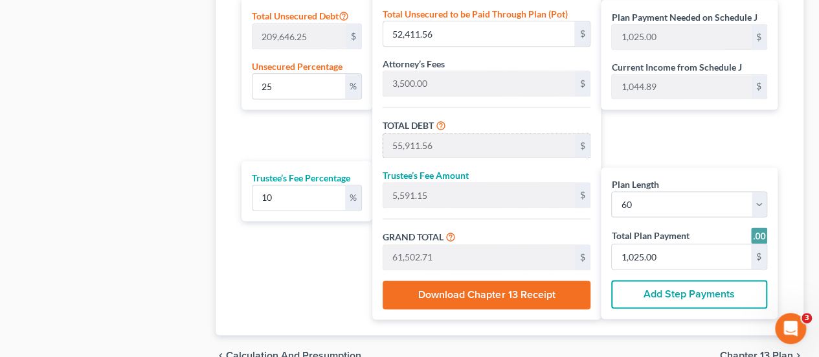
scroll to position [704, 0]
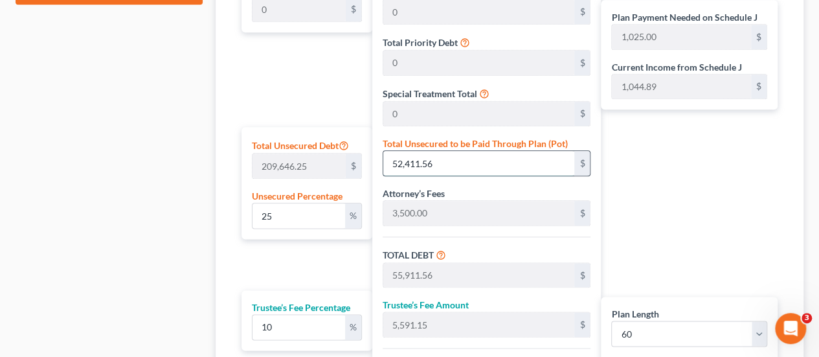
type input "0.00047699398391337785"
type input "1"
type input "3,501.00"
type input "350.10"
type input "3,851.10"
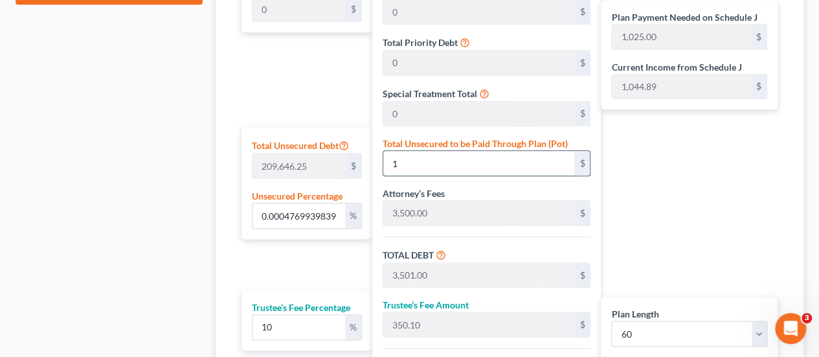
type input "64.00"
type input "0.004769939839133779"
type input "10"
type input "3,510.00"
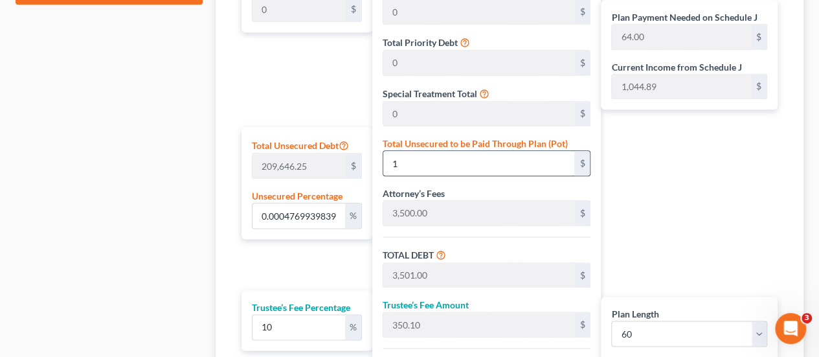
type input "351.00"
type input "3,861.00"
type input "0.04769939839133779"
type input "100"
type input "3,600.00"
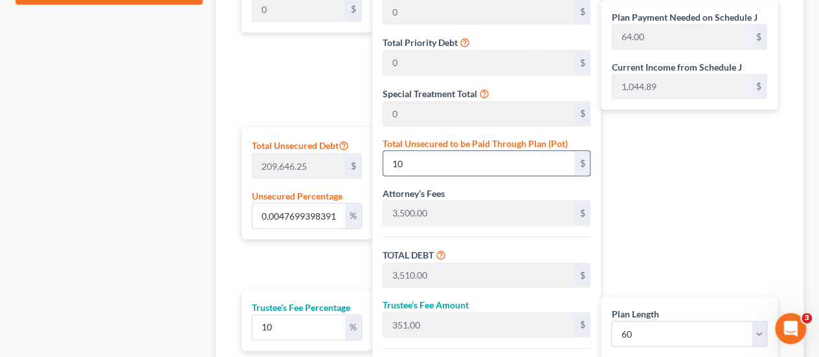
type input "360.00"
type input "3,960.00"
type input "66.00"
type input "0.4769939839133779"
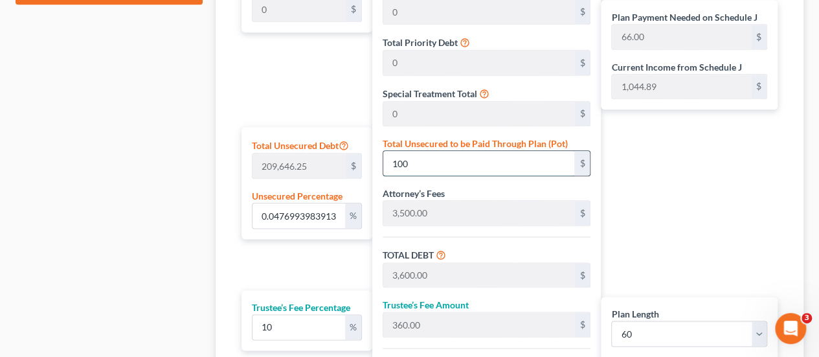
type input "1000"
type input "4,500.00"
type input "450.00"
type input "4,950.00"
type input "83.00"
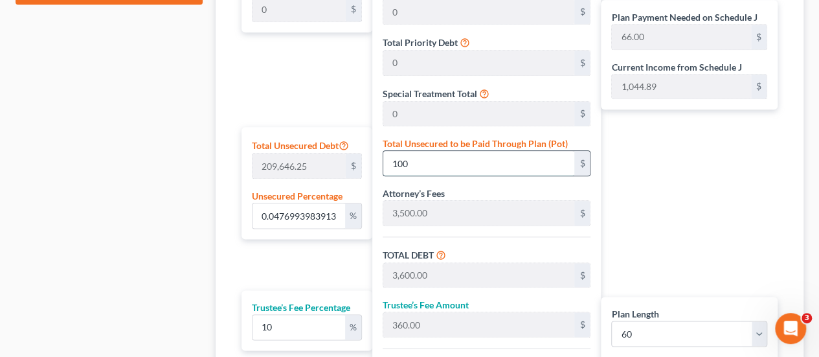
type input "83.00"
type input "1,000"
type input "4.769939839133779"
type input "1,0000"
type input "13,500.00"
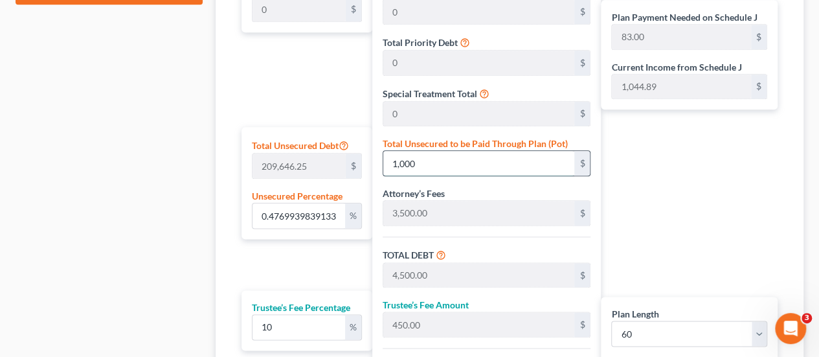
type input "1,350.00"
type input "14,850.00"
type input "248.00"
type input "10,000"
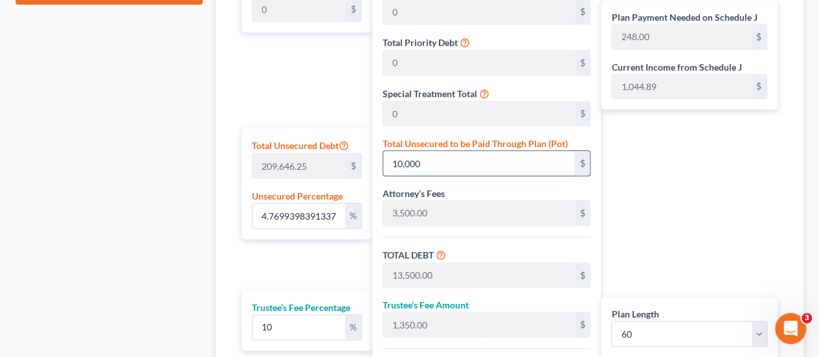
type input "47.69939839133779"
type input "10,0000"
type input "103,500.00"
type input "10,350.00"
type input "113,850.00"
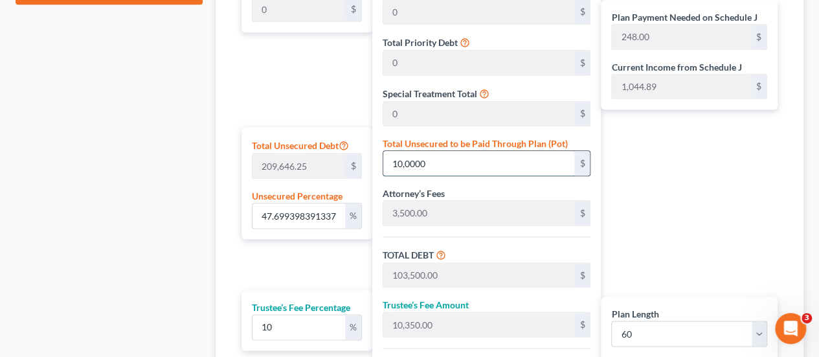
type input "1,898.00"
type input "100,000"
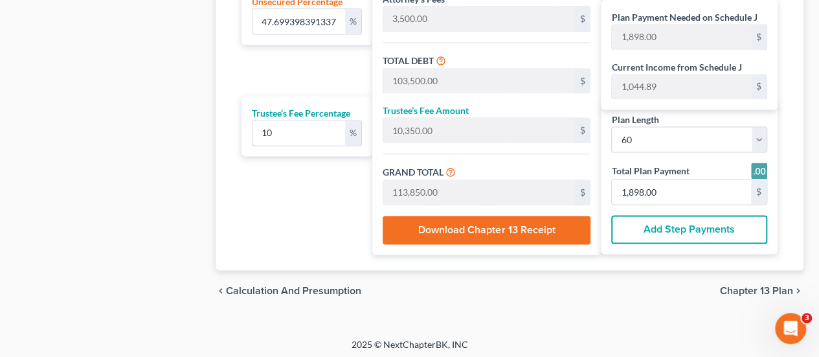
click at [741, 287] on span "Chapter 13 Plan" at bounding box center [756, 290] width 73 height 10
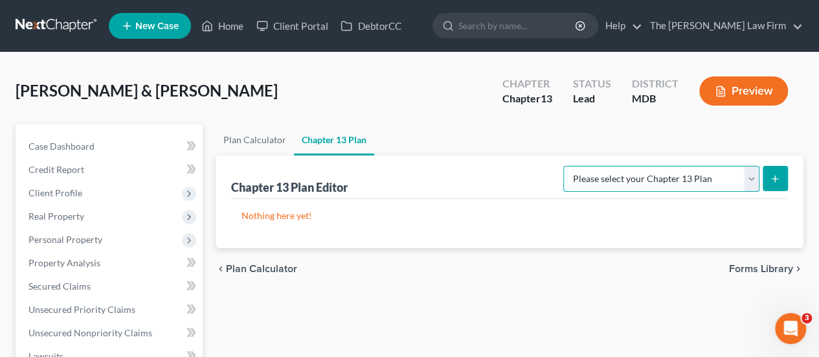
click at [749, 175] on select "Please select your Chapter 13 Plan District of Maryland District of Maryland - …" at bounding box center [661, 179] width 196 height 26
click at [568, 166] on select "Please select your Chapter 13 Plan District of Maryland District of Maryland - …" at bounding box center [661, 179] width 196 height 26
click at [749, 179] on select "Please select your Chapter 13 Plan District of Maryland District of Maryland - …" at bounding box center [661, 179] width 196 height 26
select select "2"
click at [568, 166] on select "Please select your Chapter 13 Plan District of Maryland District of Maryland - …" at bounding box center [661, 179] width 196 height 26
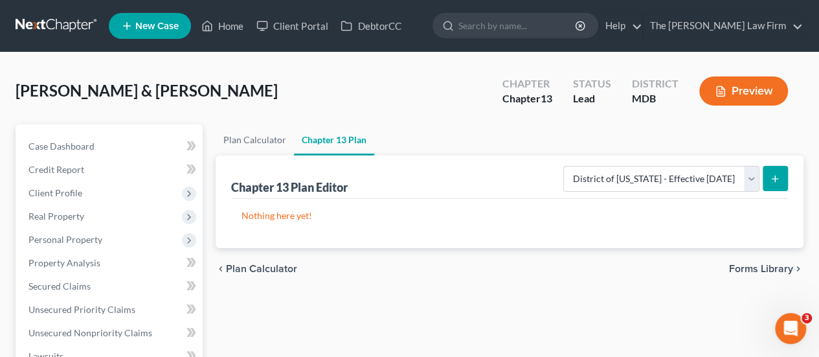
click at [779, 179] on icon "submit" at bounding box center [774, 178] width 10 height 10
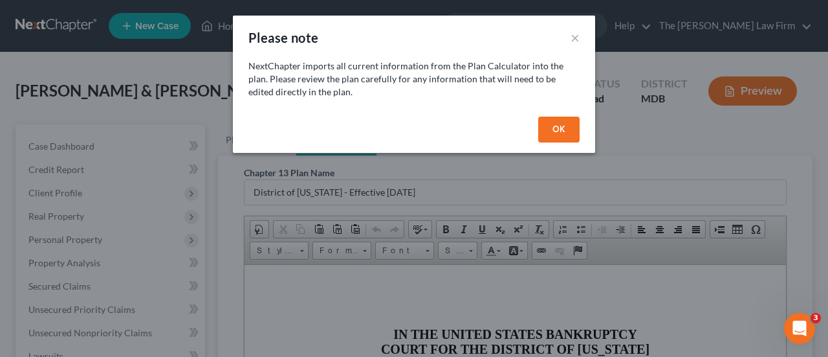
click at [566, 127] on button "OK" at bounding box center [558, 129] width 41 height 26
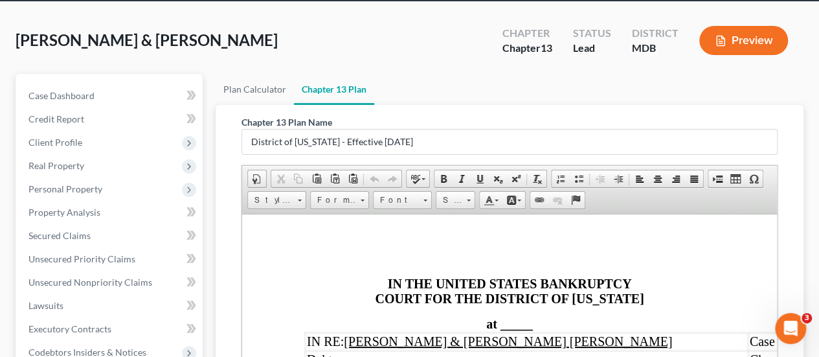
scroll to position [194, 0]
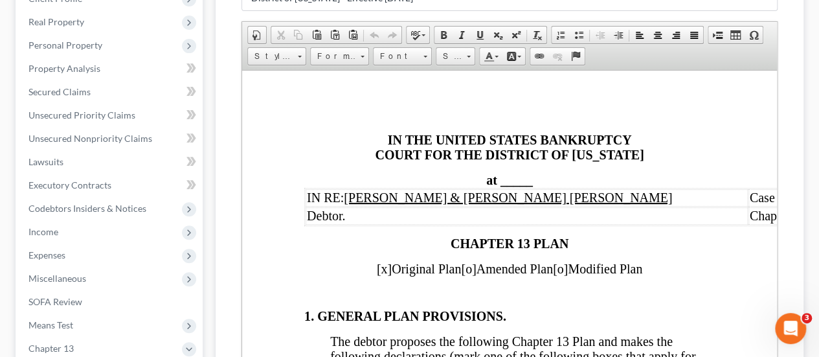
click at [511, 175] on span "_____" at bounding box center [516, 179] width 32 height 14
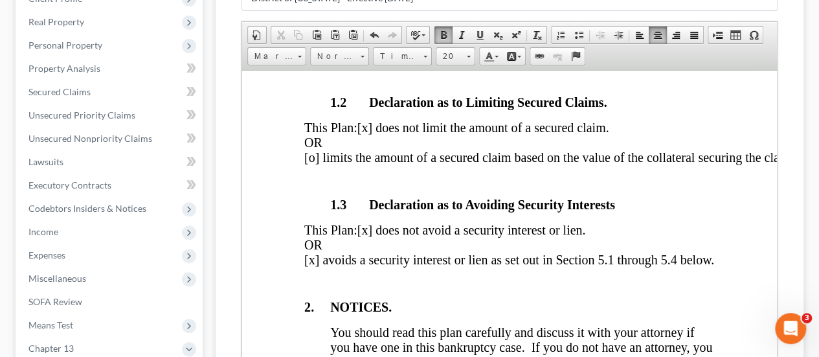
scroll to position [453, 0]
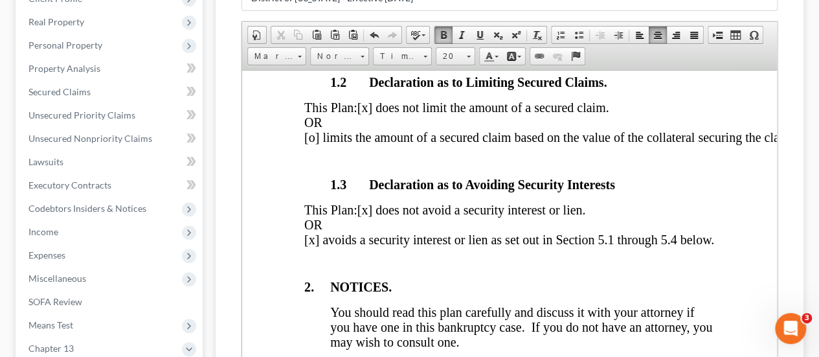
click at [311, 246] on span "[x] avoids a security interest or lien as set out in Section 5.1 through 5.4 be…" at bounding box center [509, 239] width 410 height 14
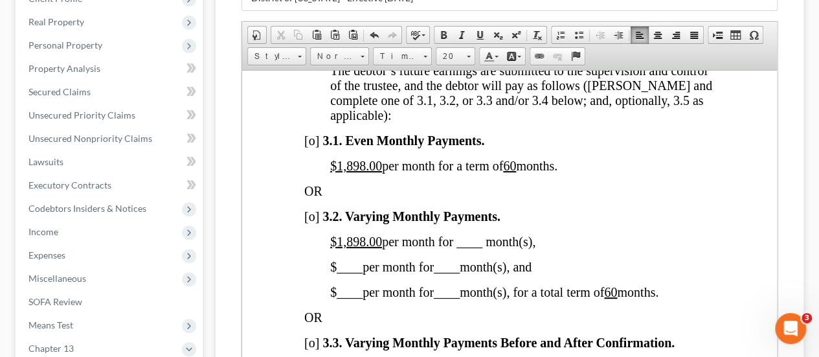
scroll to position [1165, 0]
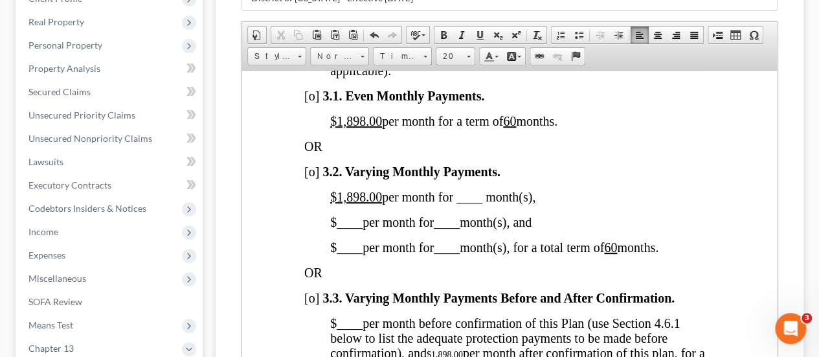
click at [314, 102] on span "[o]" at bounding box center [311, 95] width 15 height 14
click at [381, 203] on span "$1,898.00 per month for ____ month(s)," at bounding box center [432, 196] width 205 height 14
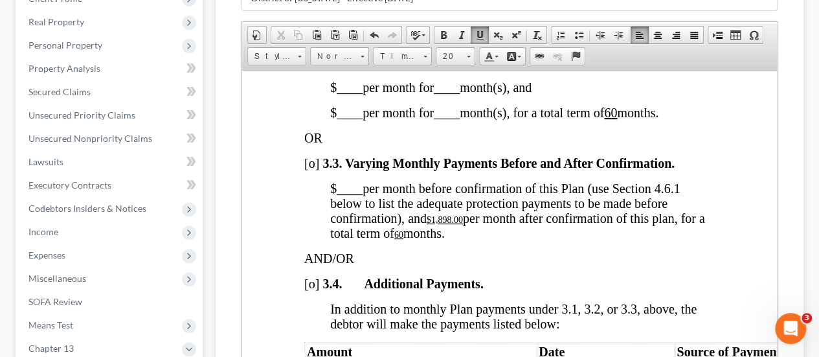
scroll to position [1359, 0]
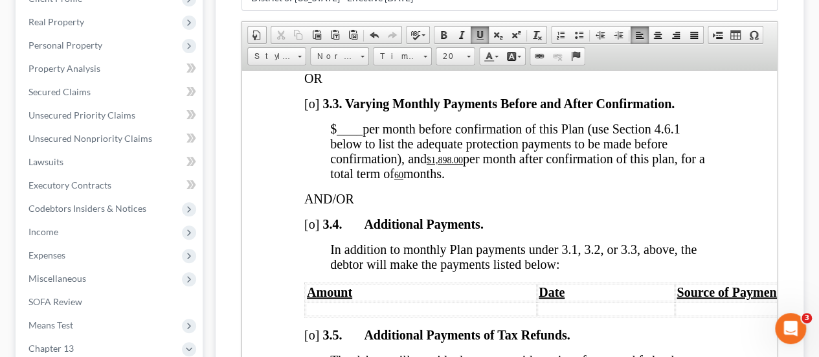
click at [462, 164] on u "$1,898.00" at bounding box center [444, 160] width 36 height 10
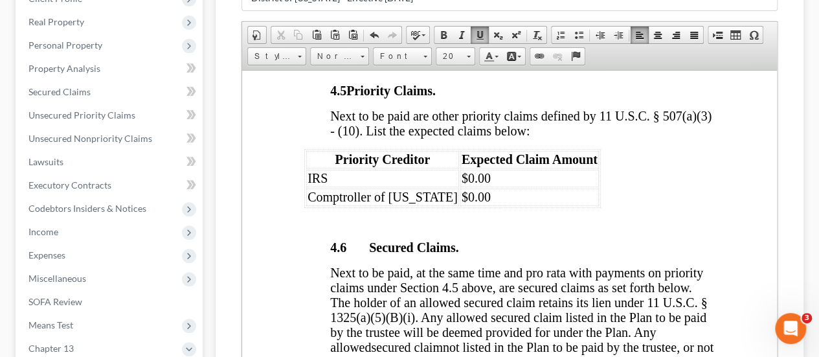
scroll to position [2459, 0]
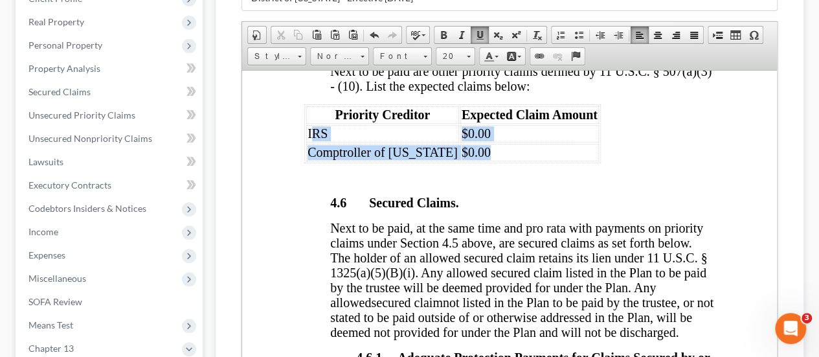
drag, startPoint x: 480, startPoint y: 168, endPoint x: 311, endPoint y: 149, distance: 170.5
click at [311, 149] on tbody "IRS $0.00 Comptroller of Maryland $0.00" at bounding box center [452, 142] width 293 height 36
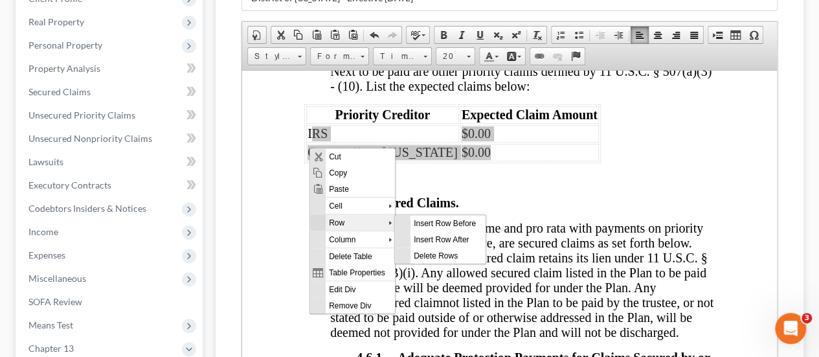
scroll to position [0, 0]
click at [433, 251] on span "Delete Rows" at bounding box center [447, 255] width 75 height 16
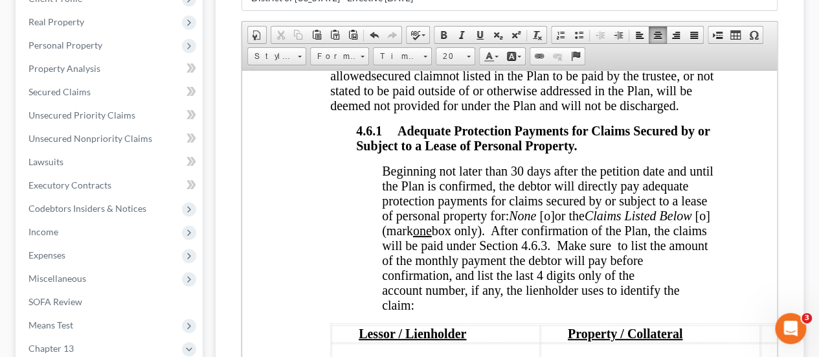
scroll to position [2653, 0]
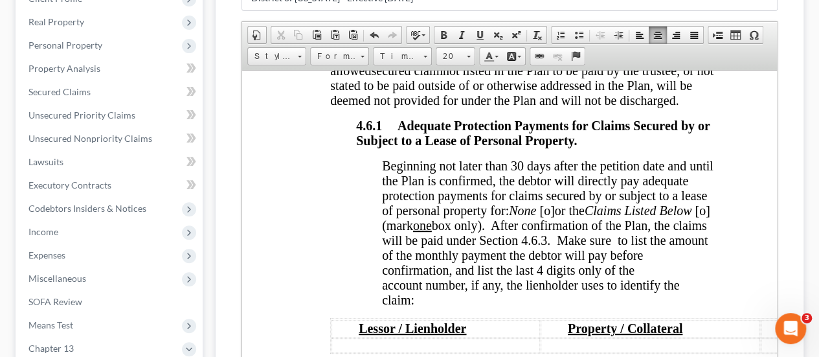
click at [694, 217] on span "[o]" at bounding box center [701, 210] width 15 height 14
click at [554, 217] on span "[o]" at bounding box center [546, 210] width 15 height 14
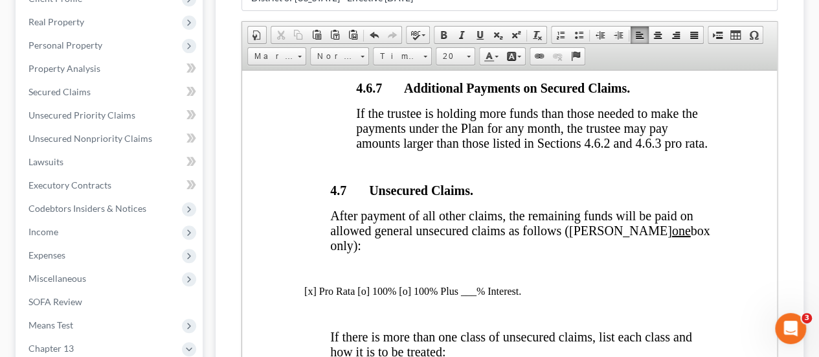
scroll to position [4077, 0]
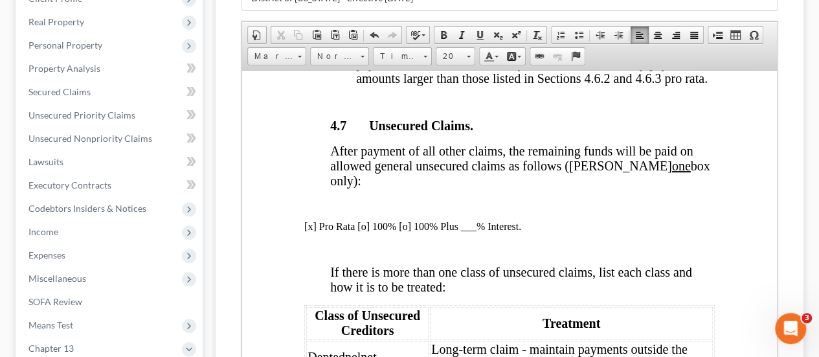
click at [349, 231] on p "[x] Pro Rata [o] 100% [o] 100% Plus ___% Interest." at bounding box center [509, 226] width 410 height 12
drag, startPoint x: 354, startPoint y: 231, endPoint x: 303, endPoint y: 228, distance: 51.2
click at [412, 232] on p "[x] Pro Rata [o] 100% [o] 100% Plus ___% Interest." at bounding box center [509, 226] width 410 height 12
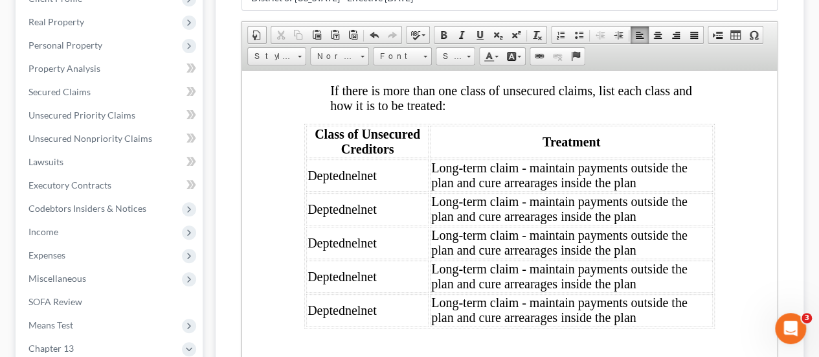
scroll to position [4271, 0]
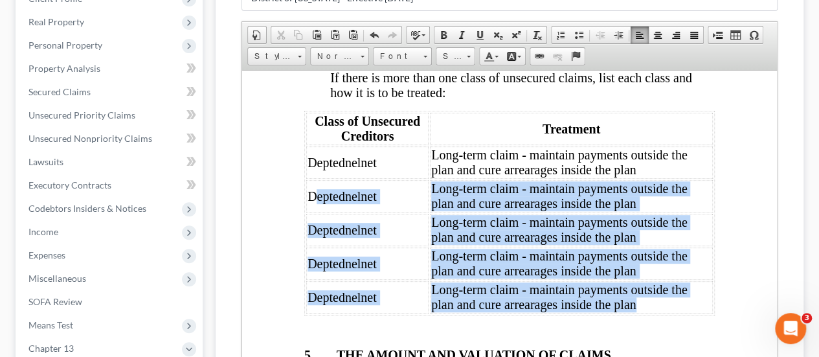
drag, startPoint x: 636, startPoint y: 305, endPoint x: 315, endPoint y: 203, distance: 336.7
click at [315, 203] on tbody "Deptednelnet Long-term claim - maintain payments outside the plan and cure arre…" at bounding box center [509, 229] width 406 height 167
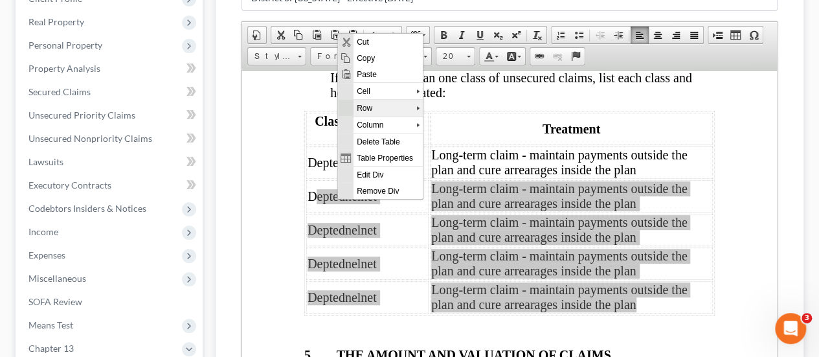
click at [377, 109] on span "Row" at bounding box center [384, 107] width 63 height 16
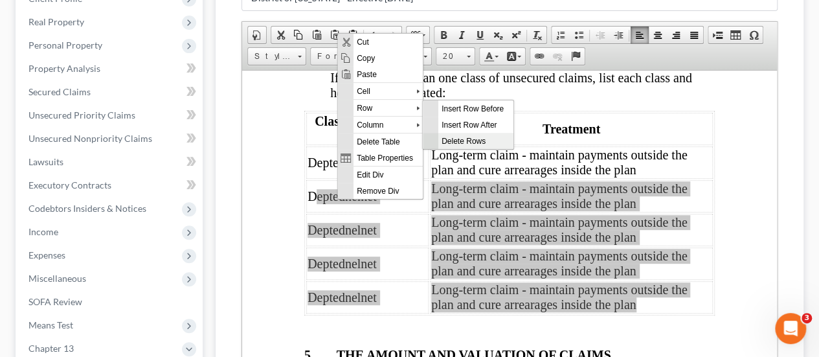
click at [463, 137] on span "Delete Rows" at bounding box center [474, 140] width 75 height 16
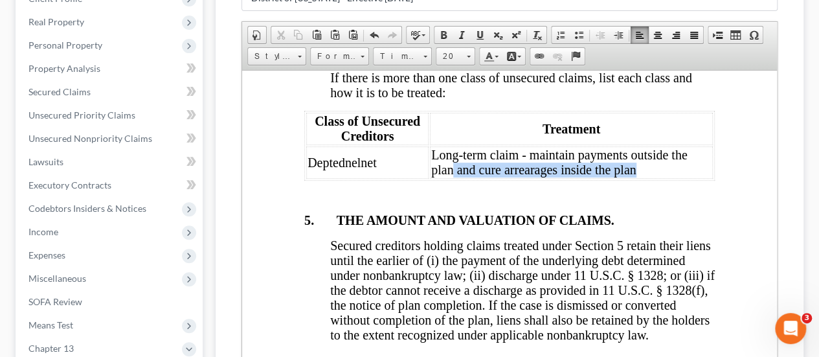
drag, startPoint x: 639, startPoint y: 175, endPoint x: 452, endPoint y: 179, distance: 187.7
click at [452, 178] on td "Long-term claim - maintain payments outside the plan and cure arrearages inside…" at bounding box center [571, 162] width 283 height 32
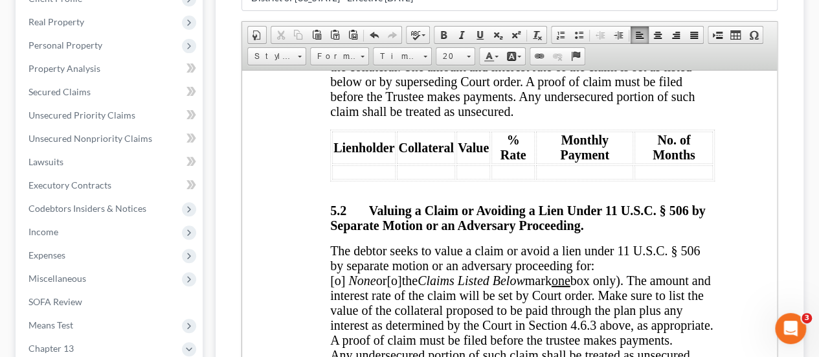
scroll to position [4854, 0]
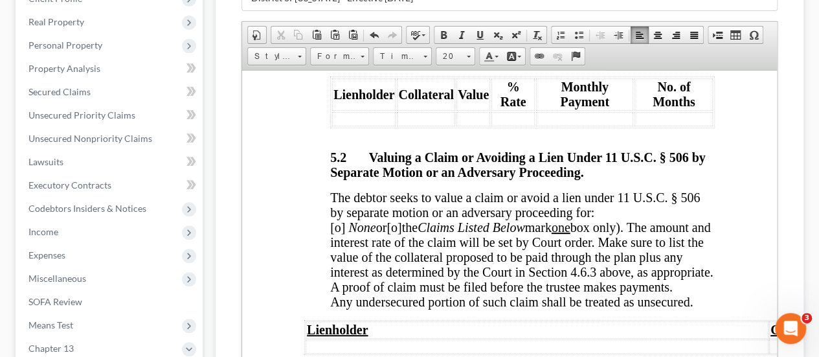
click at [345, 234] on span "[o]" at bounding box center [337, 226] width 15 height 14
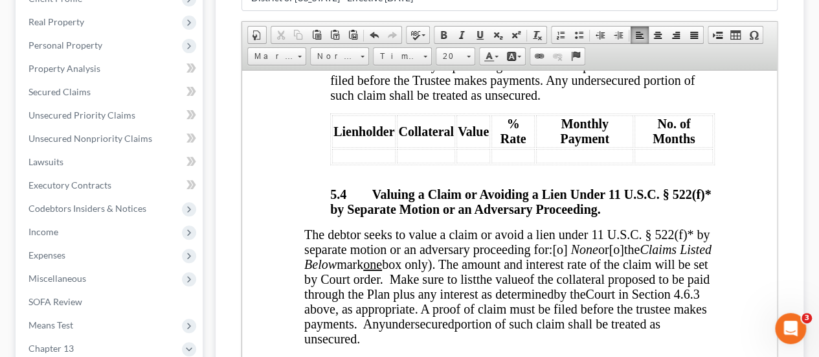
scroll to position [5501, 0]
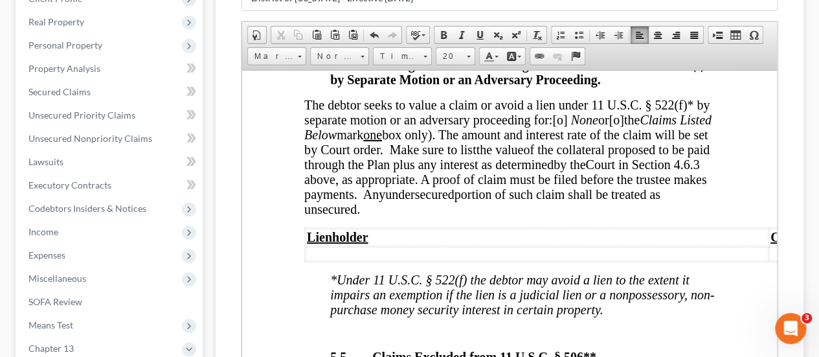
click at [552, 126] on span "[o]" at bounding box center [559, 119] width 15 height 14
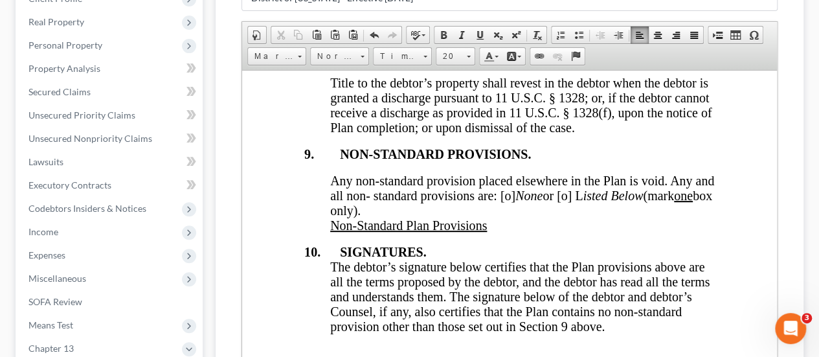
scroll to position [6536, 0]
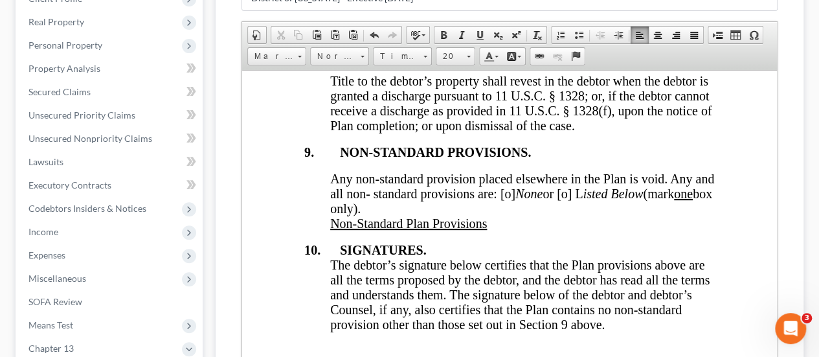
click at [527, 215] on span "Any non-standard provision placed elsewhere in the Plan is void. Any and all no…" at bounding box center [522, 193] width 384 height 44
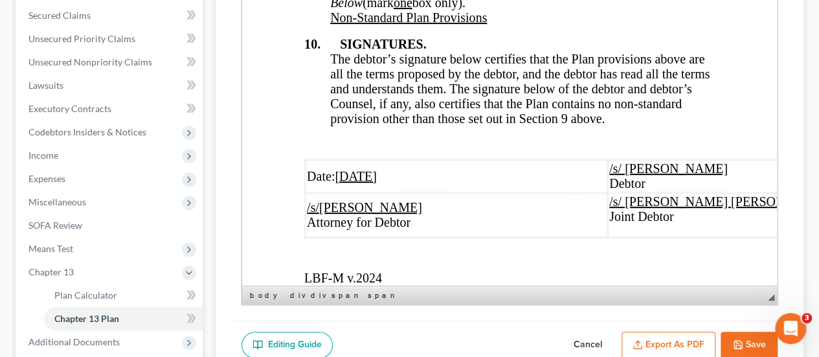
scroll to position [399, 0]
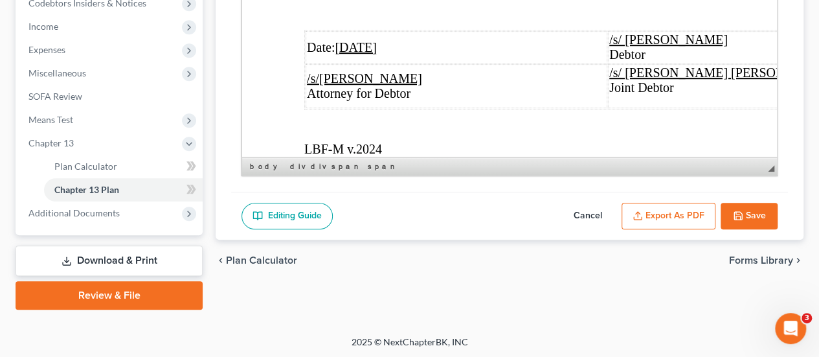
click at [669, 217] on button "Export as PDF" at bounding box center [668, 216] width 94 height 27
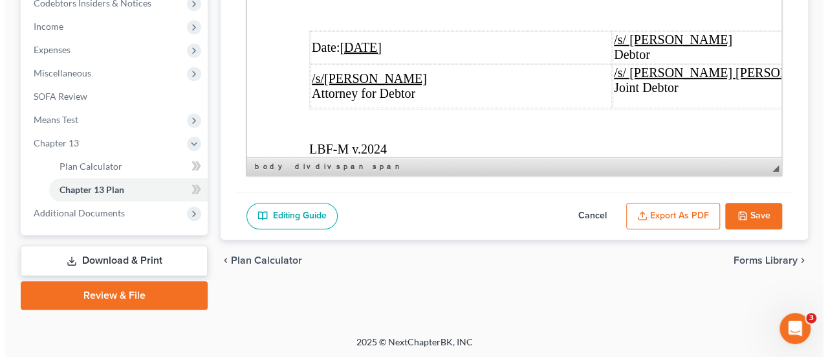
scroll to position [6563, 0]
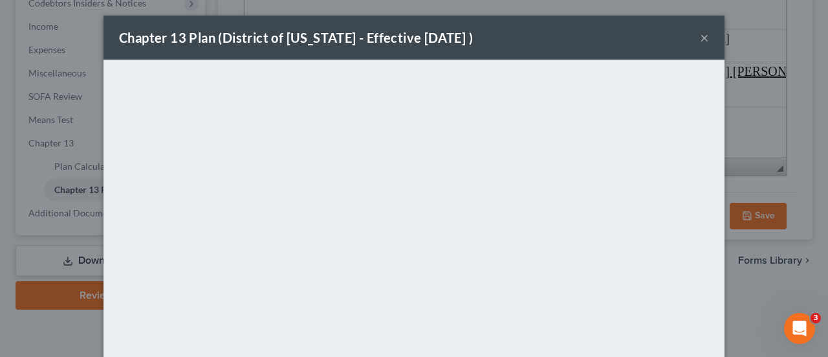
click at [700, 36] on button "×" at bounding box center [704, 38] width 9 height 16
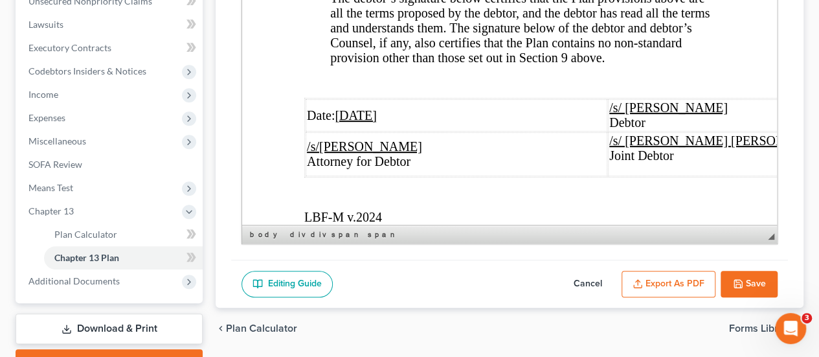
scroll to position [205, 0]
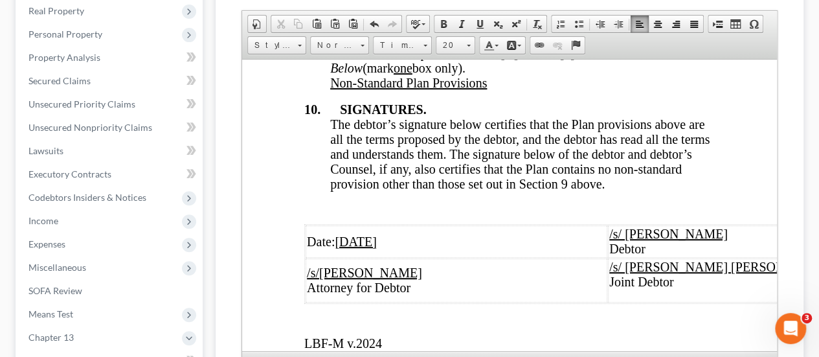
click at [527, 161] on span "The debtor’s signature below certifies that the Plan provisions above are all t…" at bounding box center [519, 153] width 379 height 74
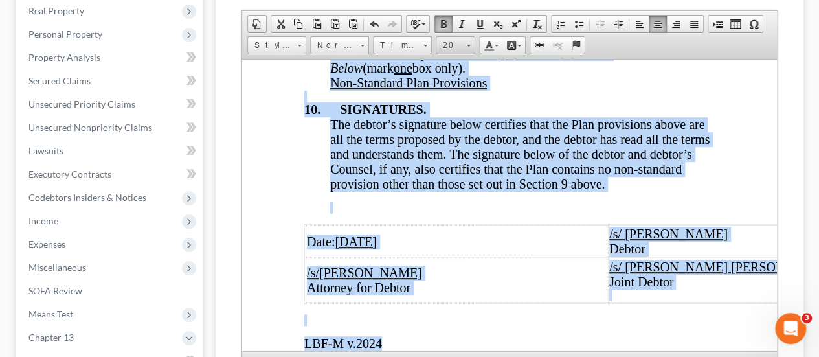
click at [468, 46] on span at bounding box center [468, 44] width 3 height 12
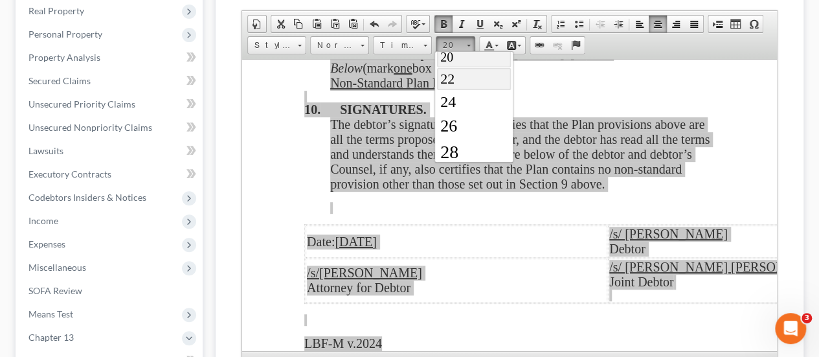
scroll to position [173, 0]
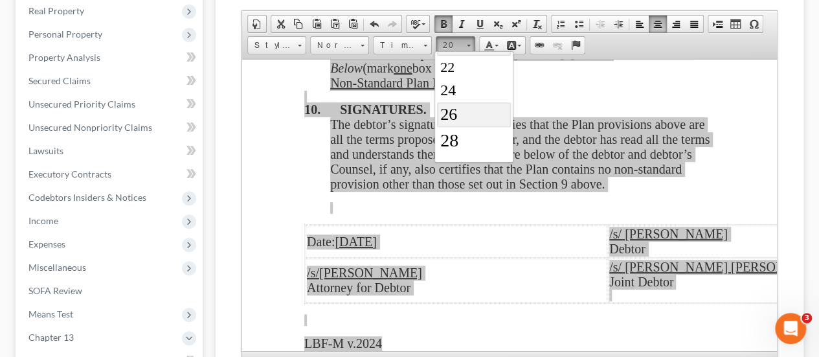
drag, startPoint x: 454, startPoint y: 105, endPoint x: 646, endPoint y: 99, distance: 192.3
click at [454, 105] on span "26" at bounding box center [448, 114] width 17 height 19
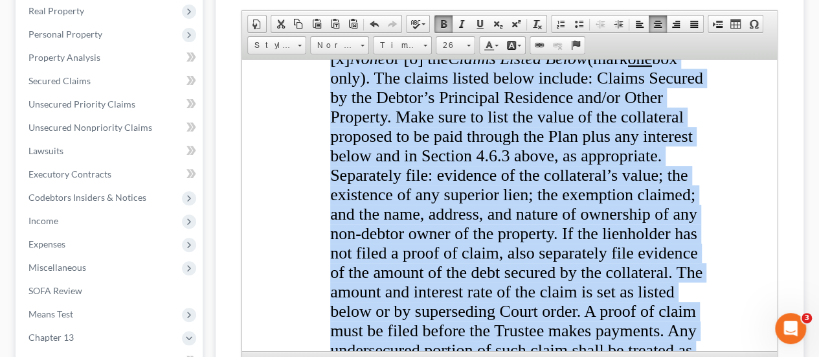
scroll to position [9981, 62]
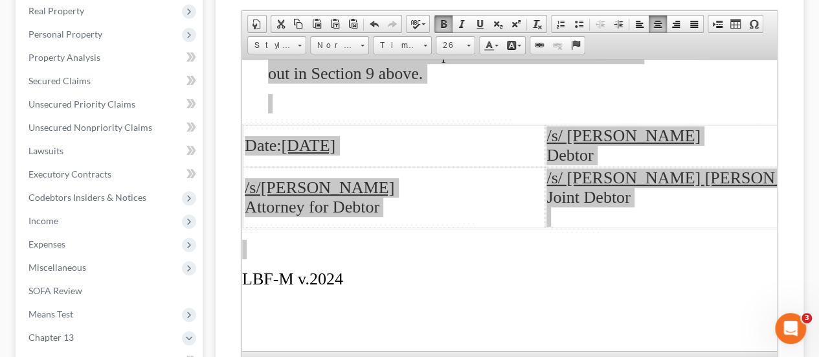
click at [801, 144] on div "Chapter 13 Plan Name District of Maryland - Effective 12/1/24 Rich Text Editor,…" at bounding box center [510, 191] width 588 height 483
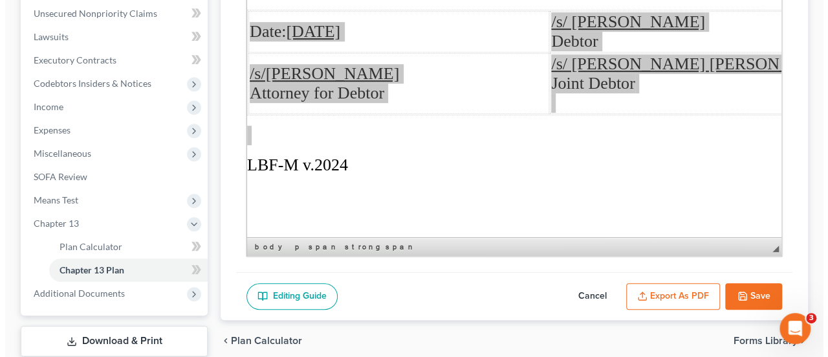
scroll to position [399, 0]
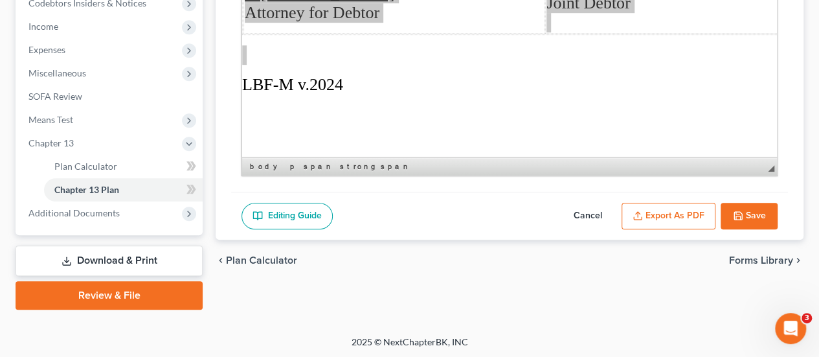
click at [675, 210] on button "Export as PDF" at bounding box center [668, 216] width 94 height 27
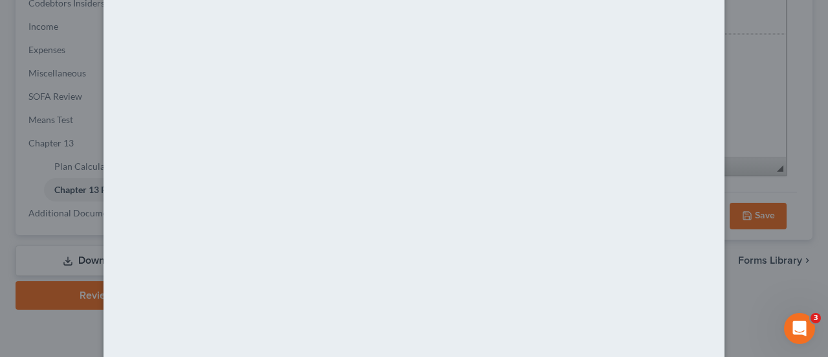
scroll to position [184, 0]
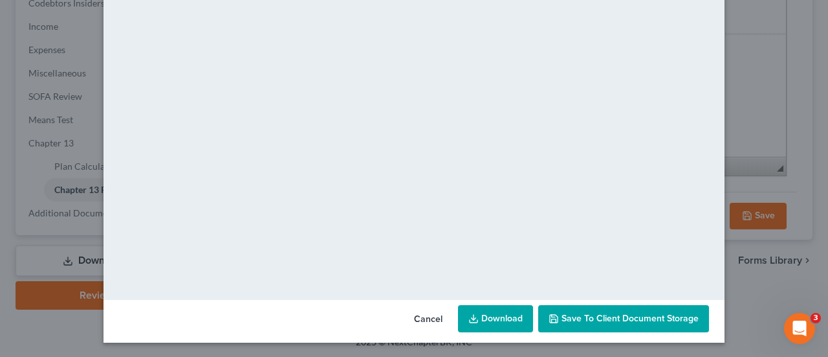
click at [636, 323] on span "Save to Client Document Storage" at bounding box center [630, 318] width 137 height 11
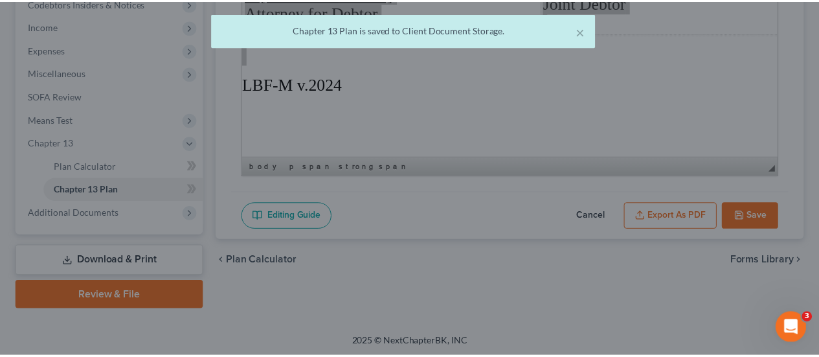
scroll to position [10227, 62]
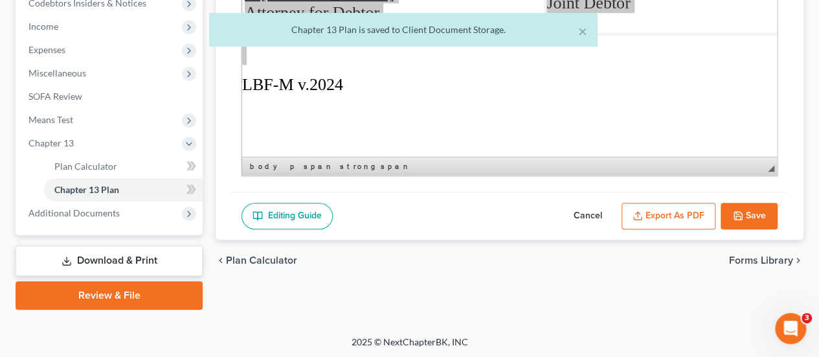
click at [590, 209] on button "Cancel" at bounding box center [587, 216] width 57 height 27
select select "2"
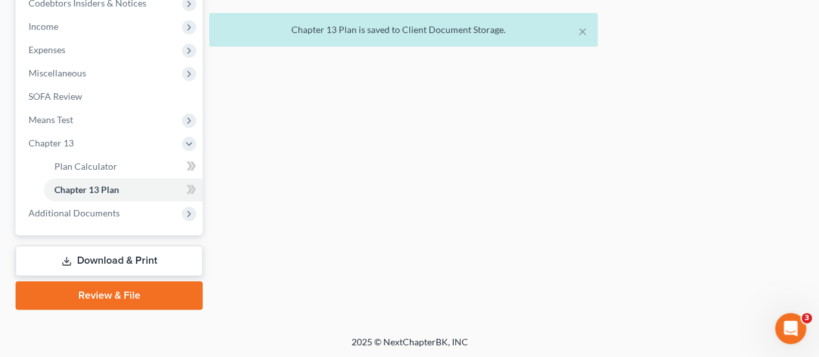
click at [120, 265] on link "Download & Print" at bounding box center [109, 260] width 187 height 30
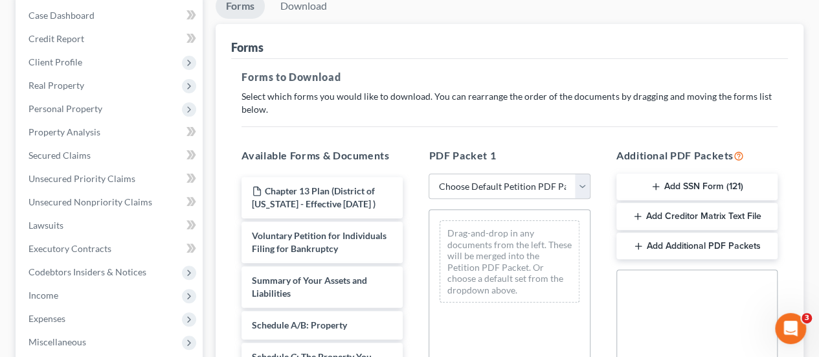
scroll to position [194, 0]
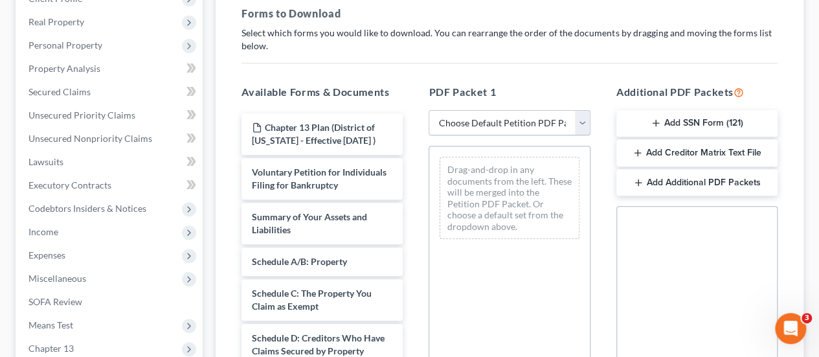
click at [480, 121] on select "Choose Default Petition PDF Packet Complete Bankruptcy Petition (all forms and …" at bounding box center [508, 123] width 161 height 26
select select "0"
click at [428, 110] on select "Choose Default Petition PDF Packet Complete Bankruptcy Petition (all forms and …" at bounding box center [508, 123] width 161 height 26
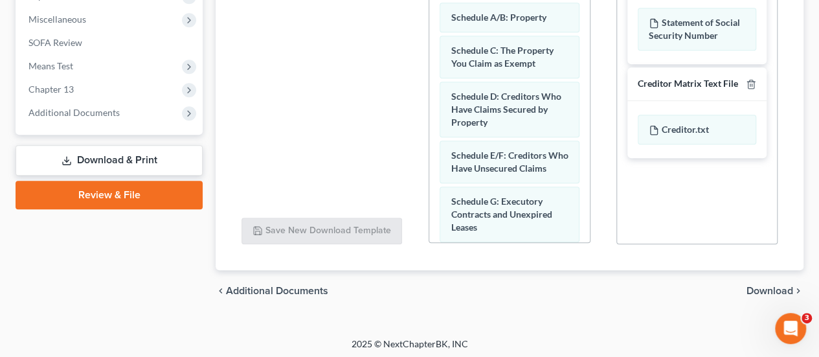
click at [764, 289] on span "Download" at bounding box center [769, 290] width 47 height 10
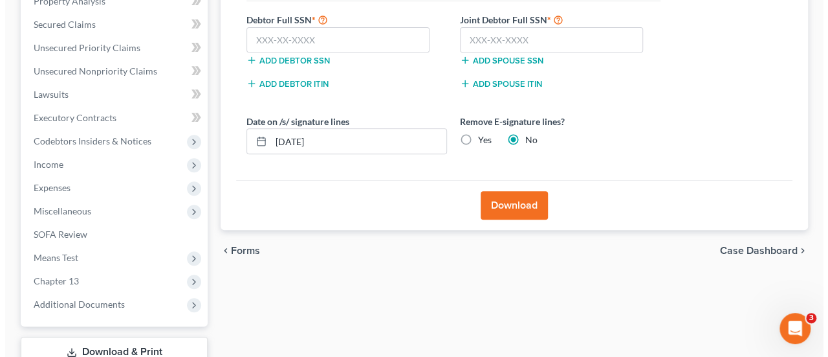
scroll to position [159, 0]
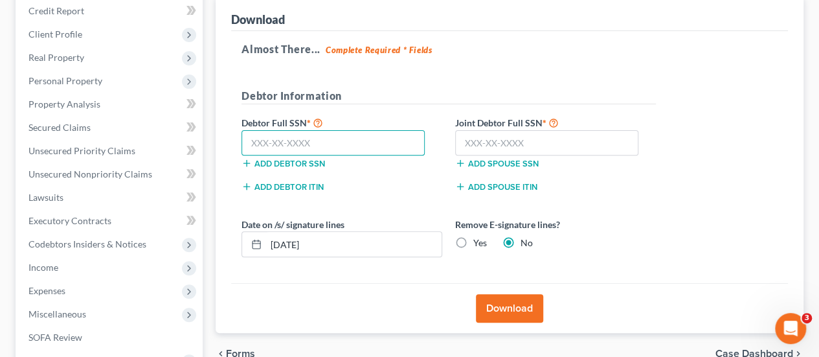
click at [303, 149] on input "text" at bounding box center [332, 143] width 183 height 26
type input "216-27-9335"
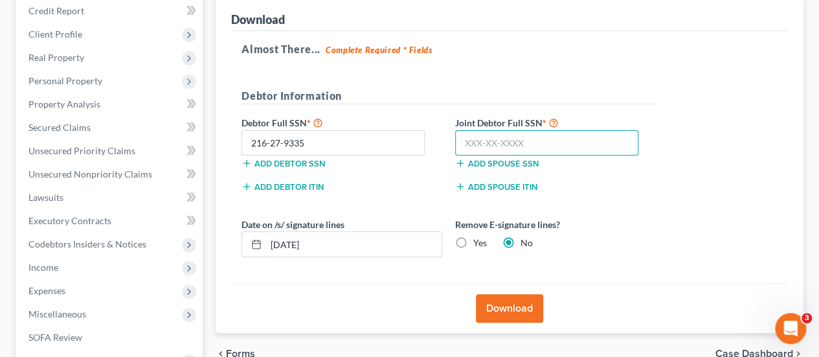
click at [510, 134] on input "text" at bounding box center [546, 143] width 183 height 26
type input "218-11-2418"
click at [529, 307] on button "Download" at bounding box center [509, 308] width 67 height 28
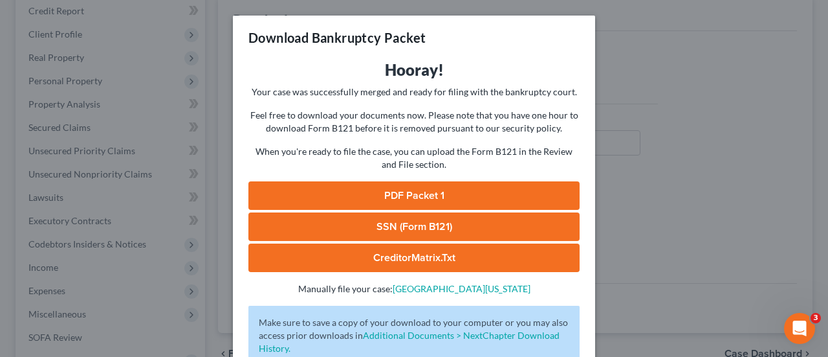
click at [409, 197] on link "PDF Packet 1" at bounding box center [414, 195] width 331 height 28
click at [371, 228] on link "SSN (Form B121)" at bounding box center [414, 226] width 331 height 28
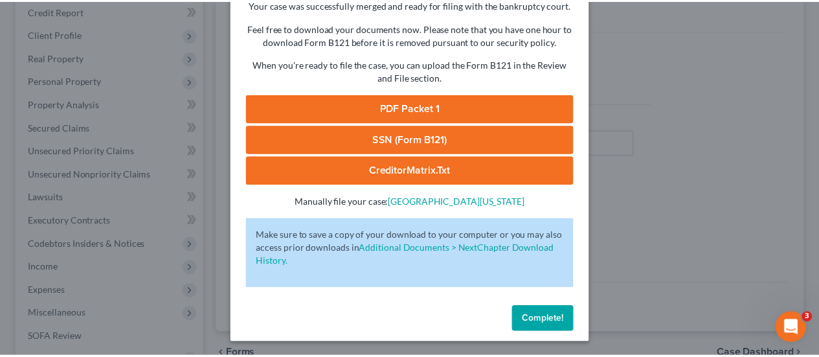
scroll to position [88, 0]
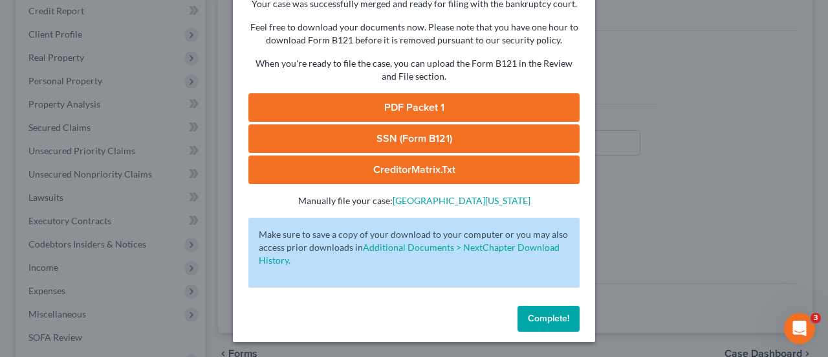
click at [542, 313] on span "Complete!" at bounding box center [548, 318] width 41 height 11
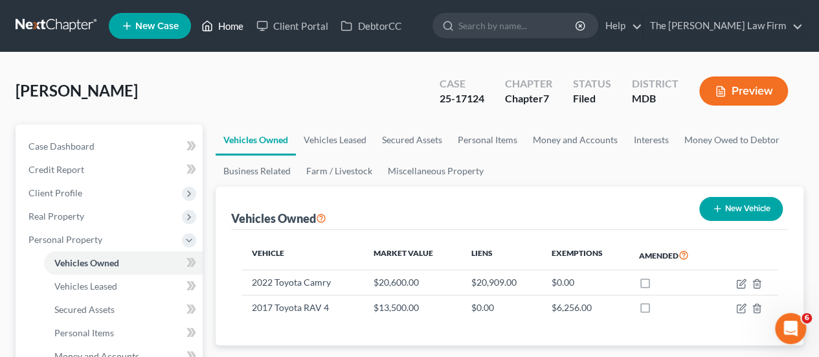
click at [222, 27] on link "Home" at bounding box center [222, 25] width 55 height 23
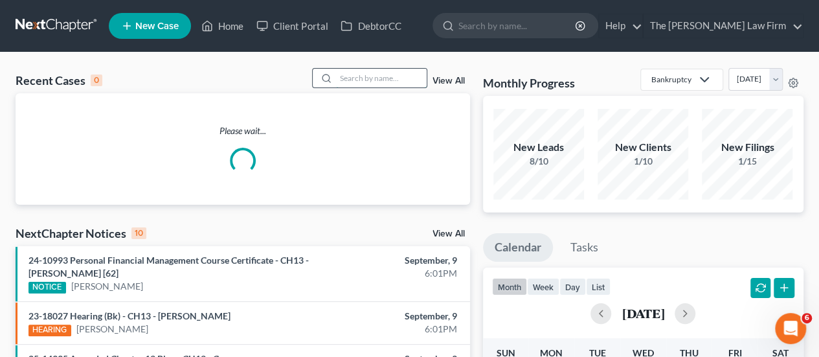
click at [348, 82] on input "search" at bounding box center [381, 78] width 91 height 19
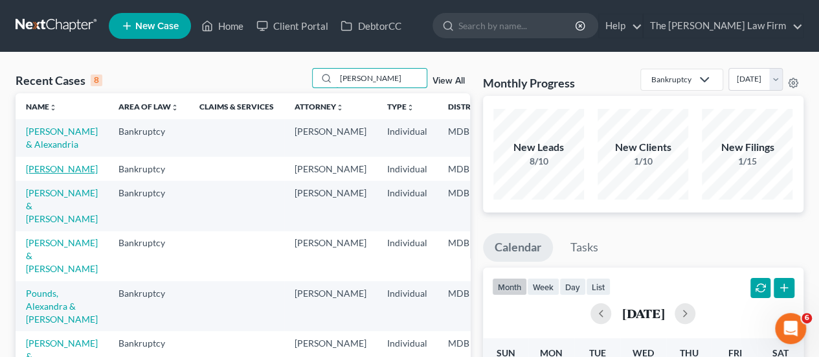
type input "ALEX"
click at [45, 174] on link "Alexander, Douglas" at bounding box center [62, 168] width 72 height 11
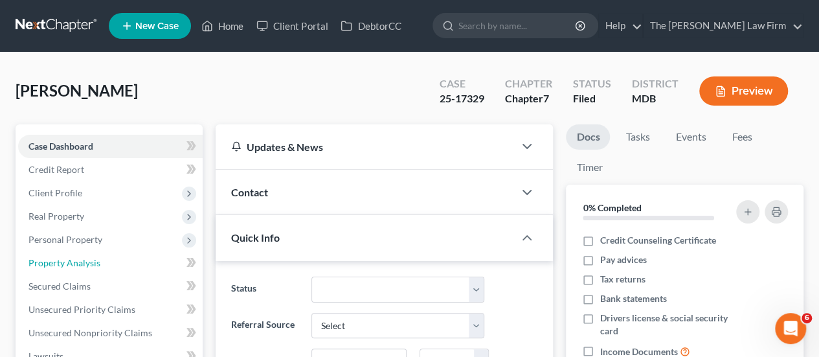
drag, startPoint x: 45, startPoint y: 262, endPoint x: 250, endPoint y: 235, distance: 206.3
click at [45, 262] on span "Property Analysis" at bounding box center [64, 262] width 72 height 11
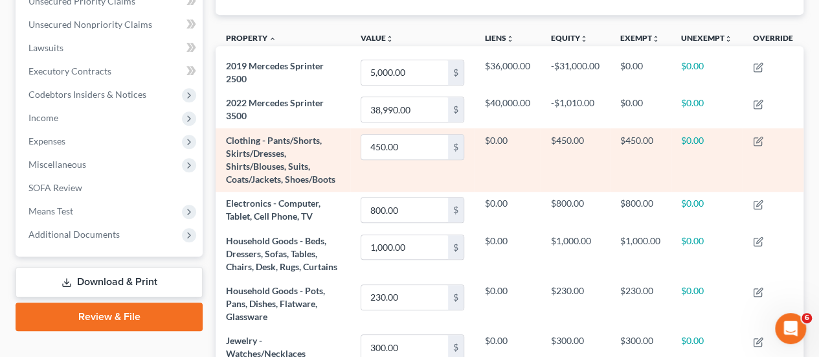
scroll to position [247, 0]
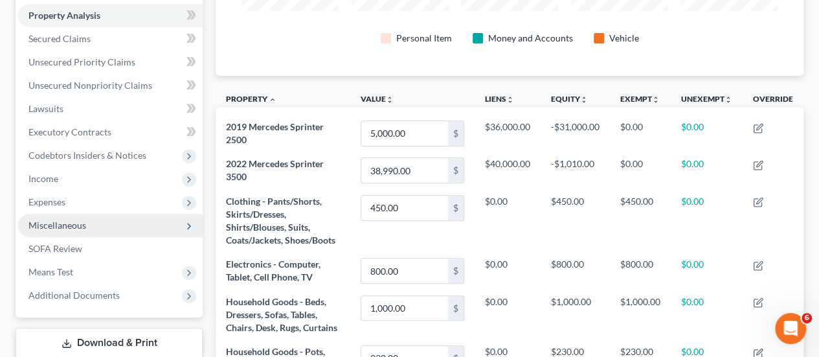
click at [56, 223] on span "Miscellaneous" at bounding box center [57, 224] width 58 height 11
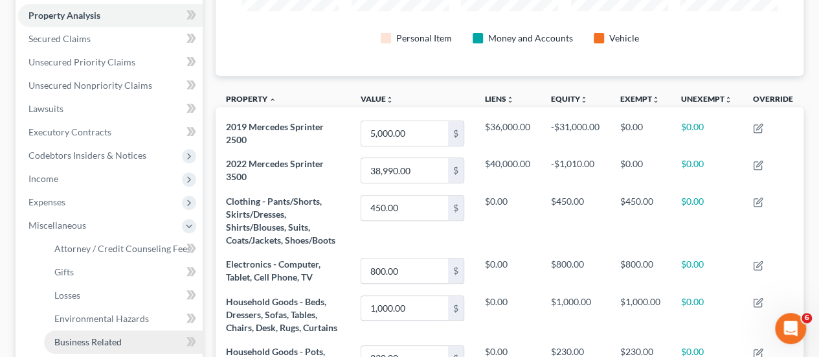
click at [105, 337] on span "Business Related" at bounding box center [87, 341] width 67 height 11
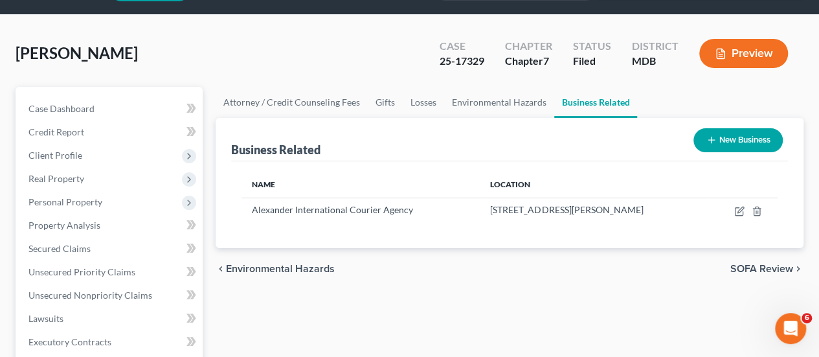
scroll to position [65, 0]
